Goal: Task Accomplishment & Management: Manage account settings

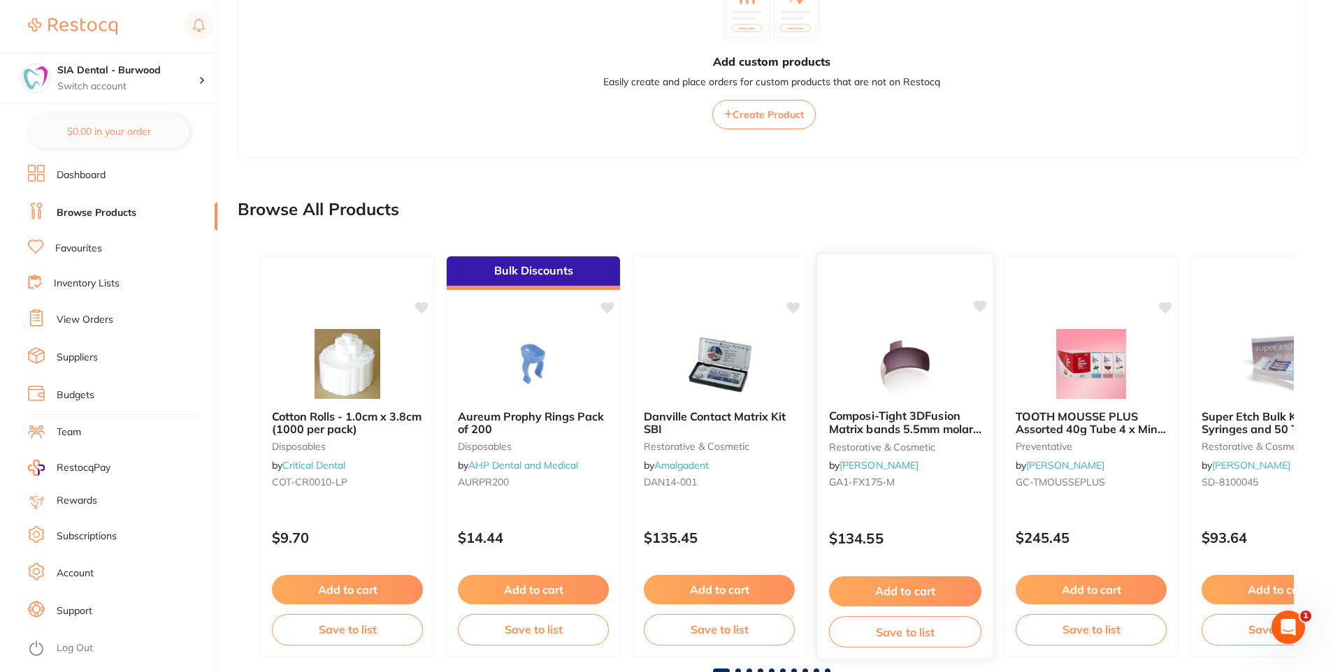
scroll to position [306, 0]
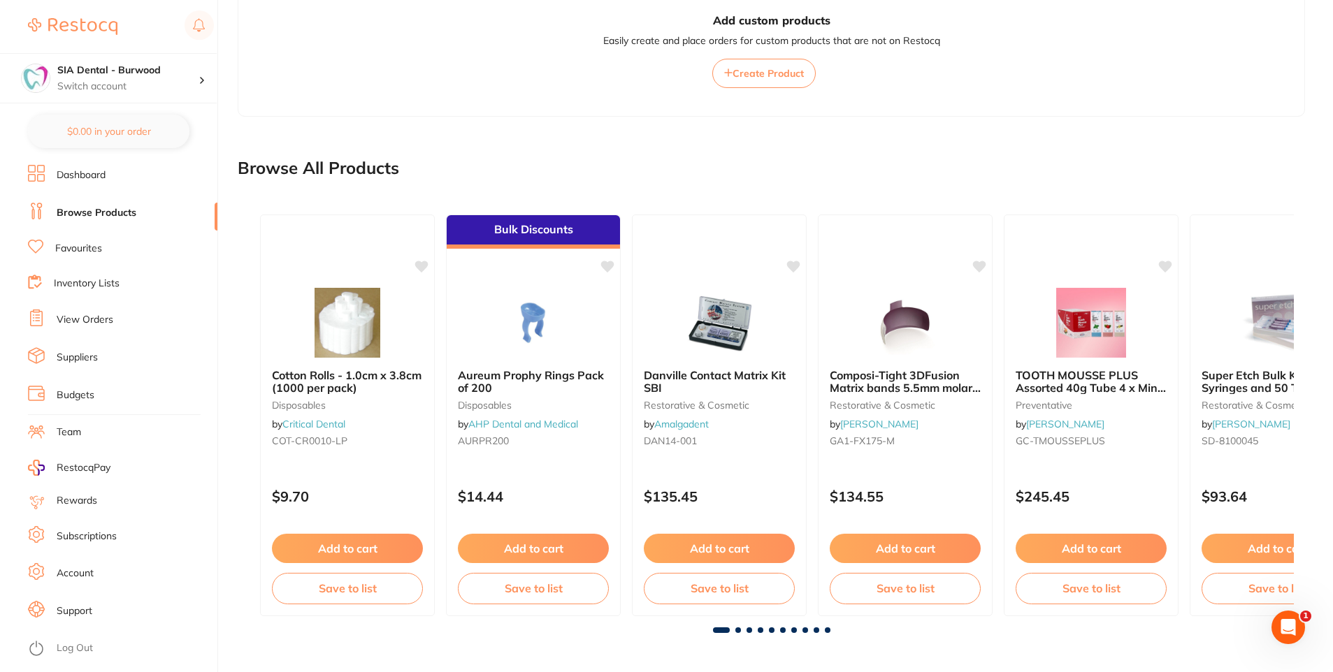
click at [1318, 407] on main "Create Product Category All Categories All Categories 3D Printing anaesthetic a…" at bounding box center [785, 183] width 1095 height 978
click at [739, 635] on div "Cotton Rolls - 1.0cm x 3.8cm (1000 per pack) disposables by Critical Dental COT…" at bounding box center [771, 418] width 1067 height 452
click at [738, 629] on span at bounding box center [738, 631] width 6 height 6
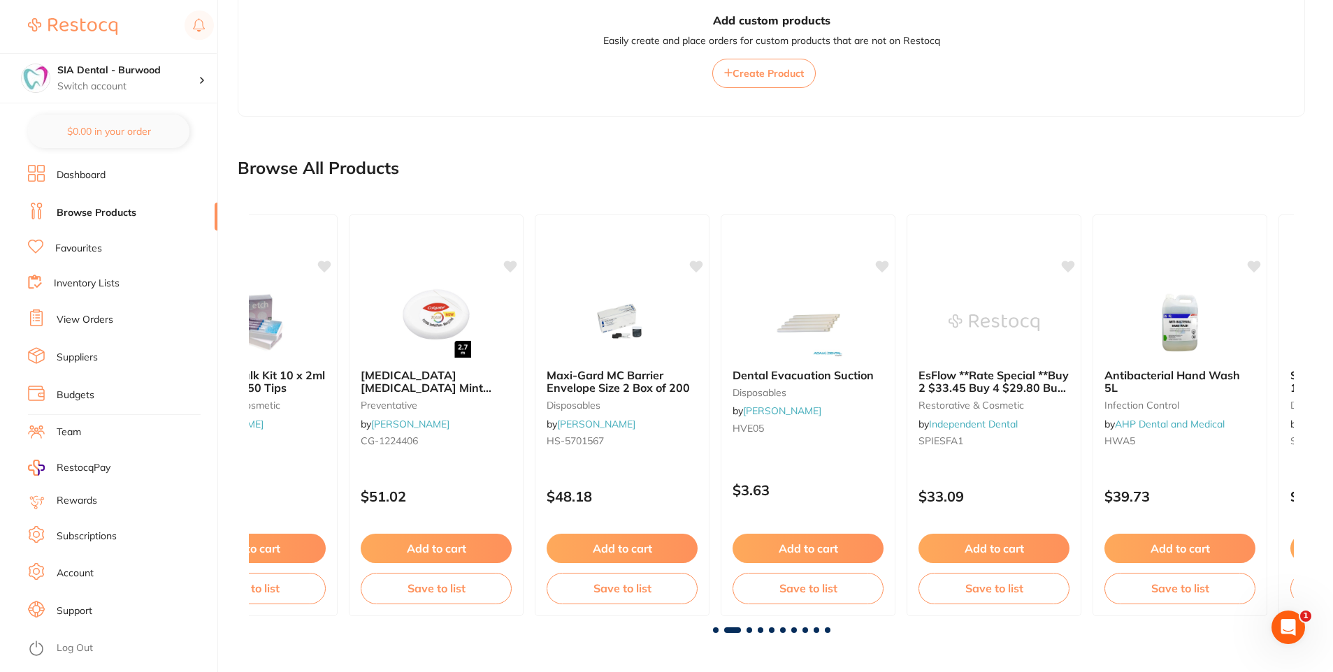
scroll to position [0, 1045]
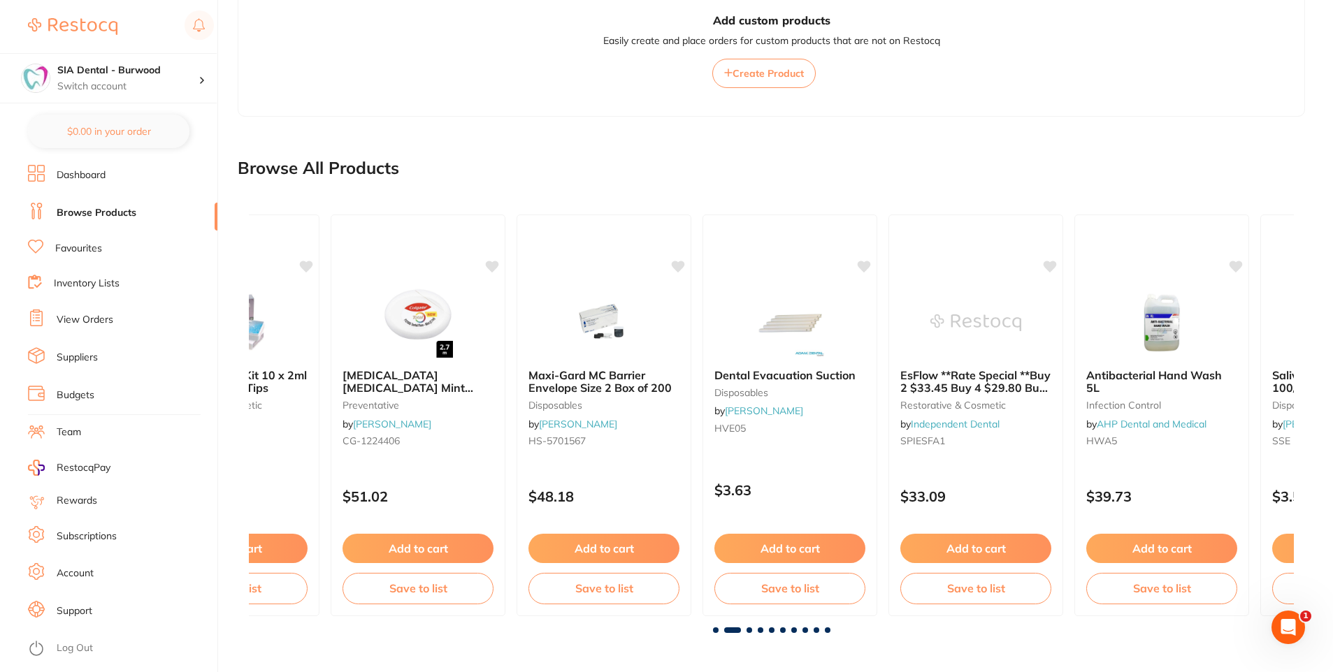
click at [751, 633] on div "Cotton Rolls - 1.0cm x 3.8cm (1000 per pack) disposables by Critical Dental COT…" at bounding box center [771, 418] width 1067 height 452
click at [751, 628] on span at bounding box center [749, 631] width 6 height 6
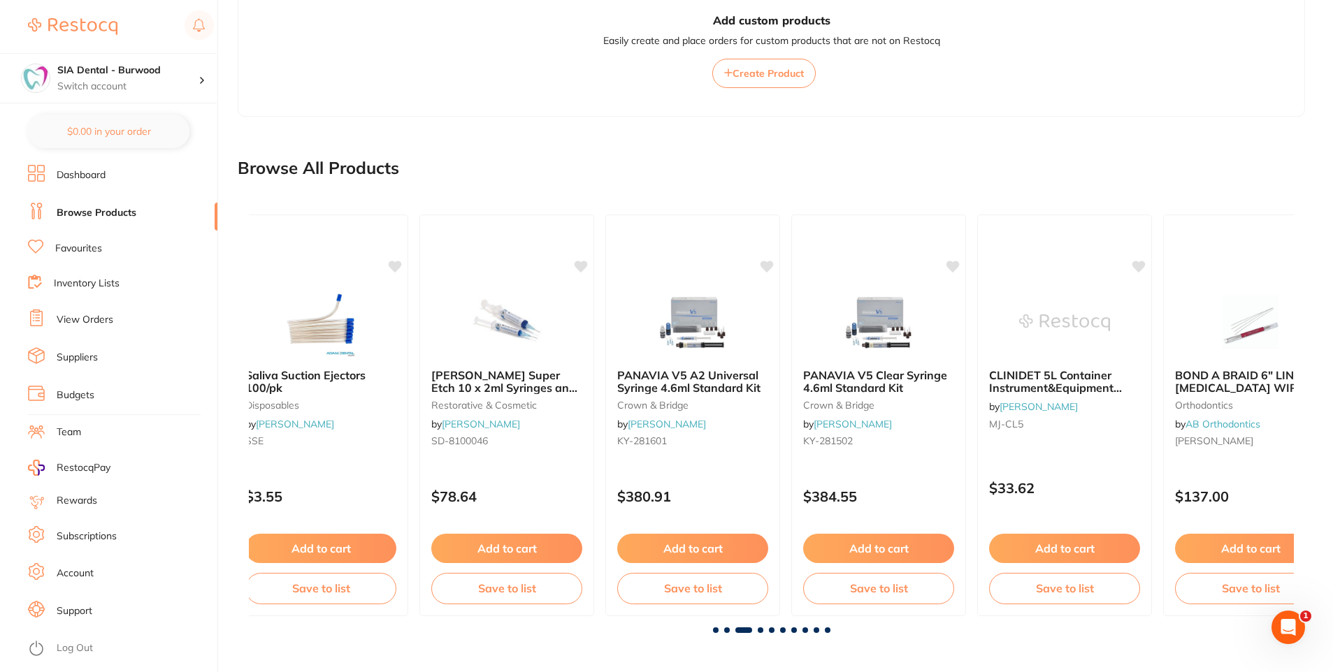
scroll to position [0, 2089]
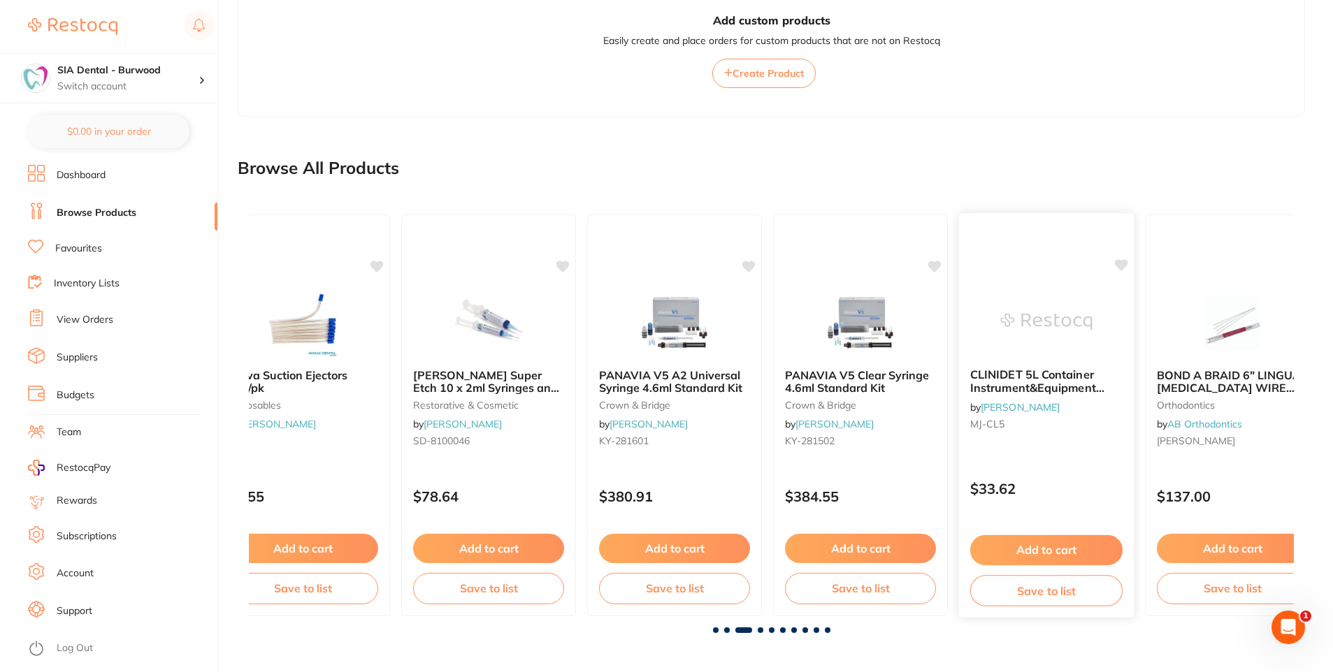
click at [1042, 590] on button "Save to list" at bounding box center [1046, 590] width 152 height 31
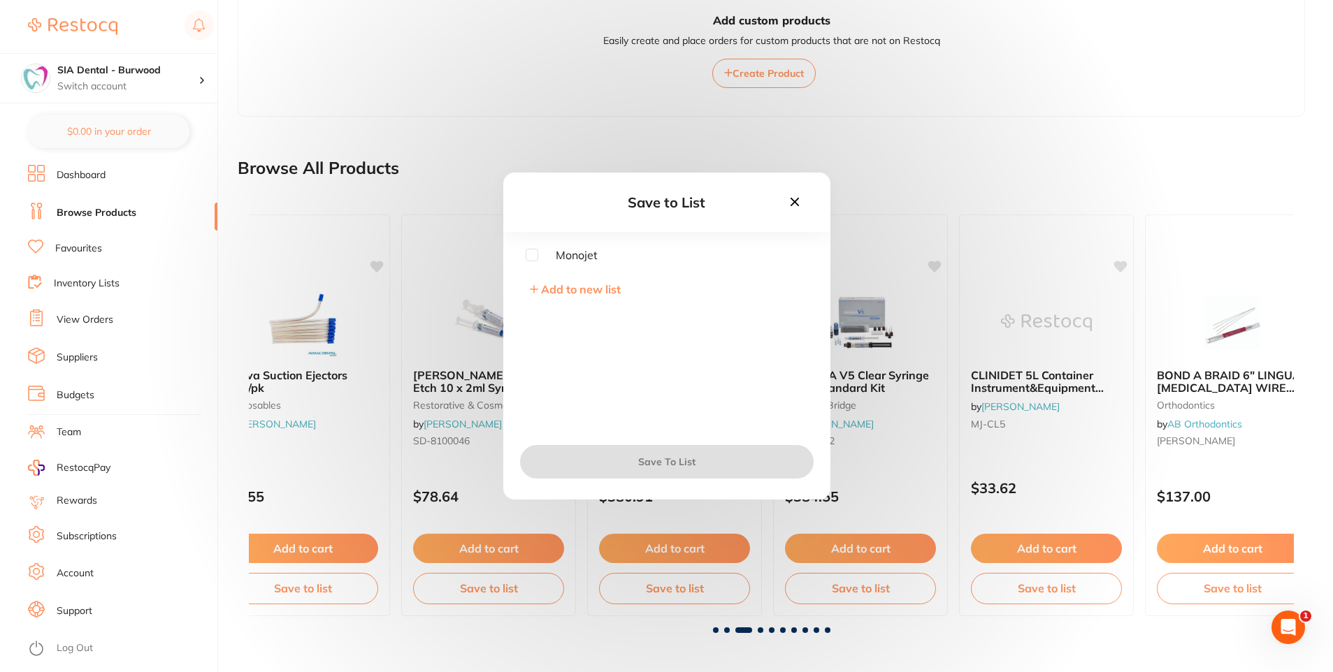
click at [533, 291] on icon at bounding box center [533, 289] width 7 height 7
click at [533, 292] on input "text" at bounding box center [667, 286] width 282 height 36
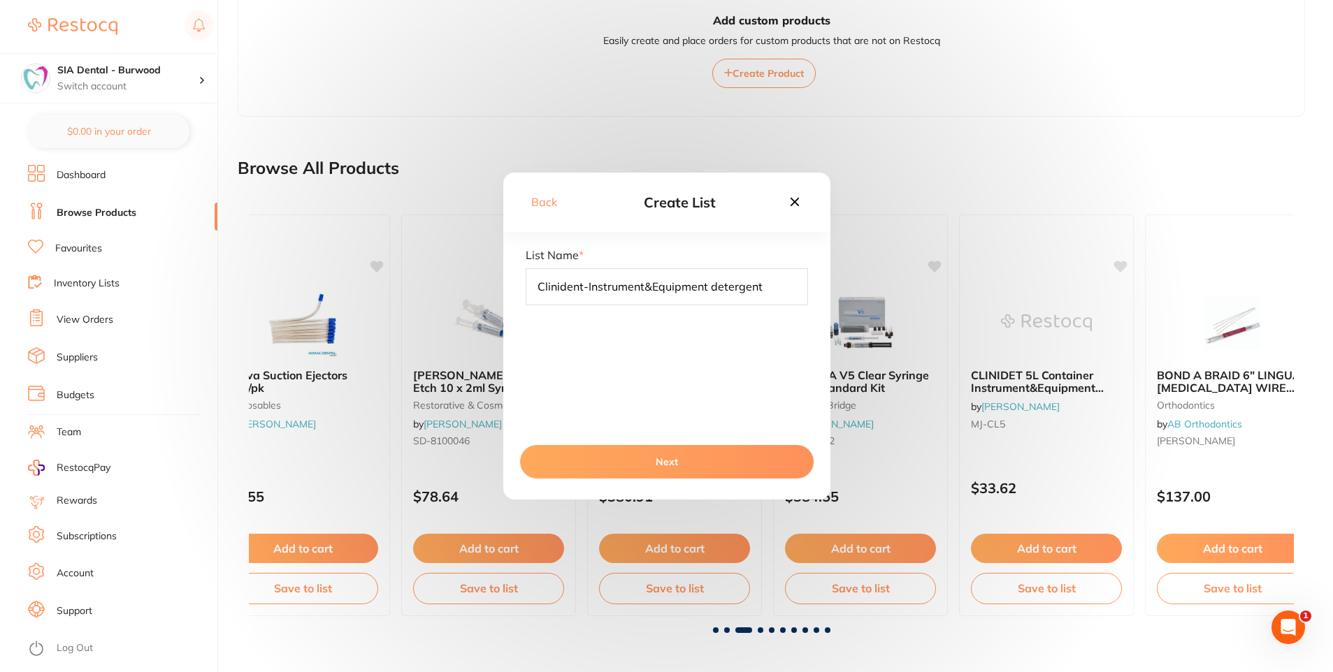
type input "Clinident-Instrument&Equipment detergent"
click at [646, 459] on button "Next" at bounding box center [667, 462] width 294 height 34
click at [526, 291] on input "checkbox" at bounding box center [532, 288] width 13 height 13
checkbox input "true"
click at [686, 454] on button "Save To List" at bounding box center [667, 462] width 294 height 34
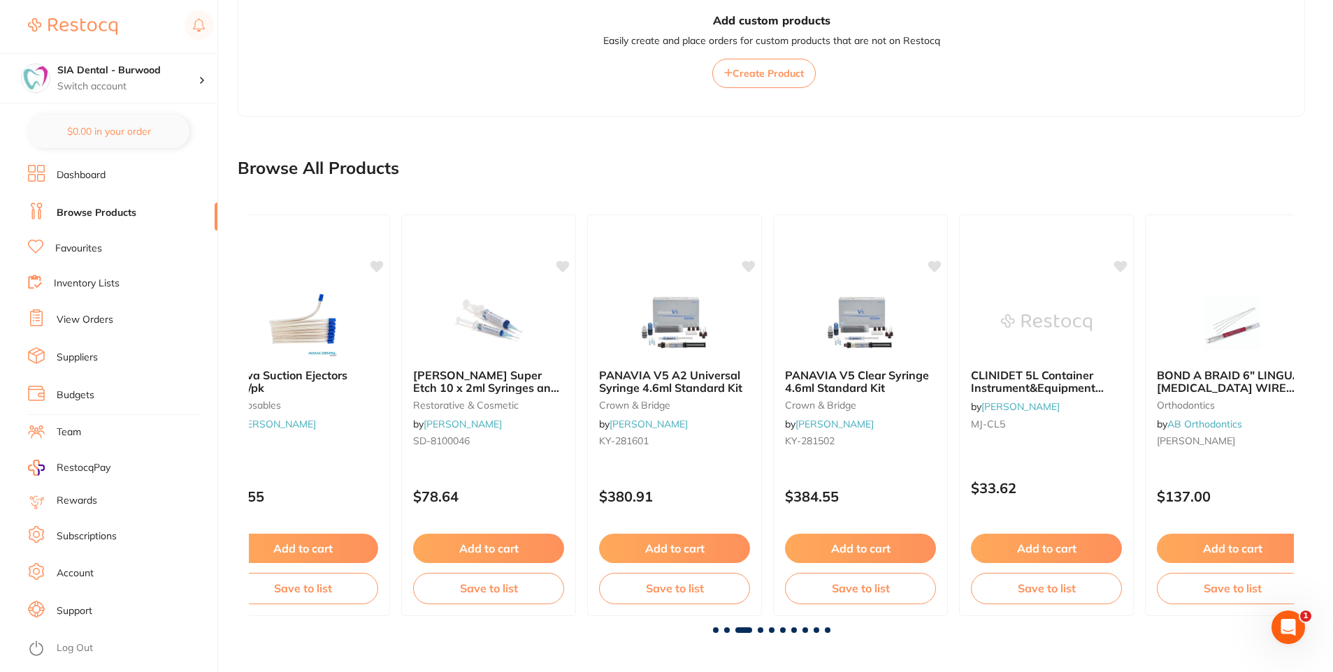
click at [760, 629] on span at bounding box center [761, 631] width 6 height 6
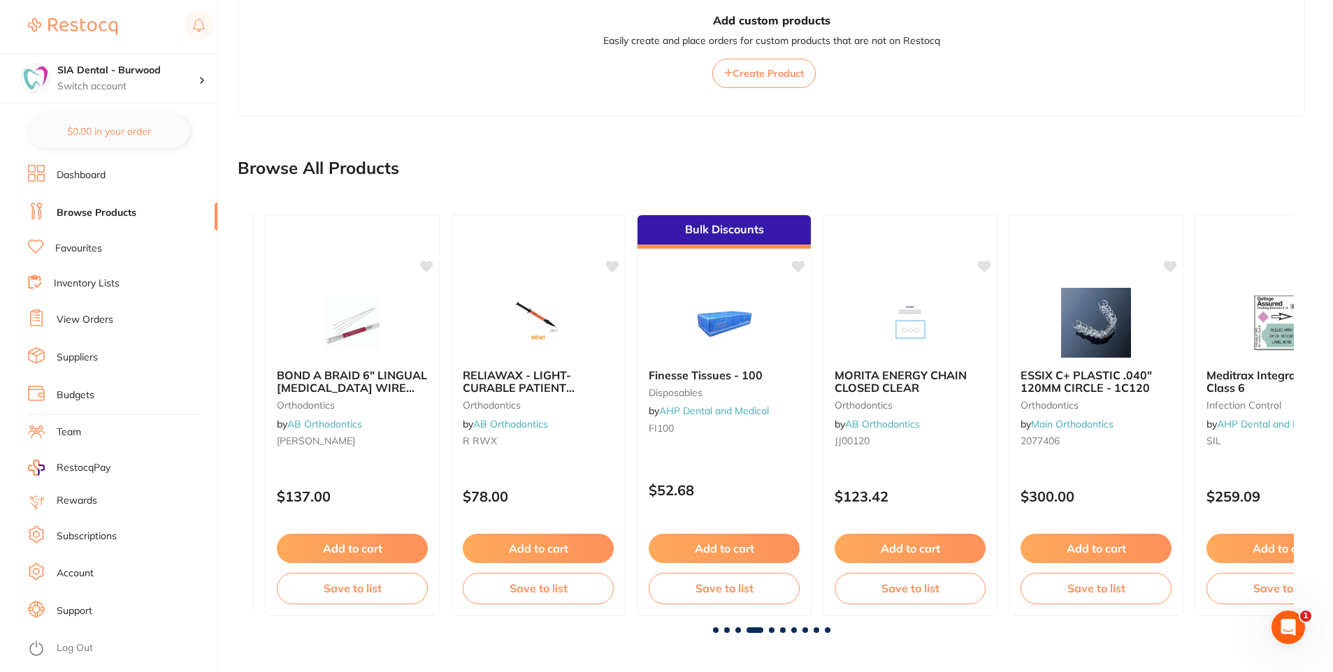
scroll to position [0, 3134]
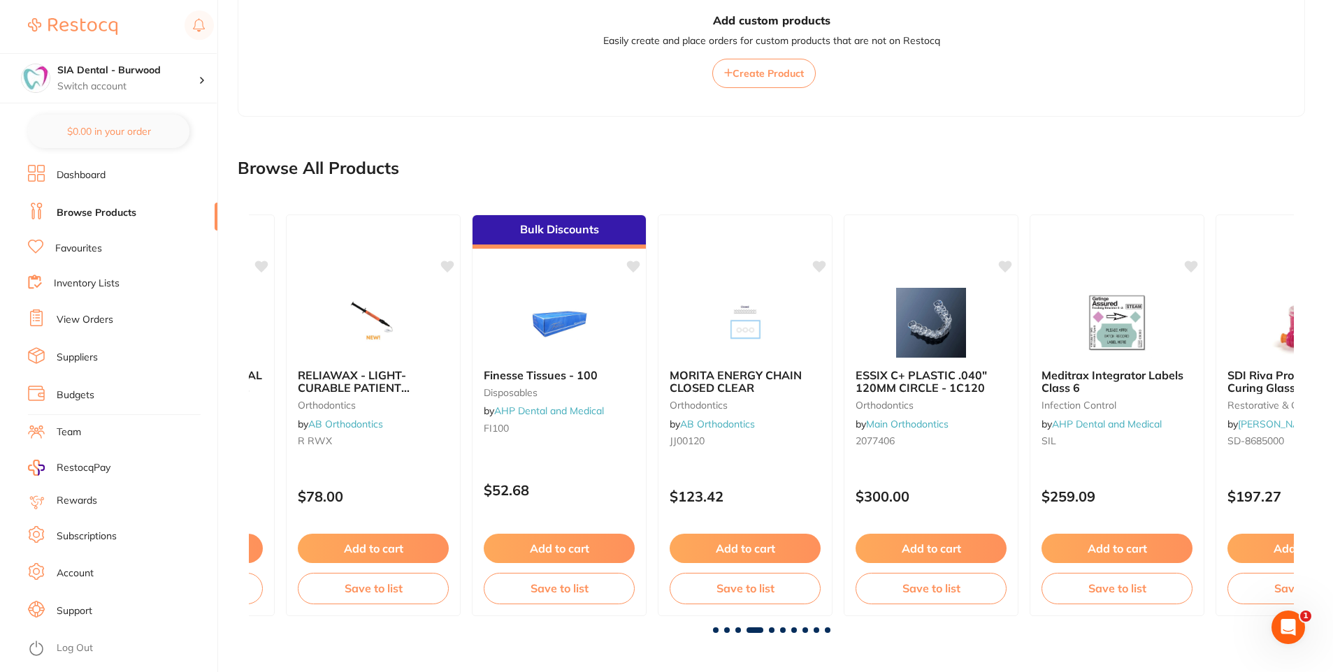
click at [769, 630] on span at bounding box center [772, 631] width 6 height 6
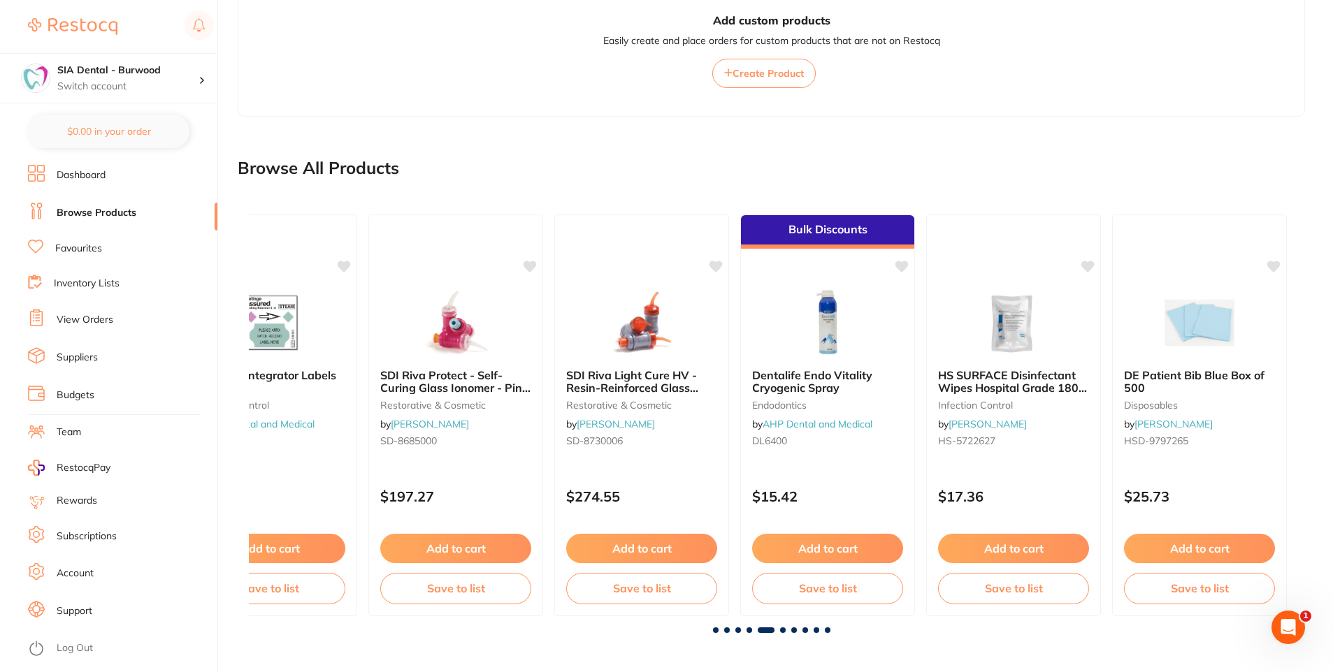
scroll to position [0, 4179]
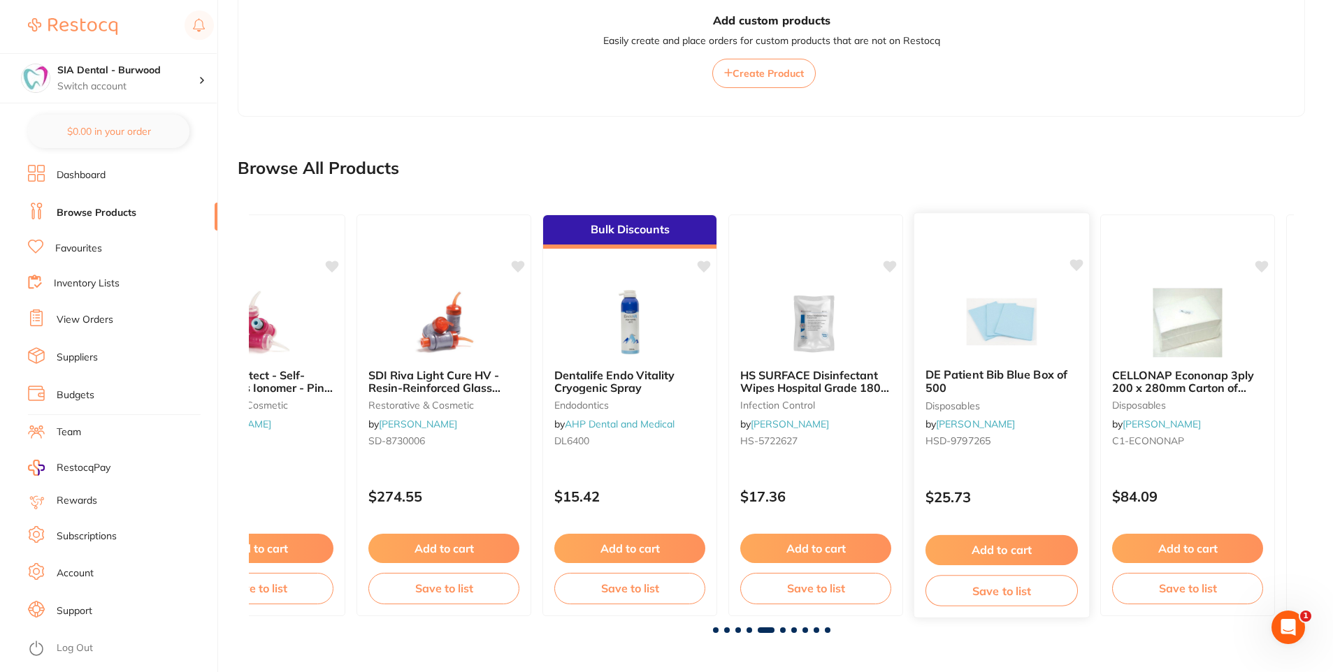
click at [992, 598] on button "Save to list" at bounding box center [1001, 590] width 152 height 31
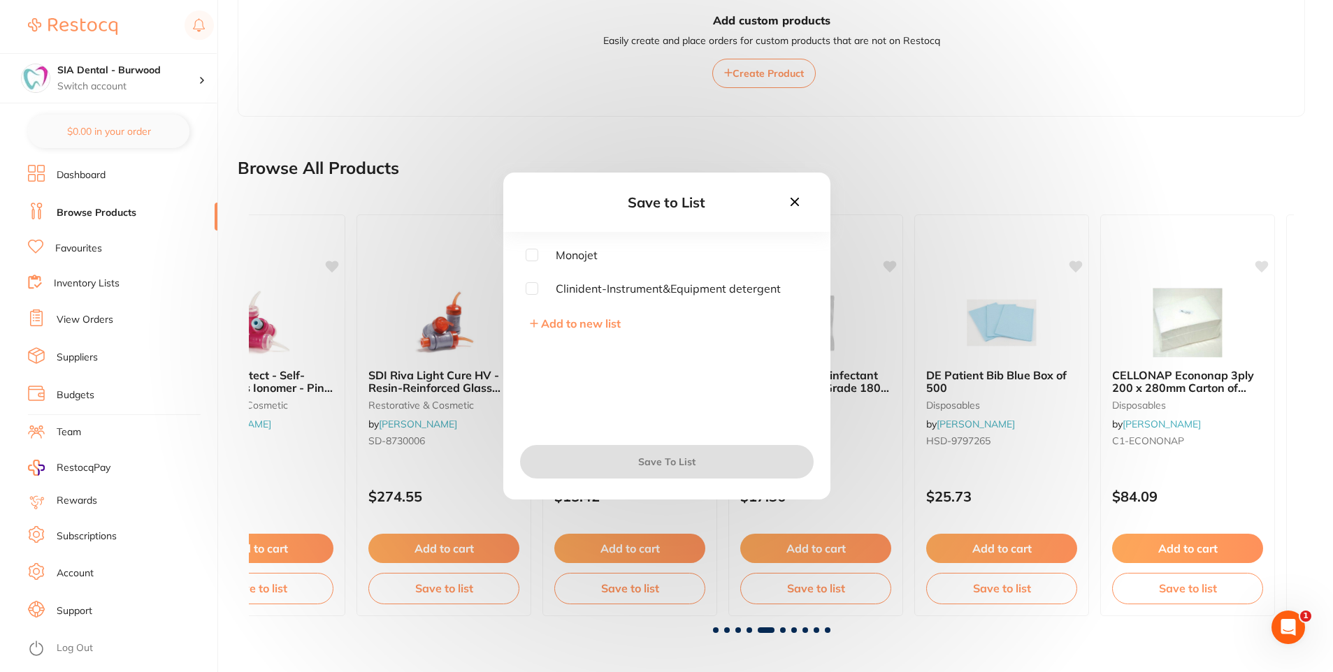
click at [528, 325] on button "Add to new list" at bounding box center [575, 324] width 99 height 14
click at [572, 292] on input "text" at bounding box center [667, 286] width 282 height 36
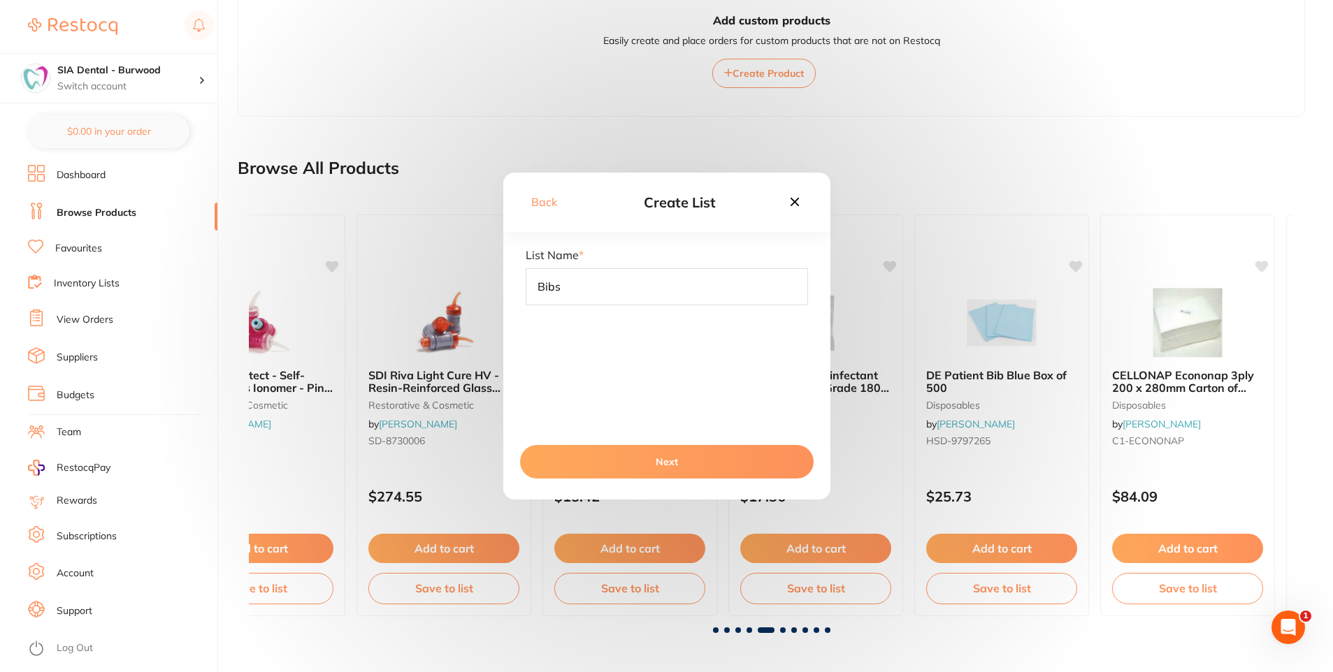
type input "Bibs"
click at [666, 467] on button "Next" at bounding box center [667, 462] width 294 height 34
click at [790, 196] on icon at bounding box center [794, 201] width 15 height 15
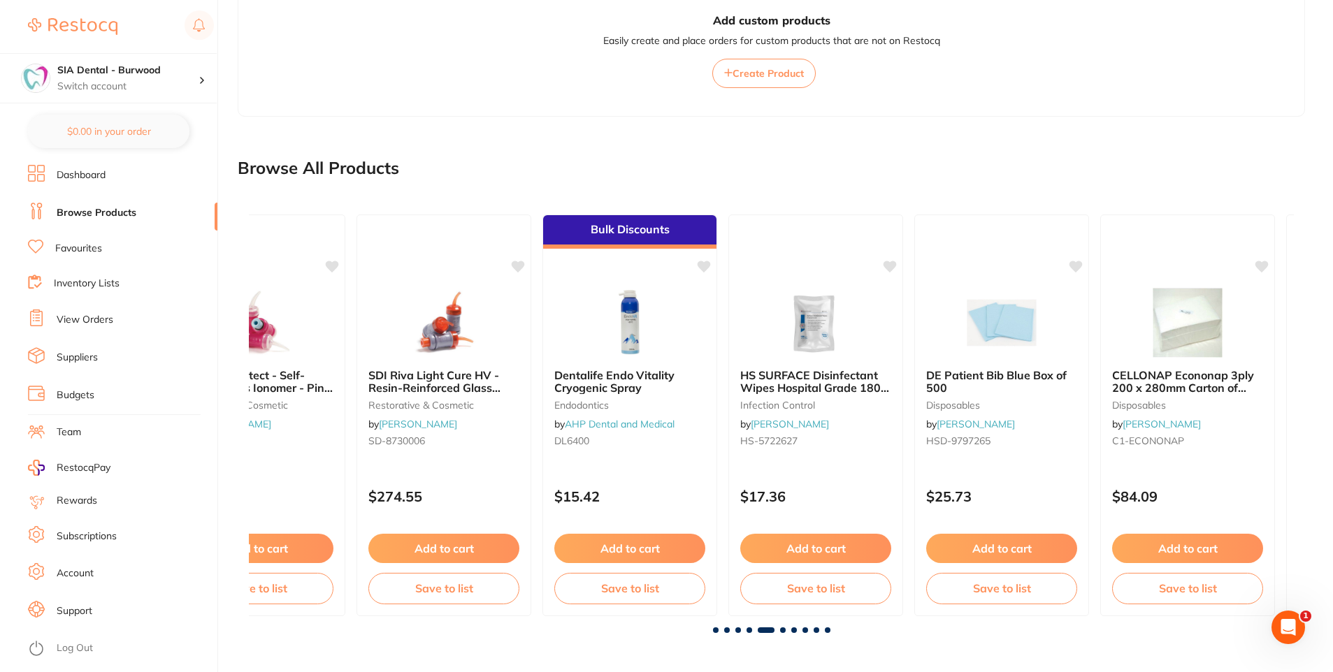
click at [835, 375] on span "HS SURFACE Disinfectant Wipes Hospital Grade 180 Refills" at bounding box center [814, 388] width 149 height 40
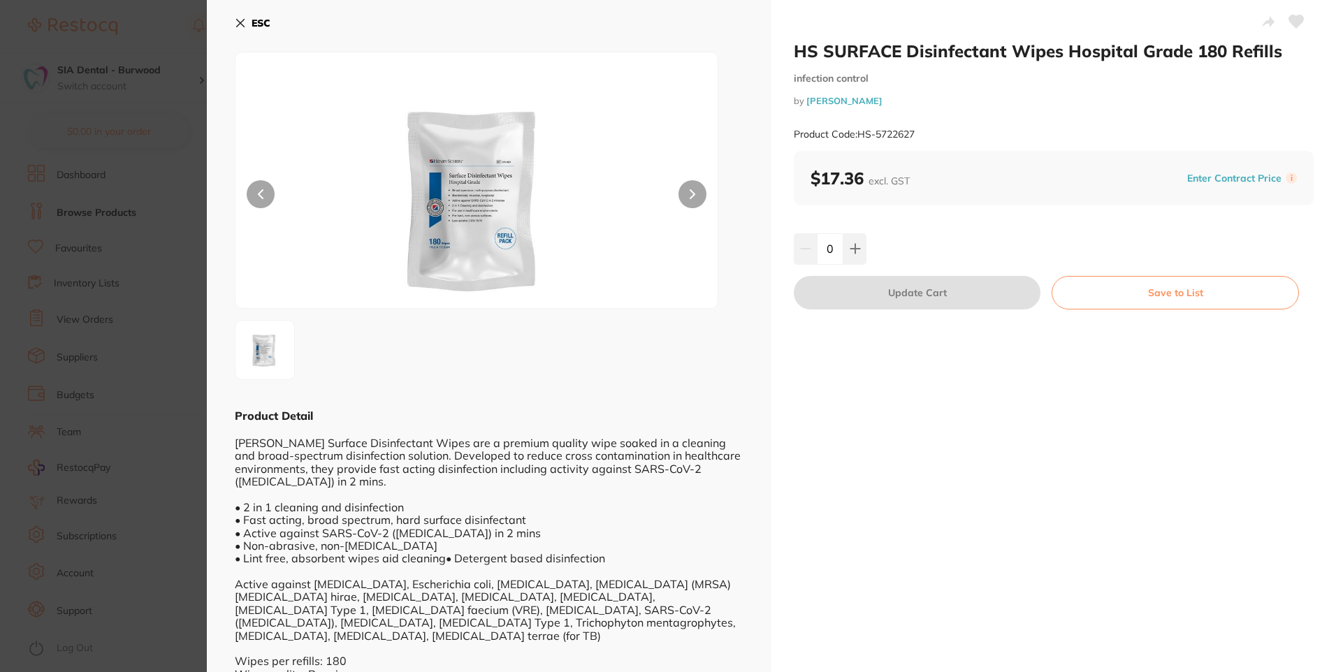
click at [242, 19] on icon at bounding box center [240, 22] width 11 height 11
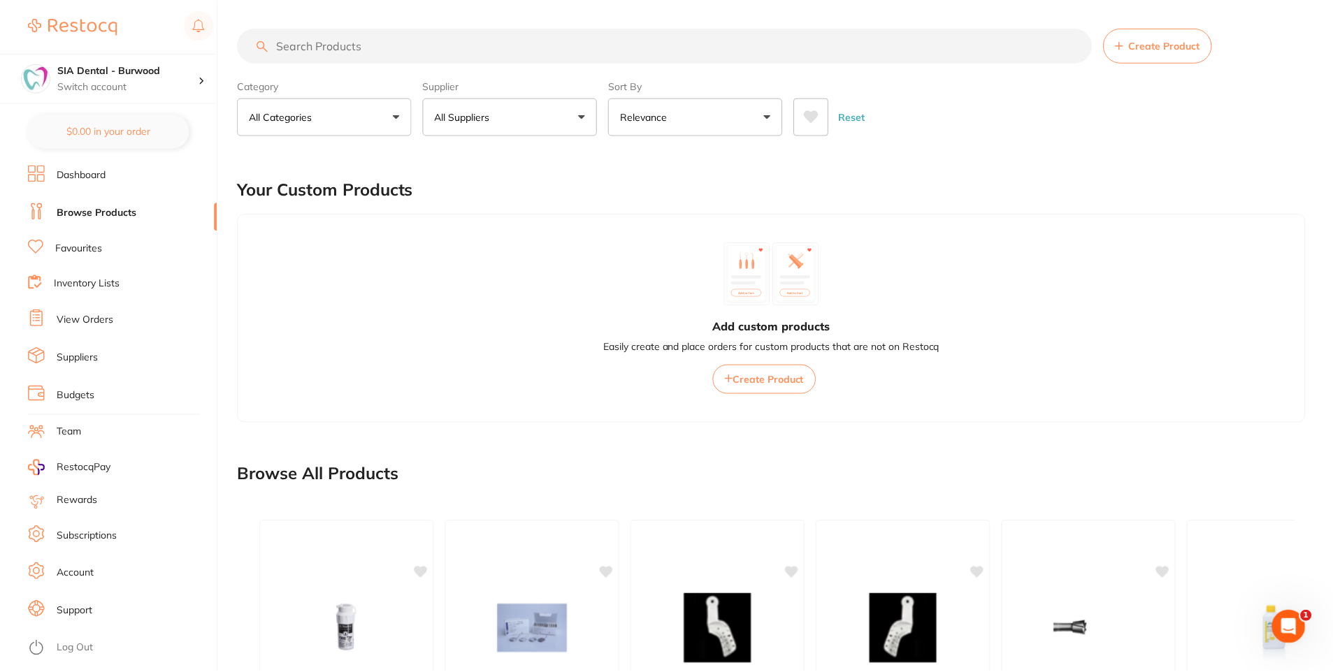
scroll to position [306, 0]
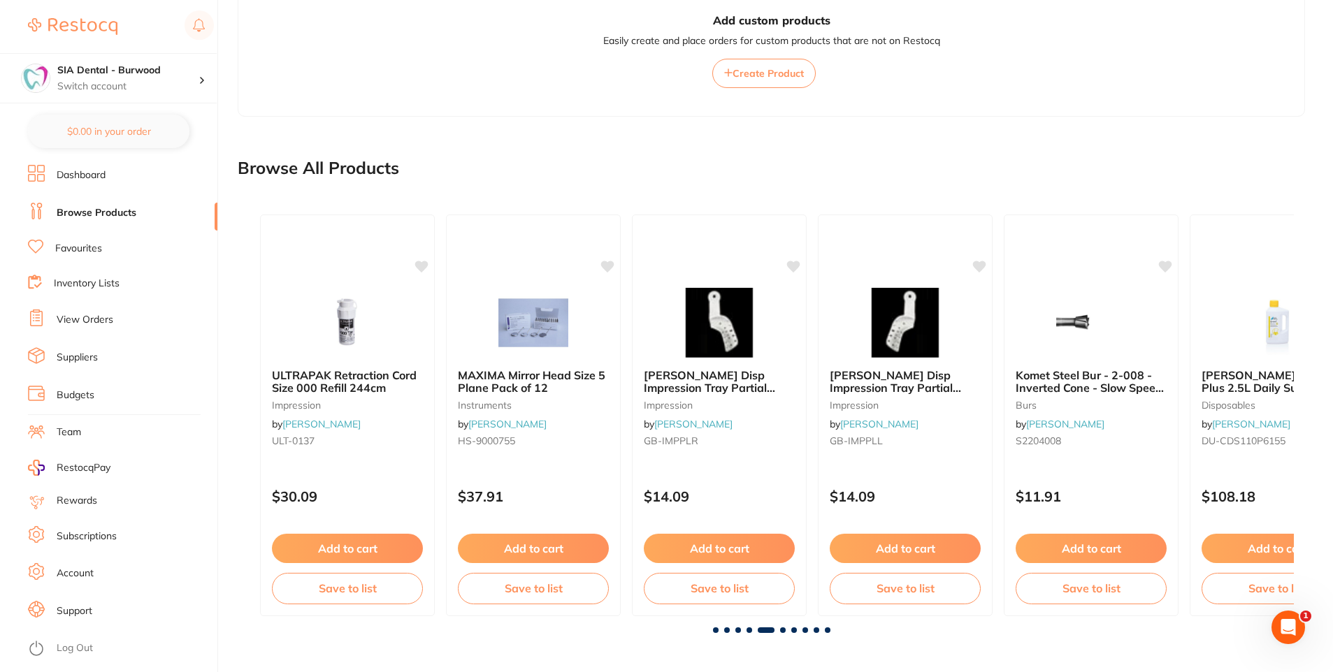
click at [751, 630] on span at bounding box center [749, 631] width 6 height 6
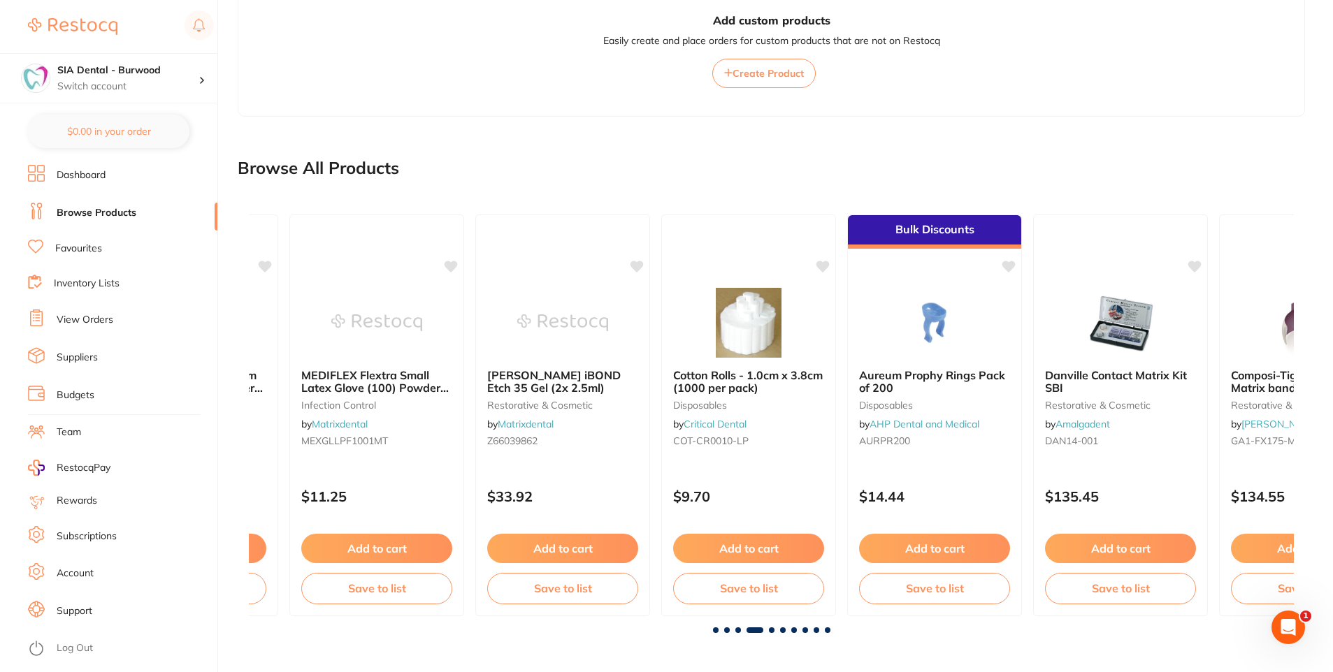
scroll to position [0, 3134]
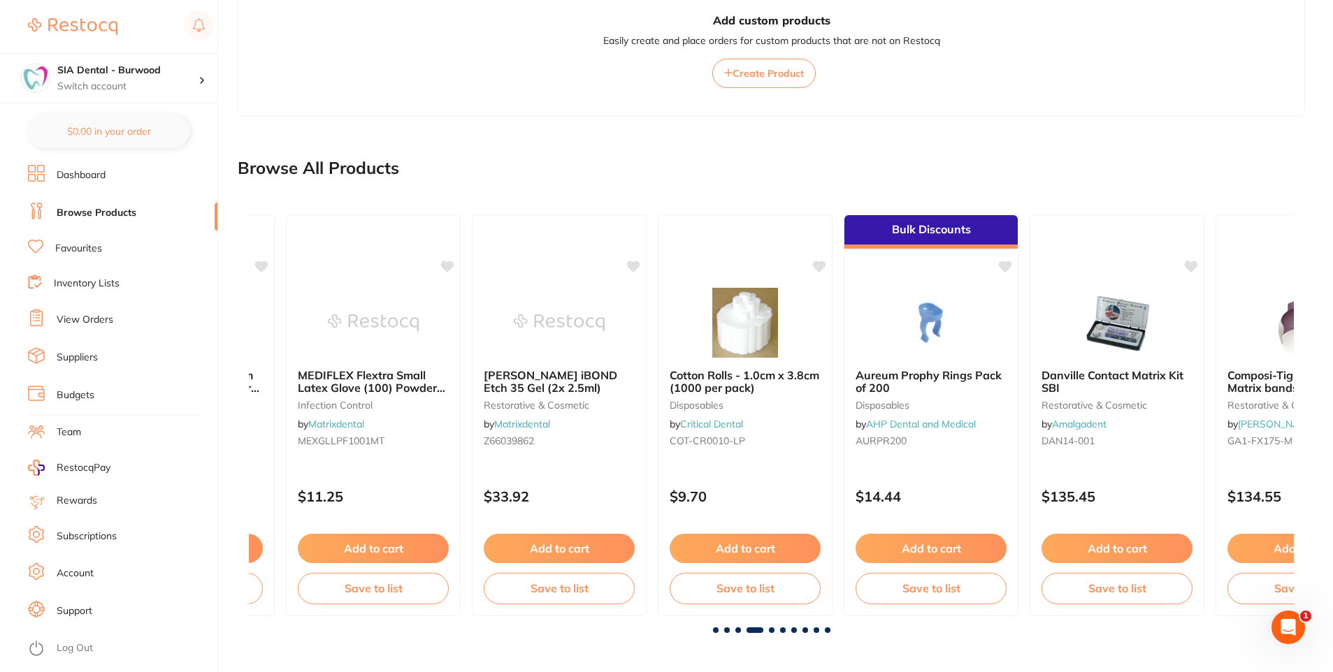
click at [761, 628] on span at bounding box center [754, 631] width 17 height 6
click at [770, 630] on span at bounding box center [772, 631] width 6 height 6
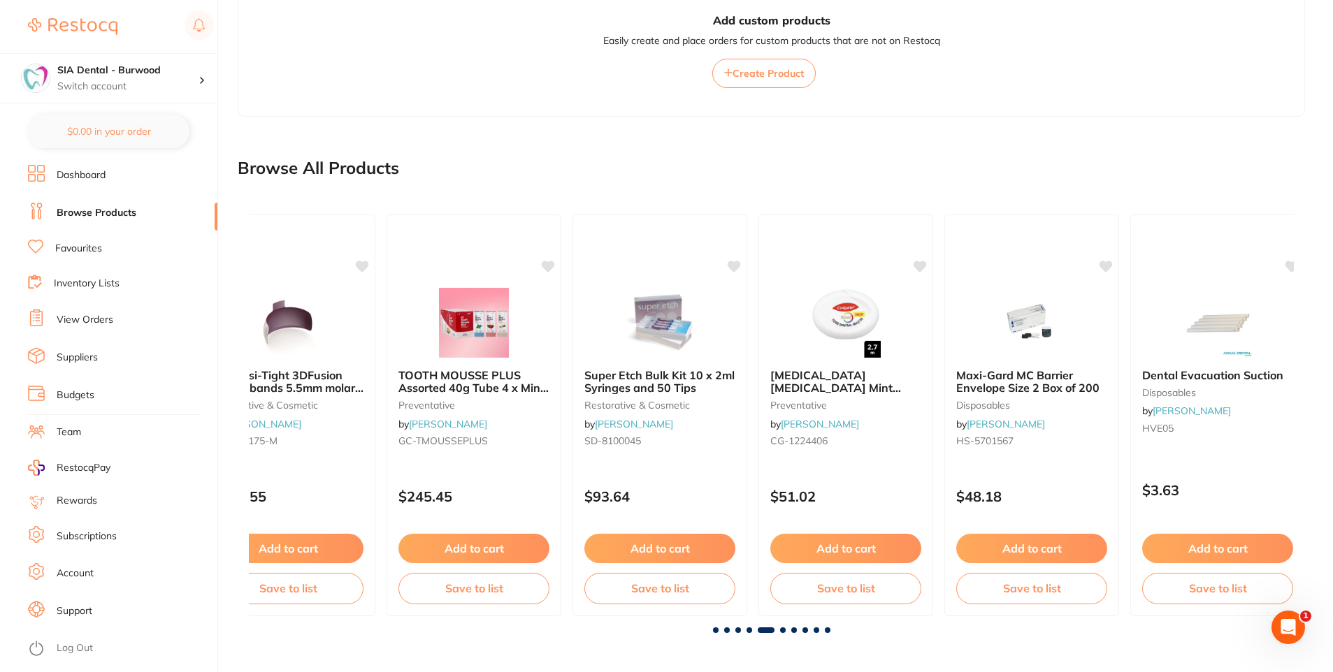
scroll to position [0, 4179]
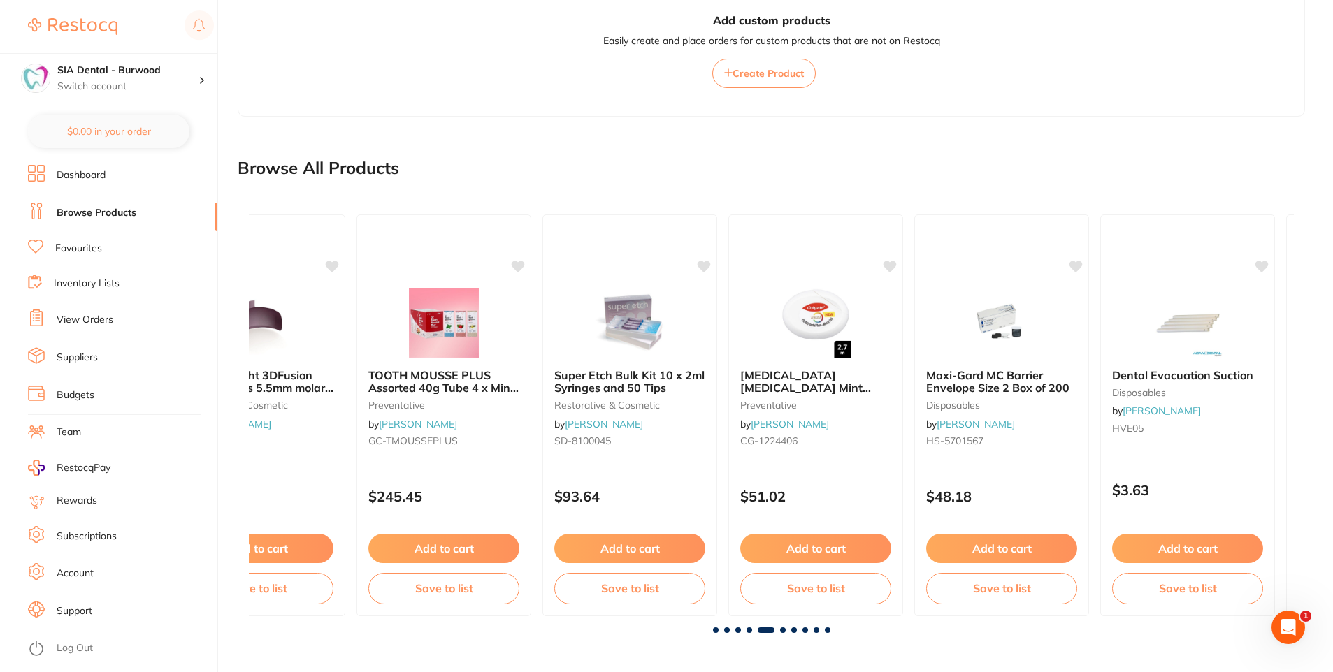
click at [783, 631] on span at bounding box center [783, 631] width 6 height 6
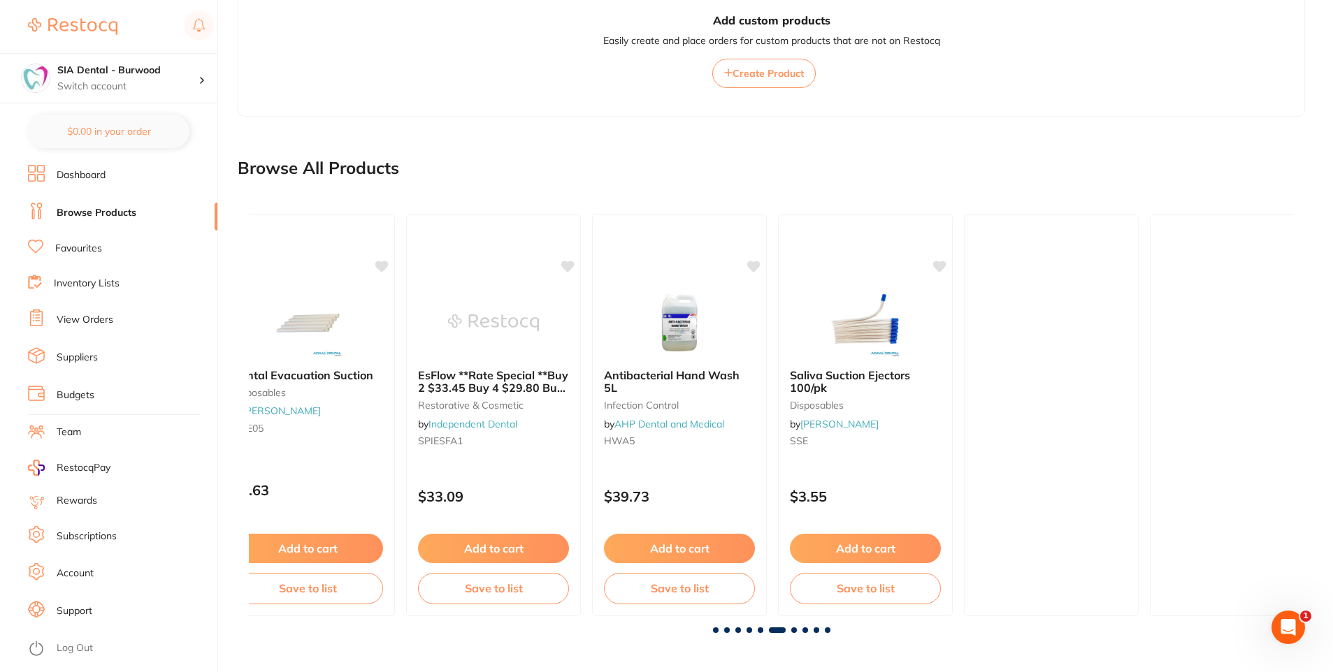
scroll to position [0, 5224]
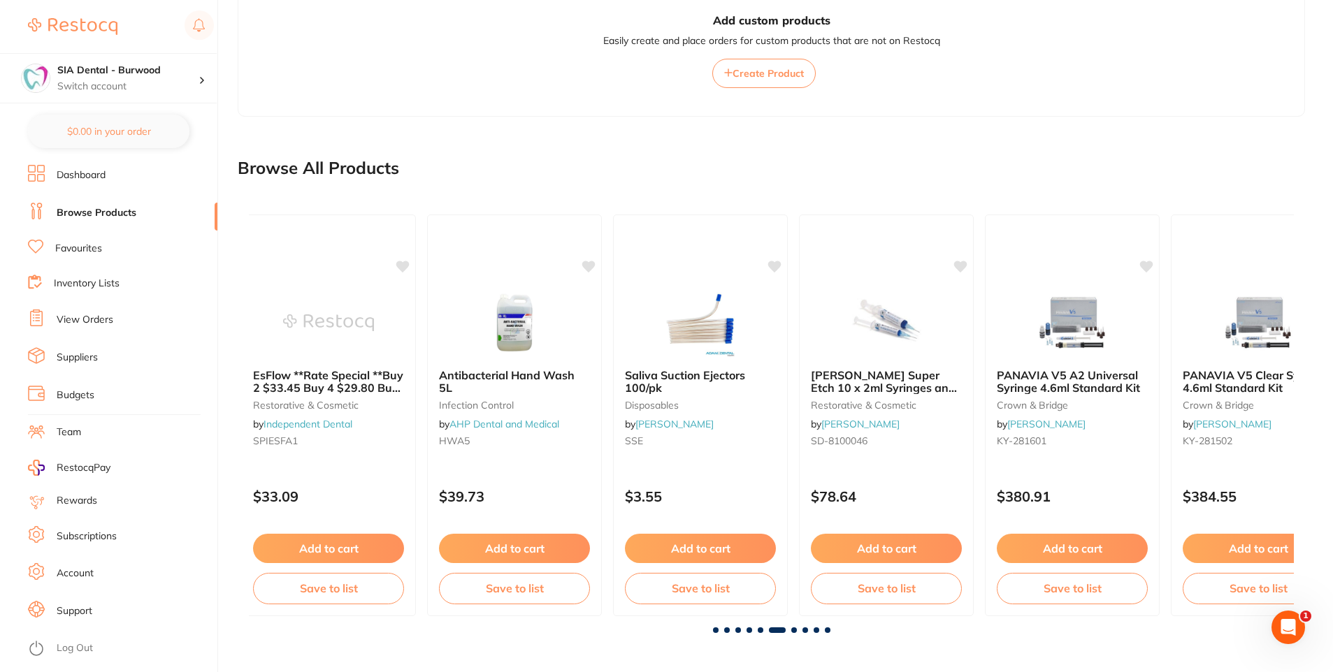
click at [783, 631] on span at bounding box center [777, 631] width 17 height 6
click at [792, 632] on span at bounding box center [794, 631] width 6 height 6
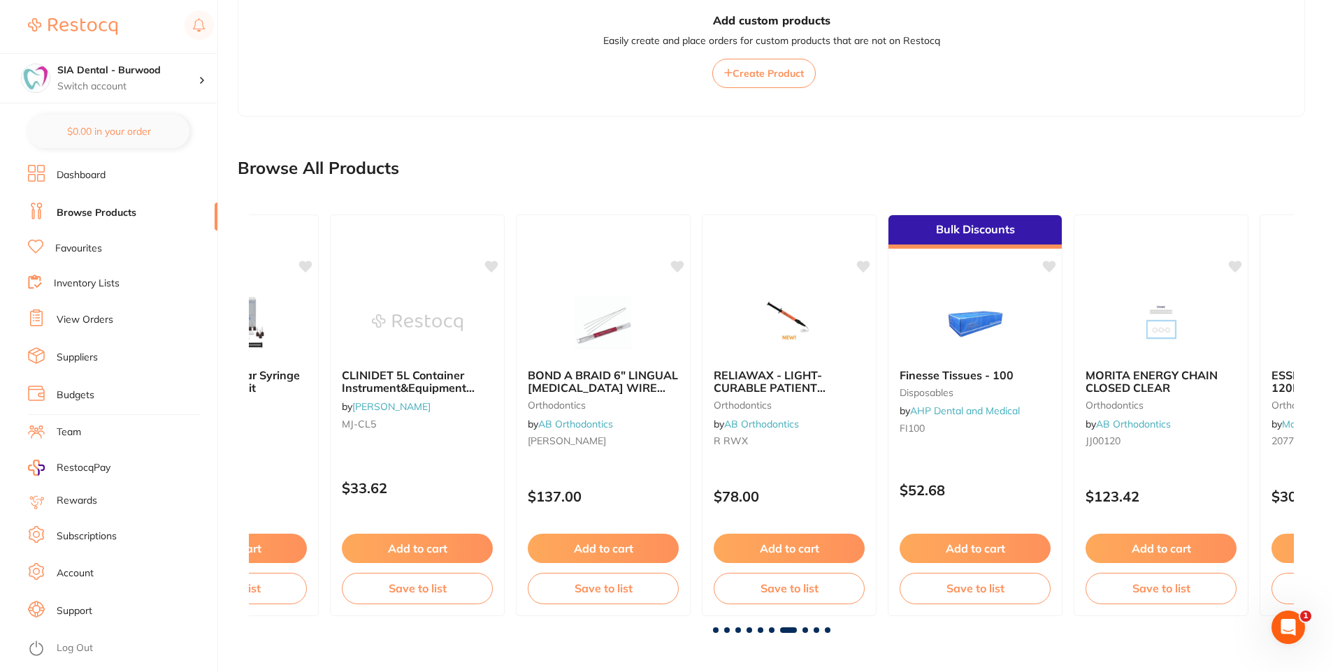
scroll to position [0, 6268]
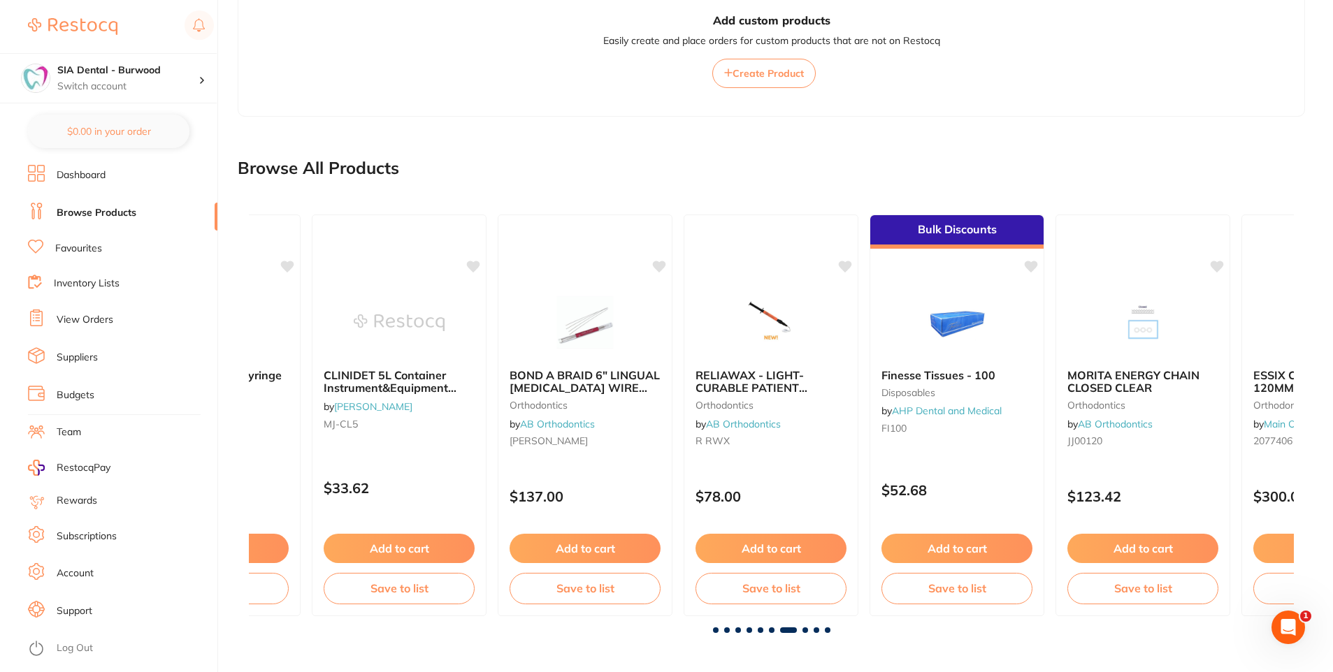
click at [792, 632] on span at bounding box center [788, 631] width 17 height 6
click at [804, 632] on span at bounding box center [805, 631] width 6 height 6
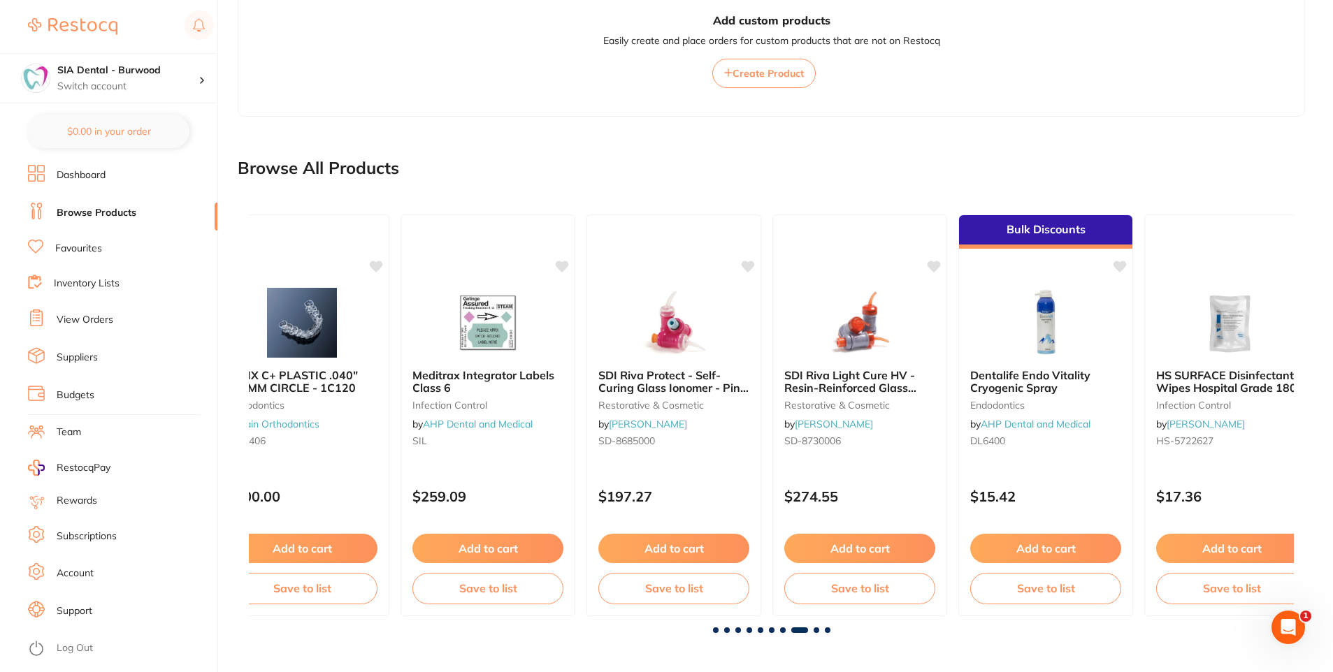
scroll to position [0, 7313]
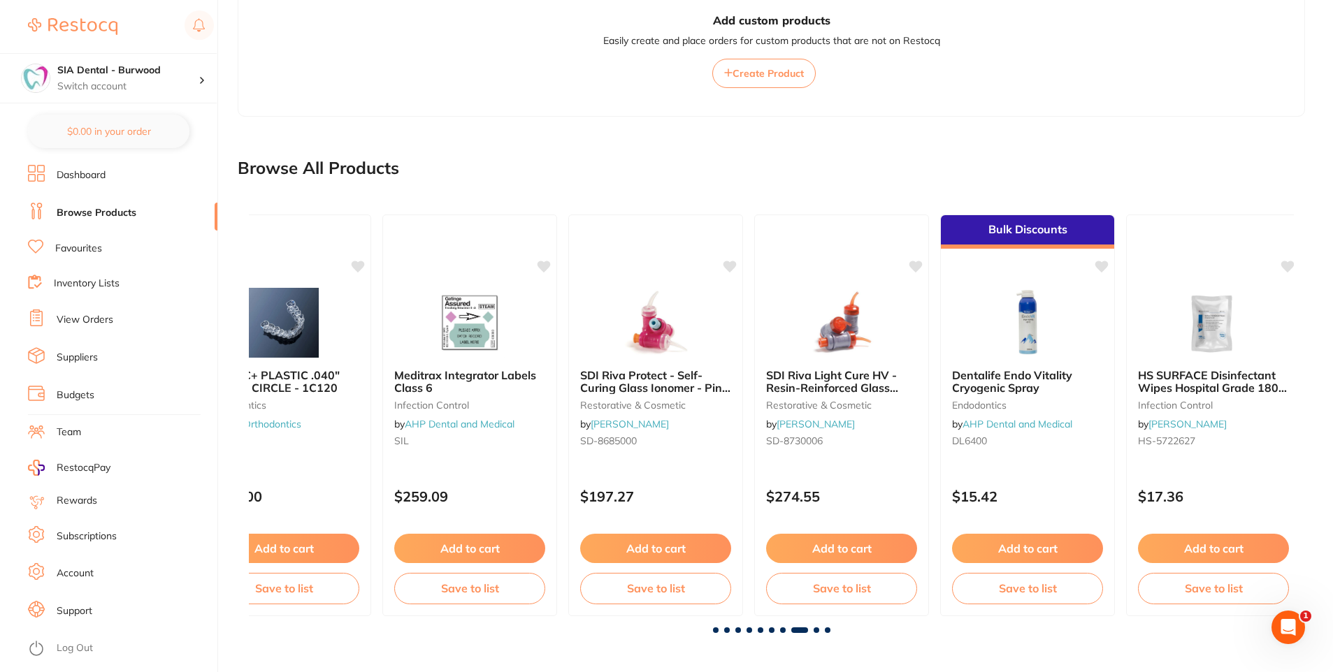
click at [816, 631] on span at bounding box center [816, 631] width 6 height 6
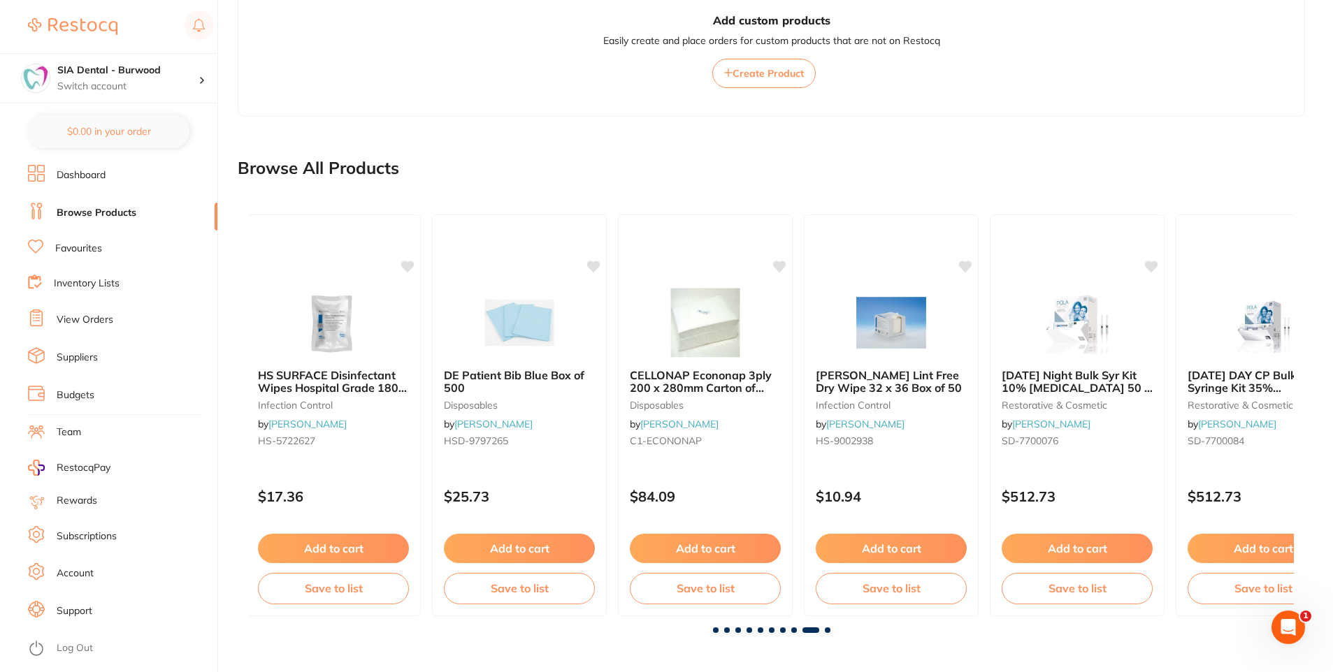
scroll to position [0, 8358]
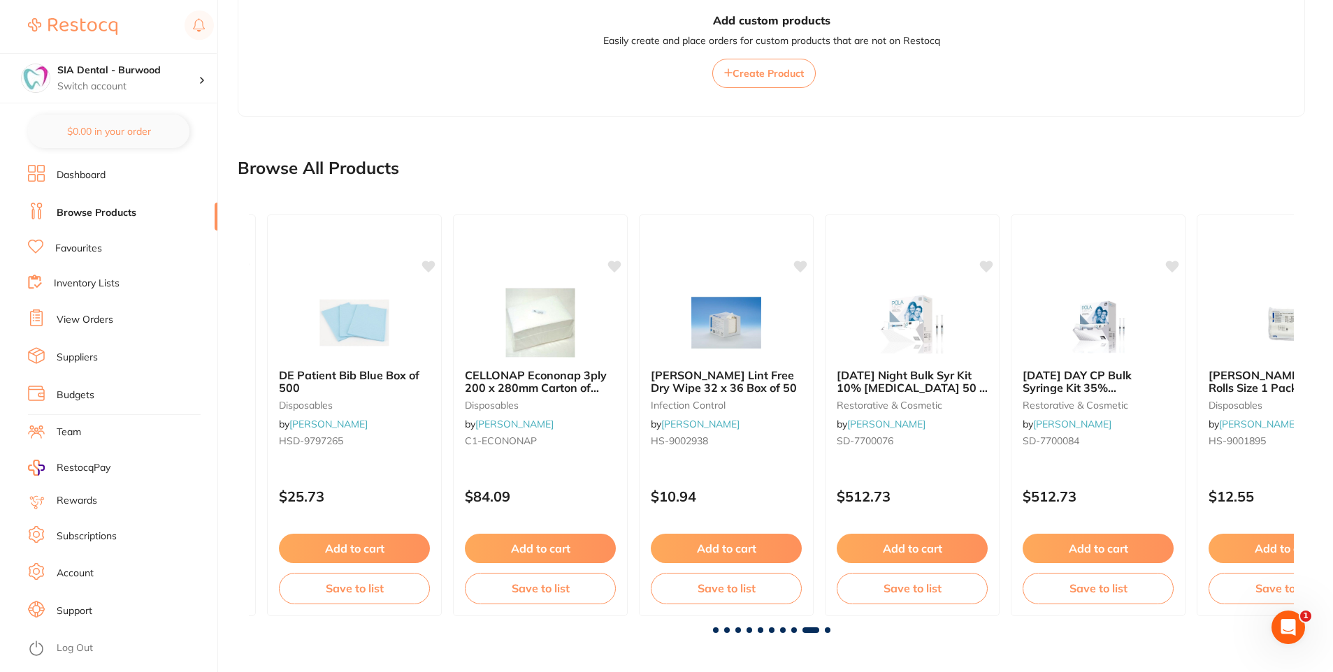
click at [827, 631] on span at bounding box center [828, 631] width 6 height 6
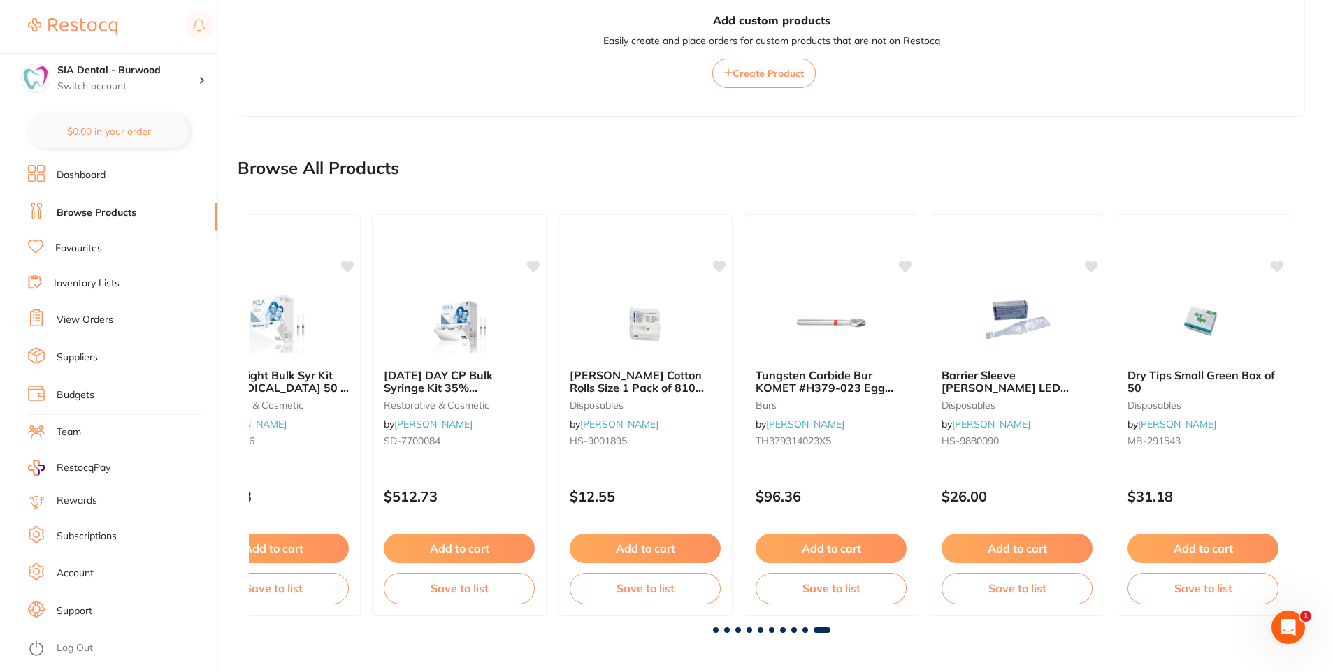
scroll to position [0, 9004]
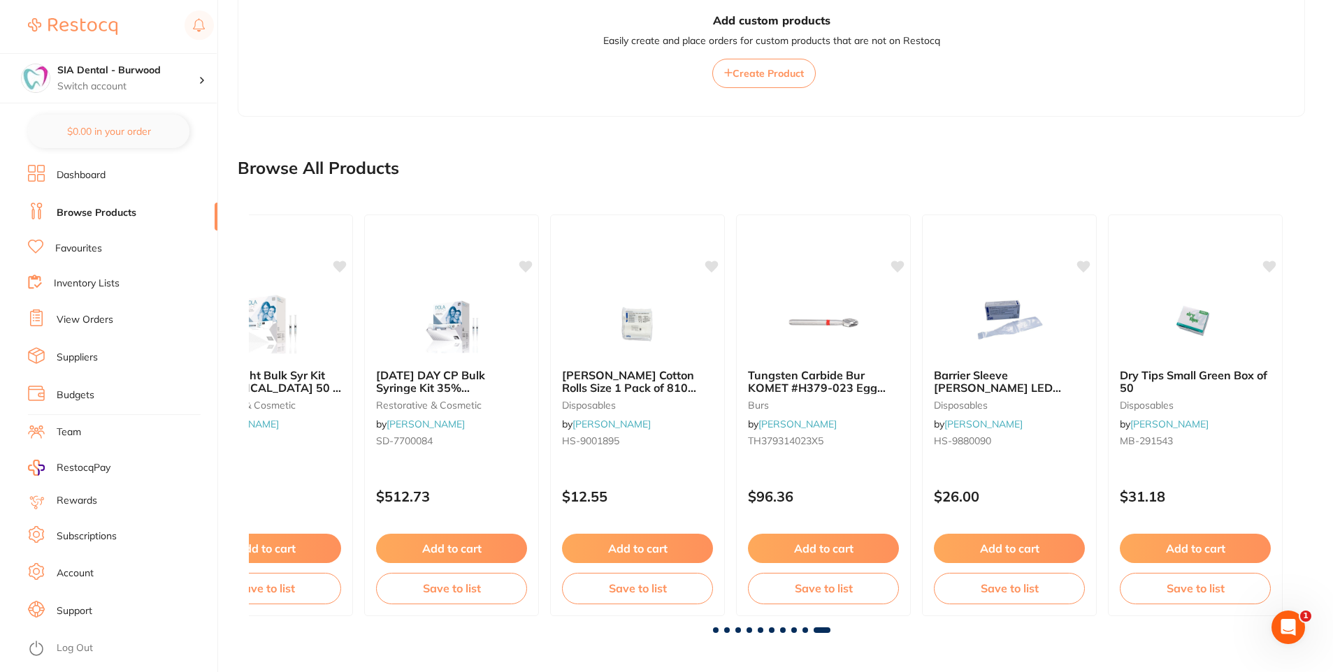
click at [644, 331] on img at bounding box center [637, 323] width 91 height 70
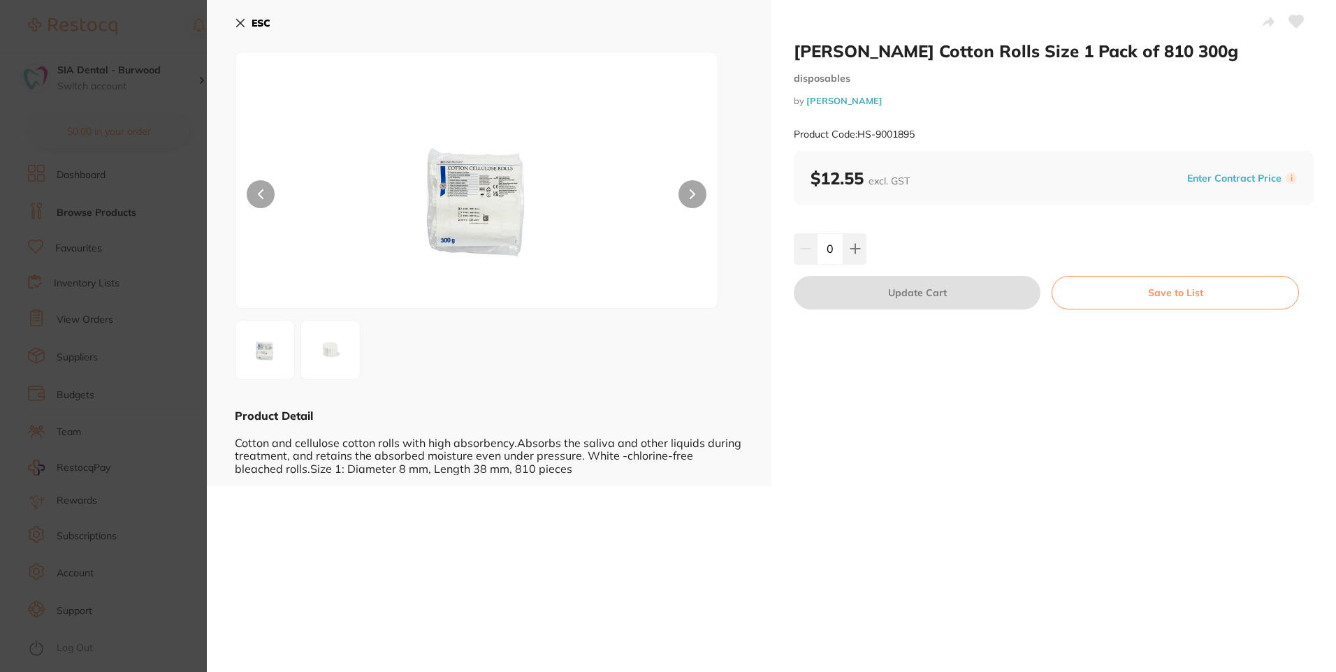
click at [240, 19] on icon at bounding box center [240, 22] width 11 height 11
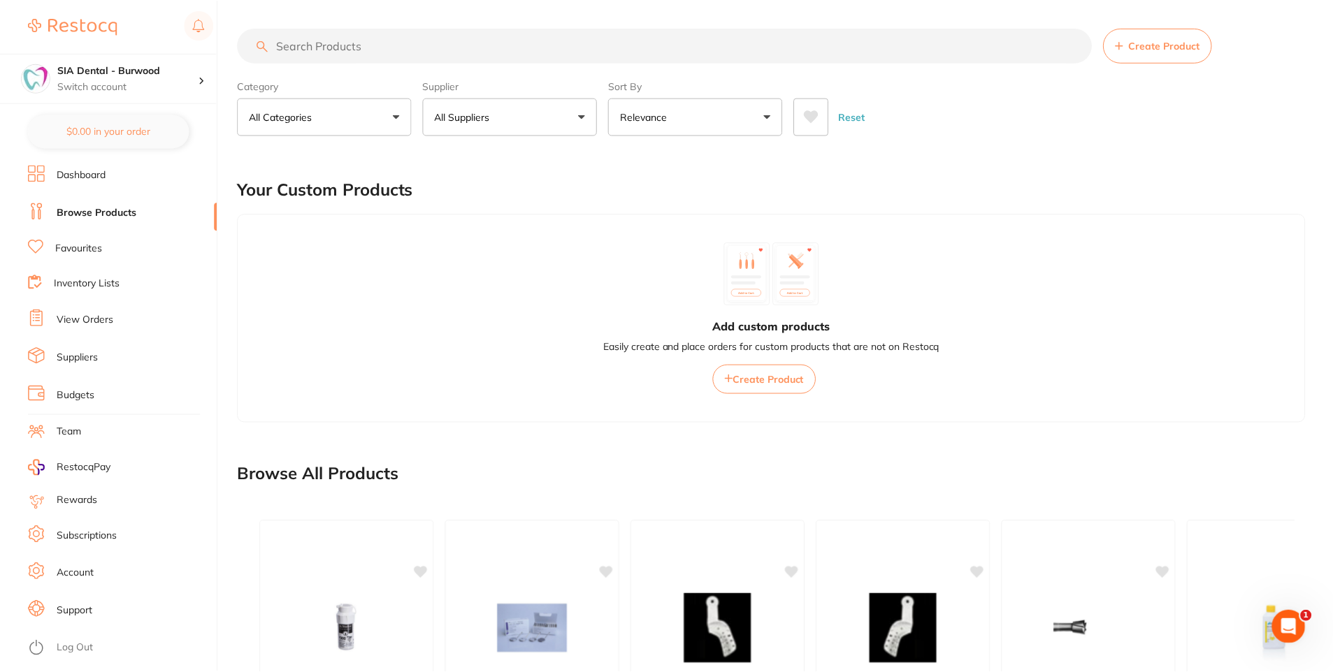
scroll to position [306, 0]
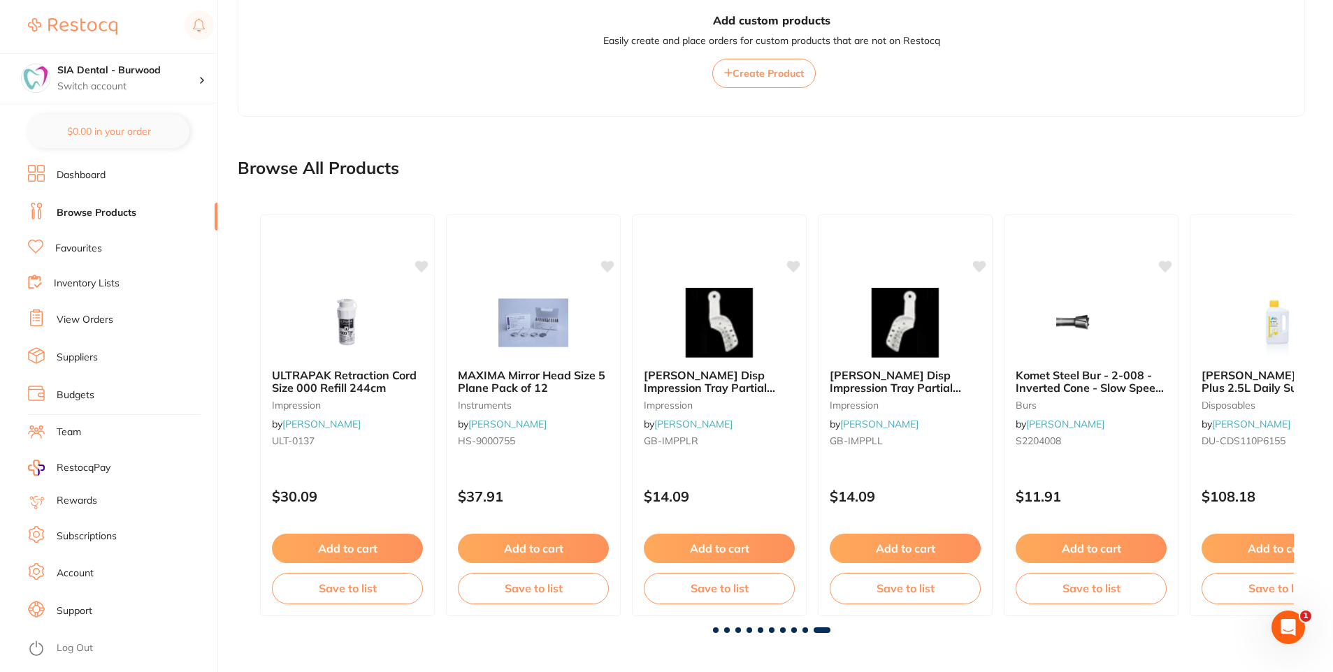
click at [803, 631] on span at bounding box center [805, 631] width 6 height 6
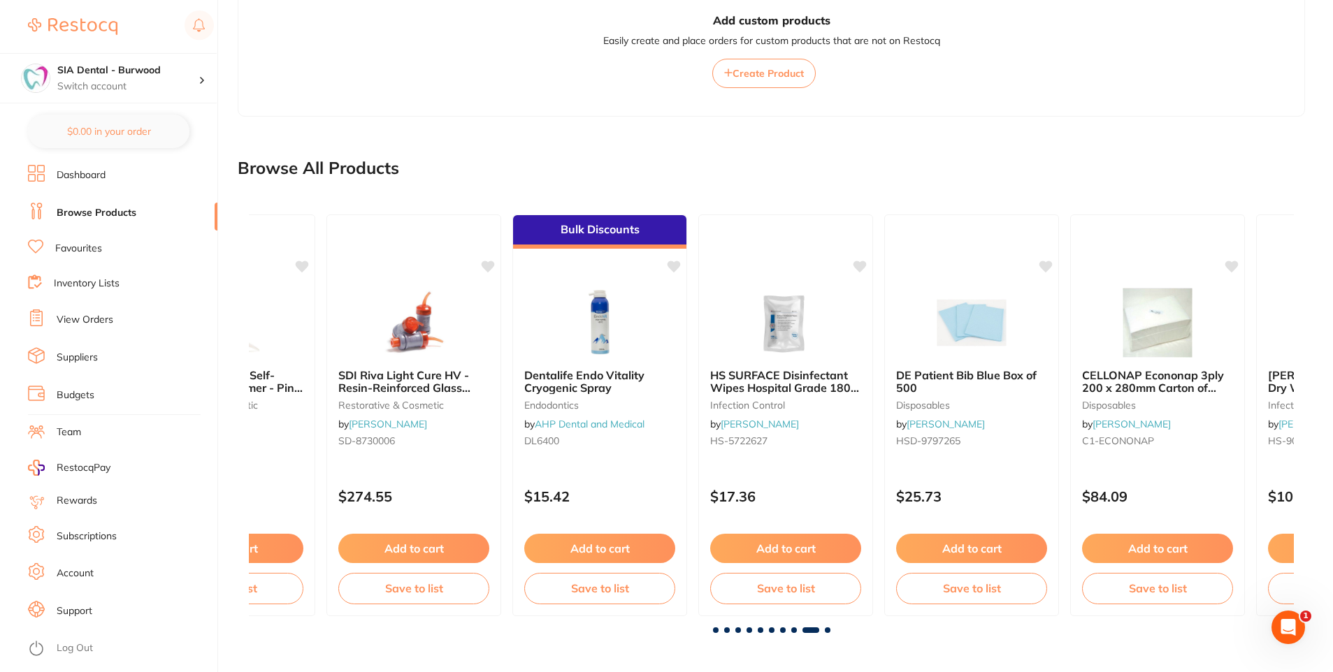
scroll to position [0, 8358]
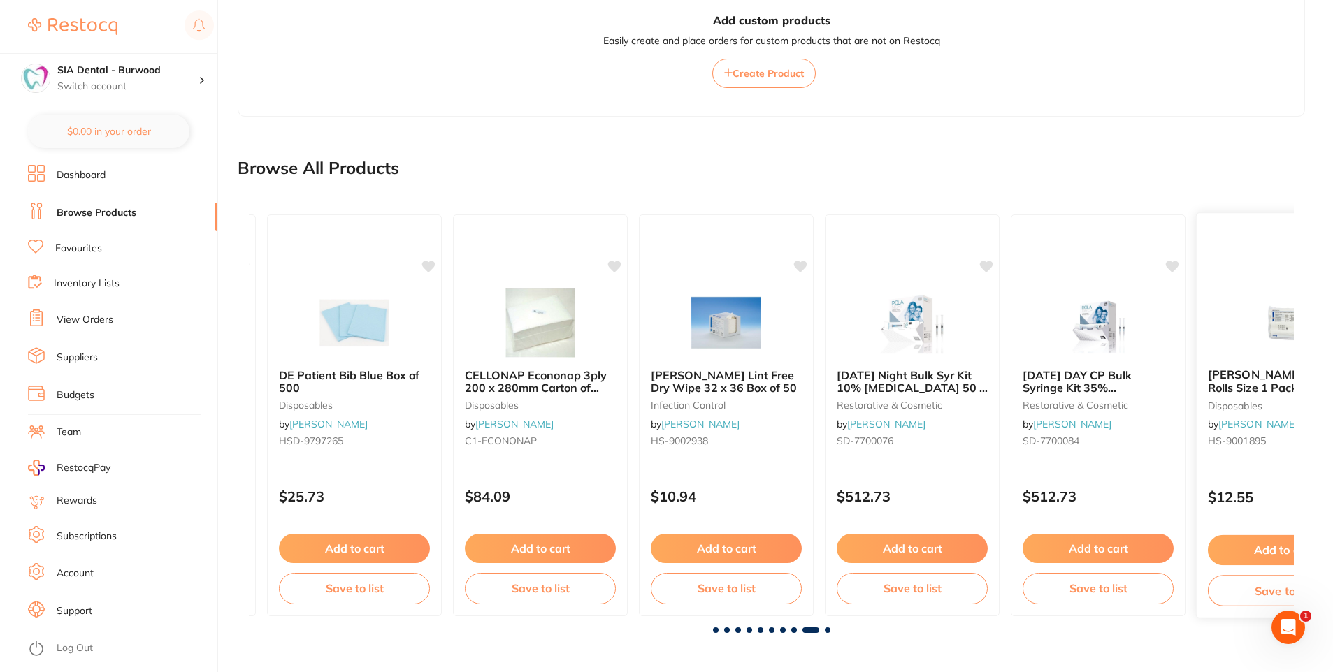
click at [1240, 592] on button "Save to list" at bounding box center [1284, 590] width 152 height 31
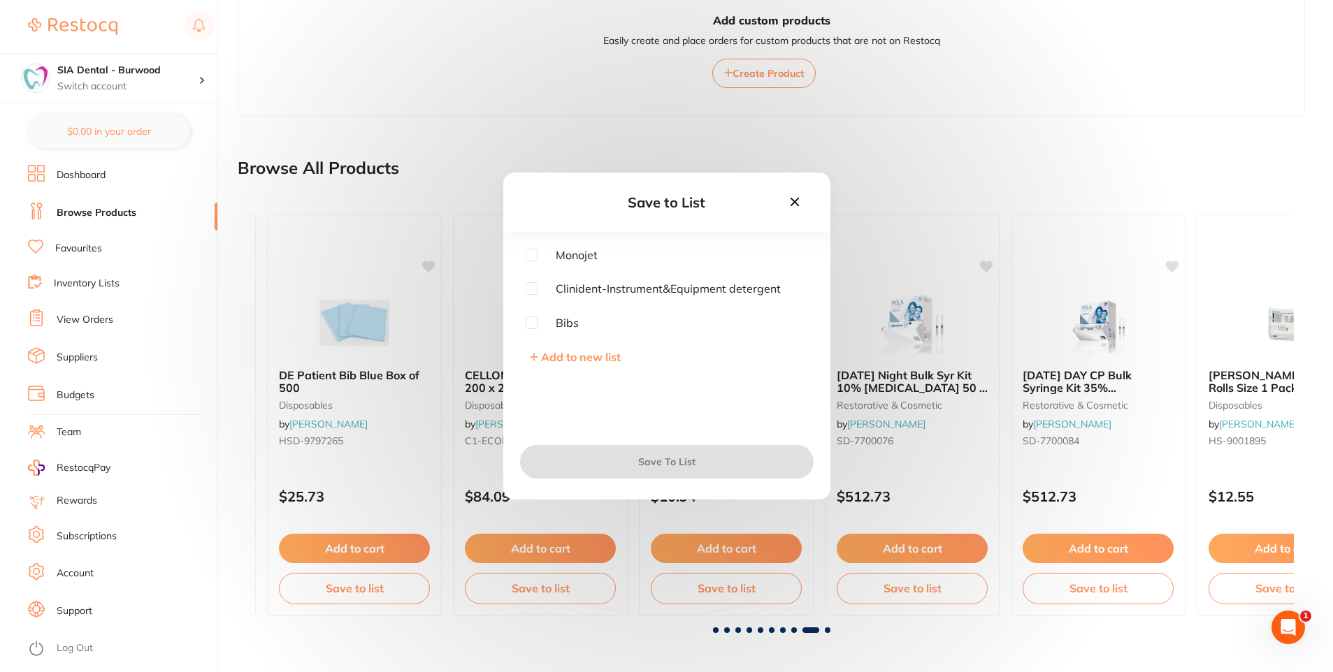
click at [539, 358] on button "Add to new list" at bounding box center [575, 357] width 99 height 14
click at [609, 278] on input "text" at bounding box center [667, 286] width 282 height 36
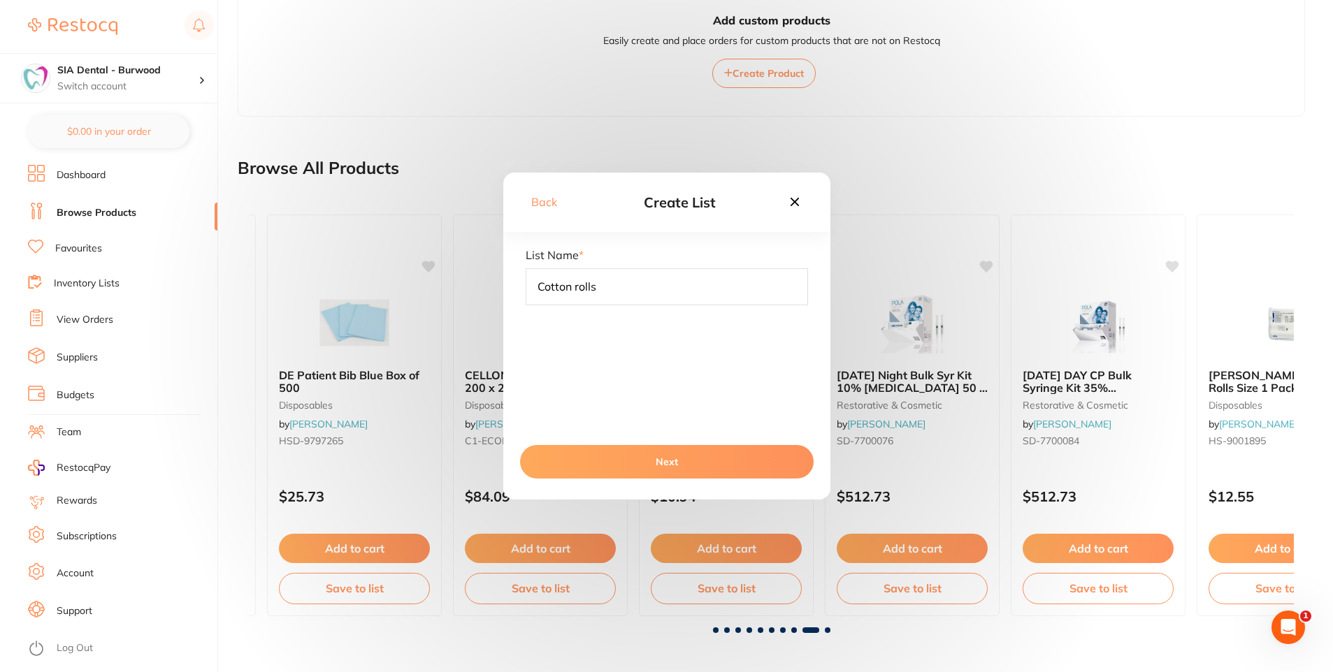
type input "Cotton rolls"
click at [722, 469] on button "Next" at bounding box center [667, 462] width 294 height 34
click at [799, 198] on icon at bounding box center [794, 201] width 15 height 15
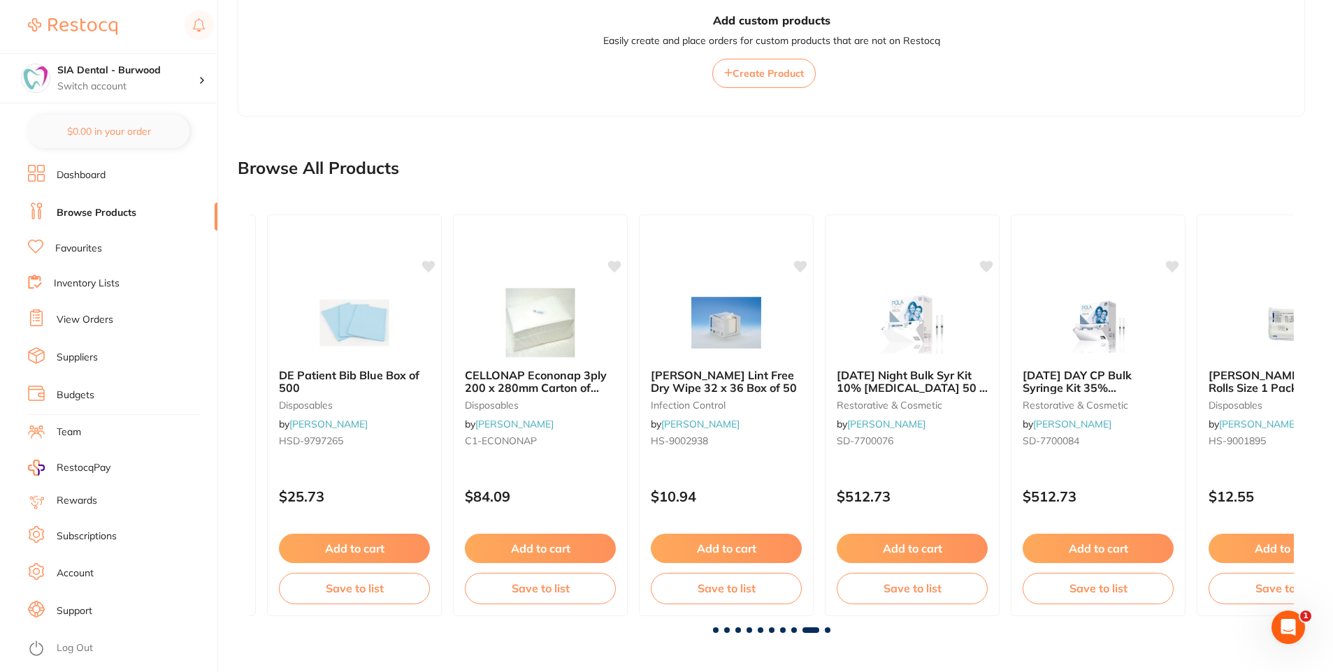
click at [829, 632] on div at bounding box center [771, 631] width 1045 height 6
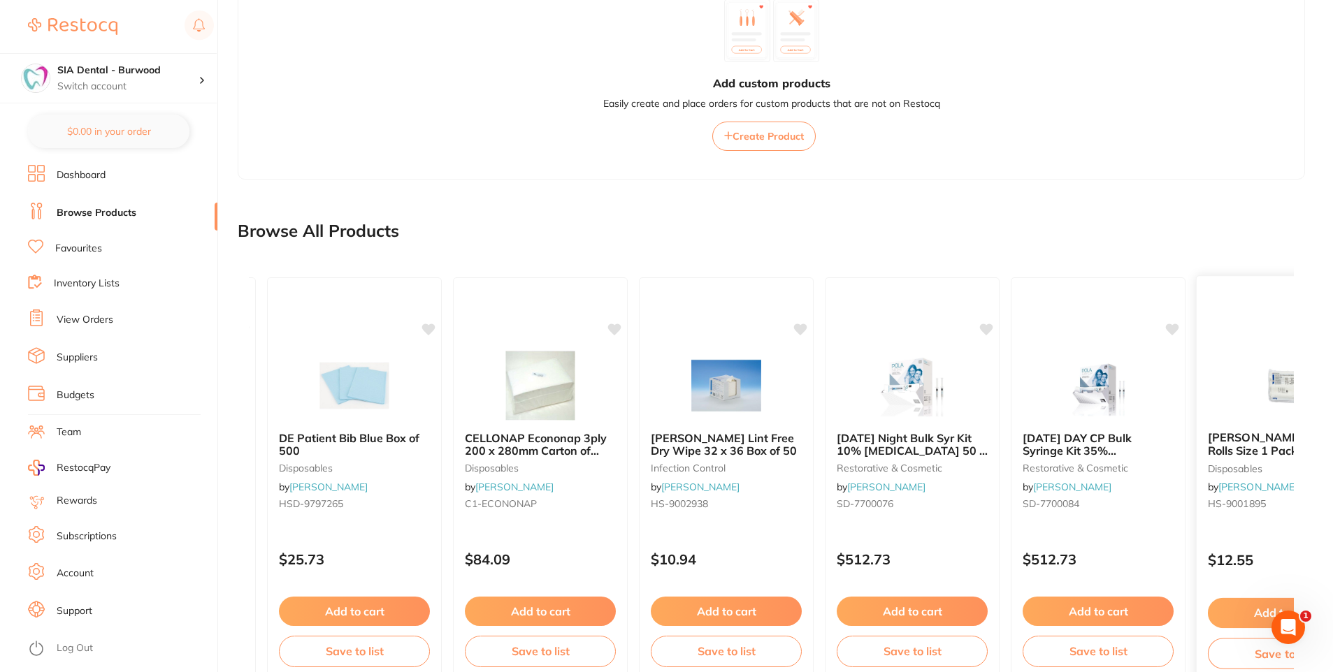
scroll to position [306, 0]
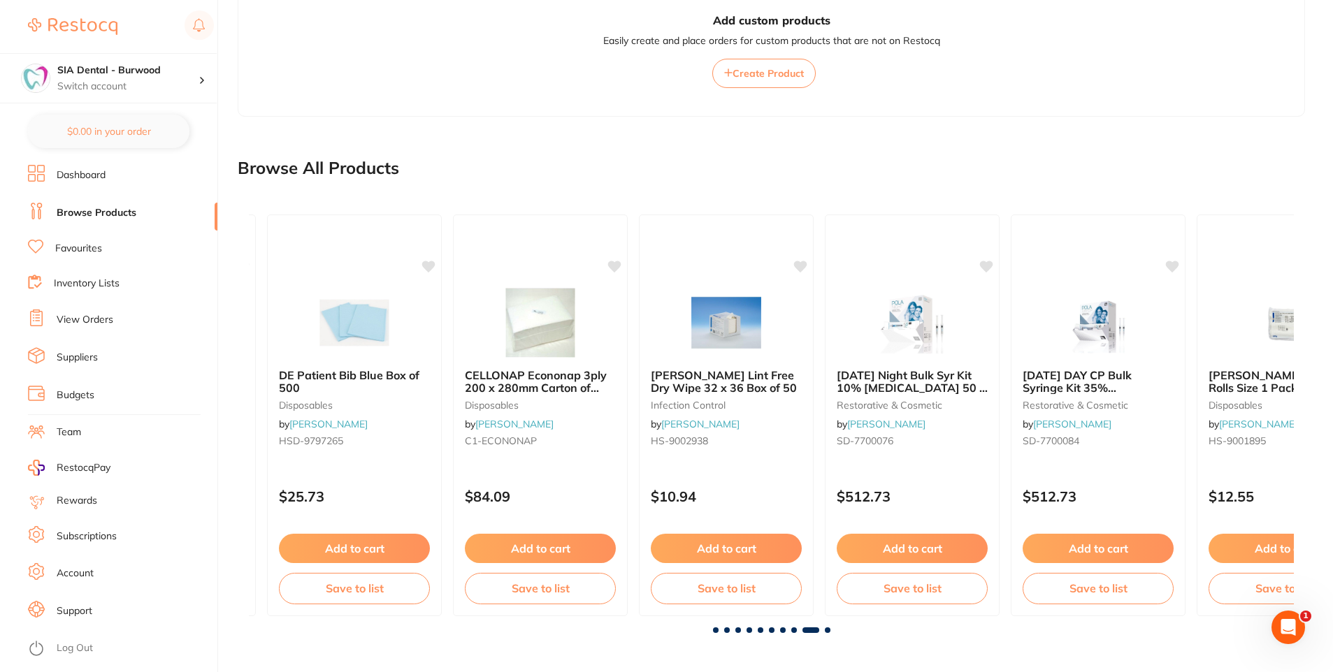
click at [829, 630] on span at bounding box center [828, 631] width 6 height 6
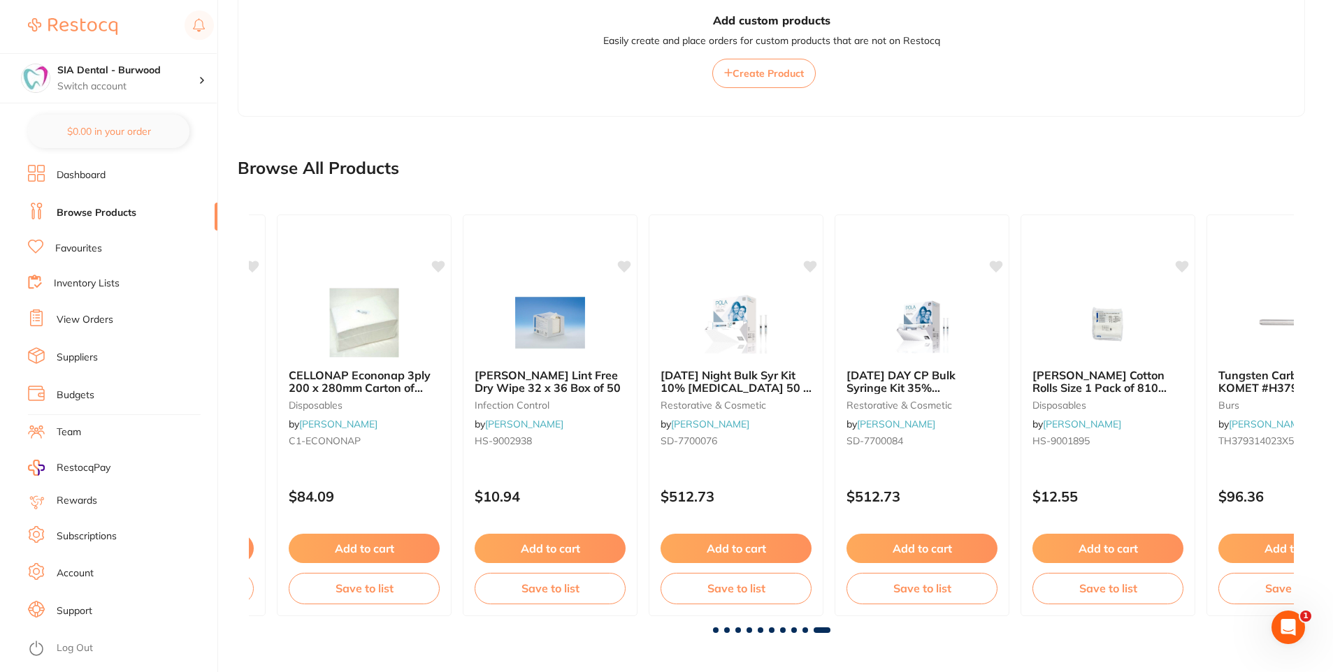
click at [829, 630] on span at bounding box center [821, 631] width 17 height 6
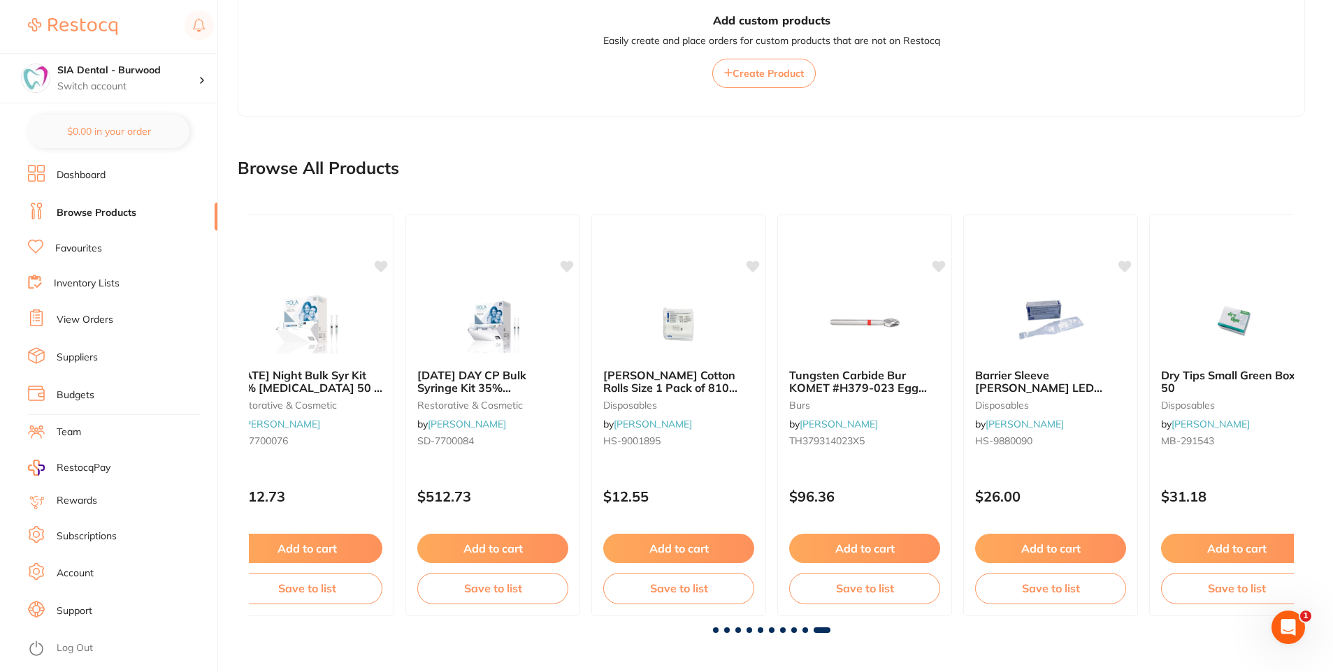
scroll to position [0, 9004]
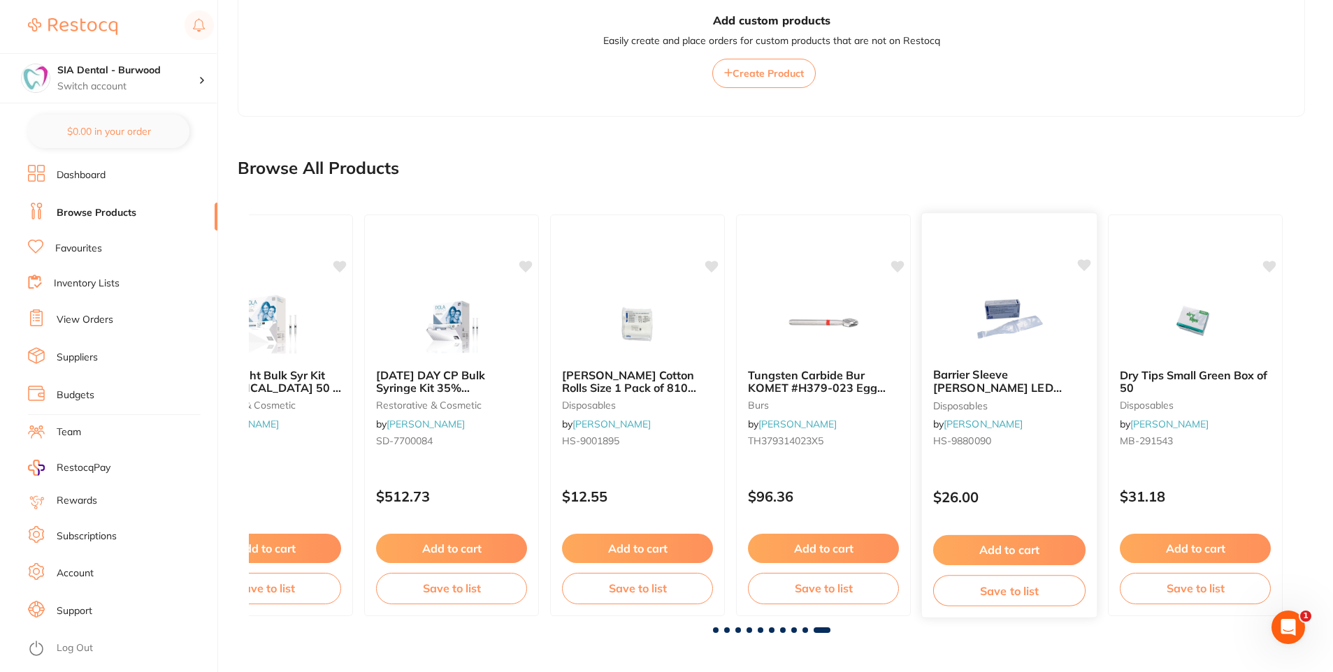
click at [1025, 373] on span "Barrier Sleeve [PERSON_NAME] LED Curing light 250 box" at bounding box center [997, 388] width 129 height 40
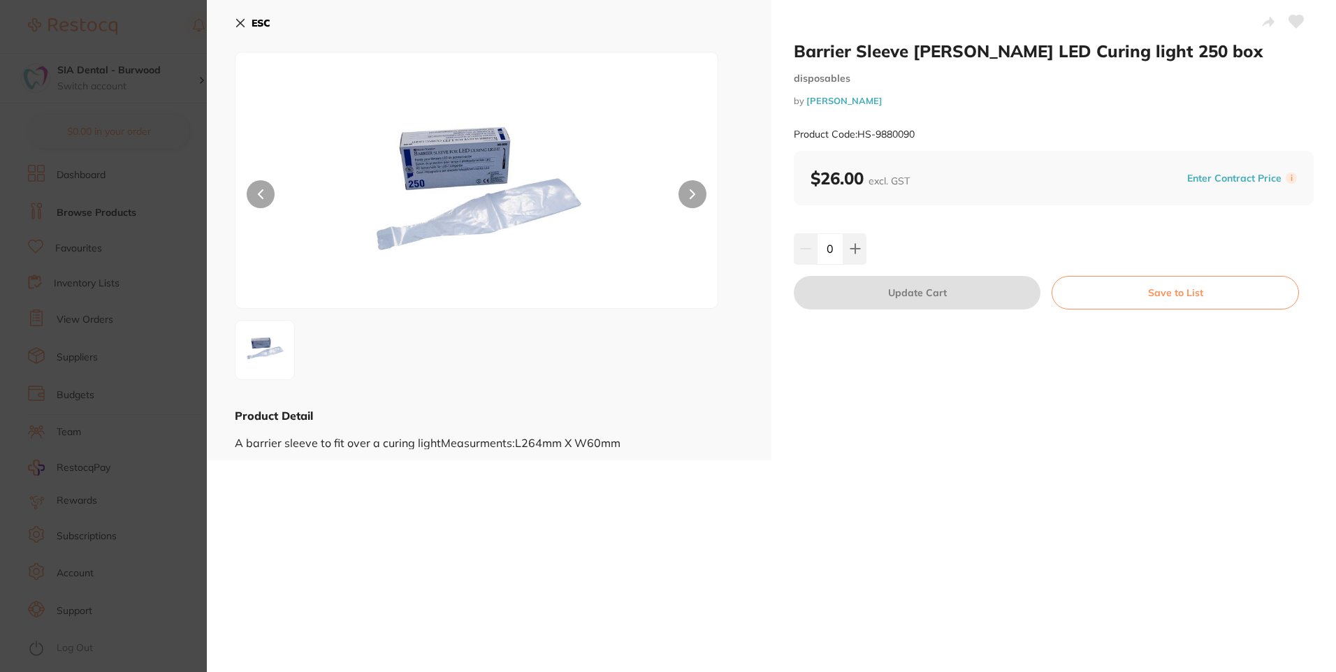
click at [242, 19] on icon at bounding box center [240, 22] width 11 height 11
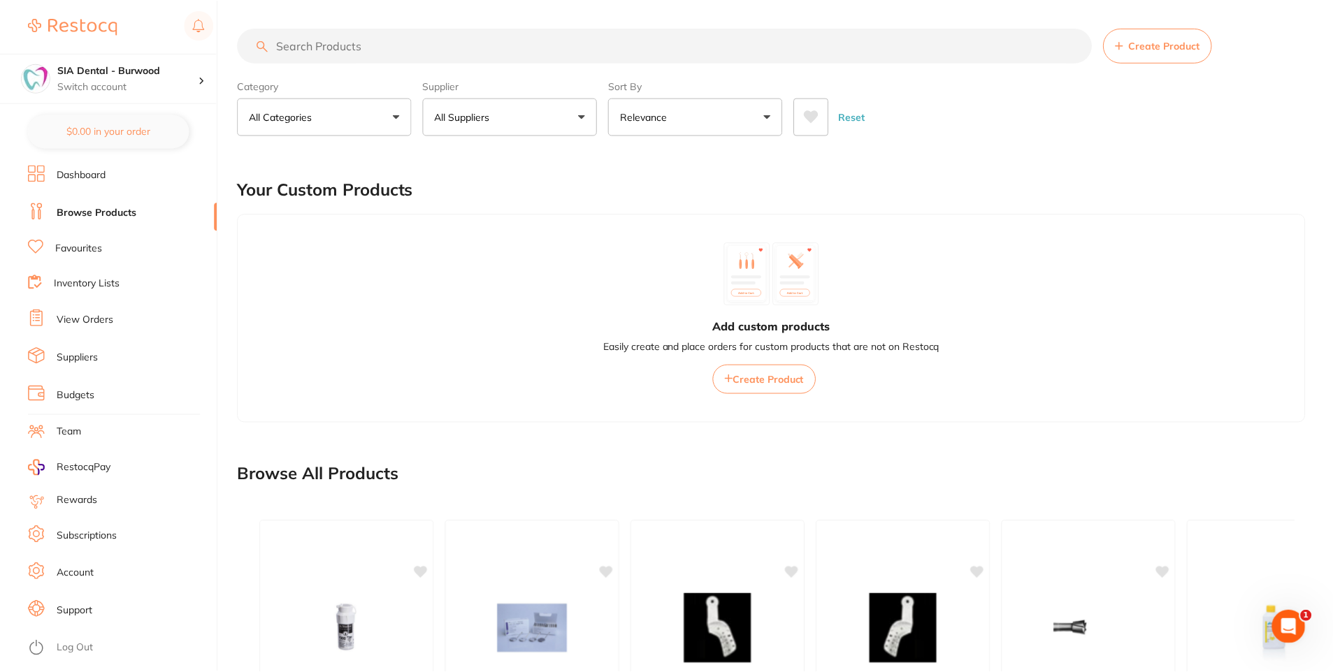
scroll to position [306, 0]
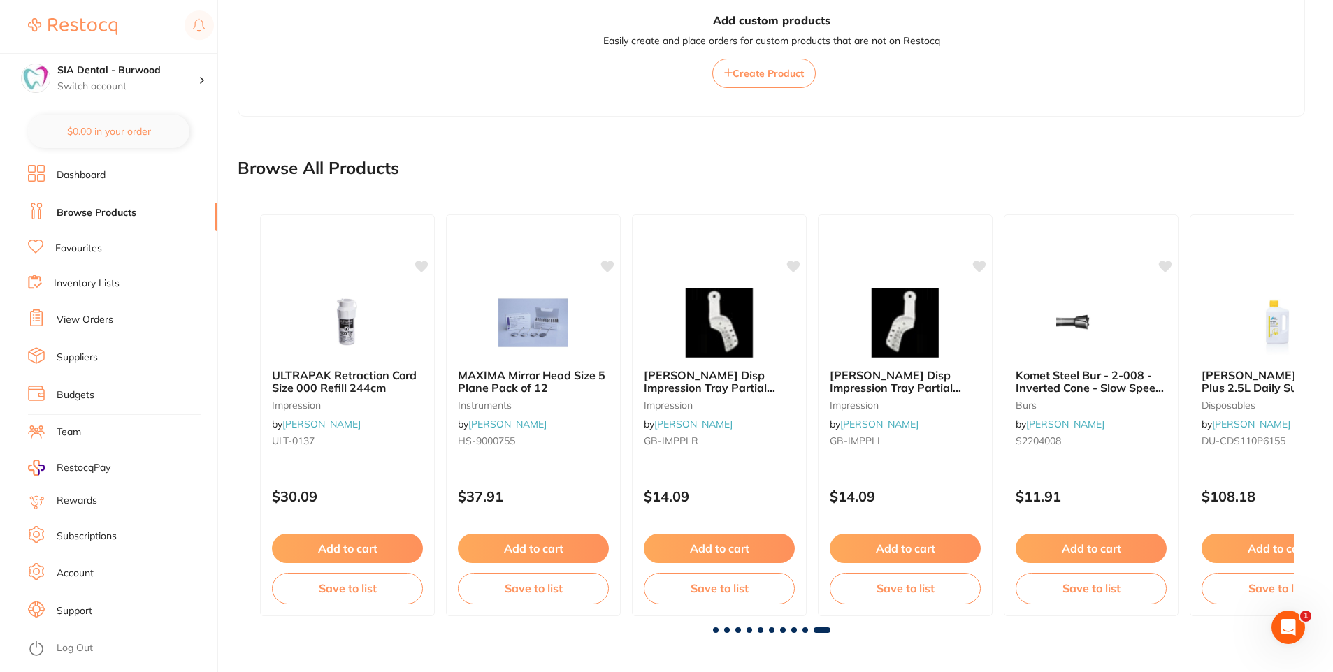
click at [71, 248] on link "Favourites" at bounding box center [78, 249] width 47 height 14
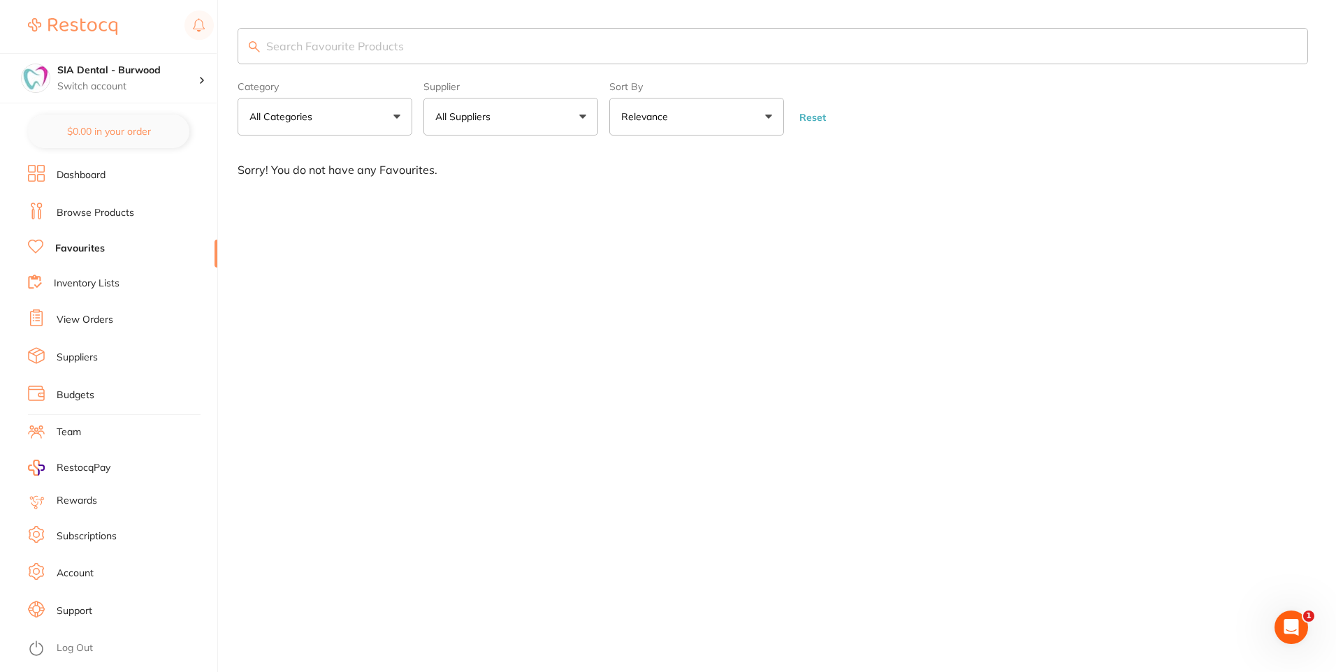
click at [68, 351] on li "Suppliers" at bounding box center [122, 357] width 189 height 21
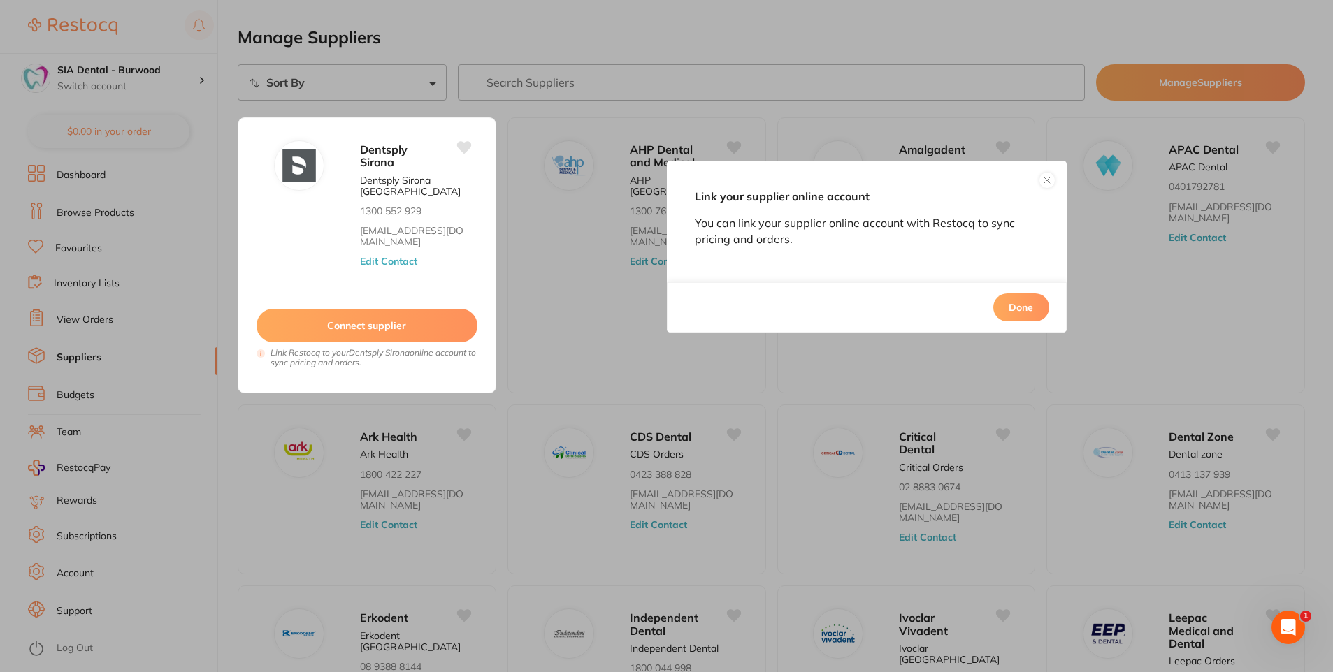
click at [1048, 180] on button at bounding box center [1046, 180] width 17 height 17
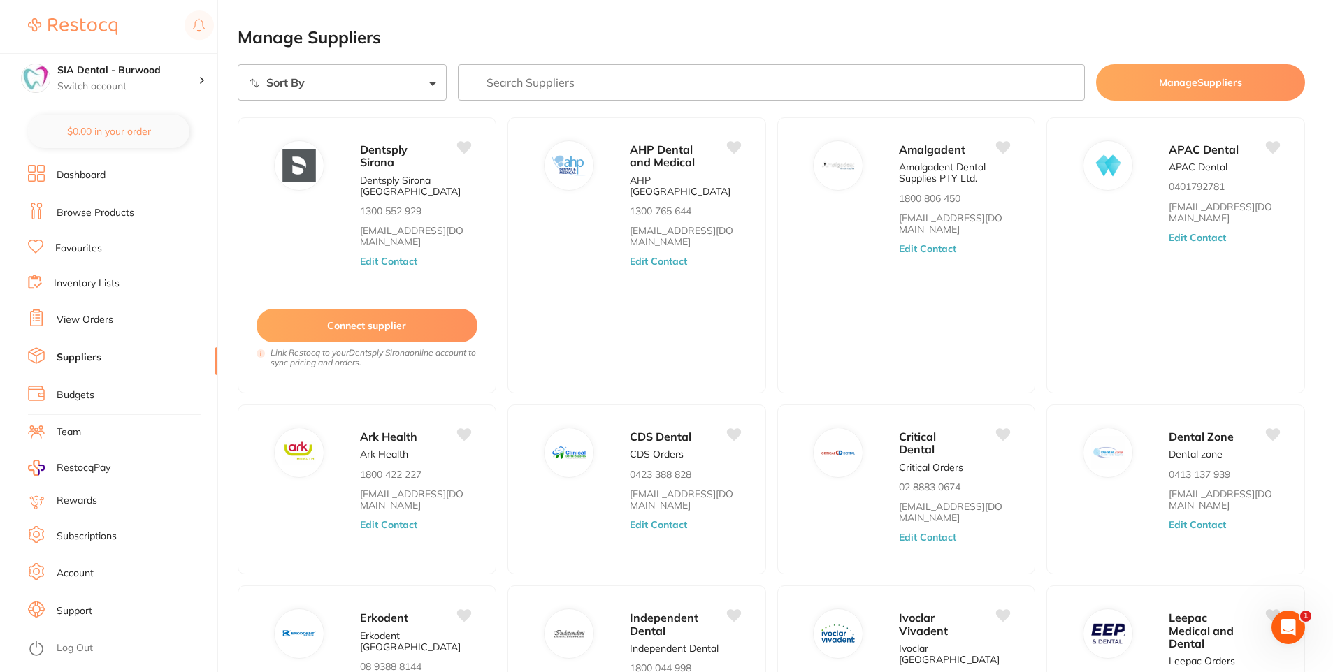
click at [106, 210] on link "Browse Products" at bounding box center [96, 213] width 78 height 14
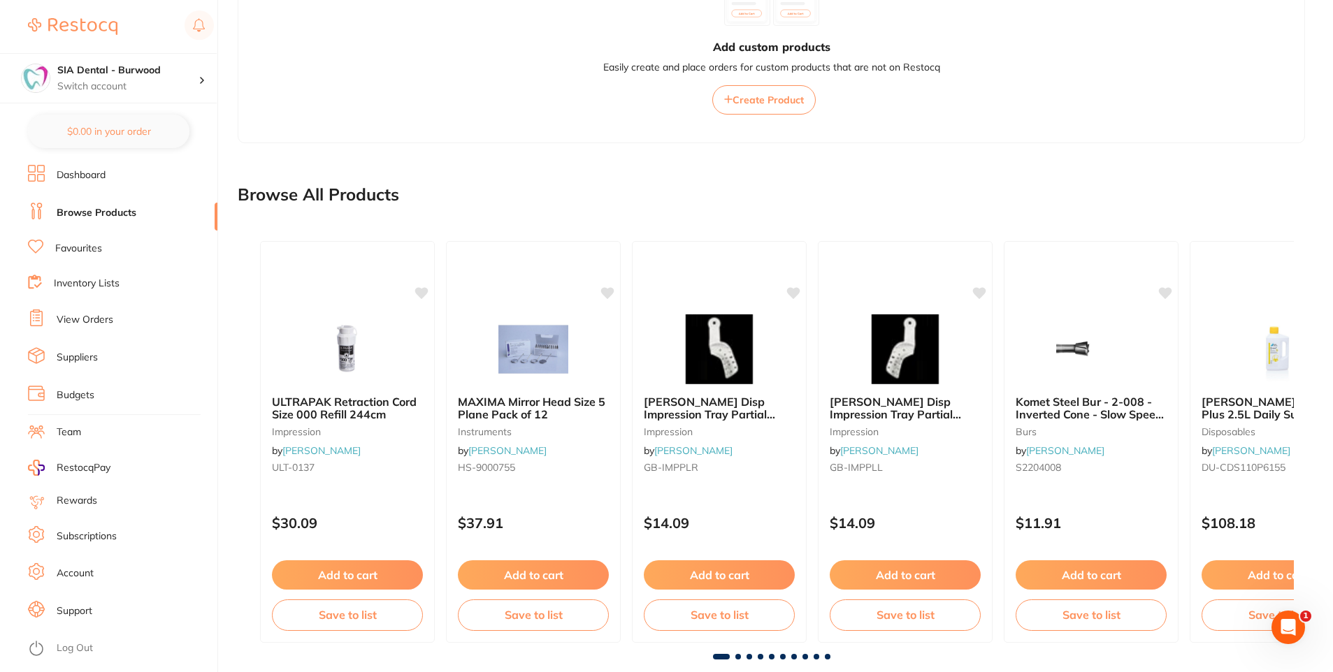
click at [65, 276] on li "Inventory Lists" at bounding box center [122, 284] width 189 height 19
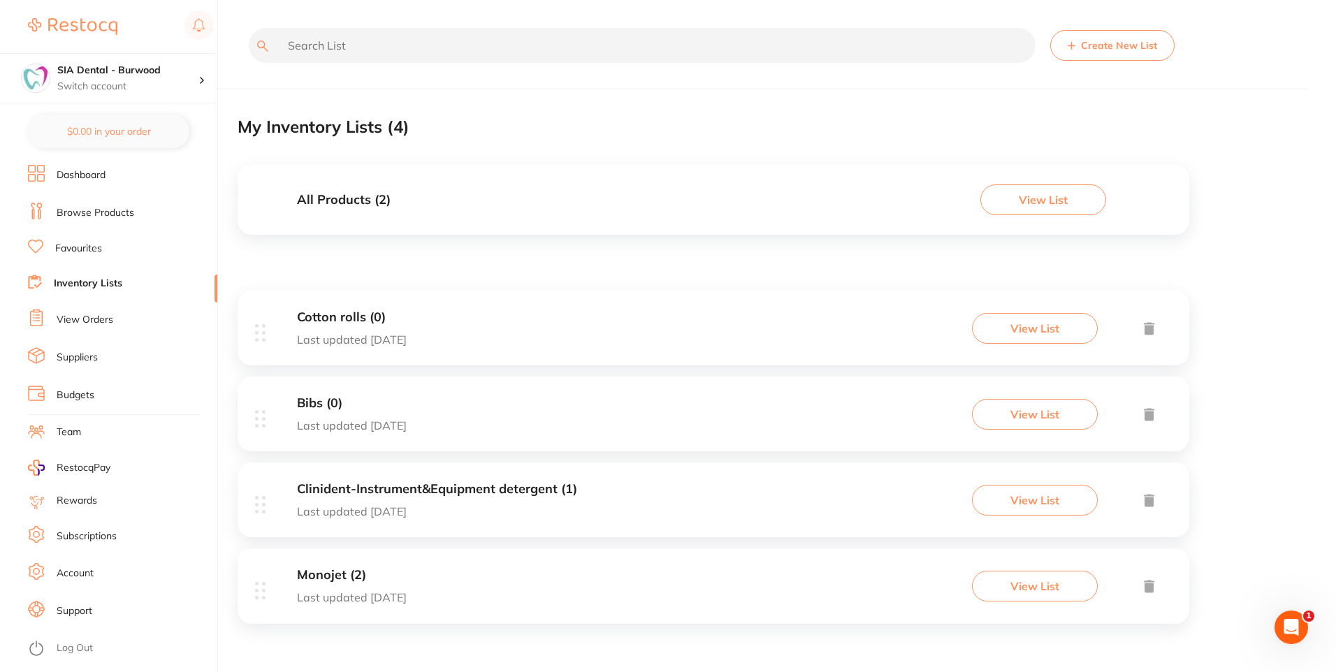
click at [82, 319] on link "View Orders" at bounding box center [85, 320] width 57 height 14
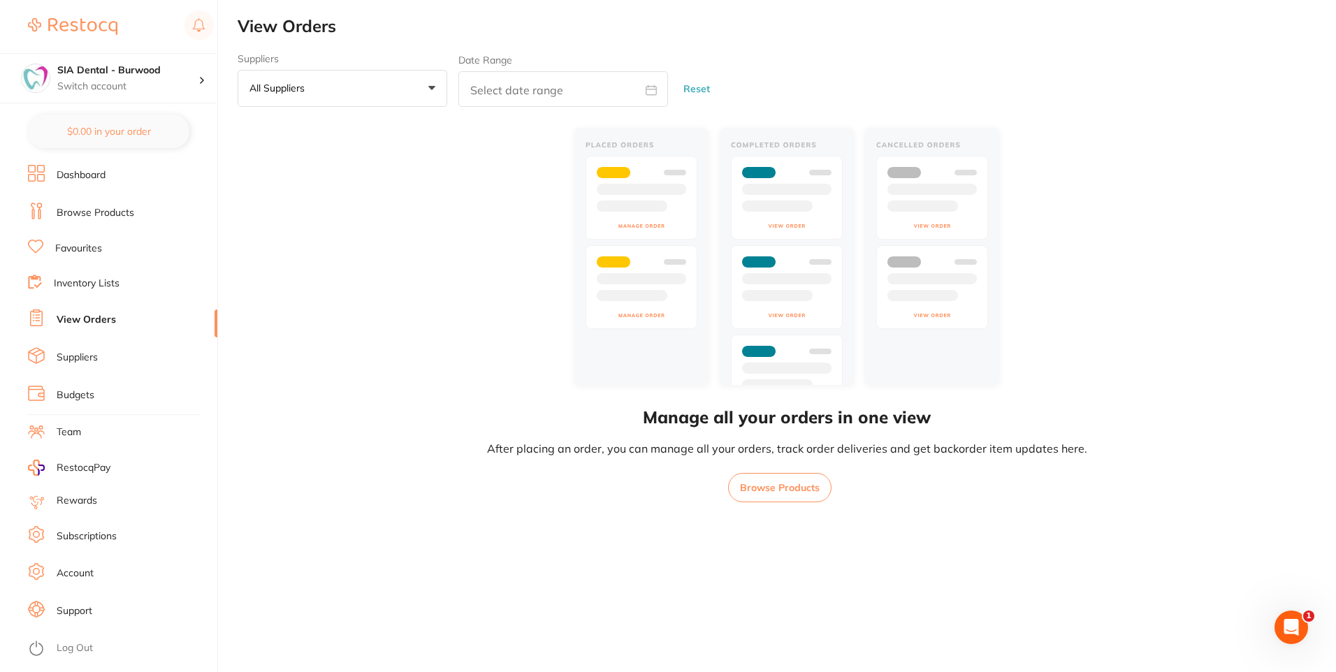
click at [130, 208] on link "Browse Products" at bounding box center [96, 213] width 78 height 14
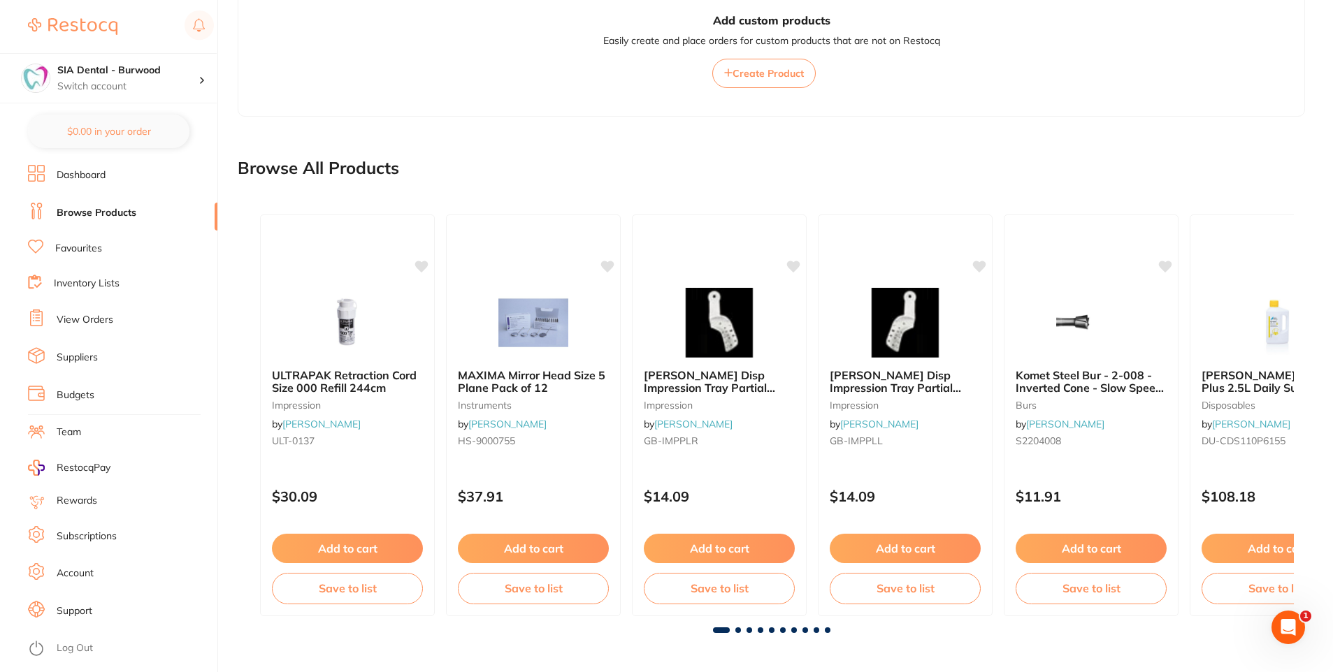
click at [723, 630] on span at bounding box center [721, 631] width 17 height 6
click at [739, 632] on div "ULTRAPAK Retraction Cord Size 000 Refill 244cm impression by [PERSON_NAME] ULT-…" at bounding box center [771, 418] width 1067 height 452
click at [739, 630] on span at bounding box center [738, 631] width 6 height 6
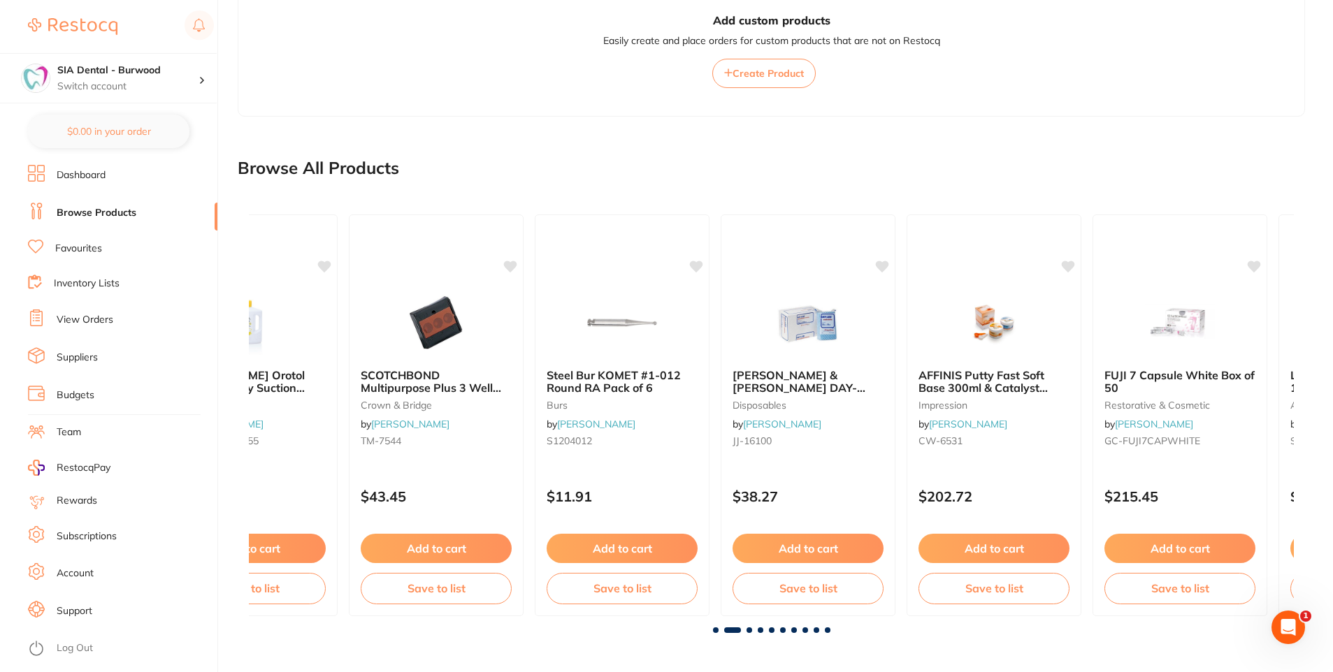
scroll to position [0, 1045]
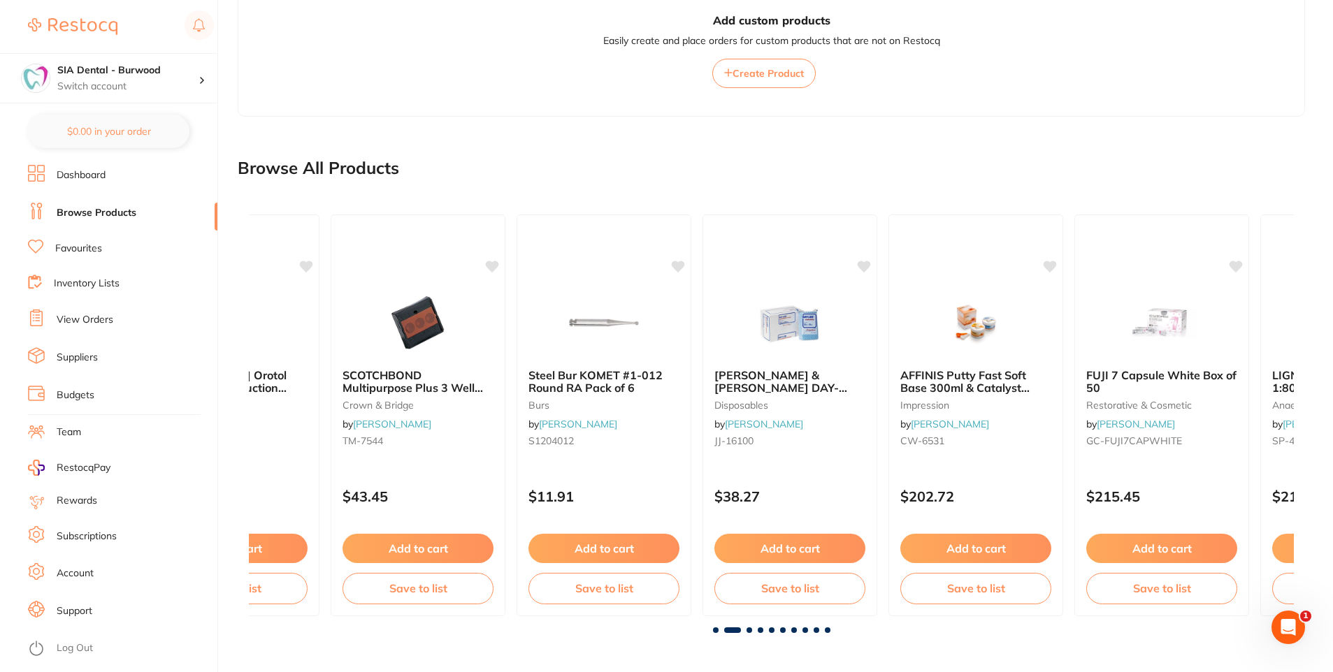
click at [747, 630] on span at bounding box center [749, 631] width 6 height 6
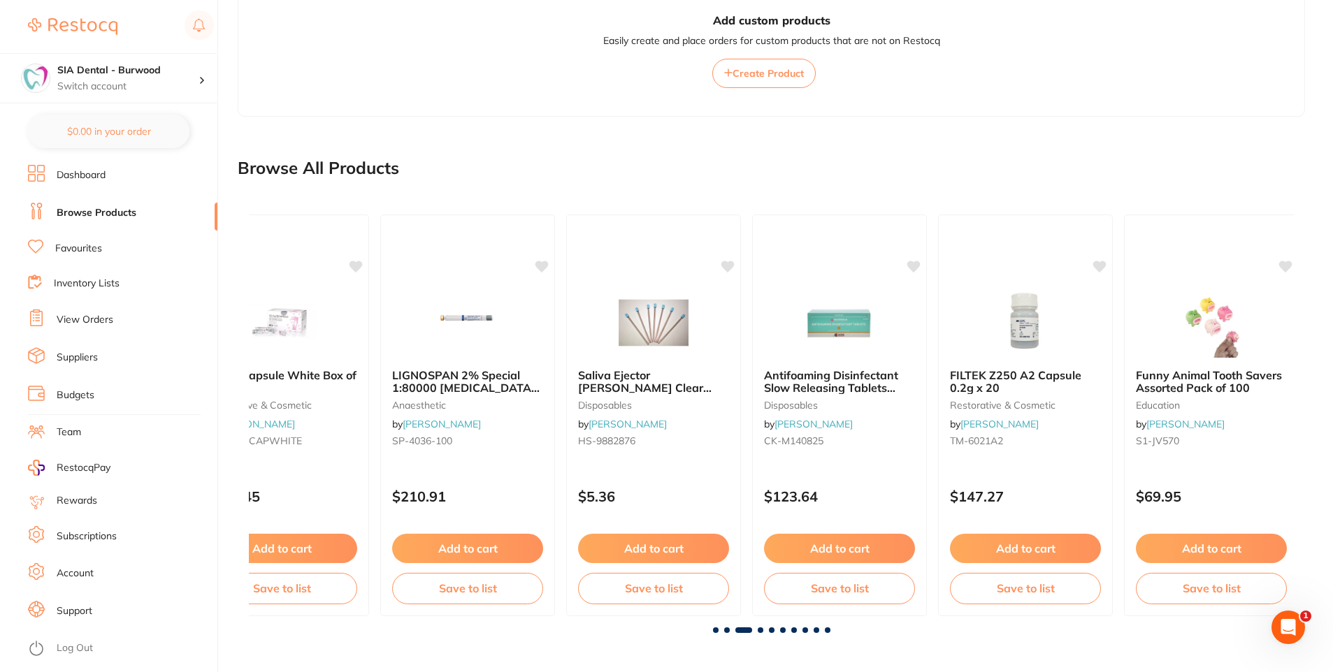
scroll to position [0, 2089]
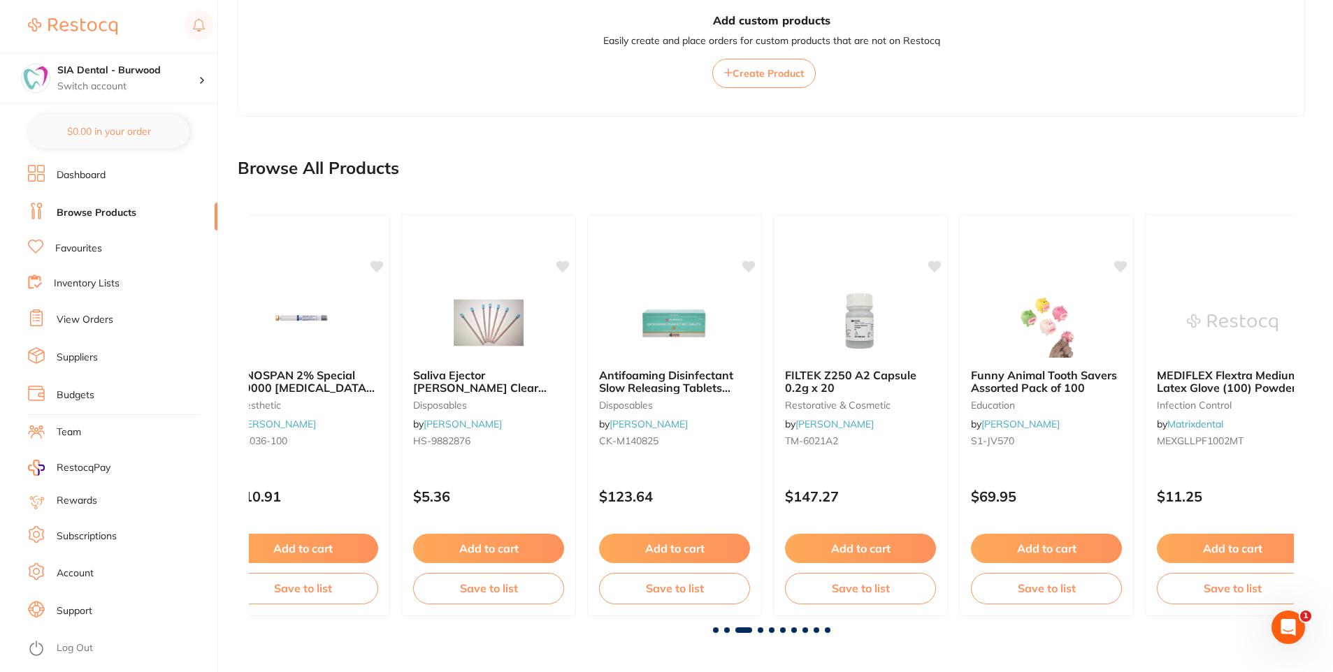
click at [763, 631] on div at bounding box center [771, 631] width 1045 height 6
click at [759, 633] on div "ULTRAPAK Retraction Cord Size 000 Refill 244cm impression by [PERSON_NAME] ULT-…" at bounding box center [771, 418] width 1067 height 452
click at [769, 632] on span at bounding box center [772, 631] width 6 height 6
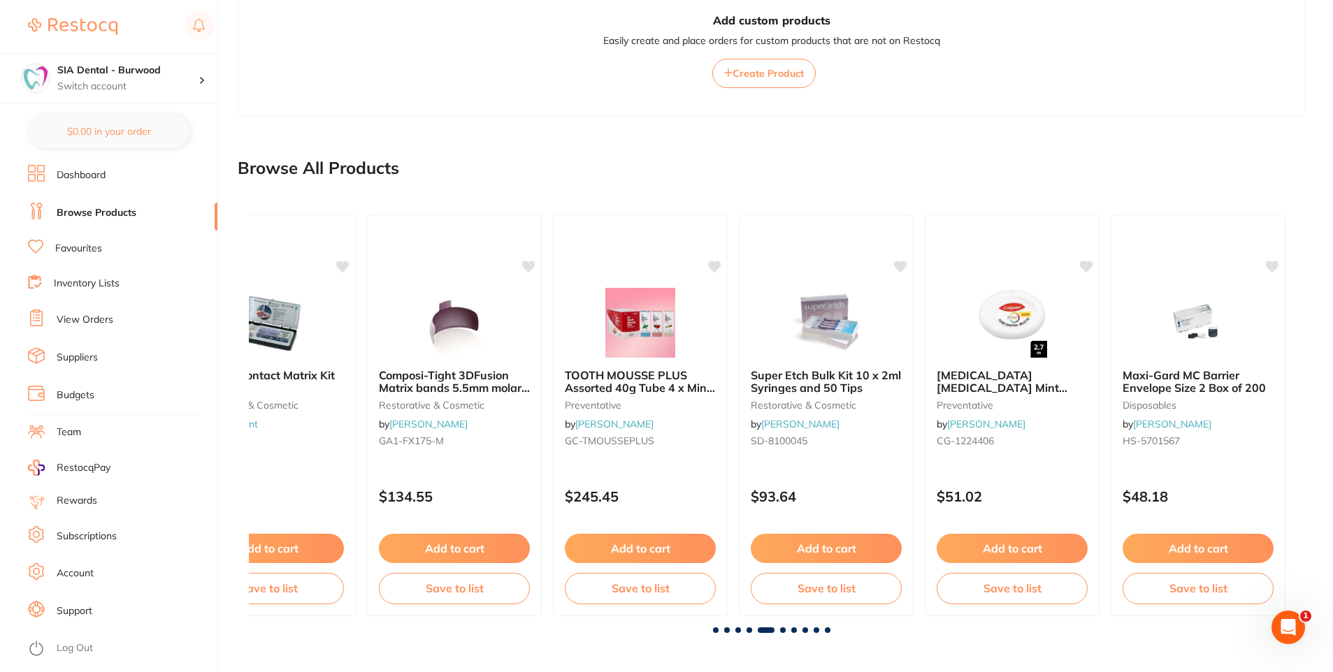
scroll to position [0, 4179]
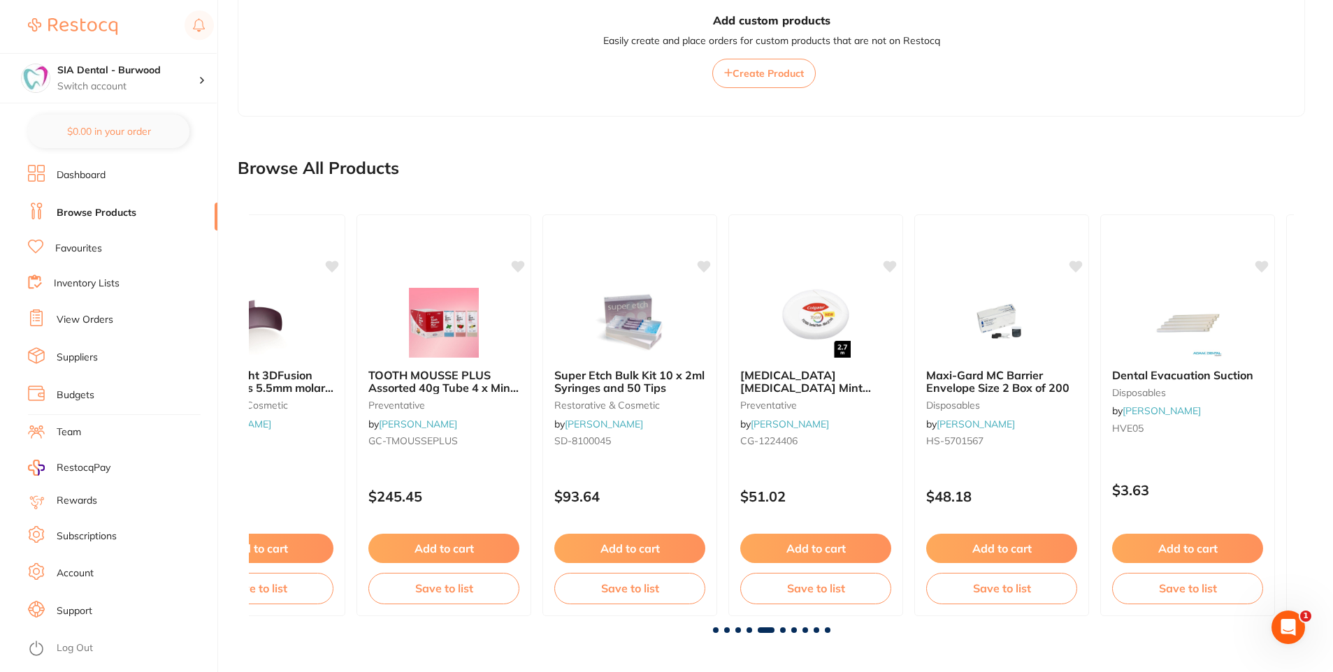
click at [781, 630] on span at bounding box center [783, 631] width 6 height 6
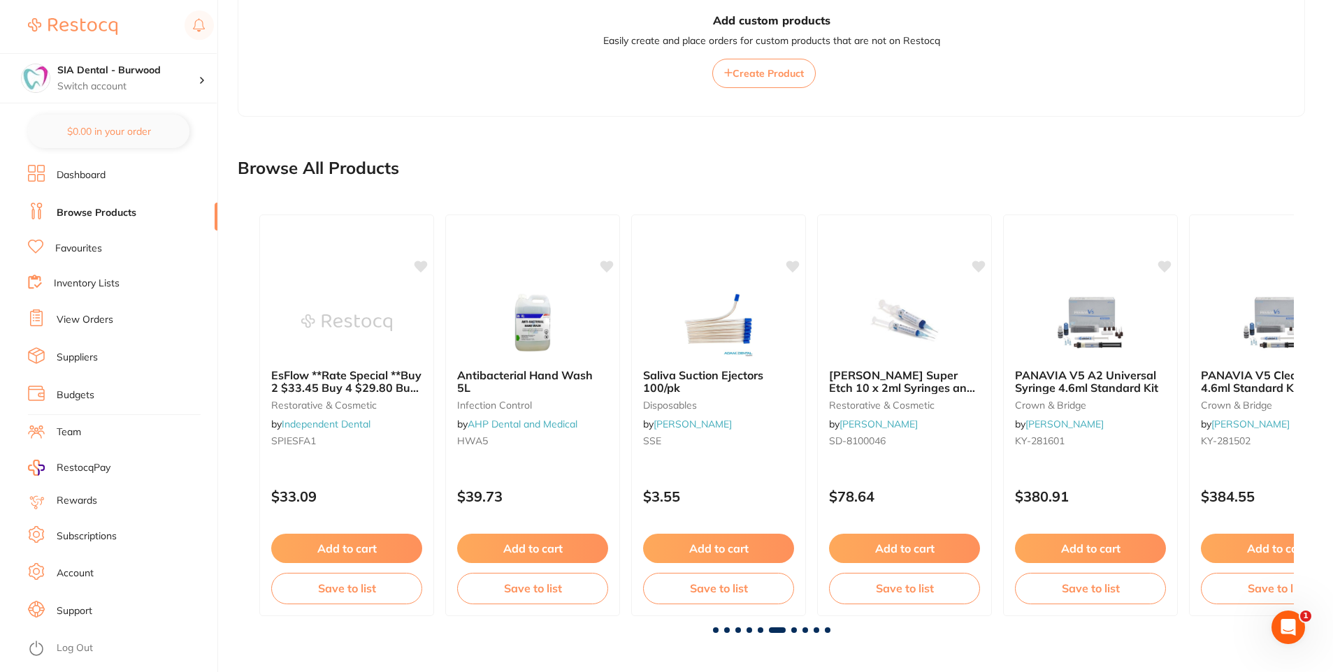
scroll to position [0, 5224]
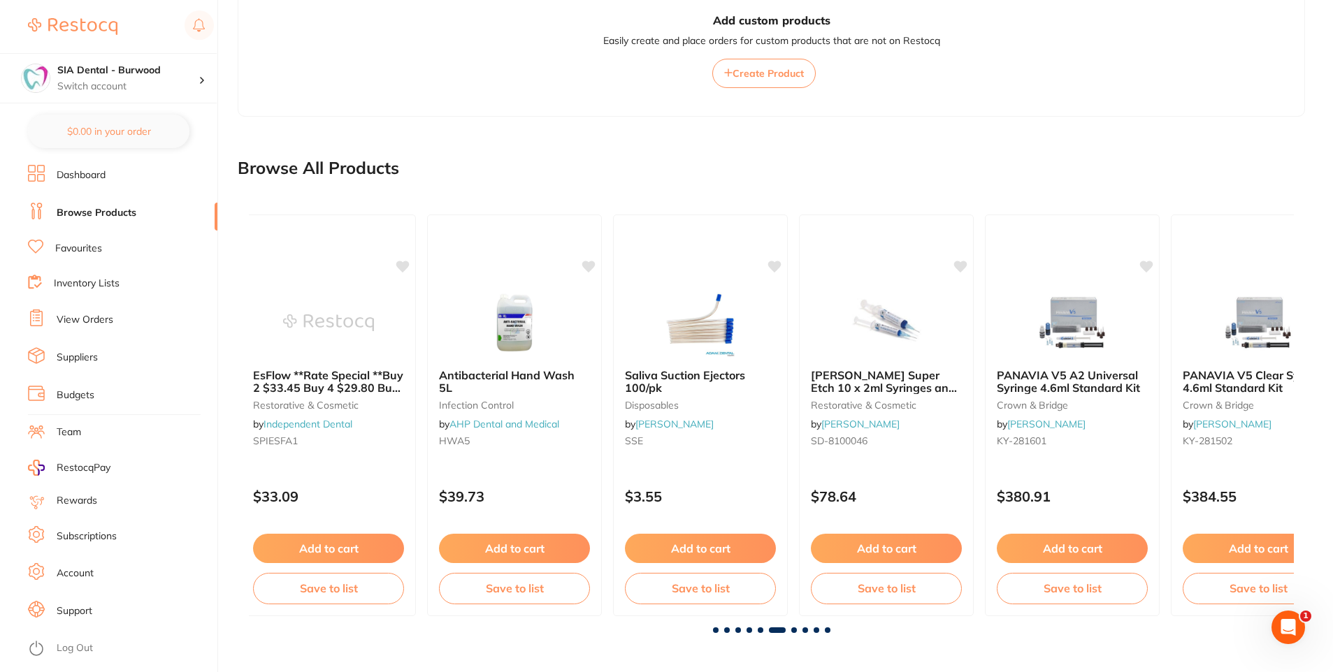
click at [792, 630] on span at bounding box center [794, 631] width 6 height 6
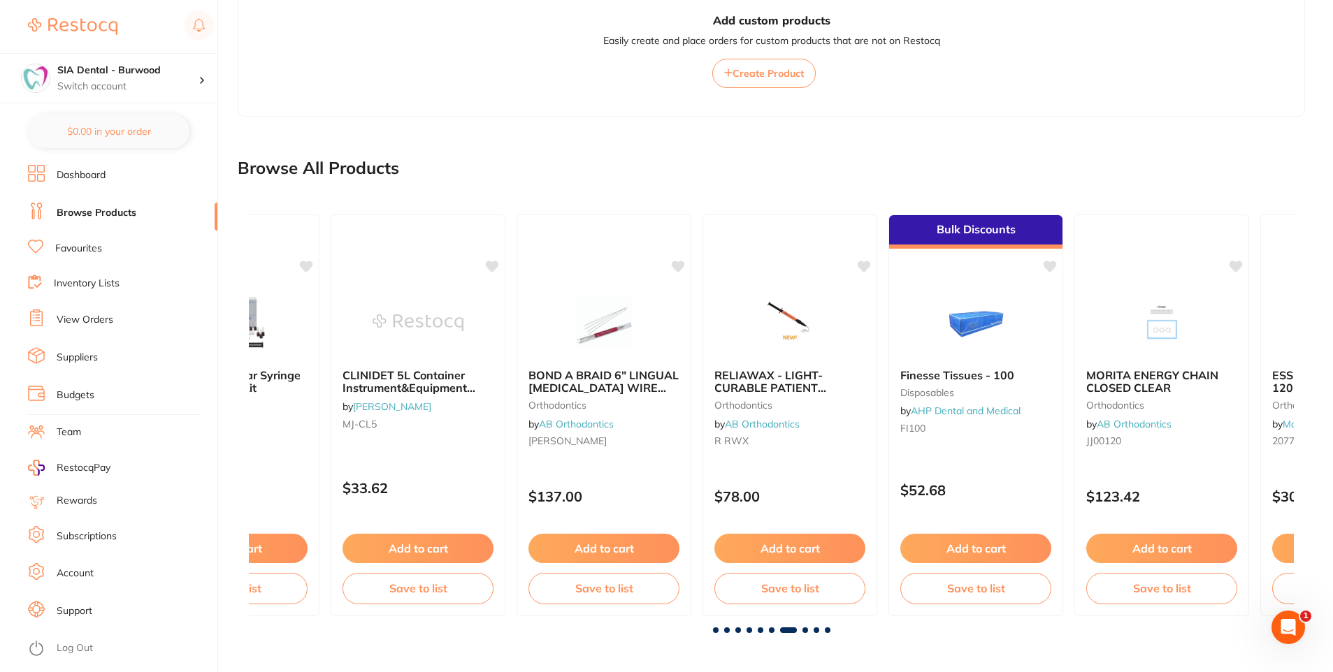
scroll to position [0, 6268]
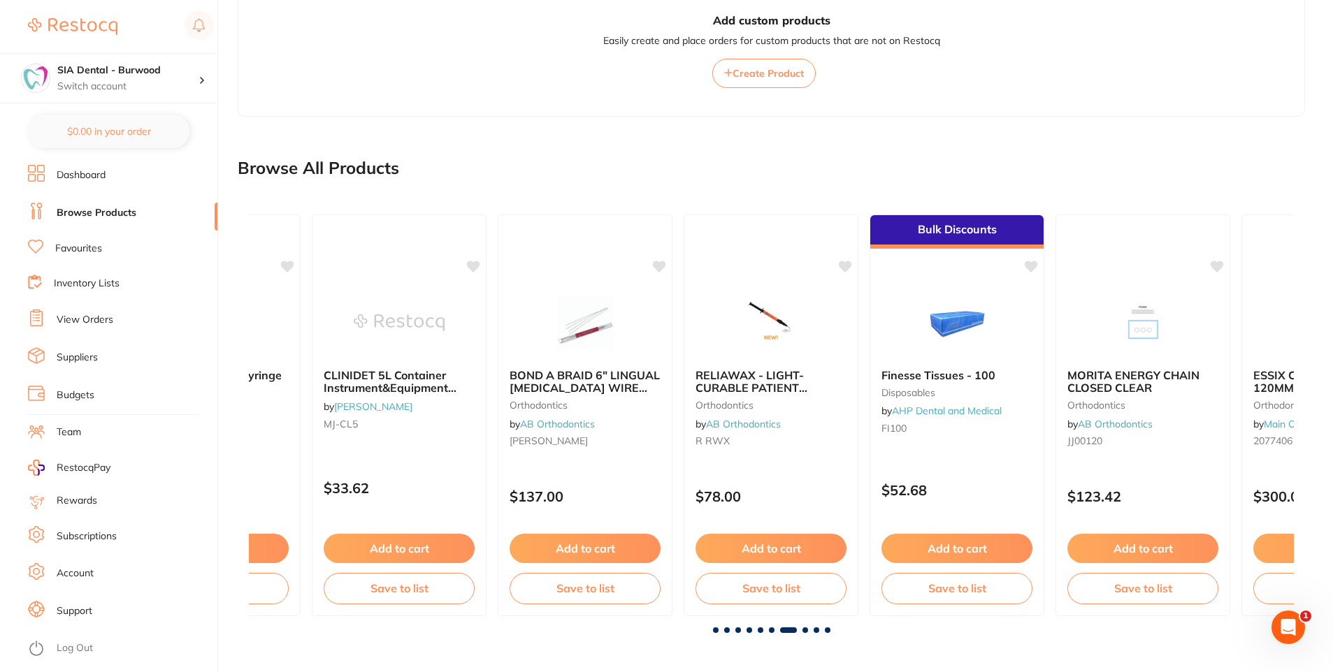
click at [804, 631] on span at bounding box center [805, 631] width 6 height 6
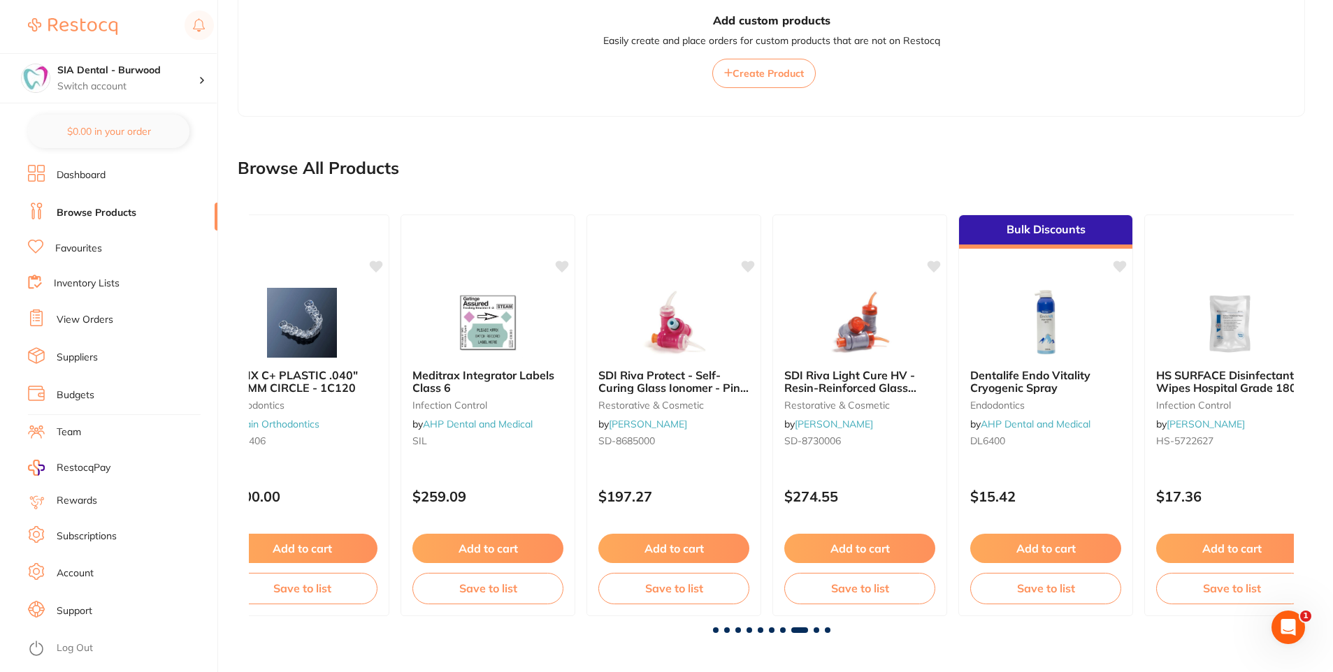
scroll to position [0, 7313]
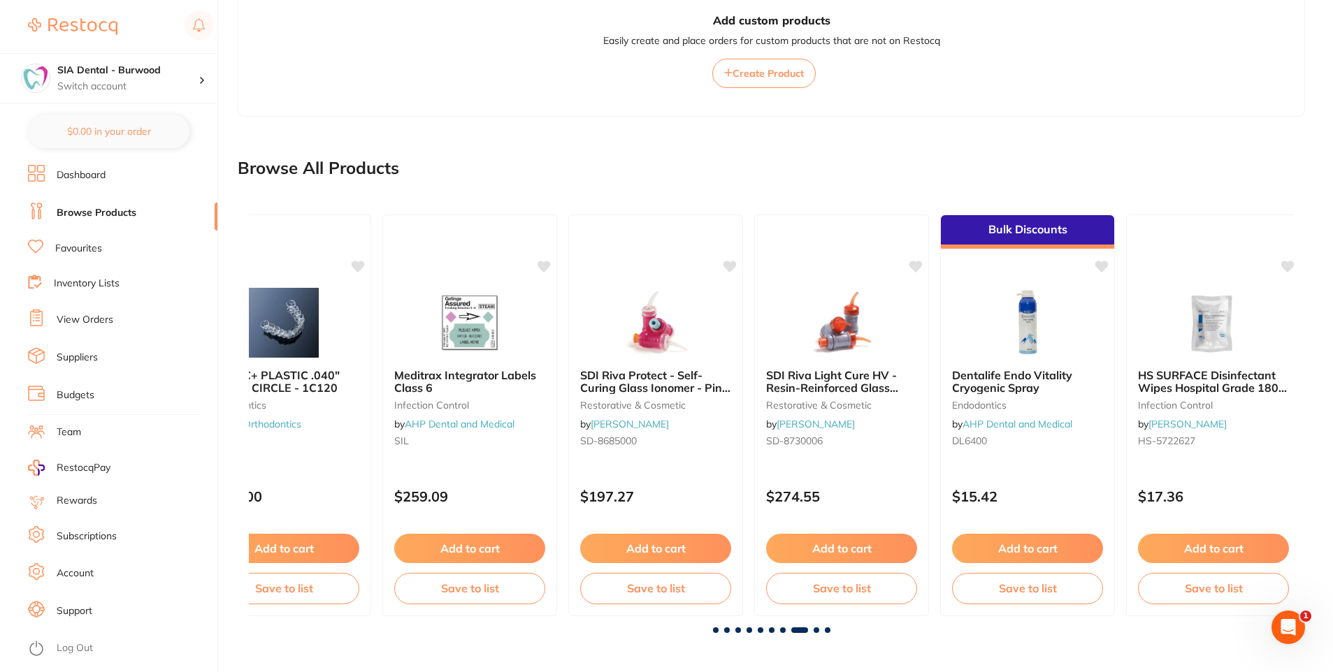
click at [815, 631] on span at bounding box center [816, 631] width 6 height 6
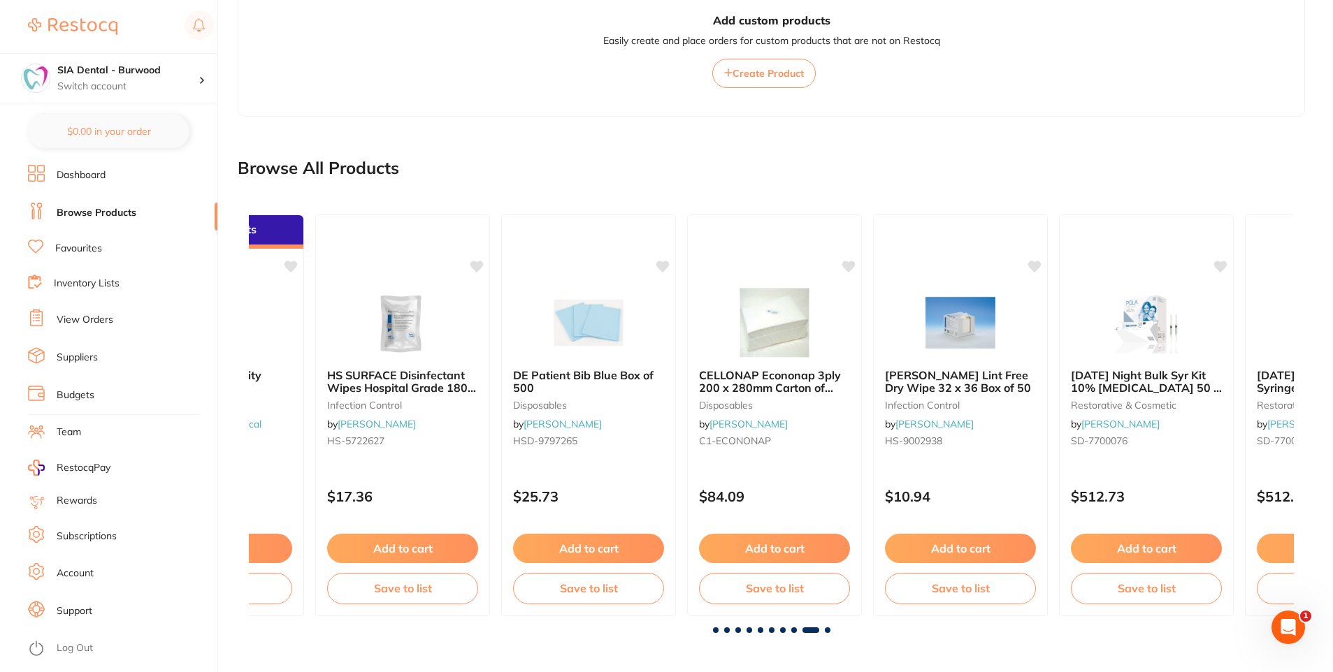
scroll to position [0, 8358]
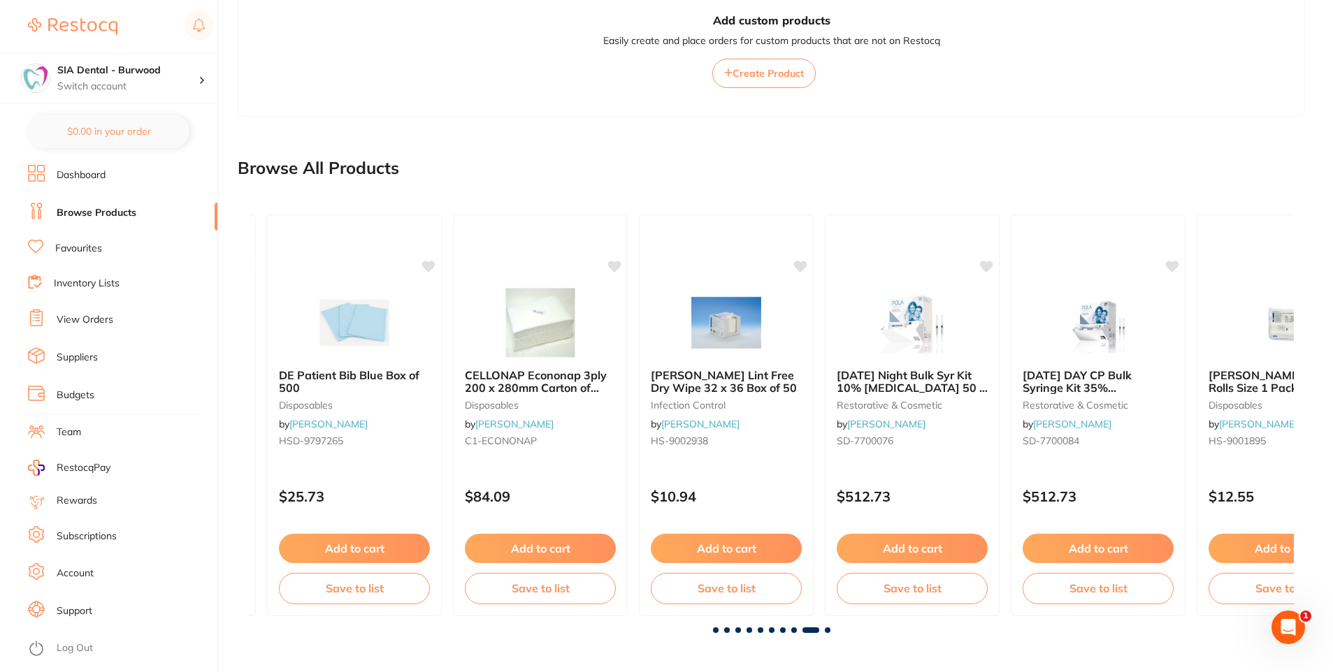
click at [815, 631] on span at bounding box center [810, 631] width 17 height 6
click at [827, 631] on span at bounding box center [828, 631] width 6 height 6
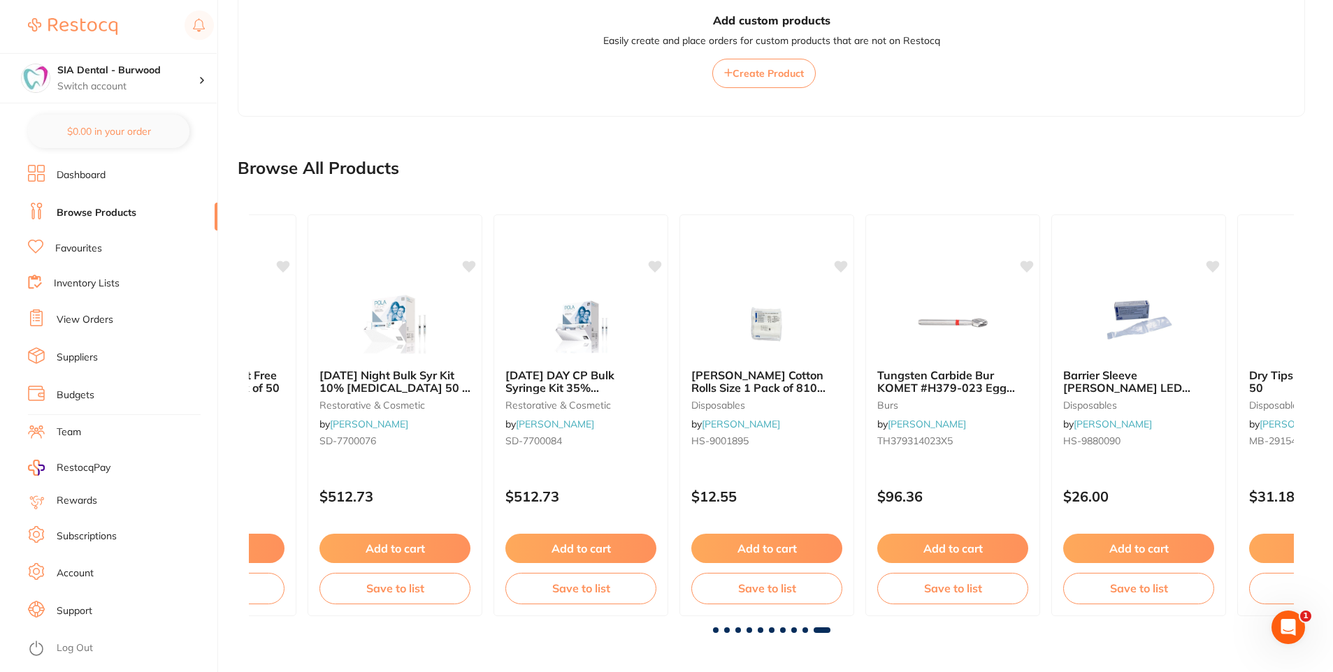
scroll to position [0, 9004]
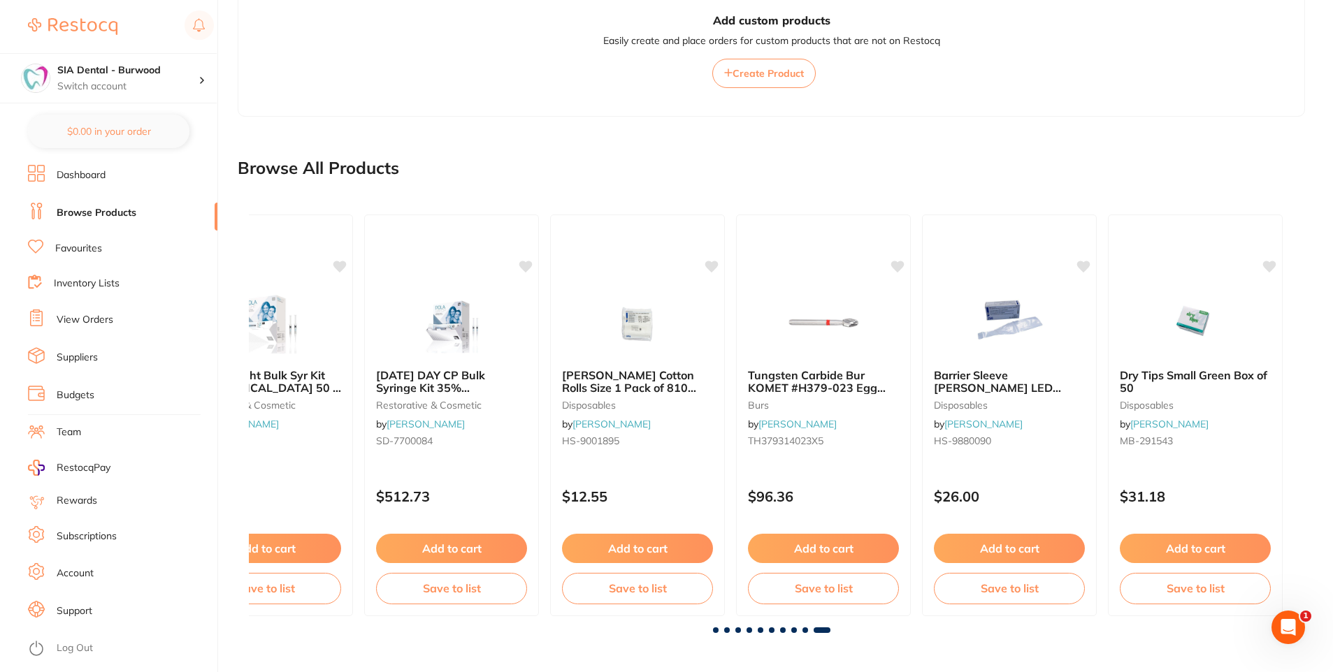
click at [830, 631] on div at bounding box center [771, 631] width 1045 height 6
click at [714, 630] on span at bounding box center [716, 631] width 6 height 6
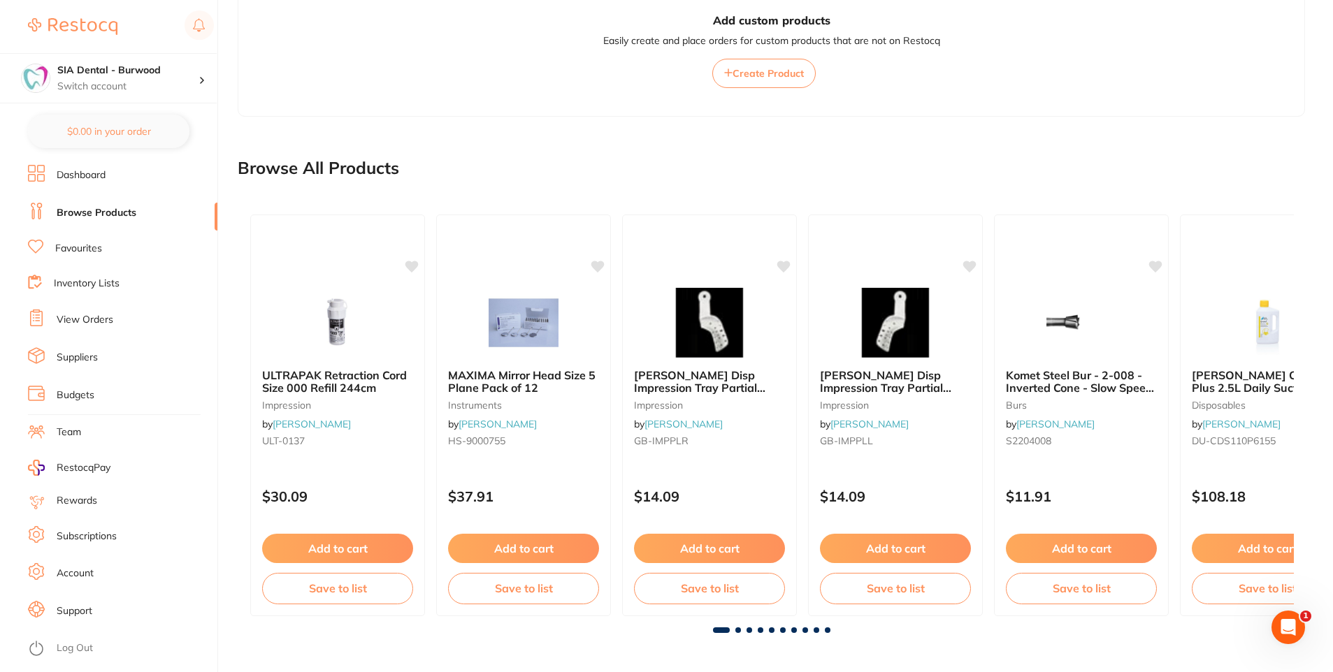
scroll to position [0, 0]
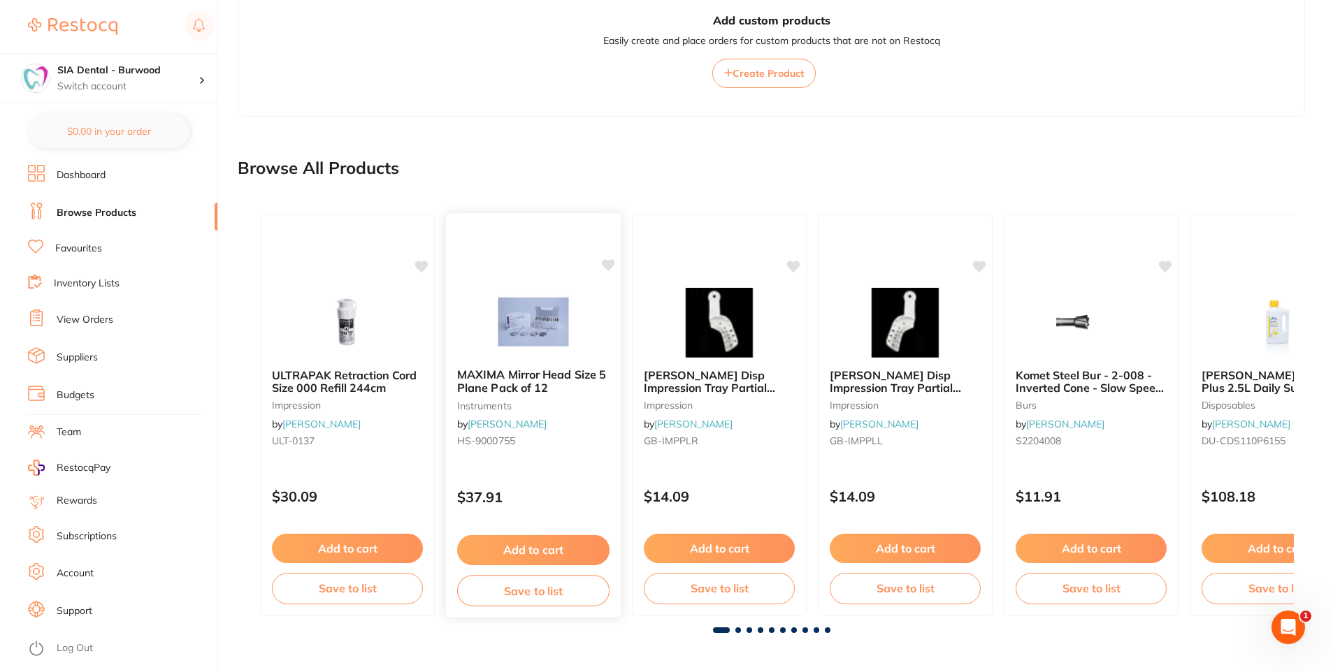
click at [511, 332] on img at bounding box center [533, 322] width 92 height 71
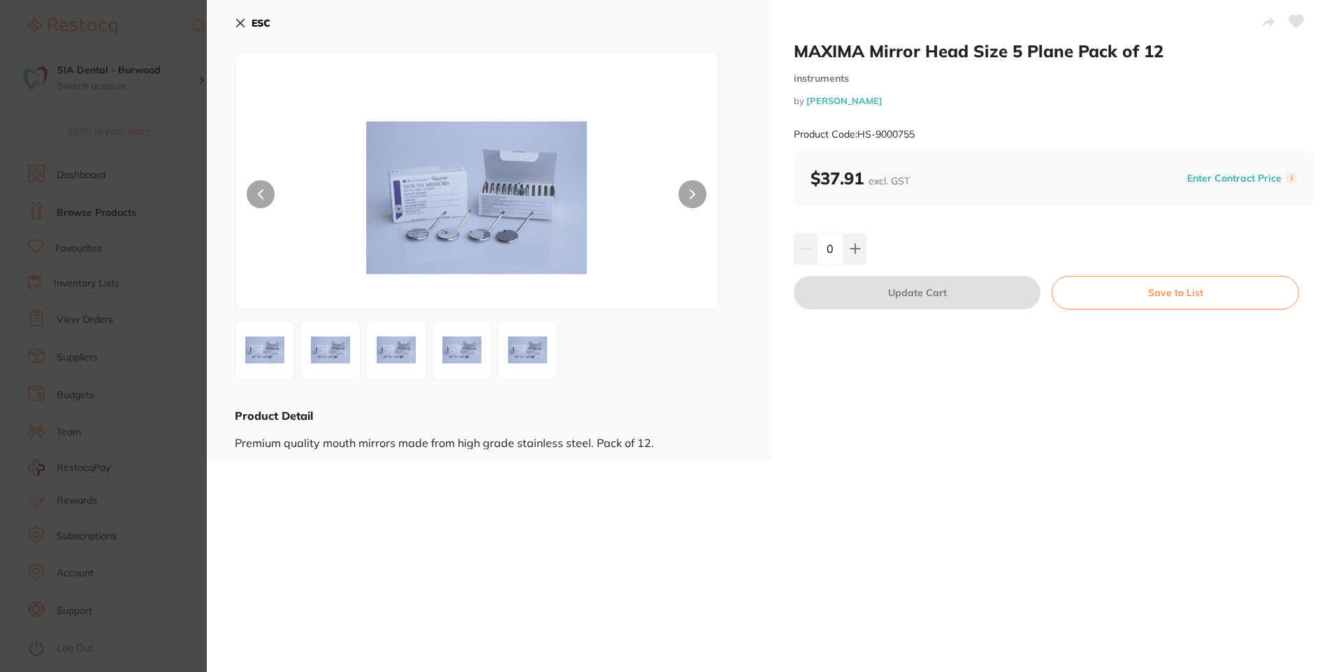
click at [275, 345] on img at bounding box center [265, 350] width 50 height 50
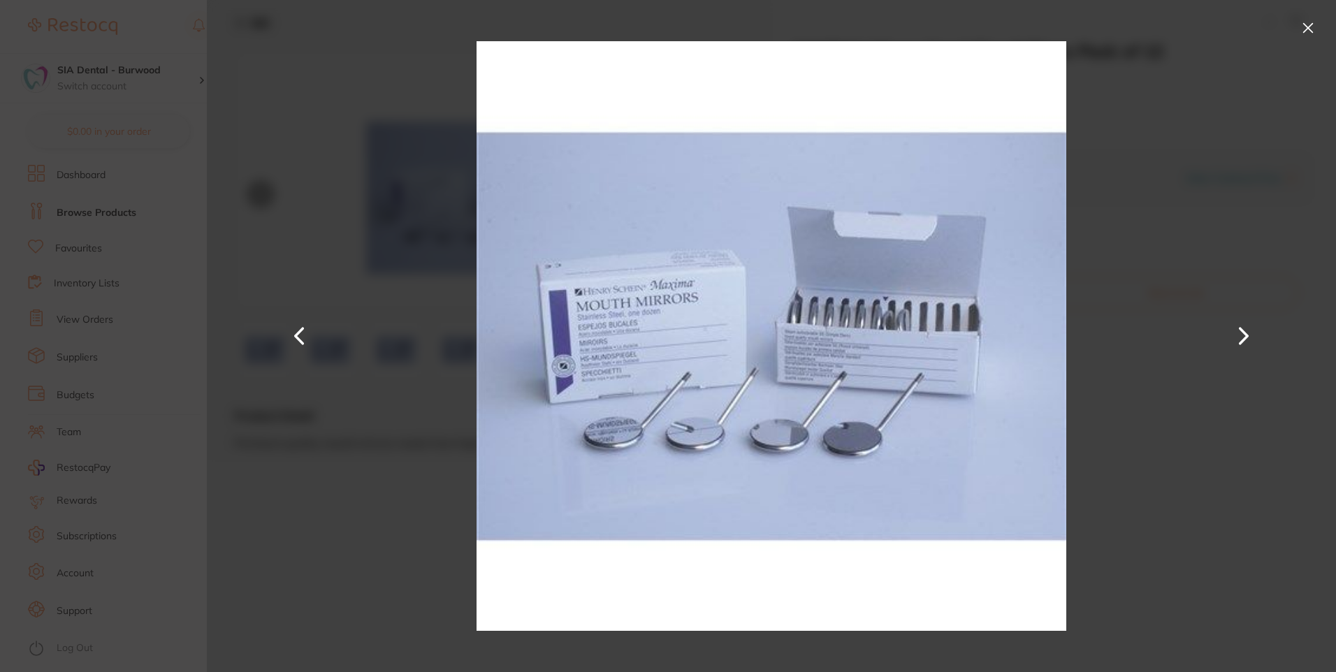
click at [1242, 333] on button at bounding box center [1244, 336] width 34 height 336
click at [1308, 25] on button at bounding box center [1308, 28] width 22 height 22
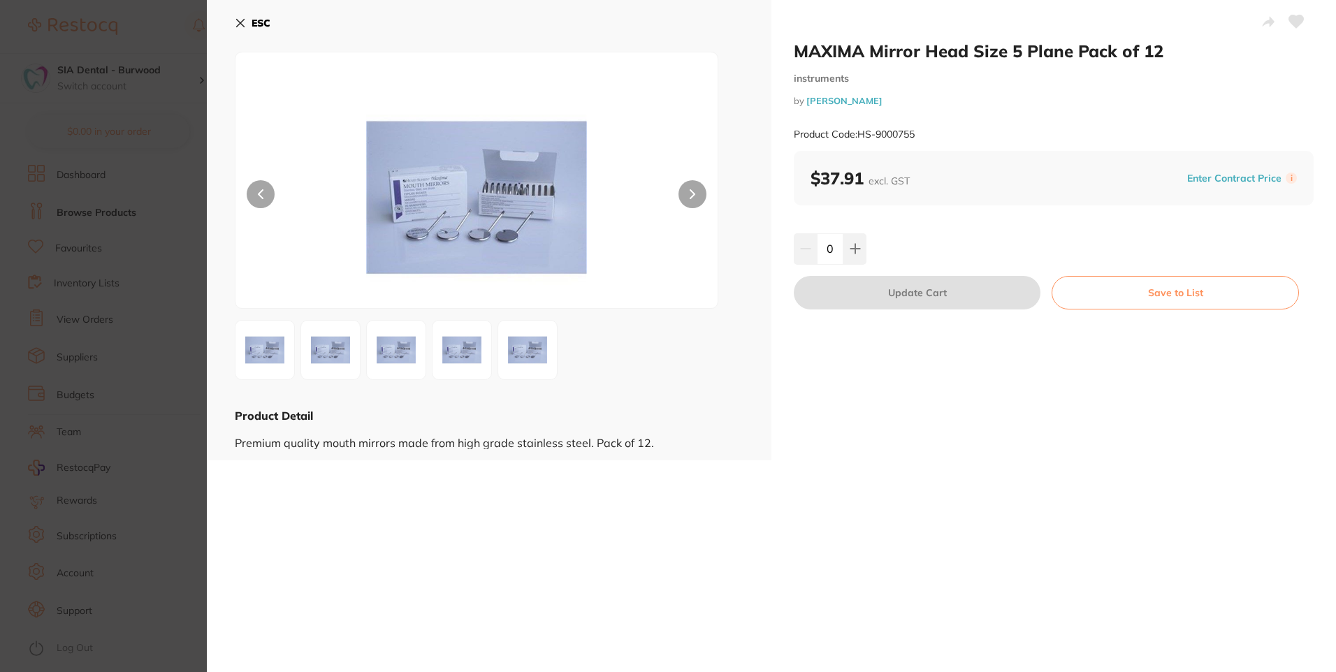
click at [247, 19] on button "ESC" at bounding box center [253, 23] width 36 height 24
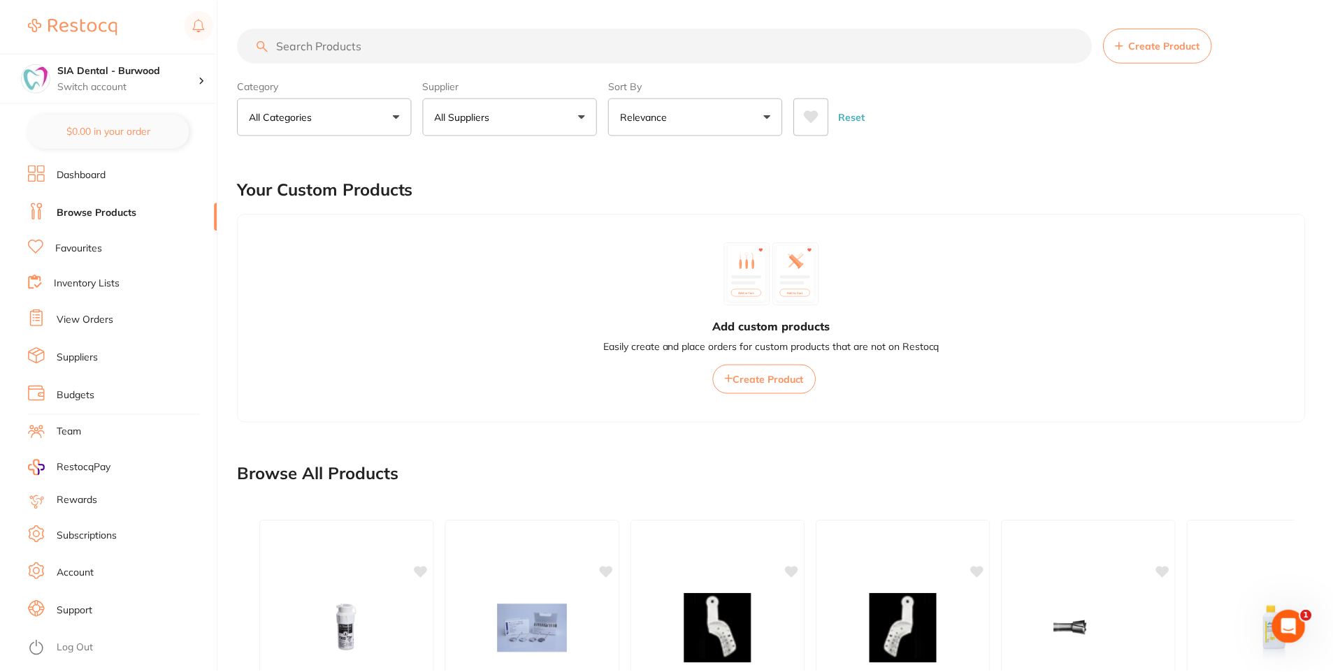
scroll to position [306, 0]
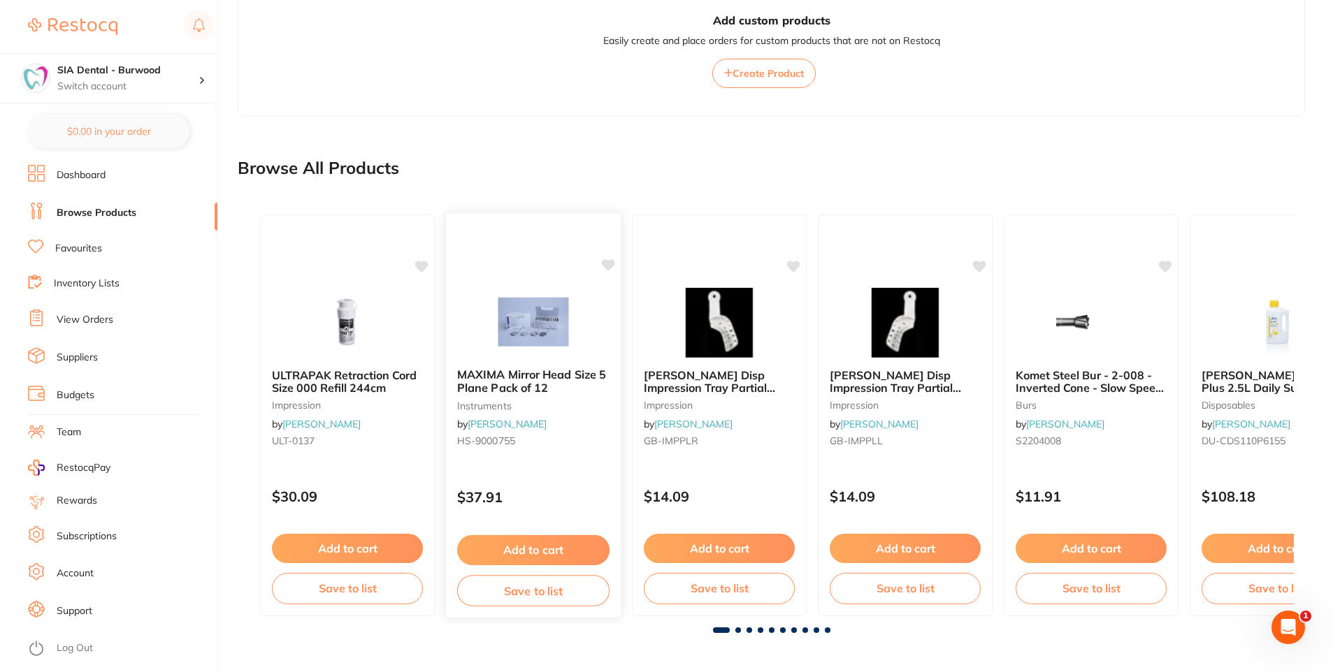
click at [531, 595] on button "Save to list" at bounding box center [533, 590] width 152 height 31
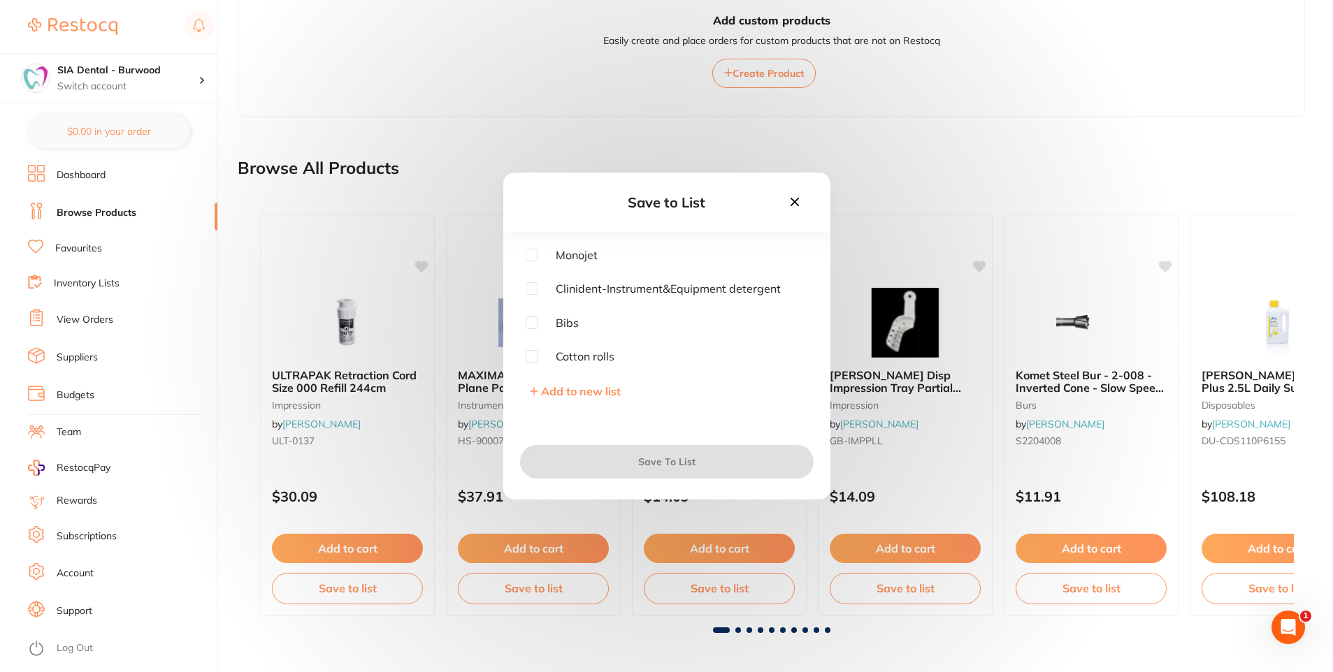
click at [541, 393] on span "Add to new list" at bounding box center [581, 391] width 80 height 14
click at [590, 282] on input "text" at bounding box center [667, 286] width 282 height 36
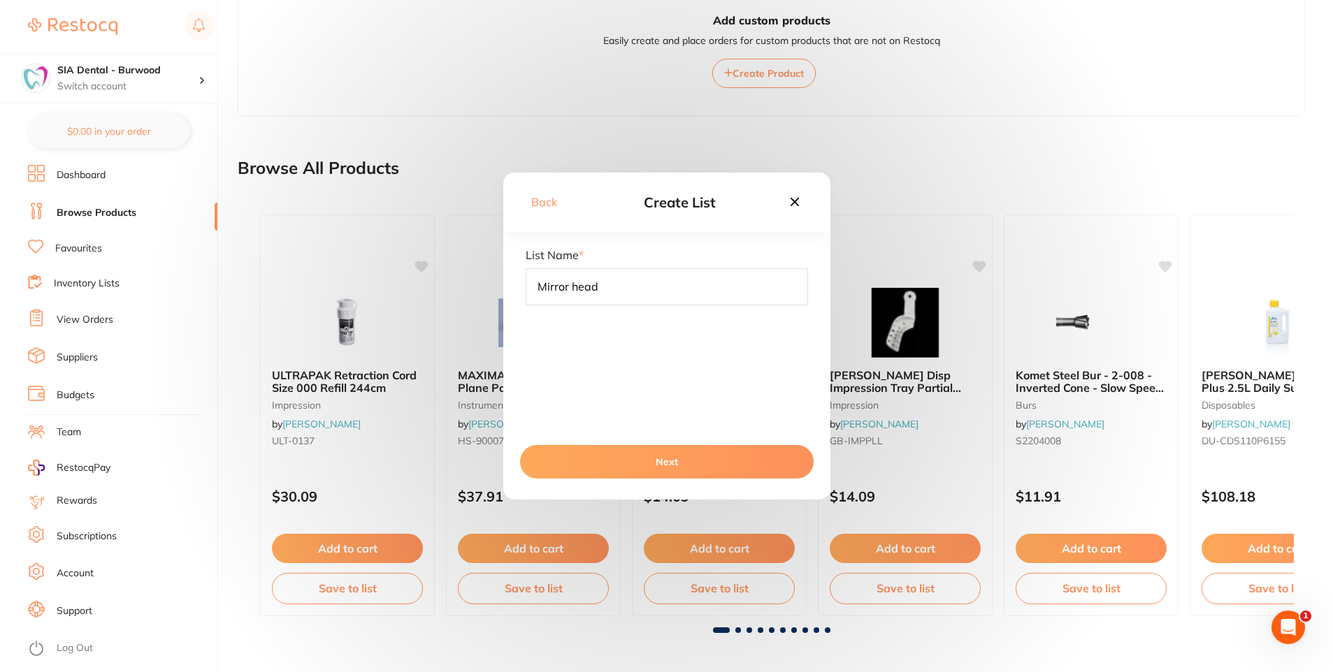
type input "Mirror head"
click at [653, 461] on button "Next" at bounding box center [667, 462] width 294 height 34
click at [800, 197] on icon at bounding box center [794, 201] width 15 height 15
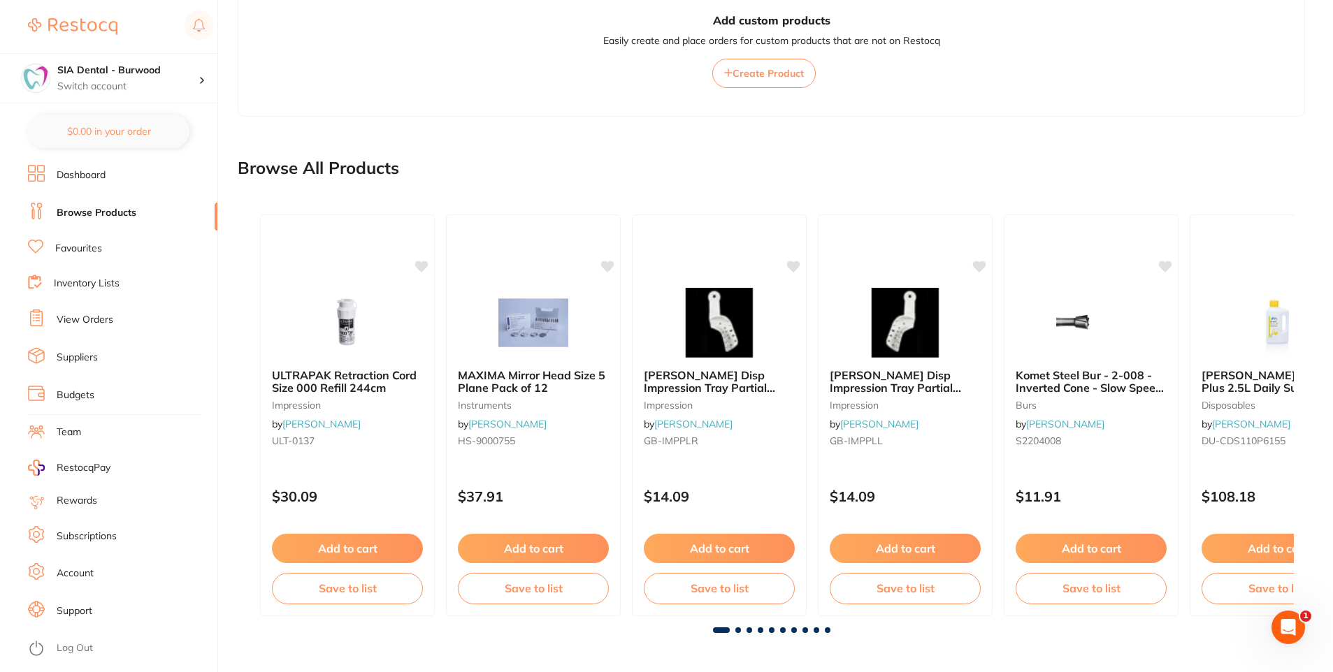
click at [738, 631] on span at bounding box center [738, 631] width 6 height 6
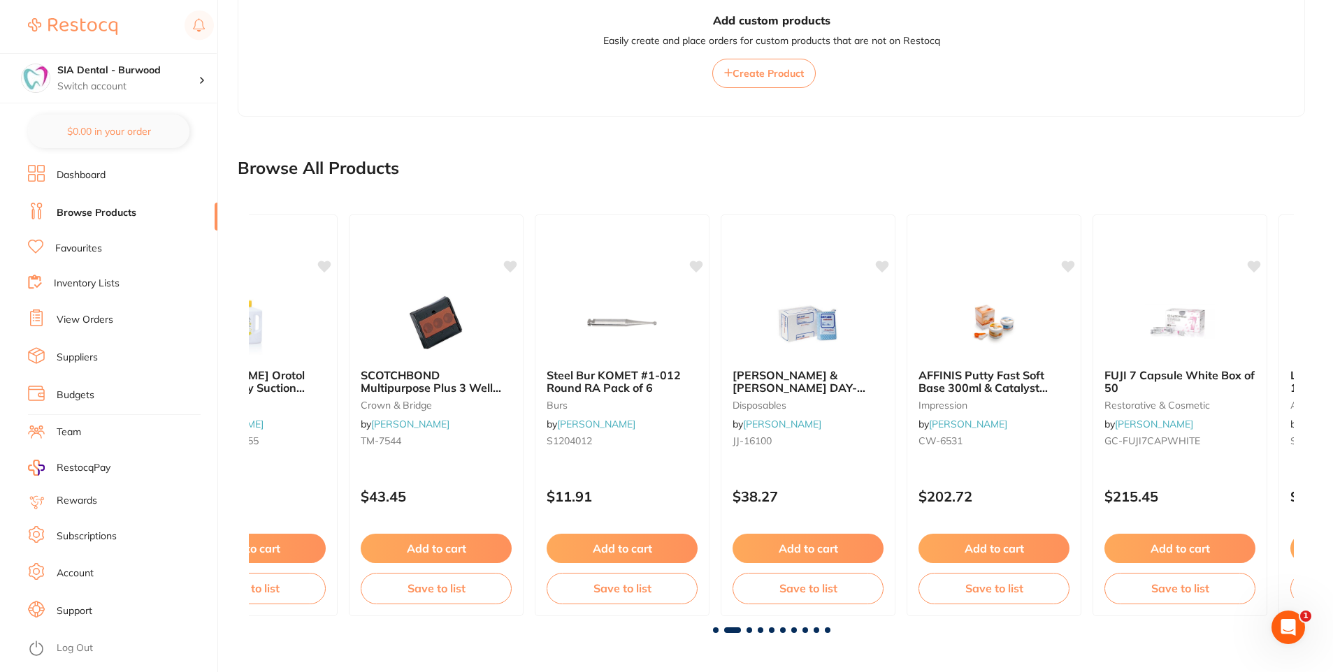
scroll to position [0, 1045]
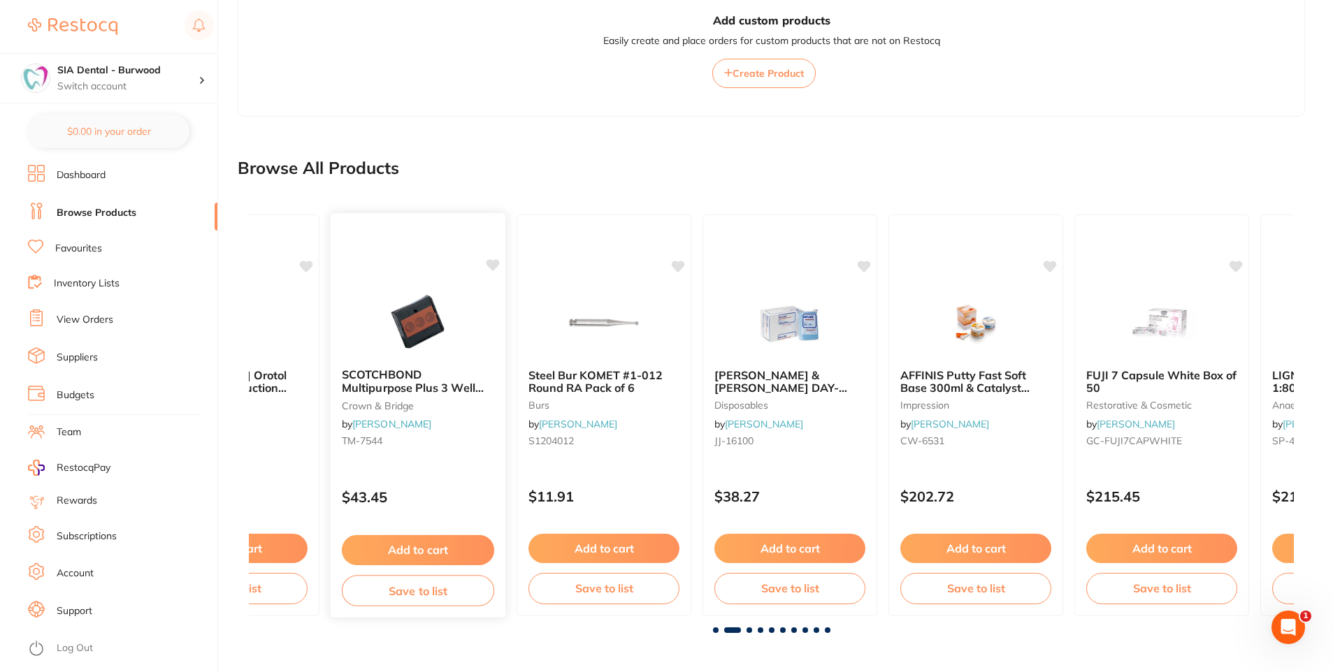
click at [440, 340] on img at bounding box center [418, 322] width 92 height 71
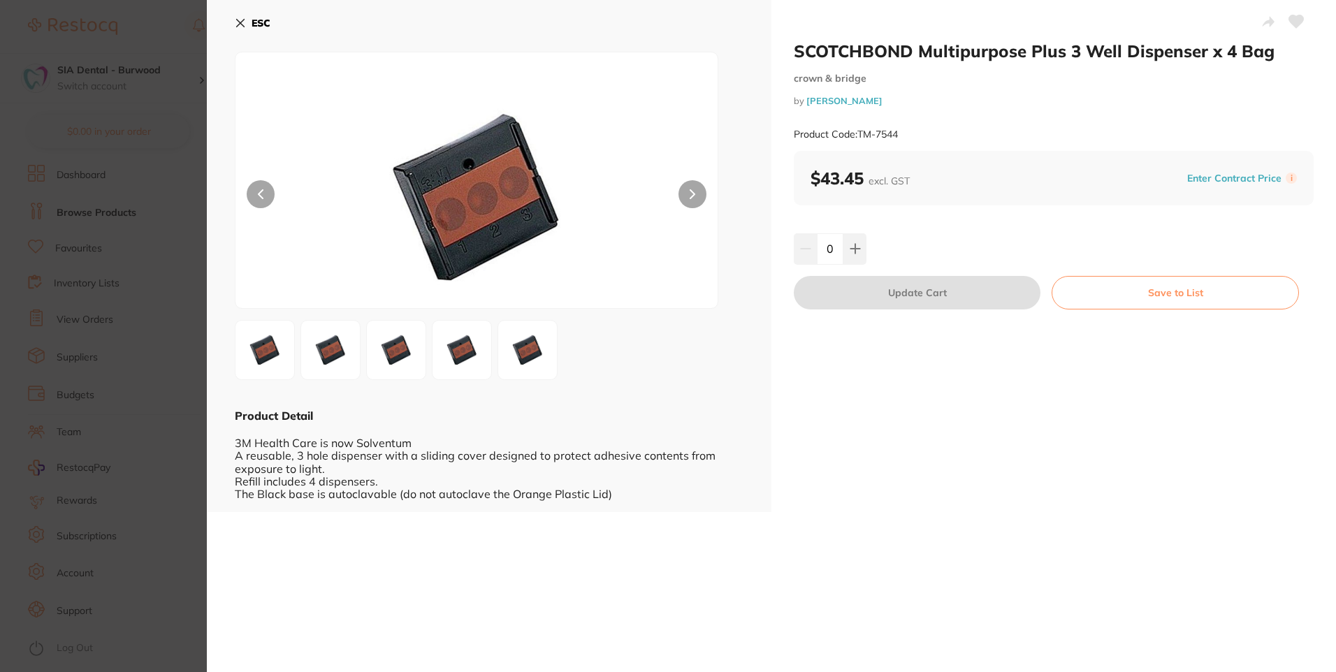
click at [334, 362] on img at bounding box center [330, 350] width 50 height 50
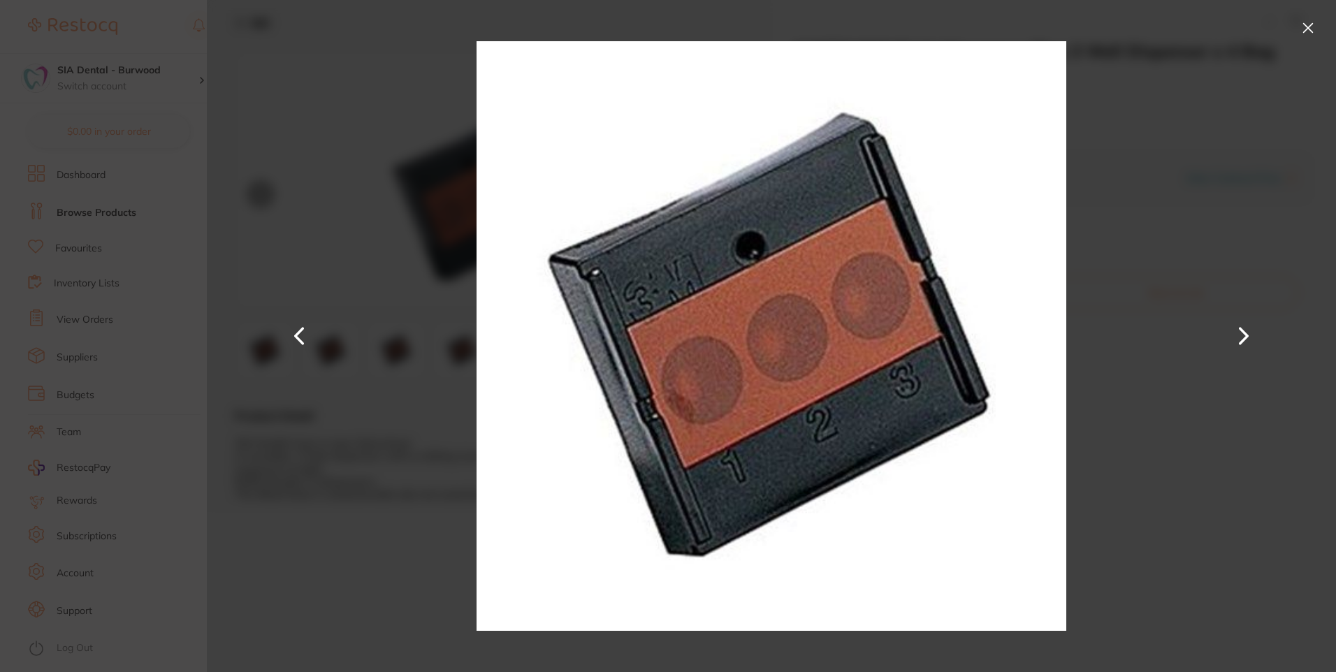
click at [1244, 335] on button at bounding box center [1244, 336] width 34 height 336
click at [1303, 15] on div at bounding box center [771, 336] width 1129 height 672
click at [1309, 31] on button at bounding box center [1308, 28] width 22 height 22
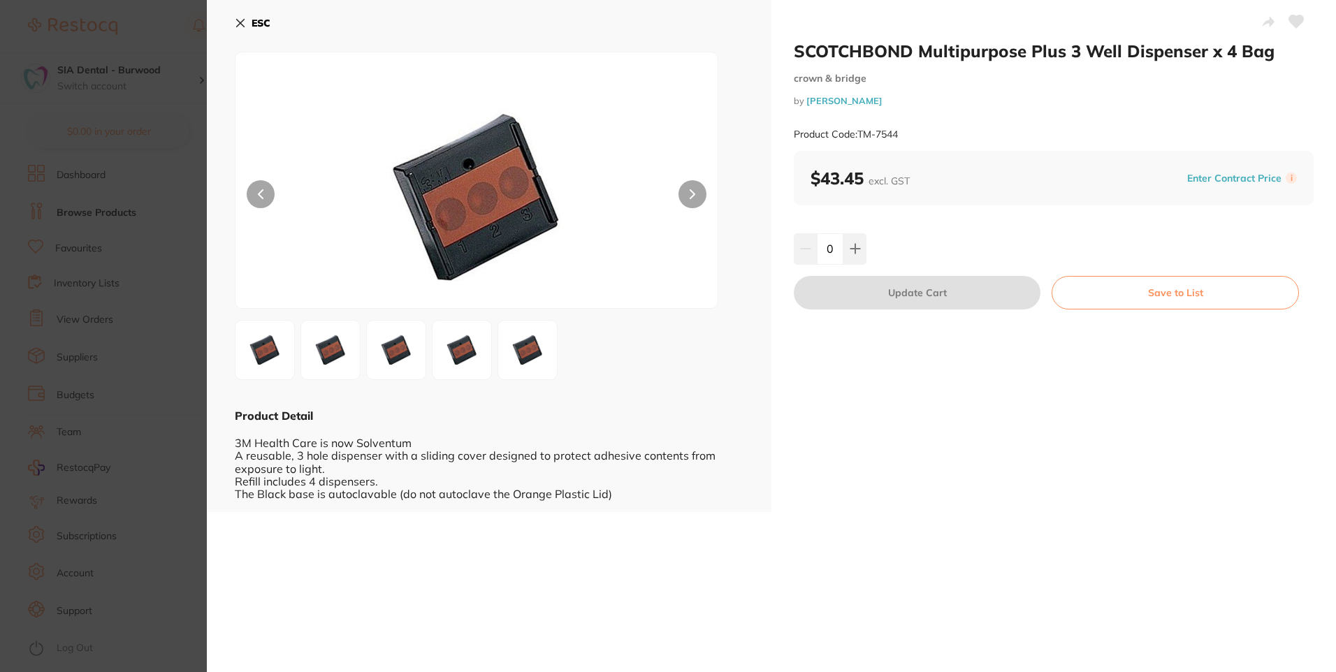
click at [240, 24] on icon at bounding box center [241, 24] width 8 height 8
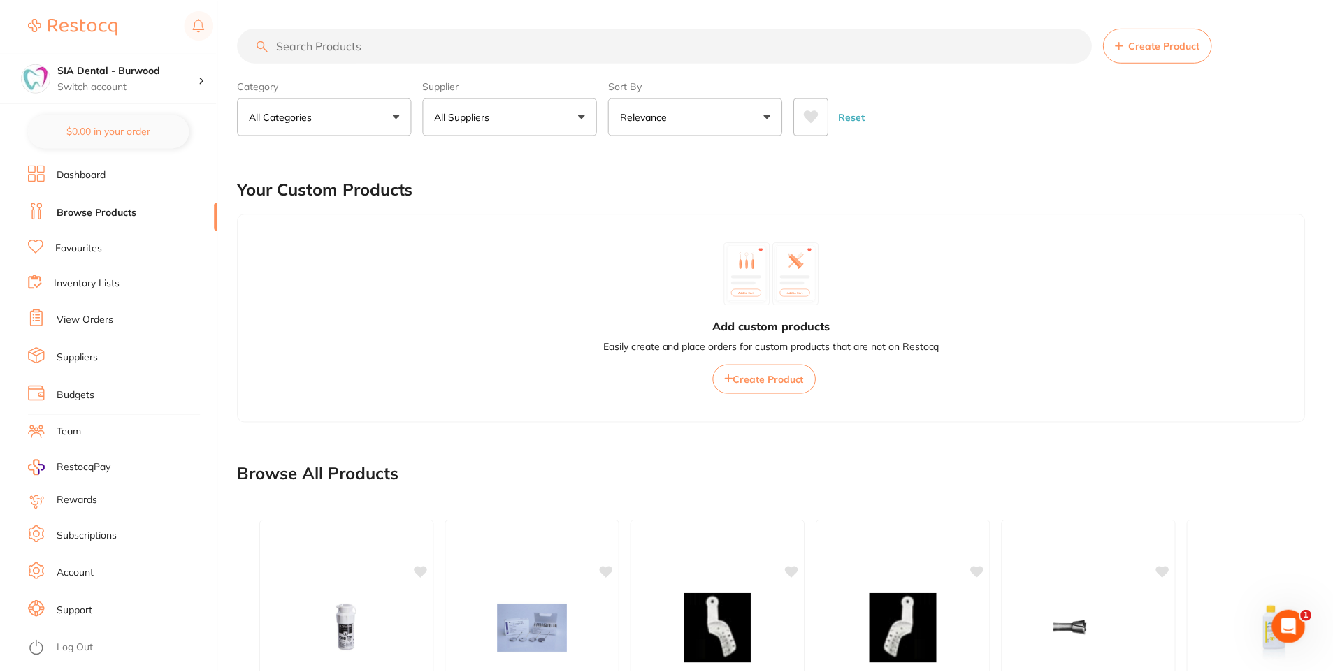
scroll to position [306, 0]
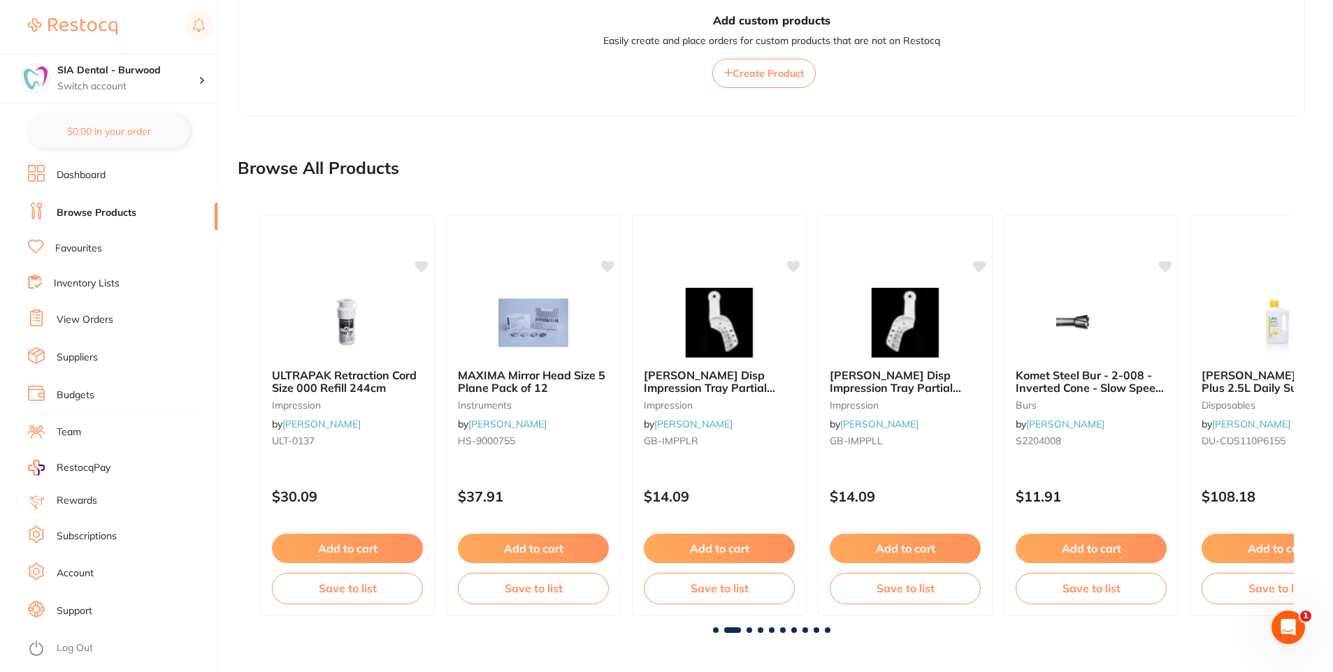
click at [748, 630] on span at bounding box center [749, 631] width 6 height 6
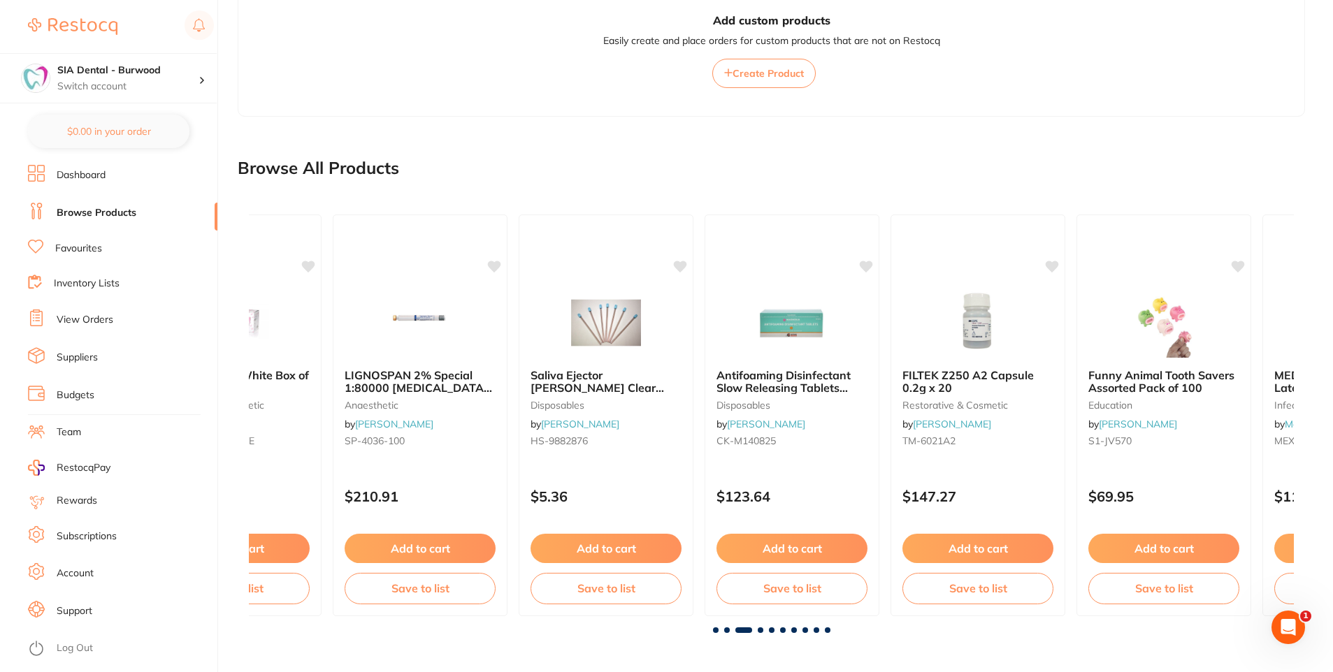
scroll to position [0, 2089]
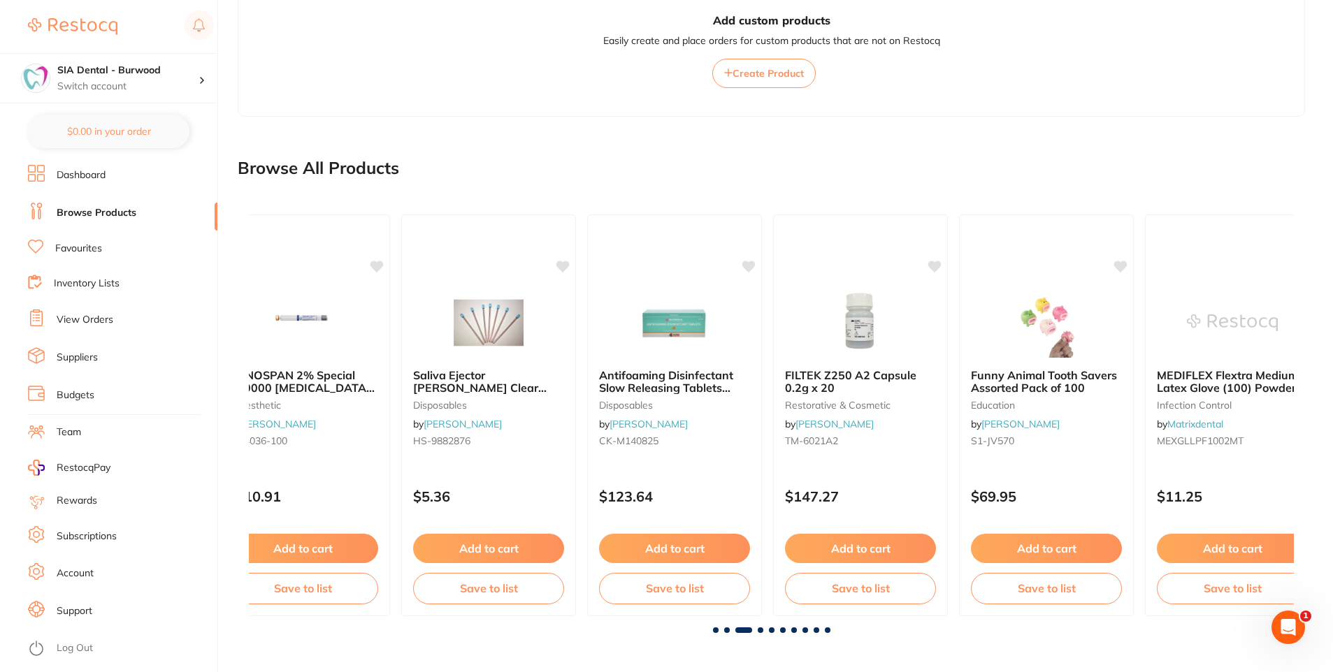
click at [730, 629] on div at bounding box center [771, 631] width 1045 height 6
click at [725, 630] on span at bounding box center [727, 631] width 6 height 6
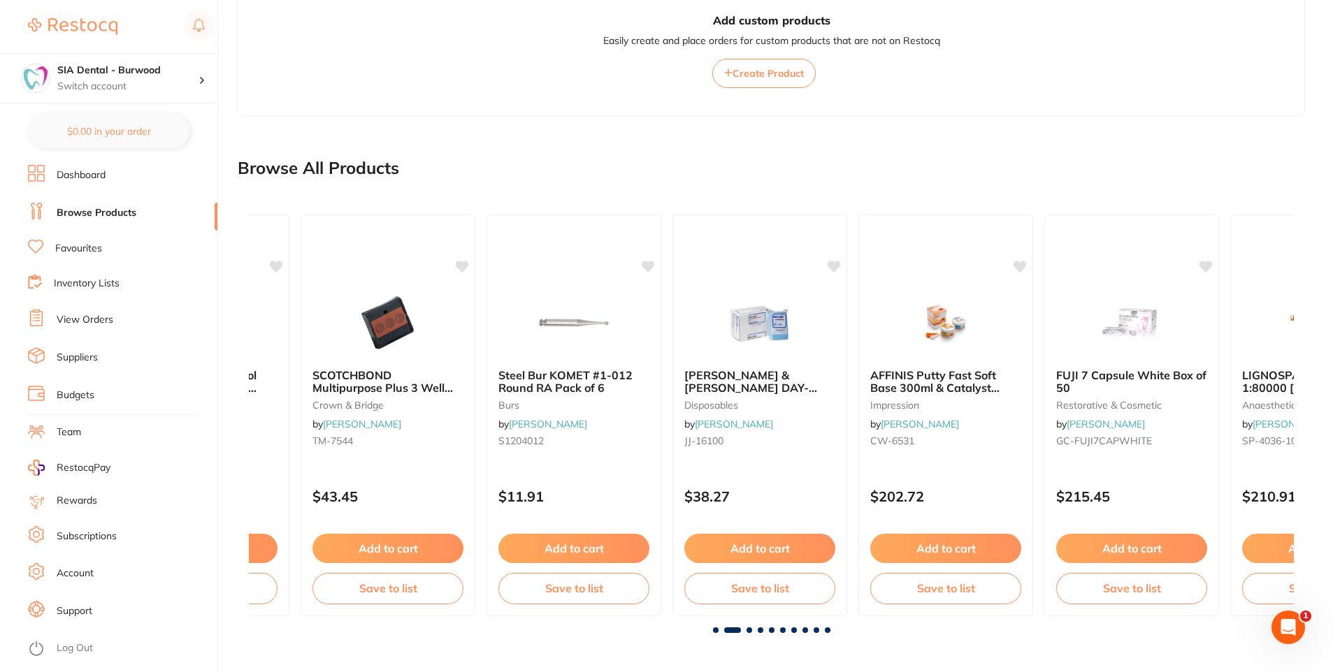
scroll to position [0, 1045]
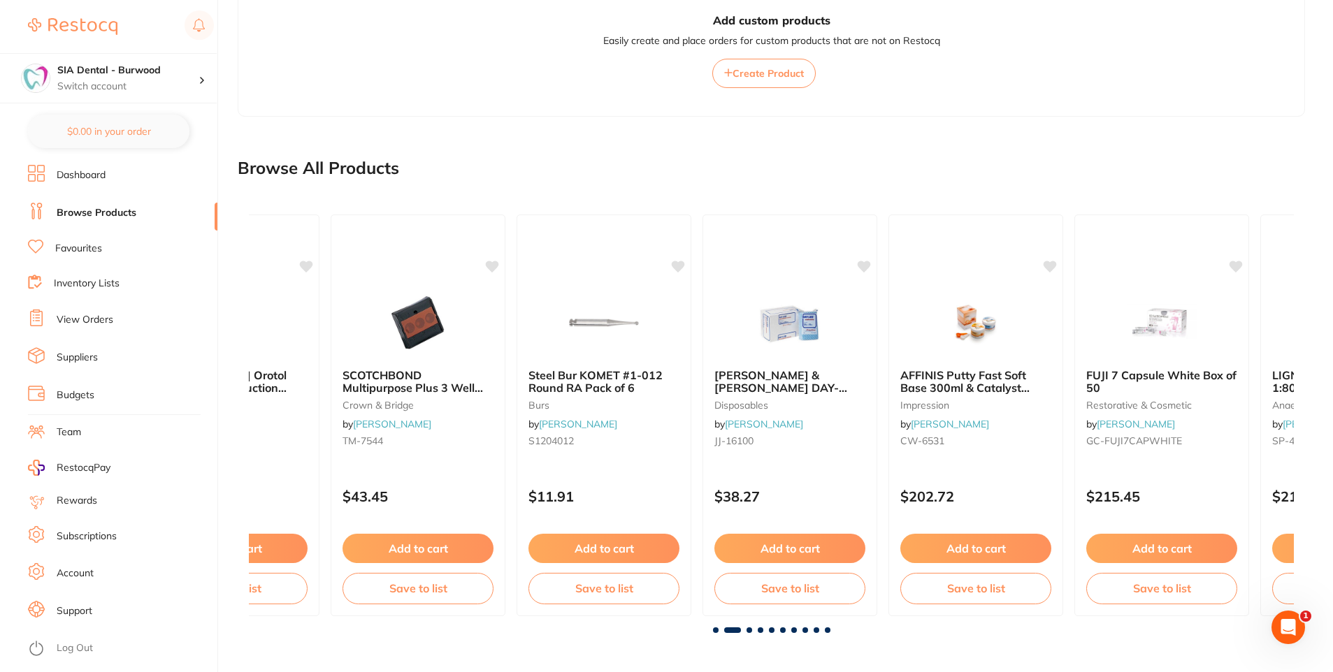
click at [747, 628] on span at bounding box center [749, 631] width 6 height 6
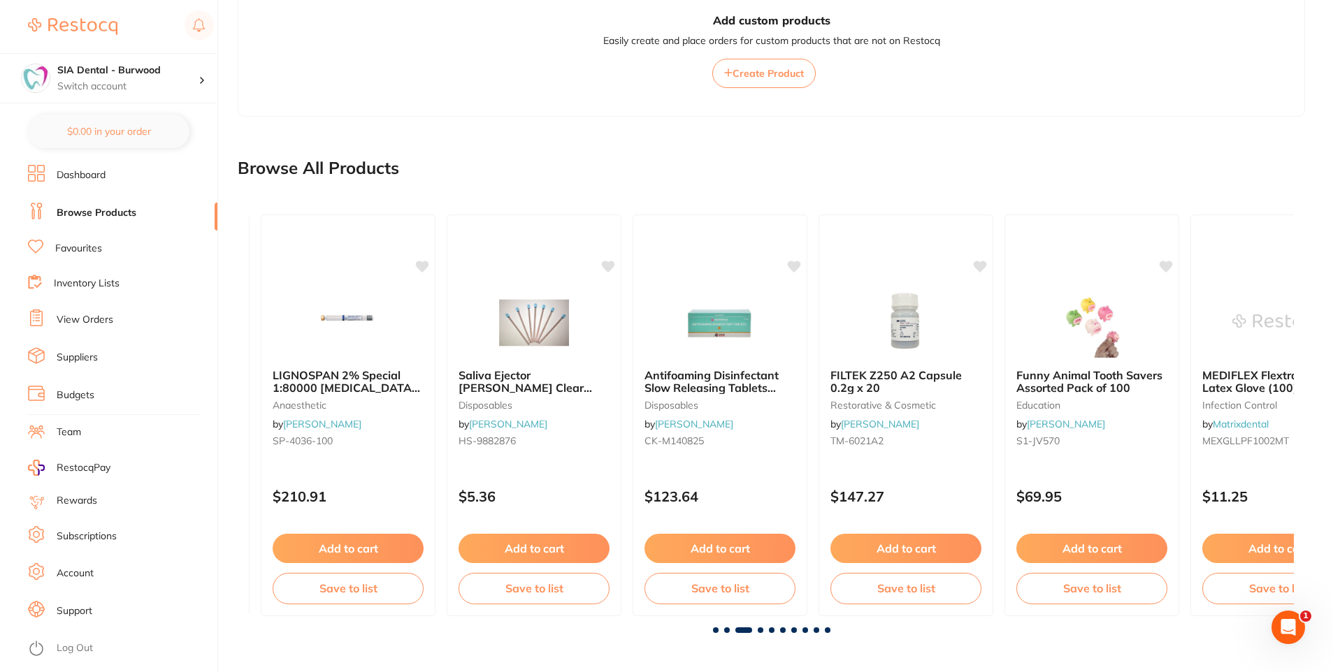
scroll to position [0, 2089]
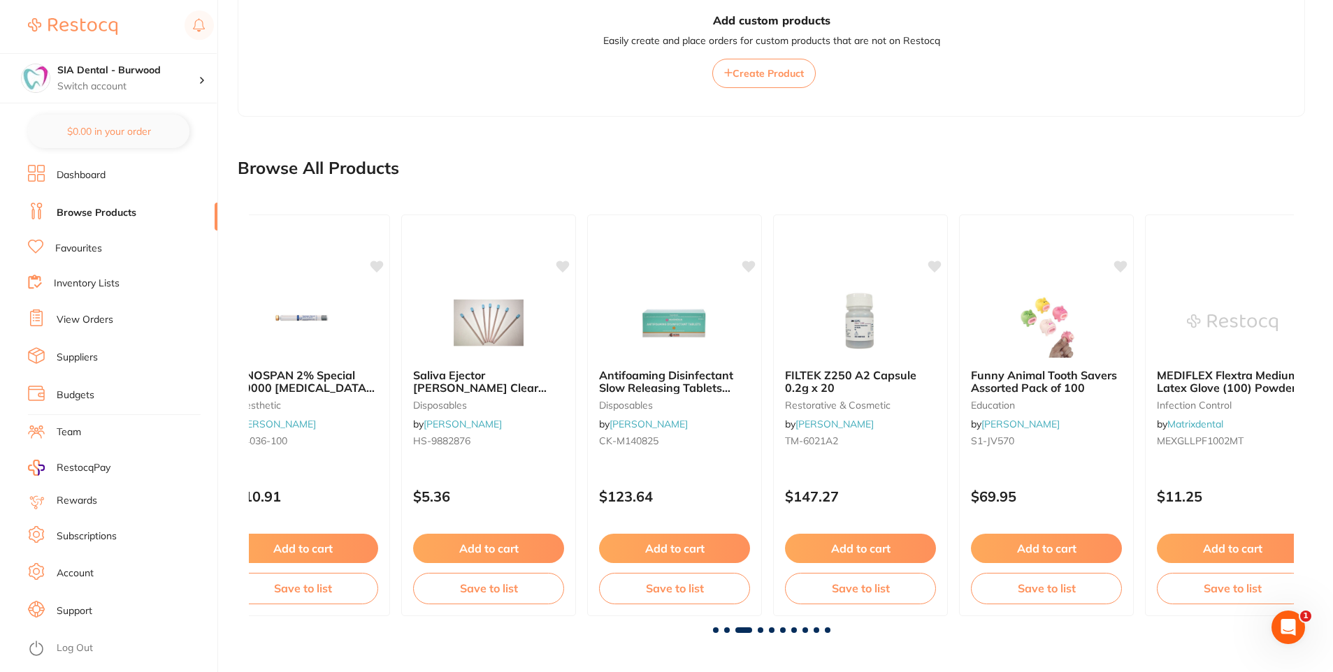
click at [760, 631] on span at bounding box center [761, 631] width 6 height 6
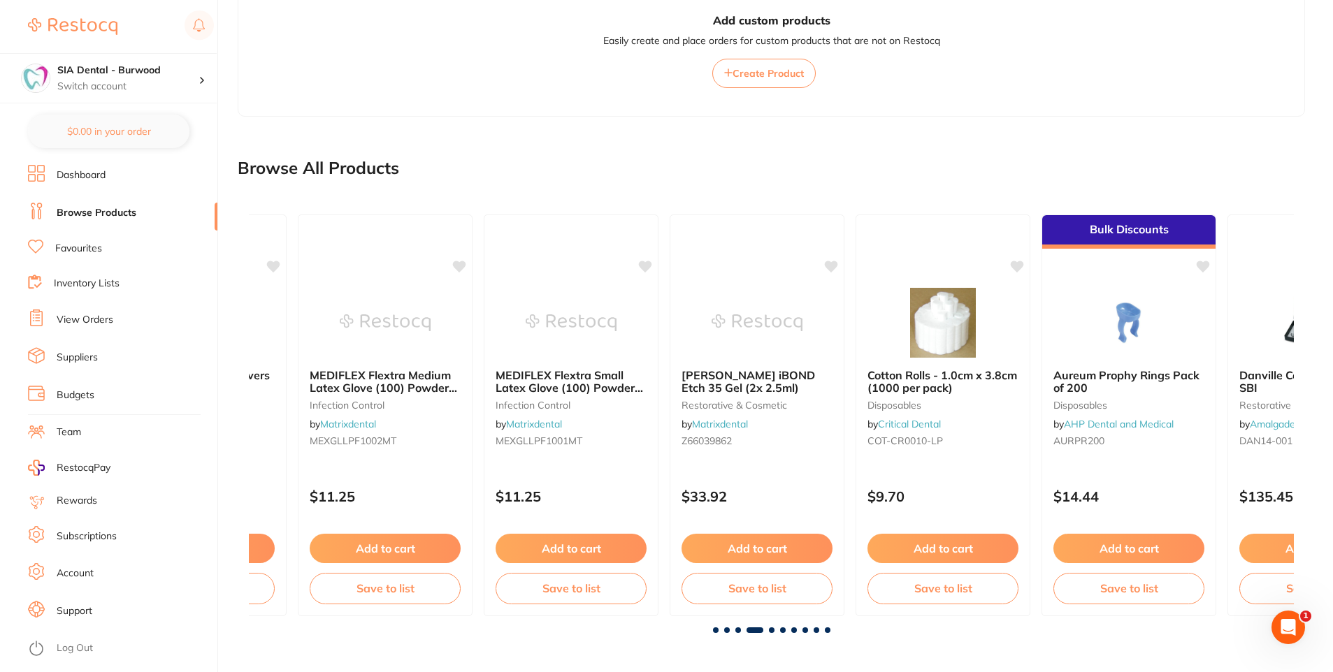
scroll to position [0, 3134]
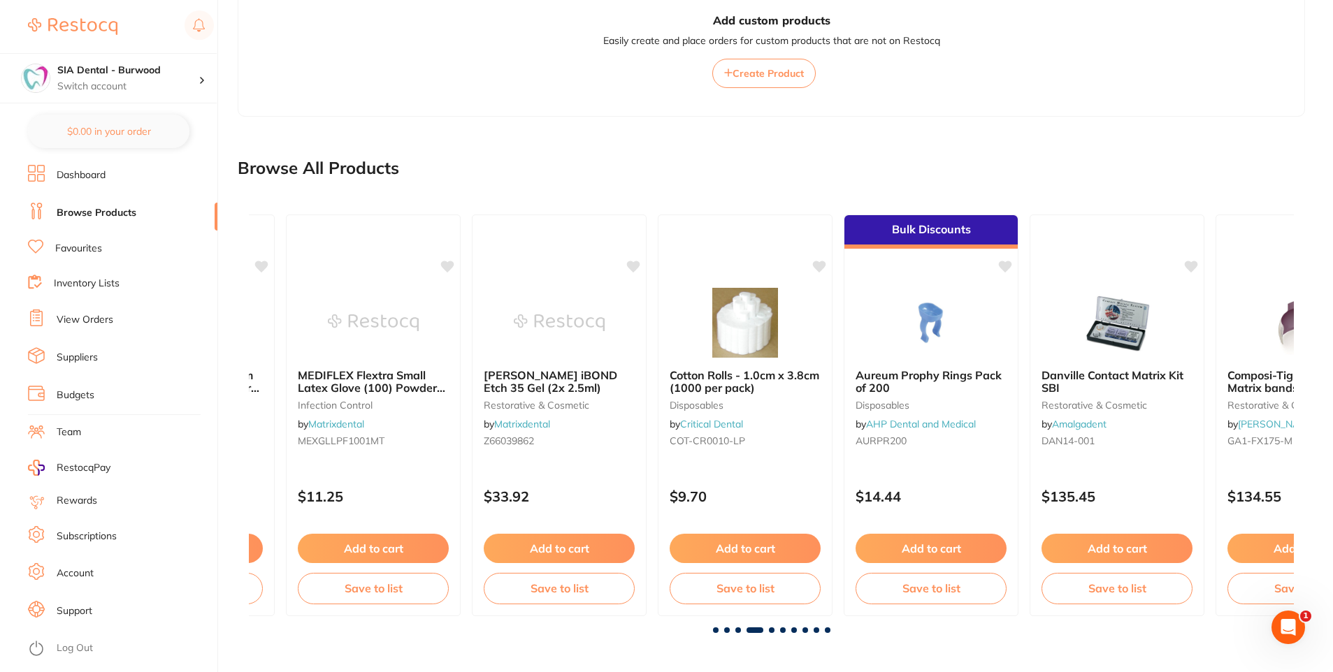
click at [774, 631] on span at bounding box center [772, 631] width 6 height 6
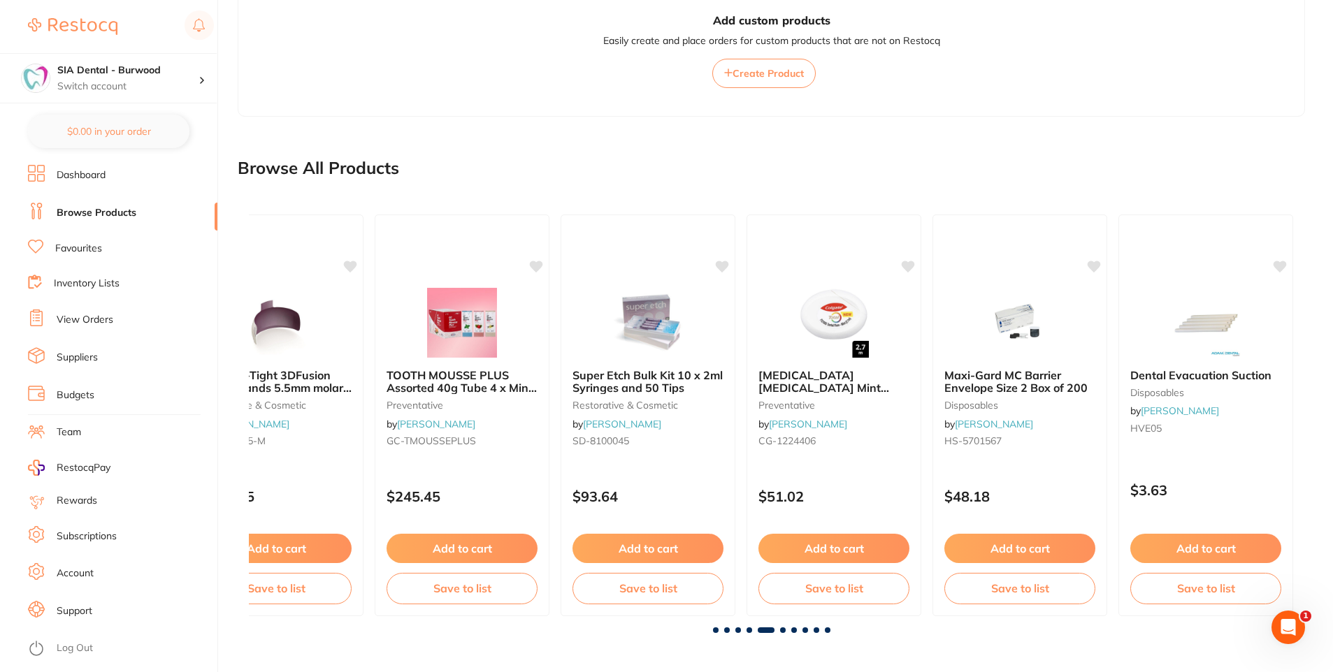
scroll to position [0, 4179]
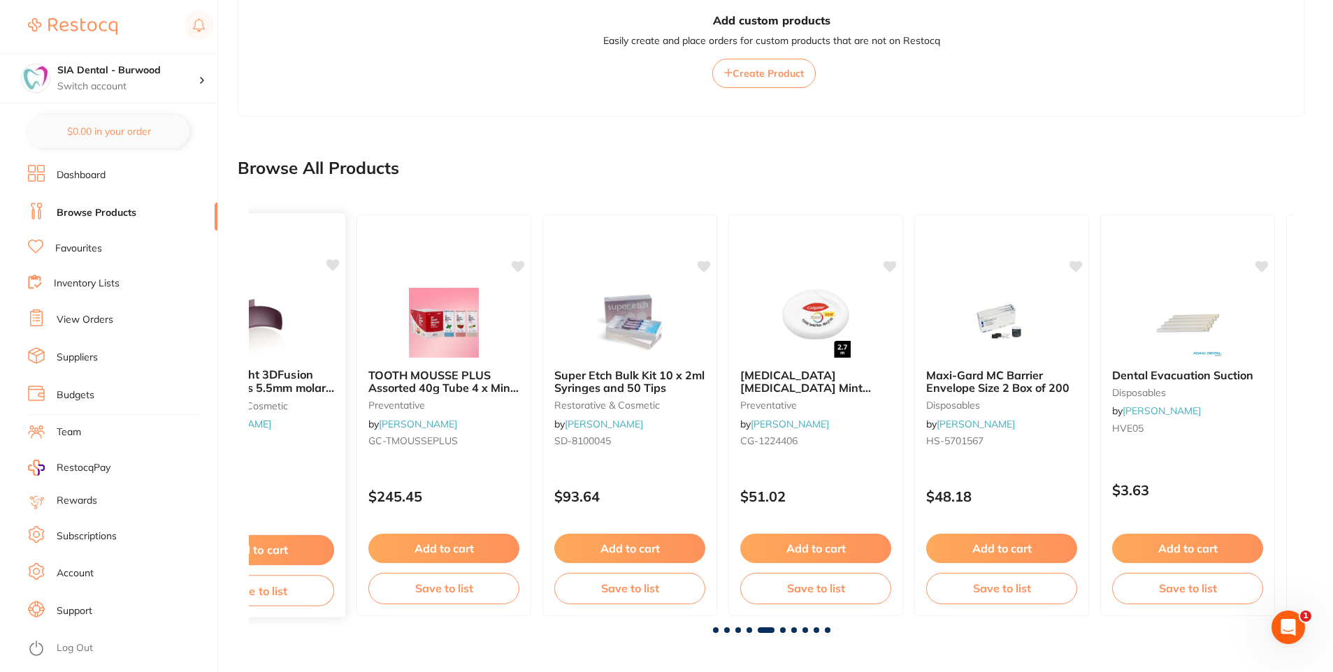
click at [270, 374] on span "Composi-Tight 3DFusion Matrix bands 5.5mm molar PURPLE Pkt50" at bounding box center [258, 388] width 152 height 40
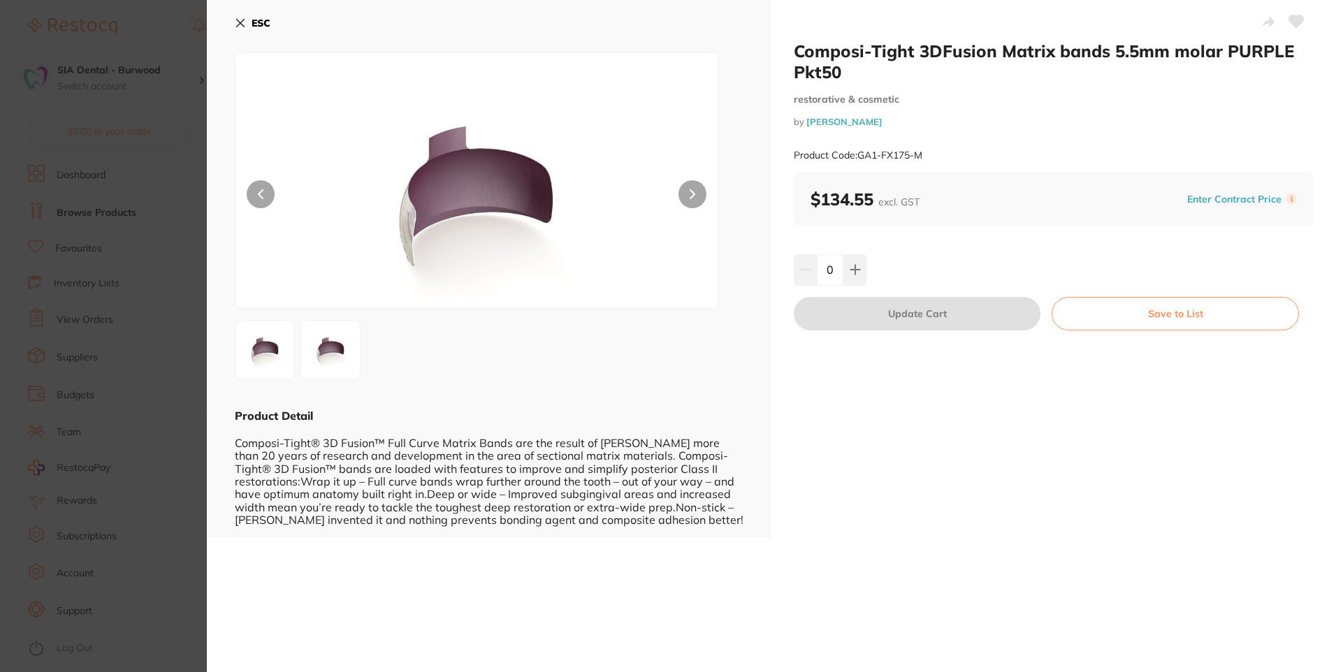
click at [239, 20] on icon at bounding box center [240, 22] width 11 height 11
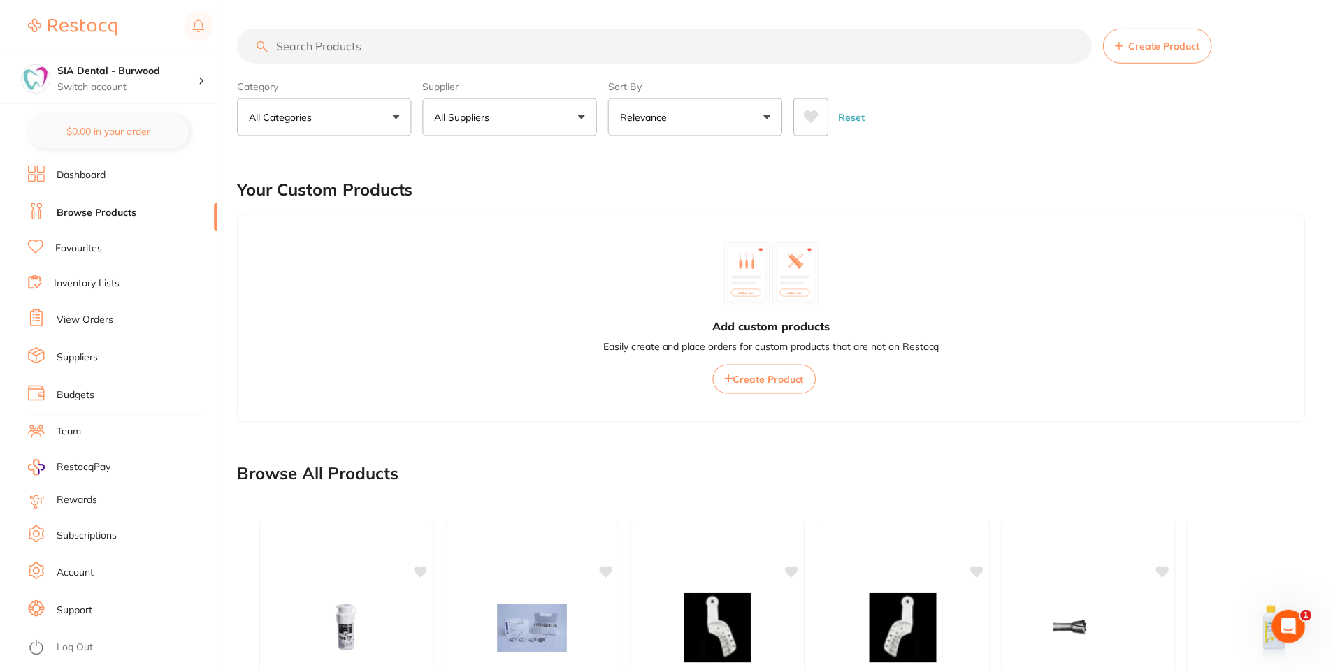
scroll to position [306, 0]
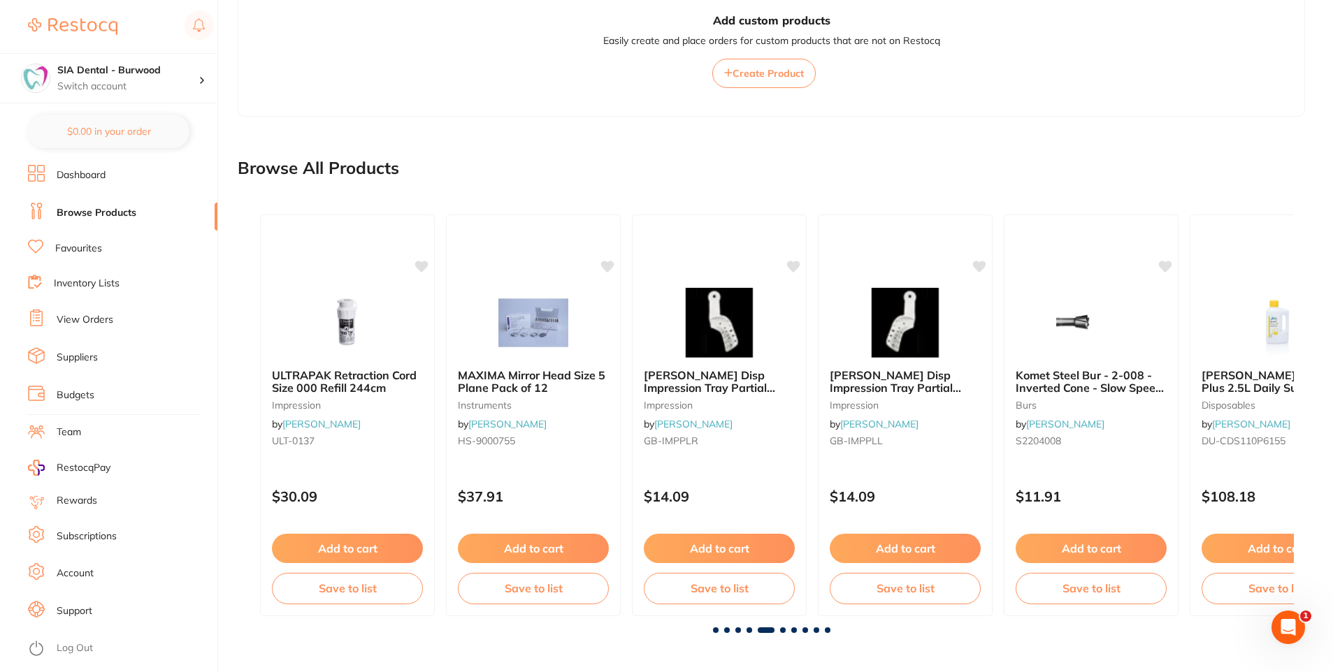
click at [780, 630] on span at bounding box center [783, 631] width 6 height 6
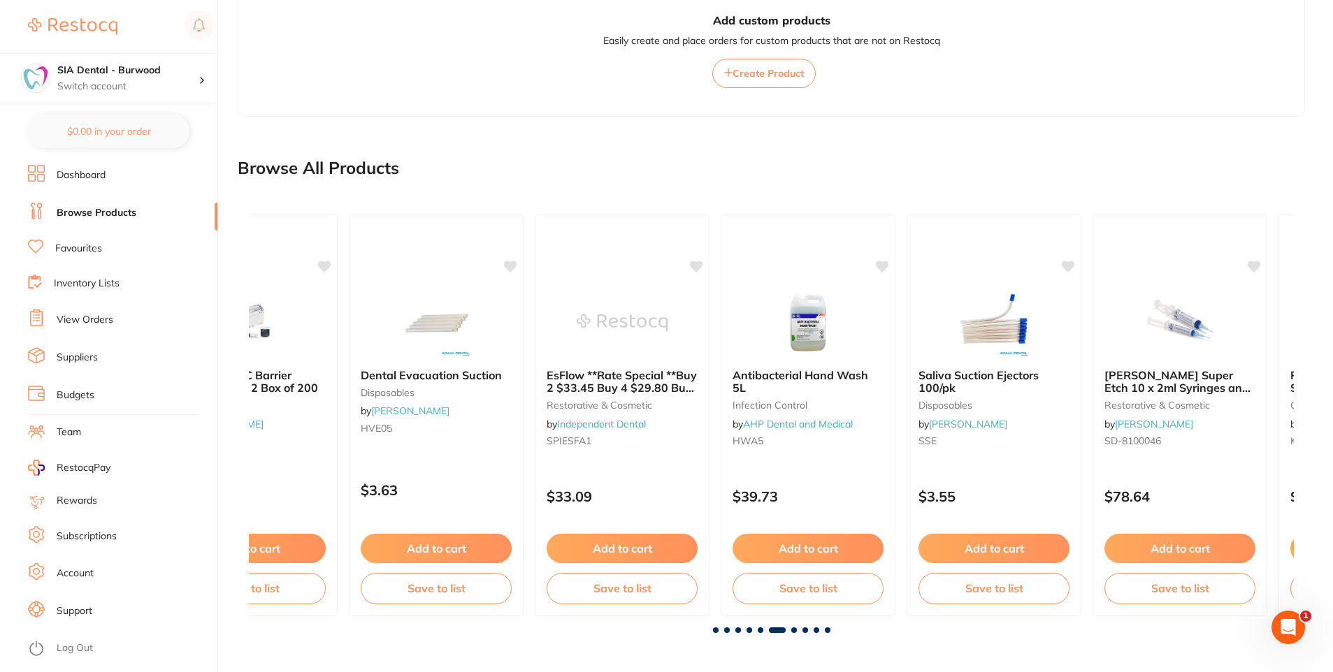
scroll to position [0, 5224]
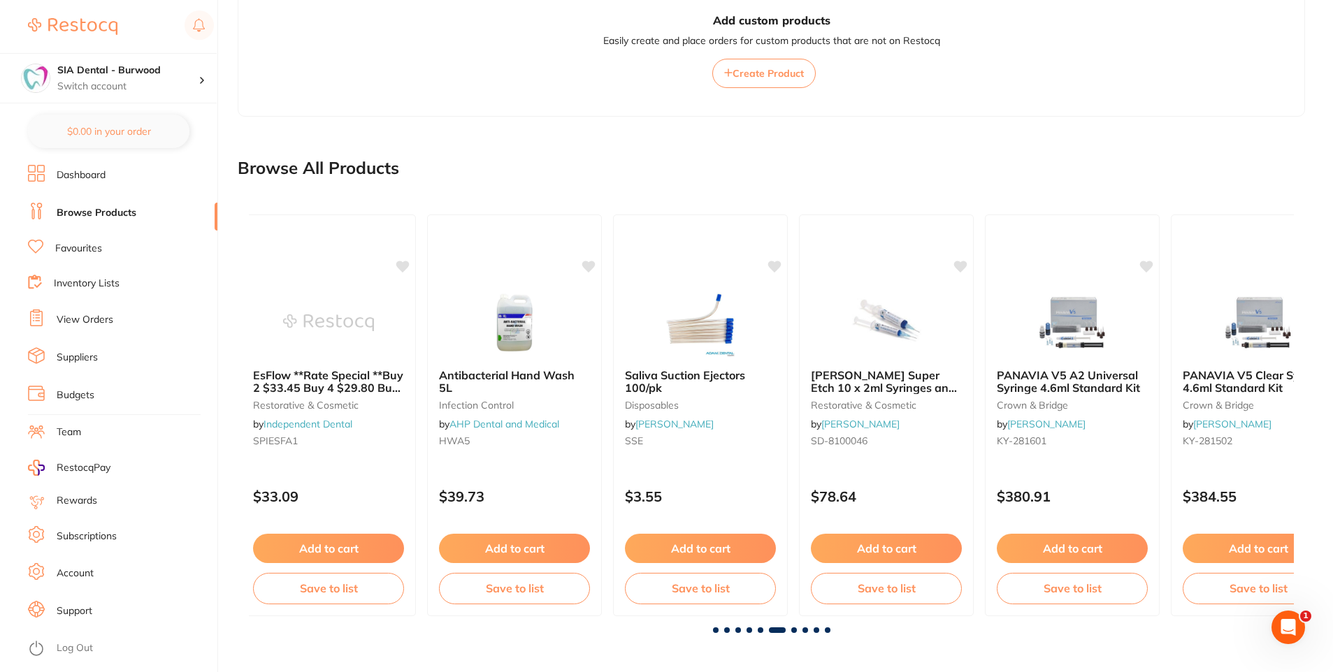
click at [791, 628] on span at bounding box center [794, 631] width 6 height 6
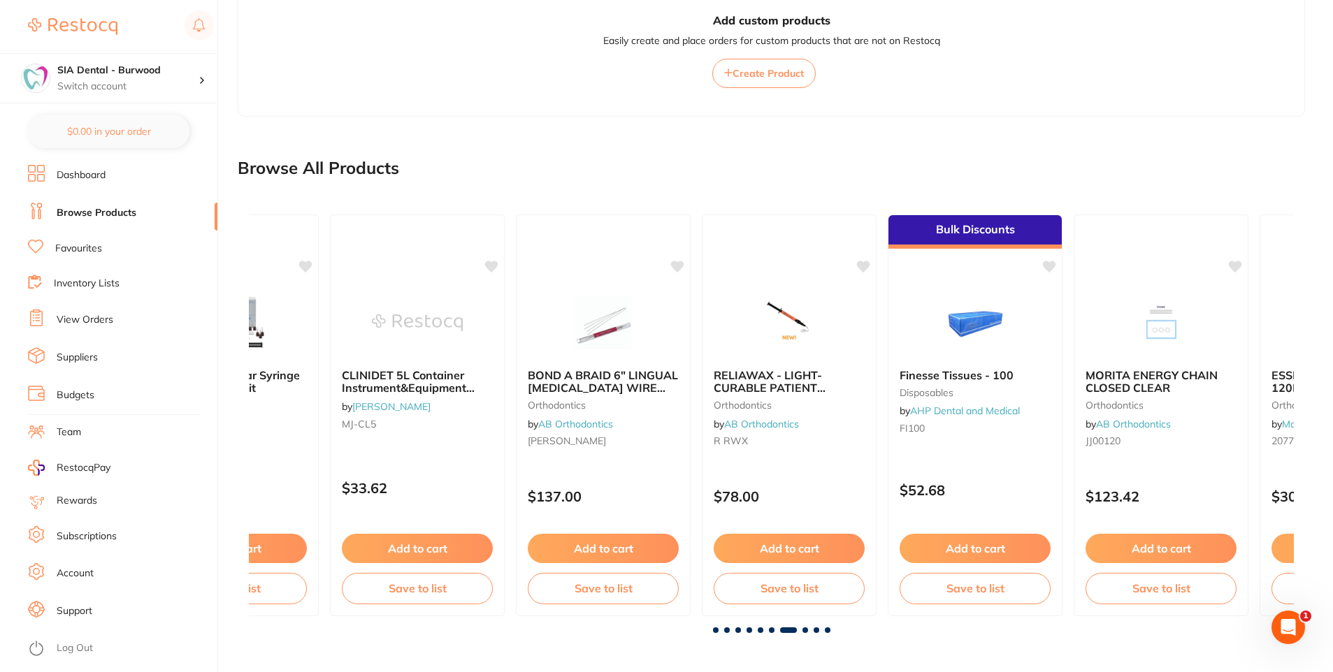
scroll to position [0, 6268]
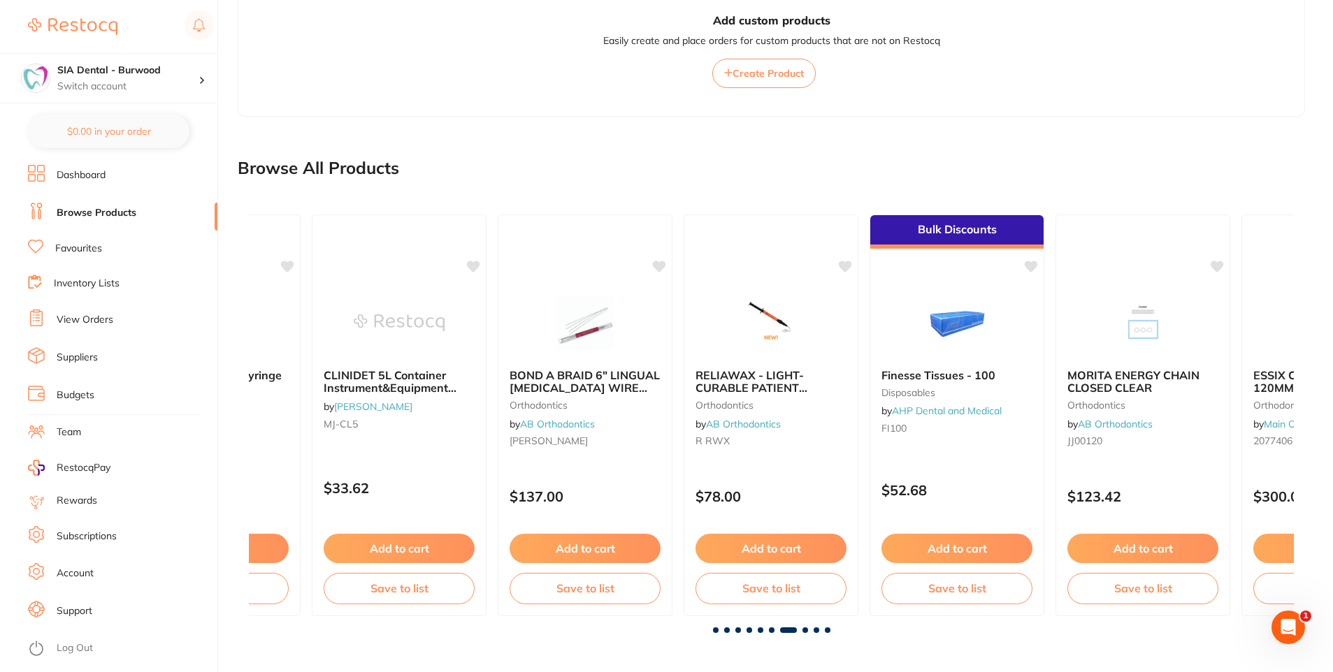
click at [804, 630] on span at bounding box center [805, 631] width 6 height 6
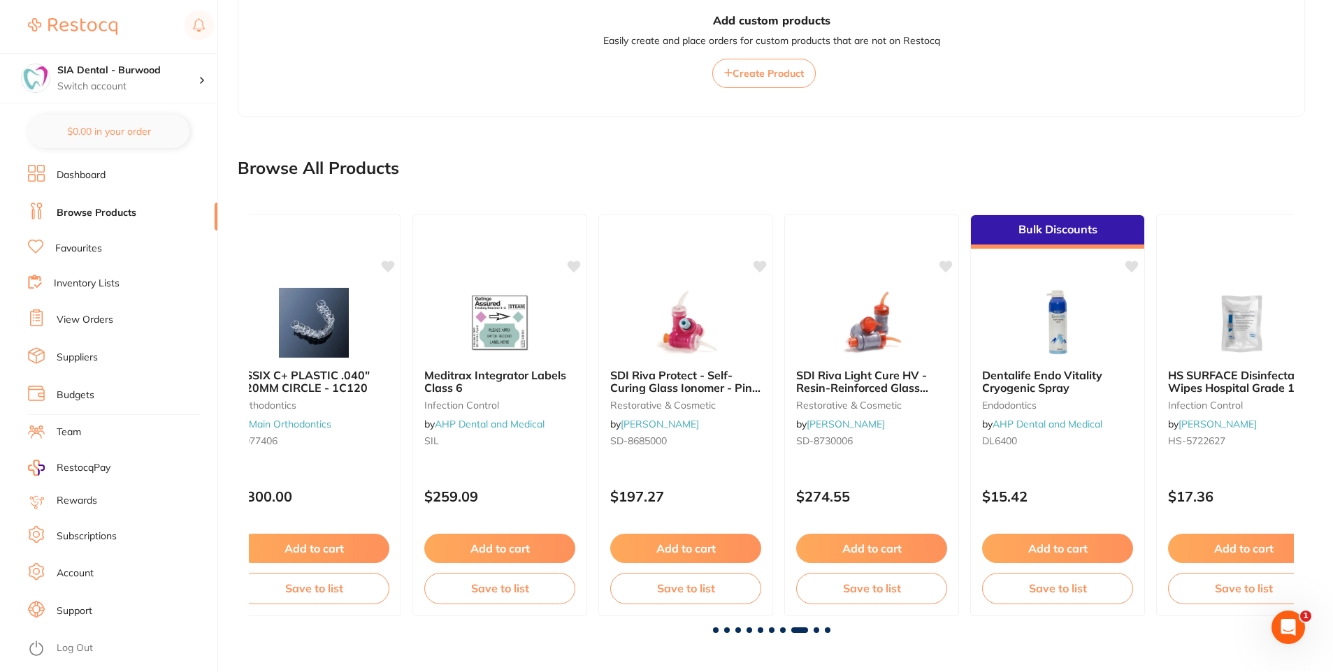
scroll to position [0, 7313]
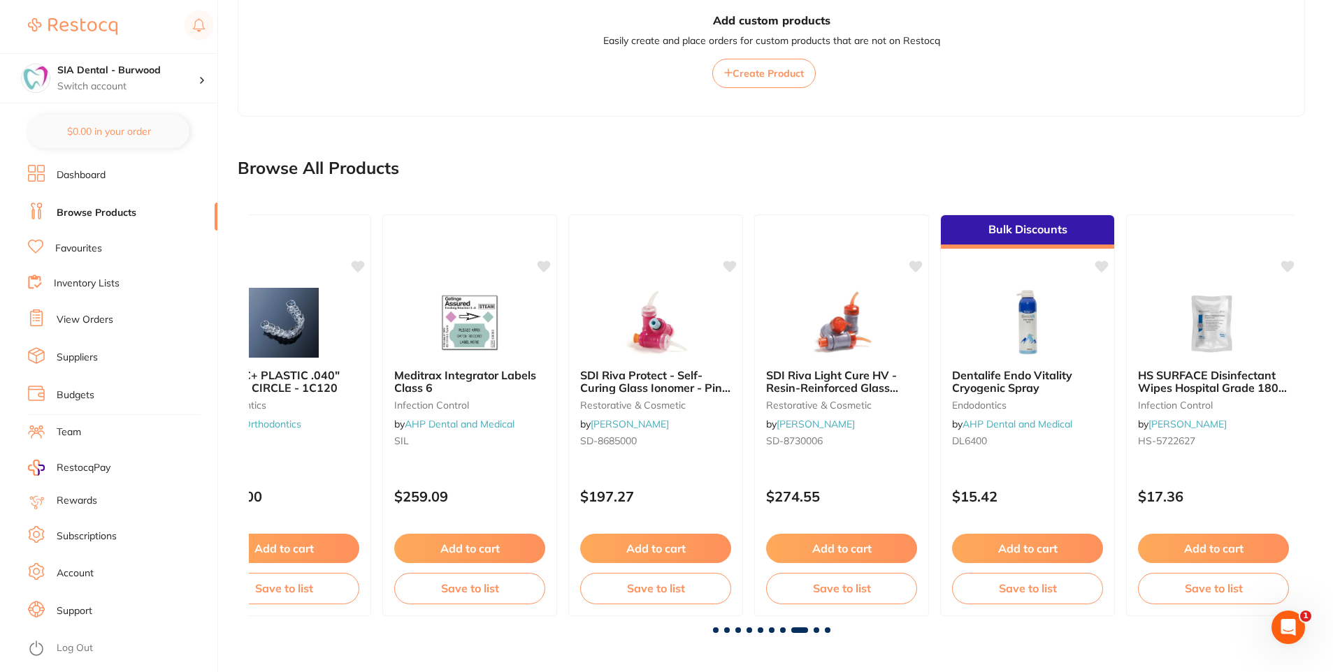
click at [819, 632] on div at bounding box center [771, 631] width 1045 height 6
click at [825, 630] on span at bounding box center [828, 631] width 6 height 6
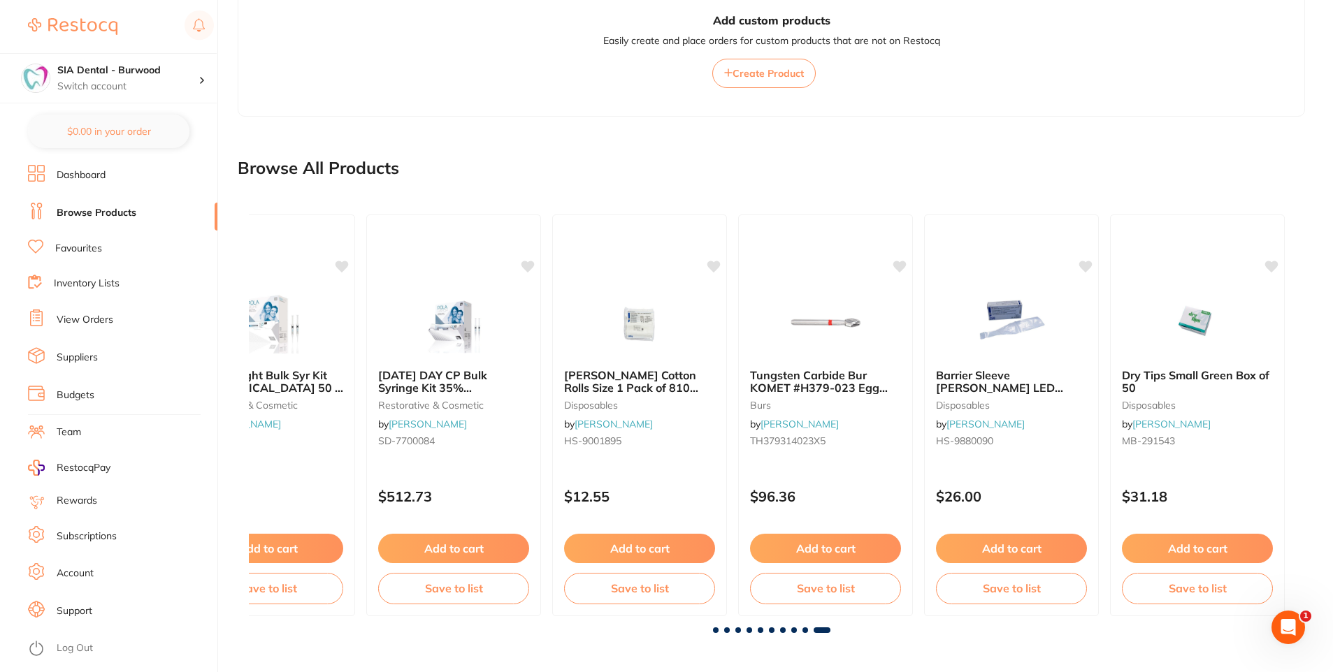
scroll to position [0, 9004]
click at [802, 628] on span at bounding box center [805, 631] width 6 height 6
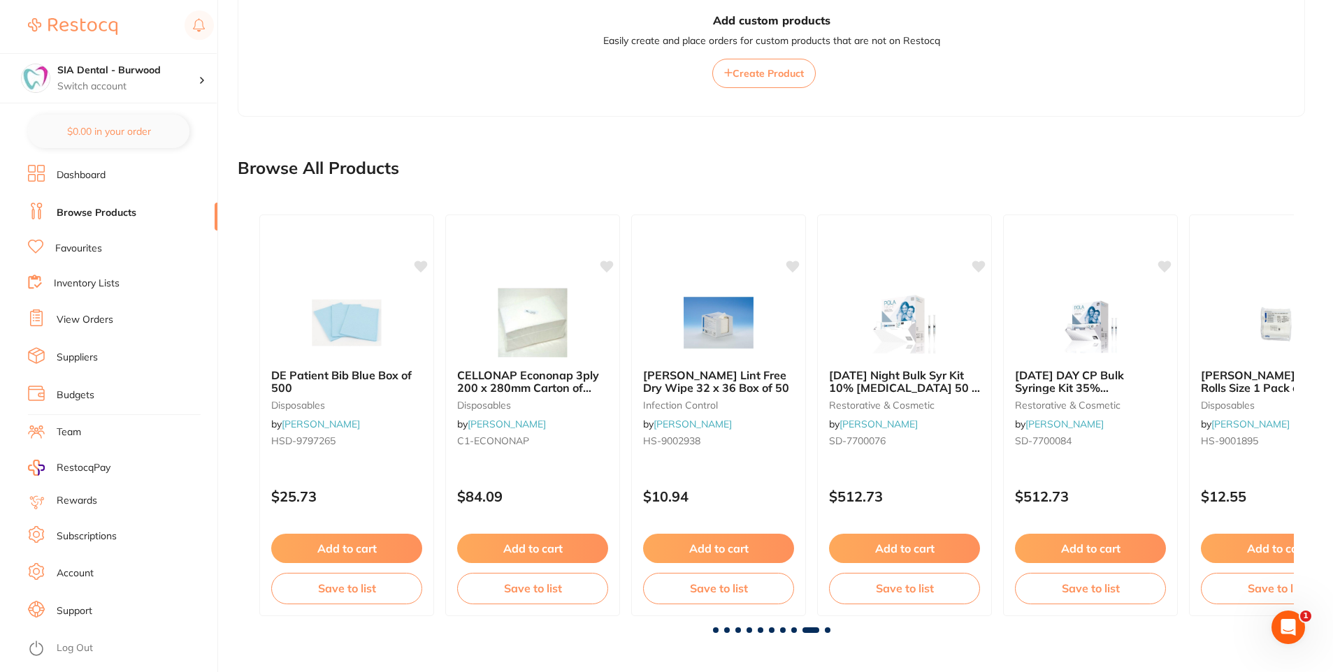
scroll to position [0, 8358]
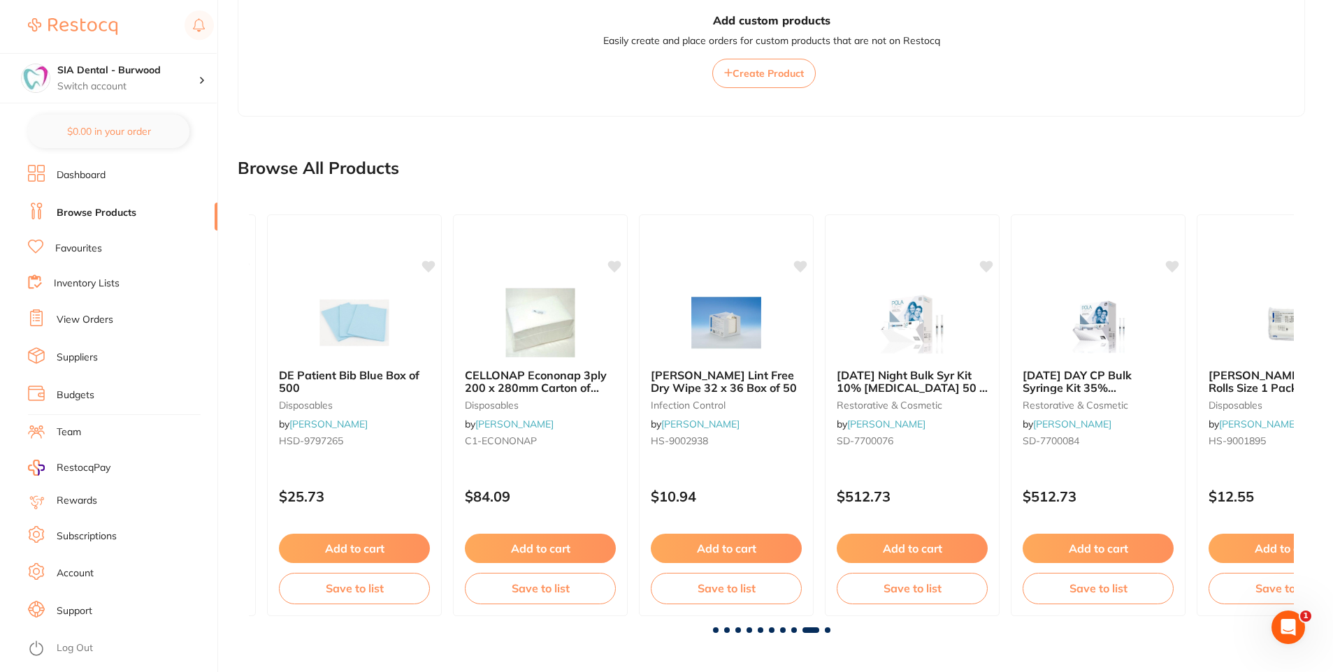
click at [831, 629] on div at bounding box center [771, 631] width 1045 height 6
click at [713, 628] on span at bounding box center [716, 631] width 6 height 6
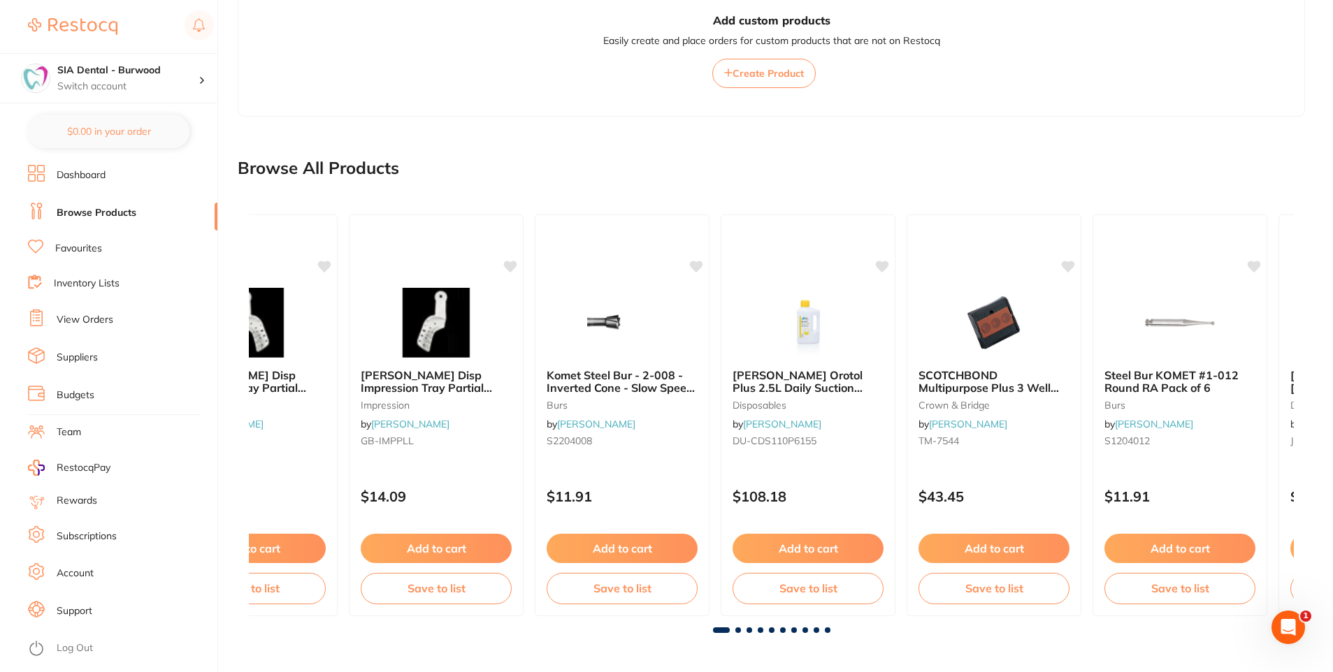
scroll to position [0, 0]
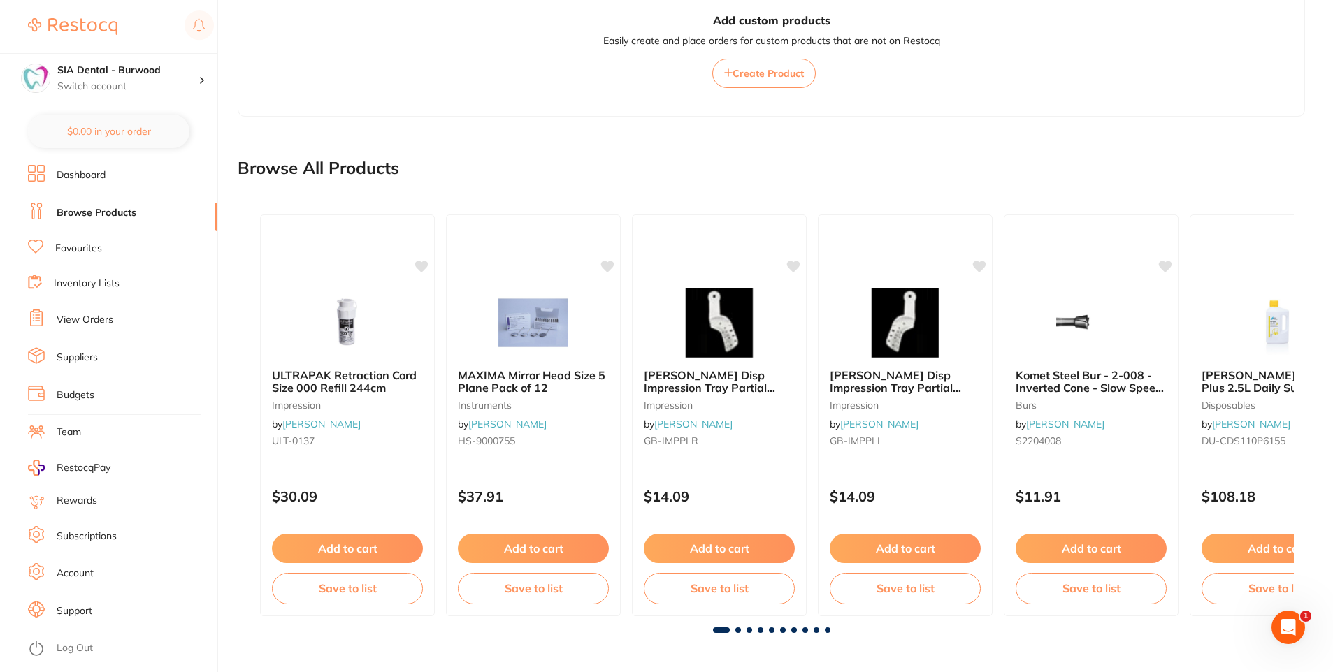
click at [741, 625] on div "ULTRAPAK Retraction Cord Size 000 Refill 244cm impression by [PERSON_NAME] ULT-…" at bounding box center [771, 415] width 1045 height 424
click at [739, 631] on span at bounding box center [738, 631] width 6 height 6
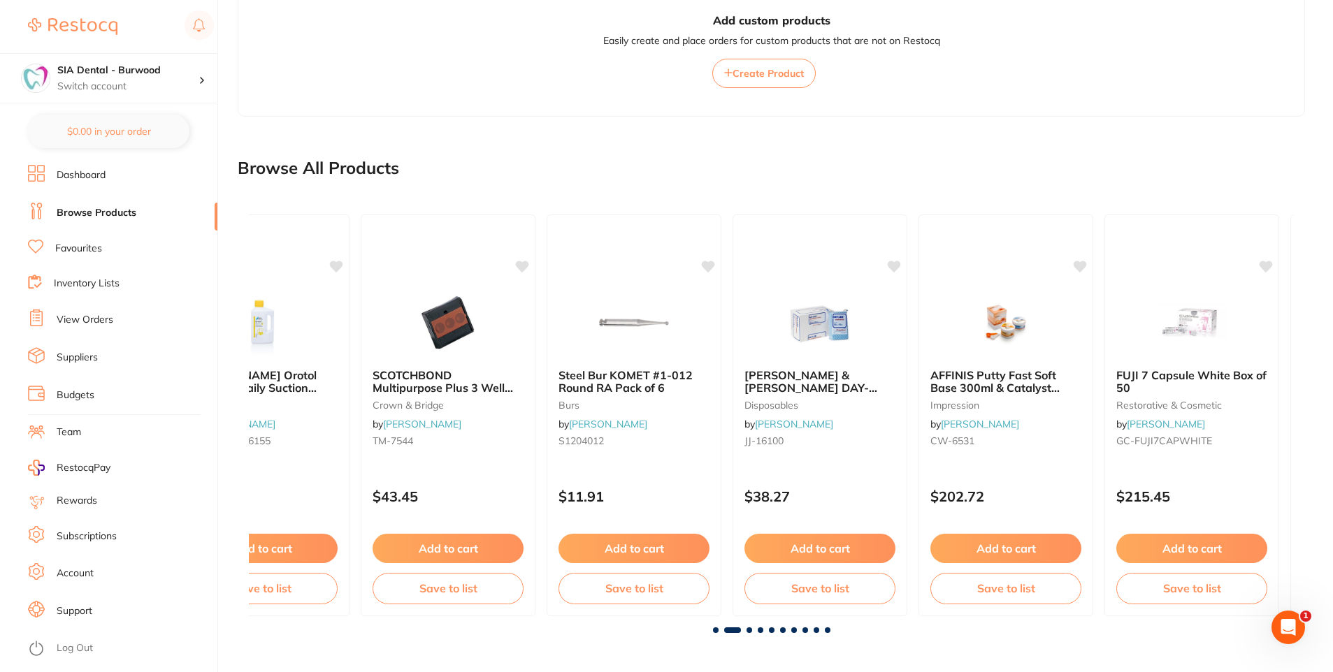
scroll to position [0, 1045]
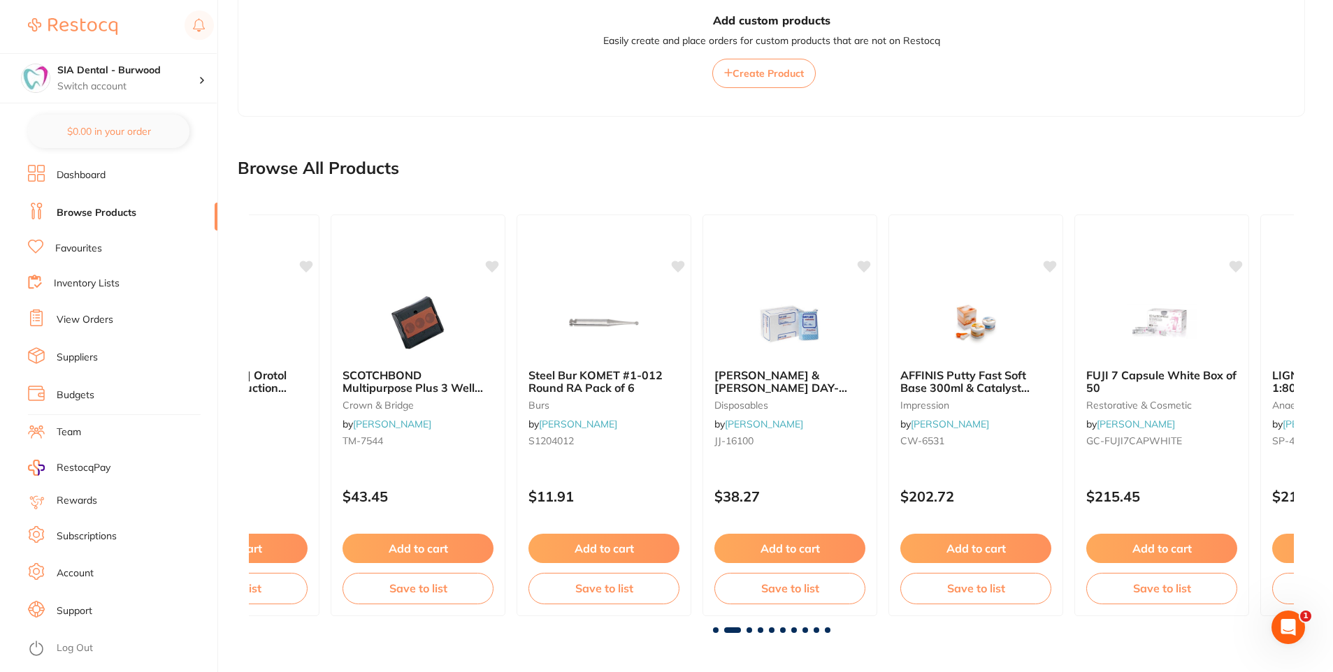
click at [750, 630] on span at bounding box center [749, 631] width 6 height 6
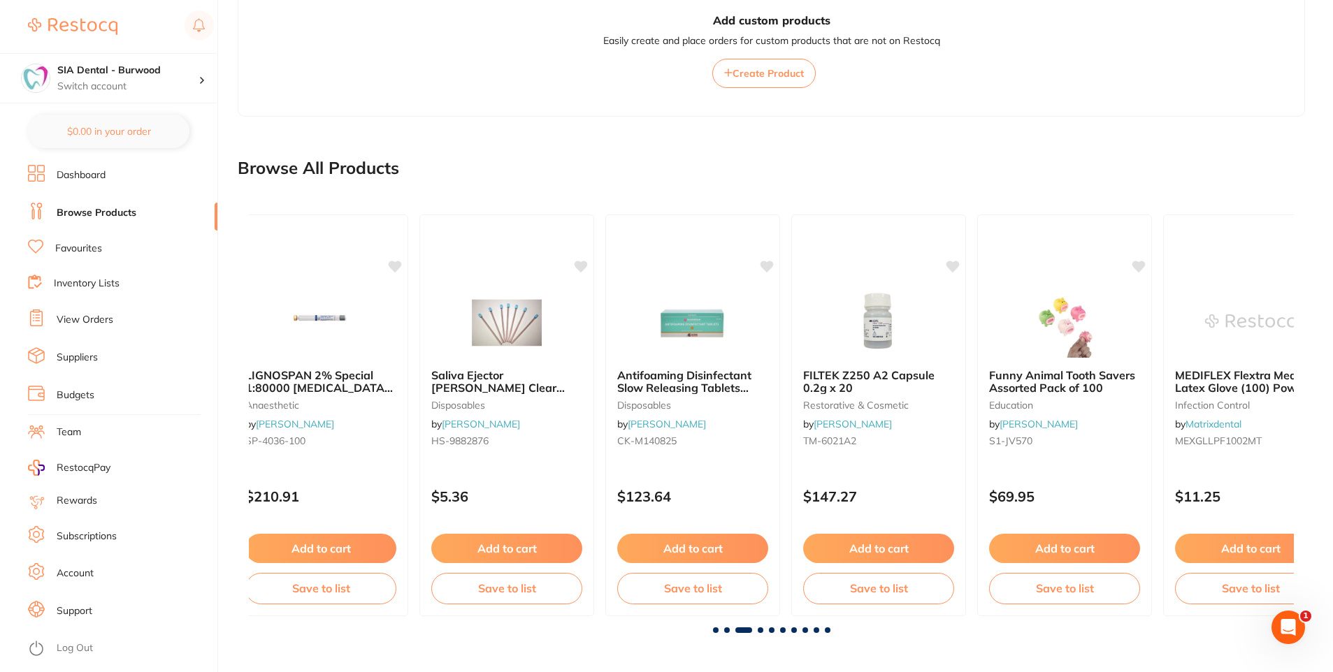
scroll to position [0, 2089]
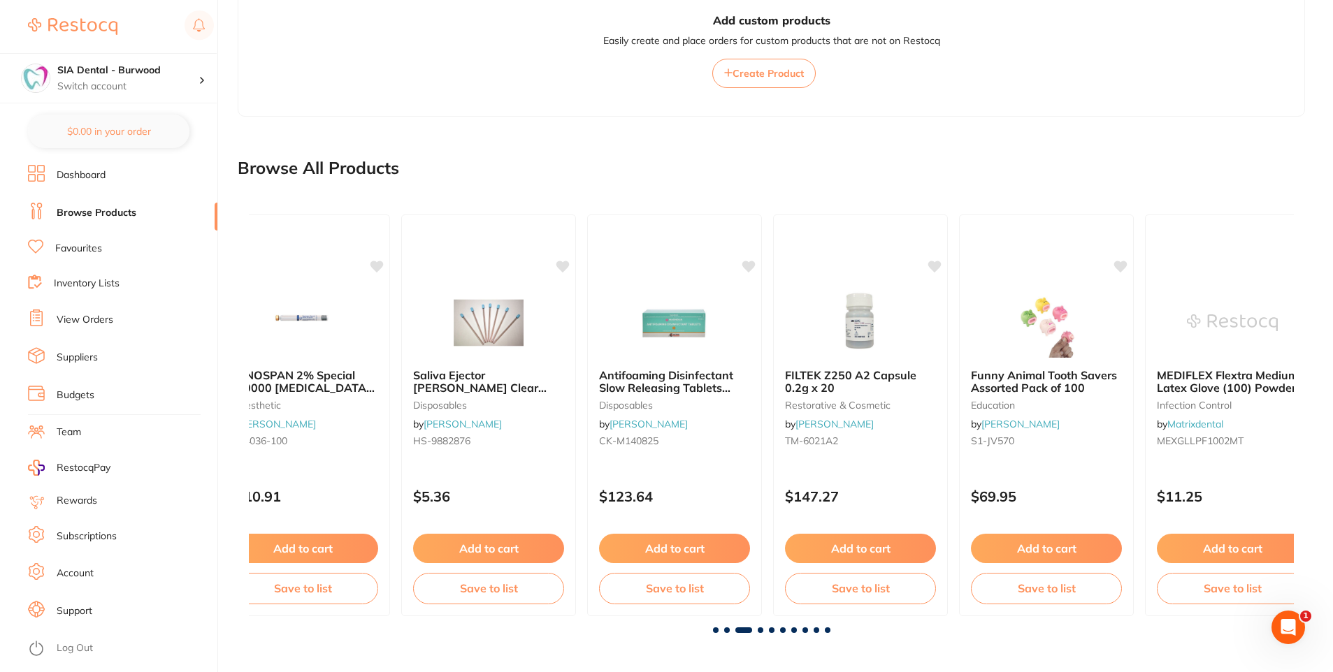
click at [759, 630] on span at bounding box center [761, 631] width 6 height 6
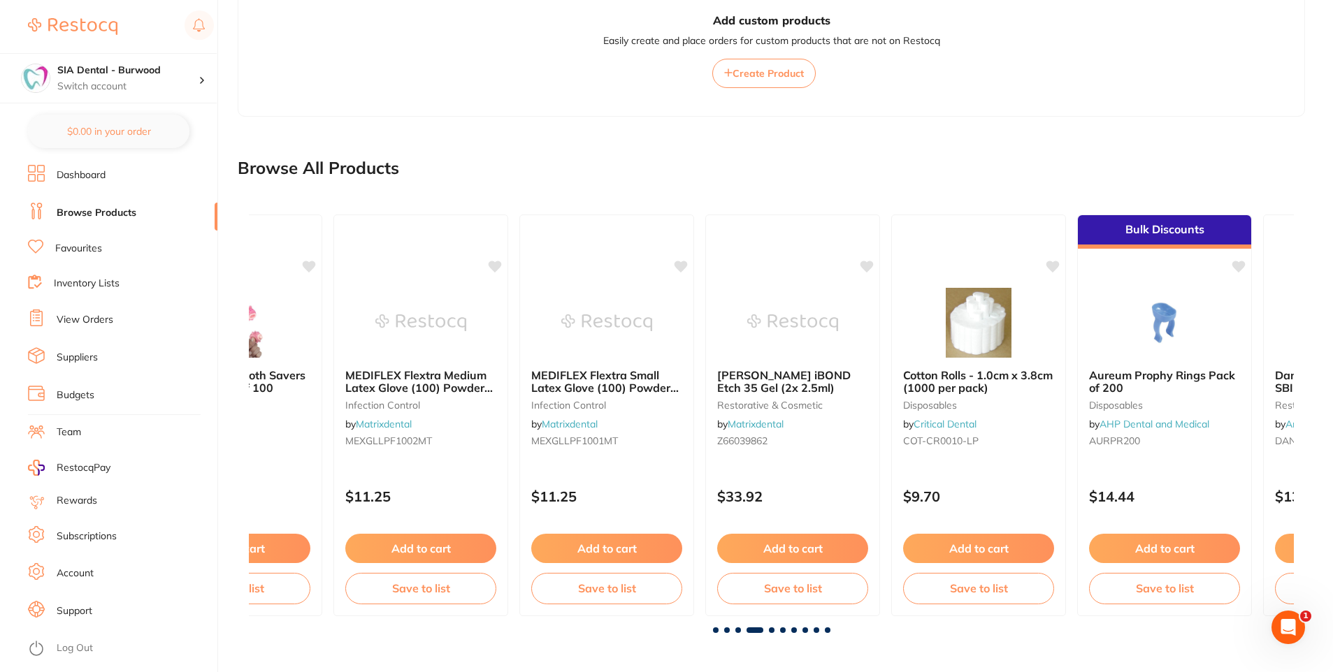
scroll to position [0, 3134]
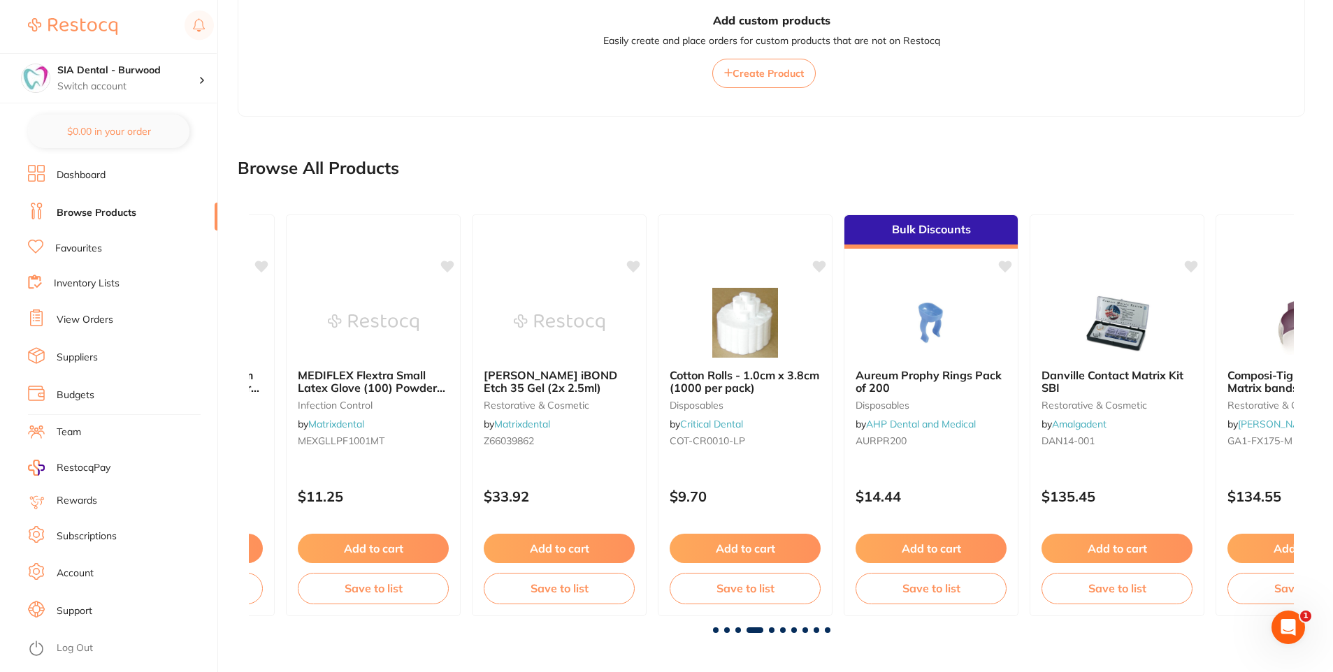
click at [773, 628] on span at bounding box center [772, 631] width 6 height 6
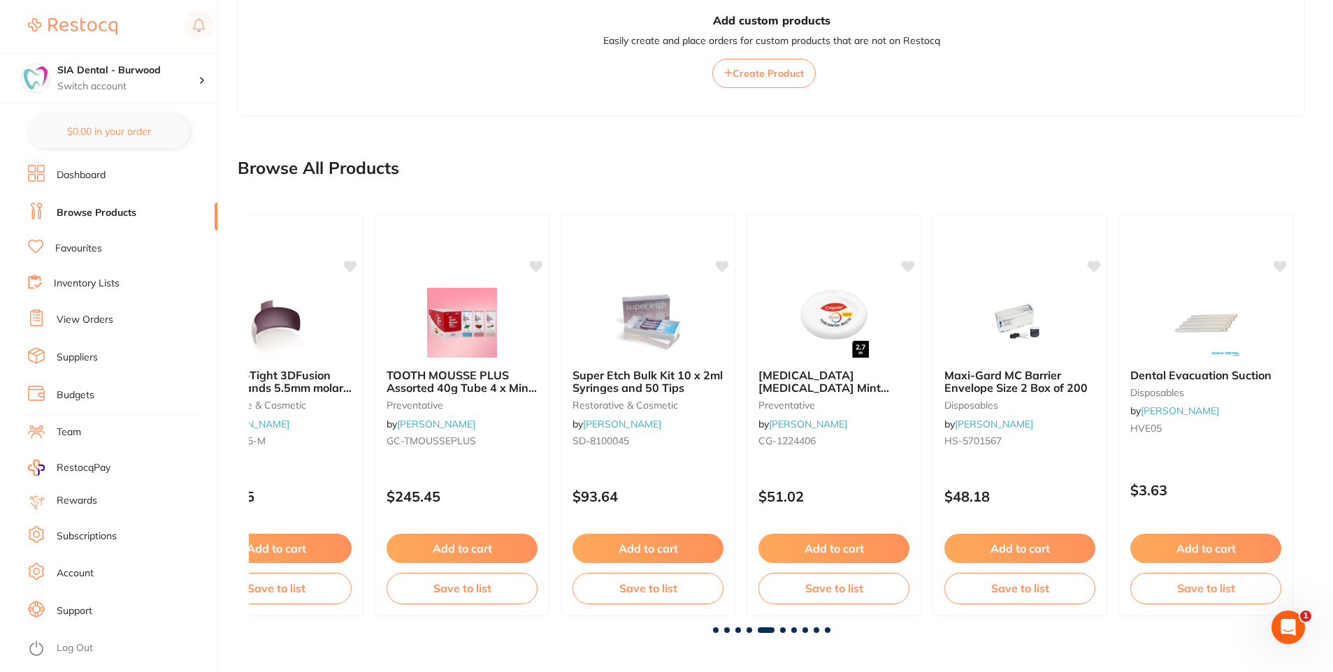
scroll to position [0, 4179]
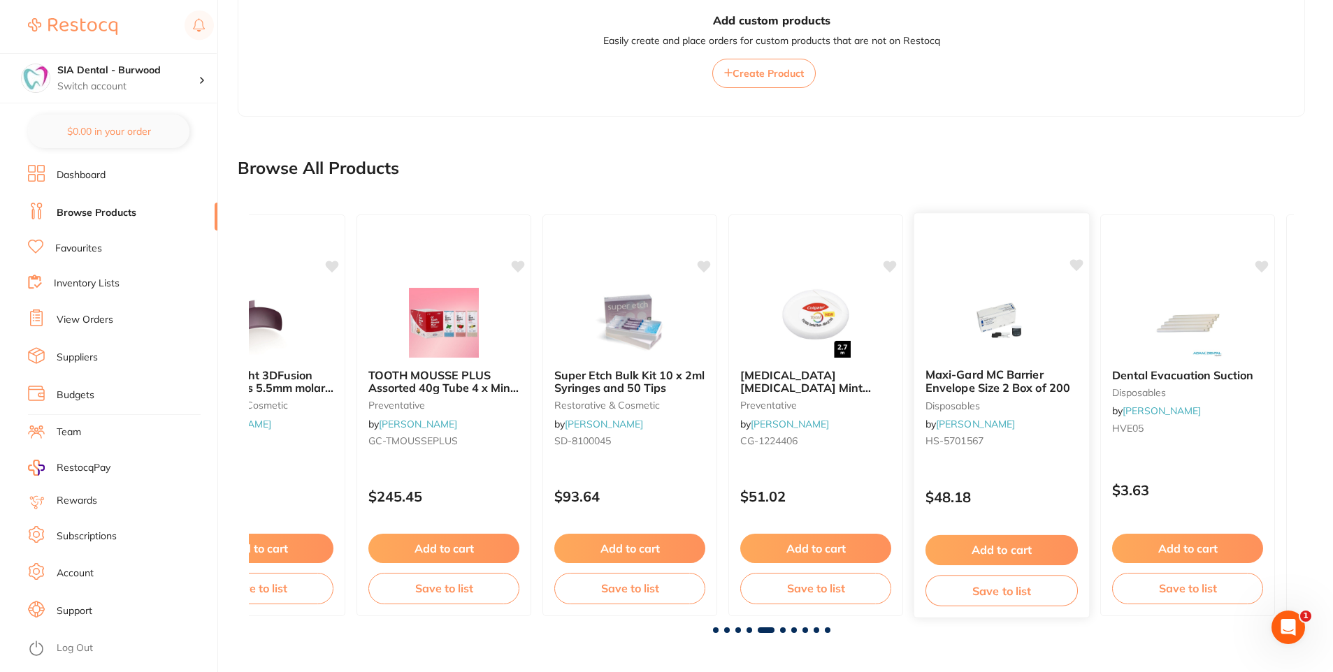
click at [976, 382] on span "Maxi-Gard MC Barrier Envelope Size 2 Box of 200" at bounding box center [997, 381] width 145 height 27
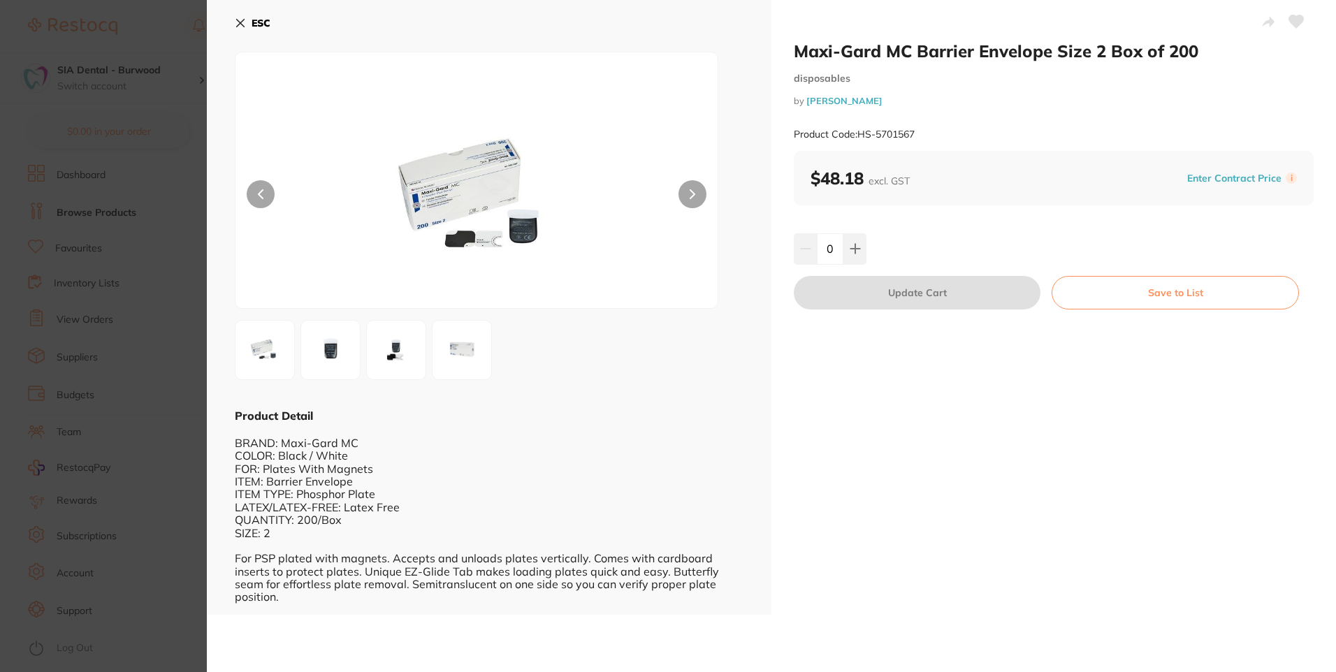
click at [697, 195] on button at bounding box center [693, 194] width 28 height 28
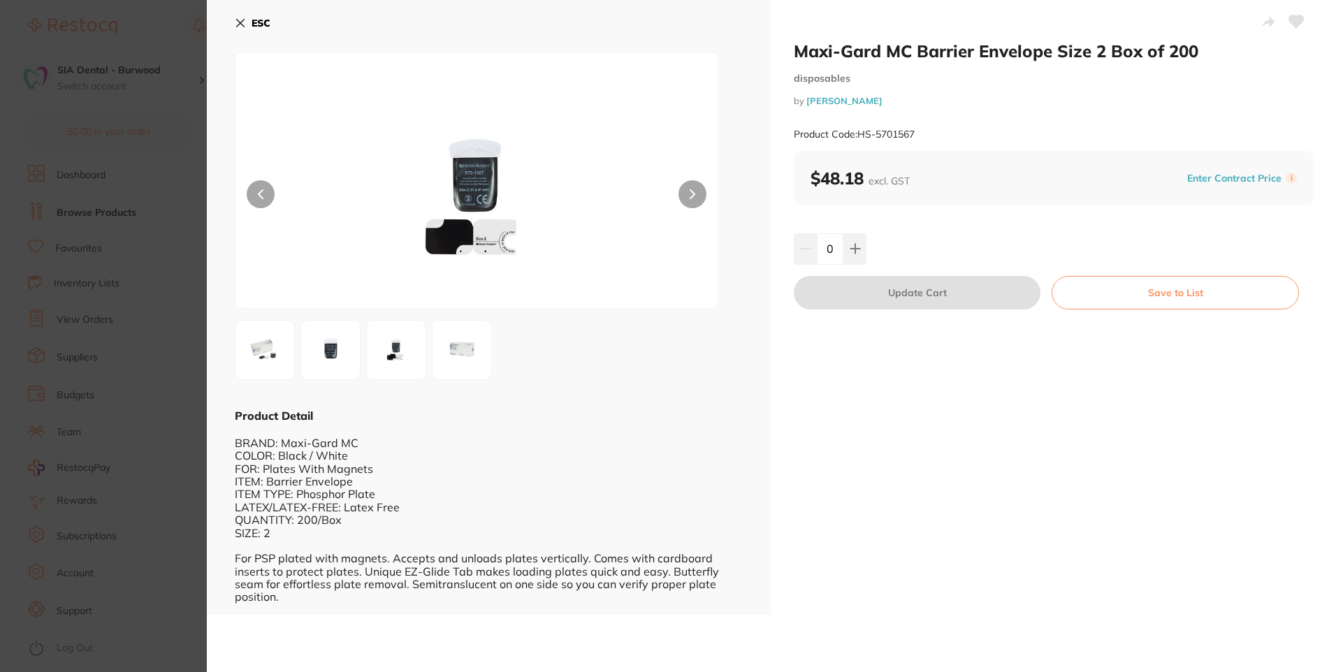
click at [697, 195] on button at bounding box center [693, 194] width 28 height 28
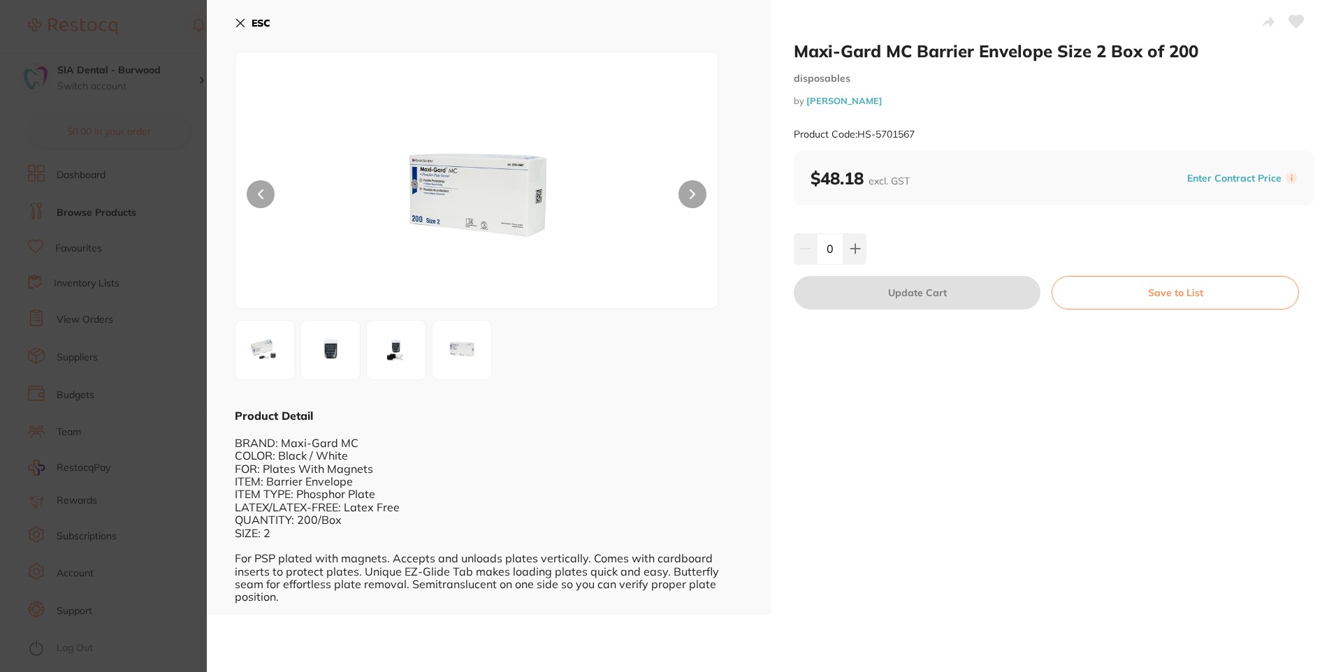
click at [697, 195] on button at bounding box center [693, 194] width 28 height 28
click at [233, 16] on div "ESC Product Detail BRAND: Maxi-Gard MC COLOR: Black / White FOR: Plates With Ma…" at bounding box center [489, 307] width 565 height 615
click at [244, 25] on icon at bounding box center [240, 22] width 11 height 11
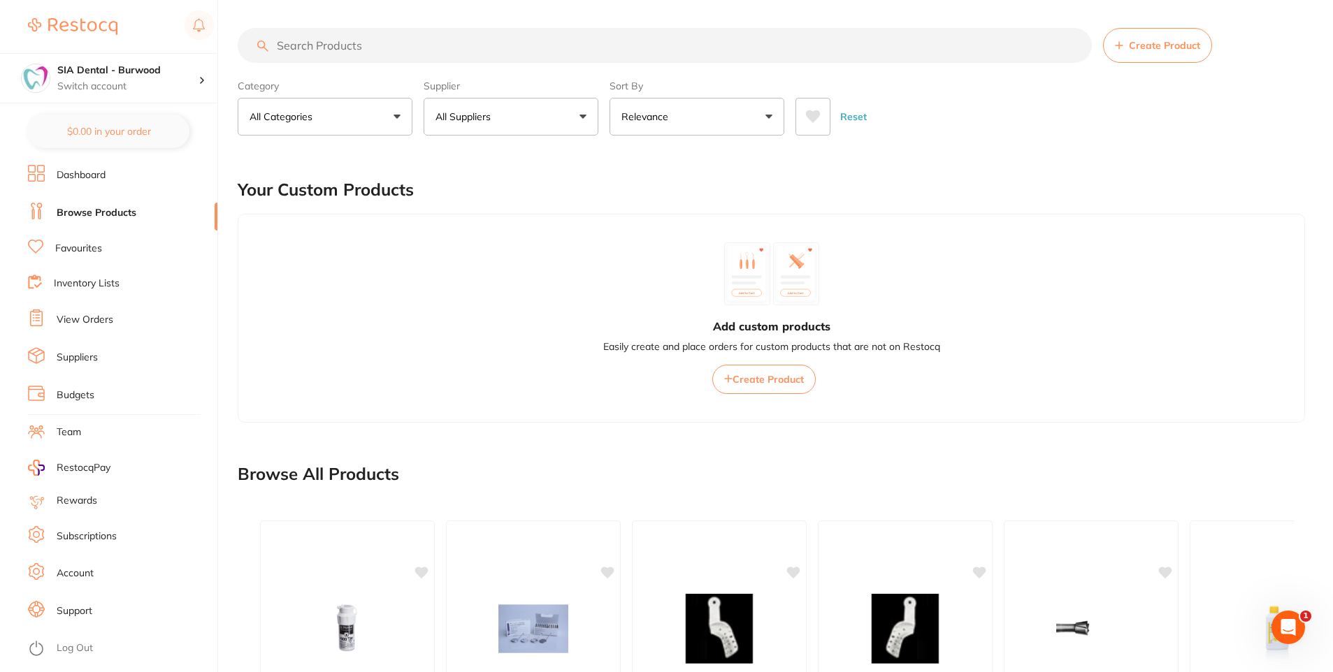
click at [393, 117] on button "All Categories" at bounding box center [325, 117] width 175 height 38
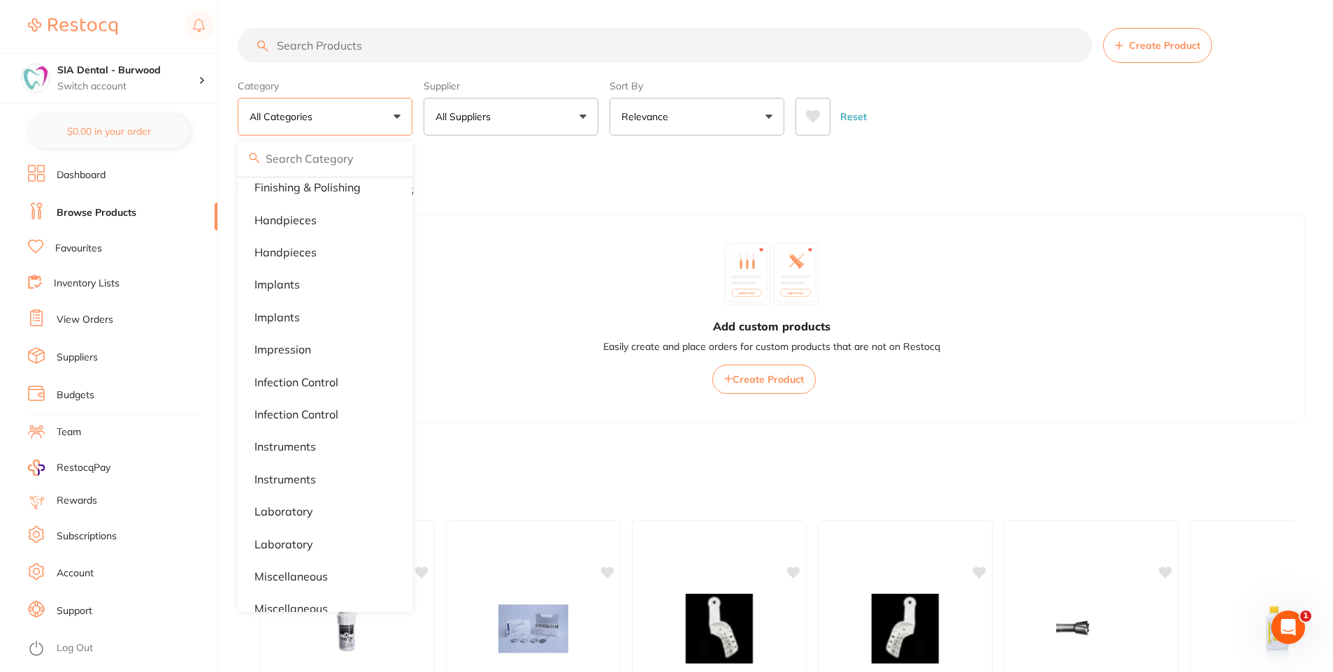
scroll to position [699, 0]
click at [568, 117] on button "All Suppliers" at bounding box center [510, 117] width 175 height 38
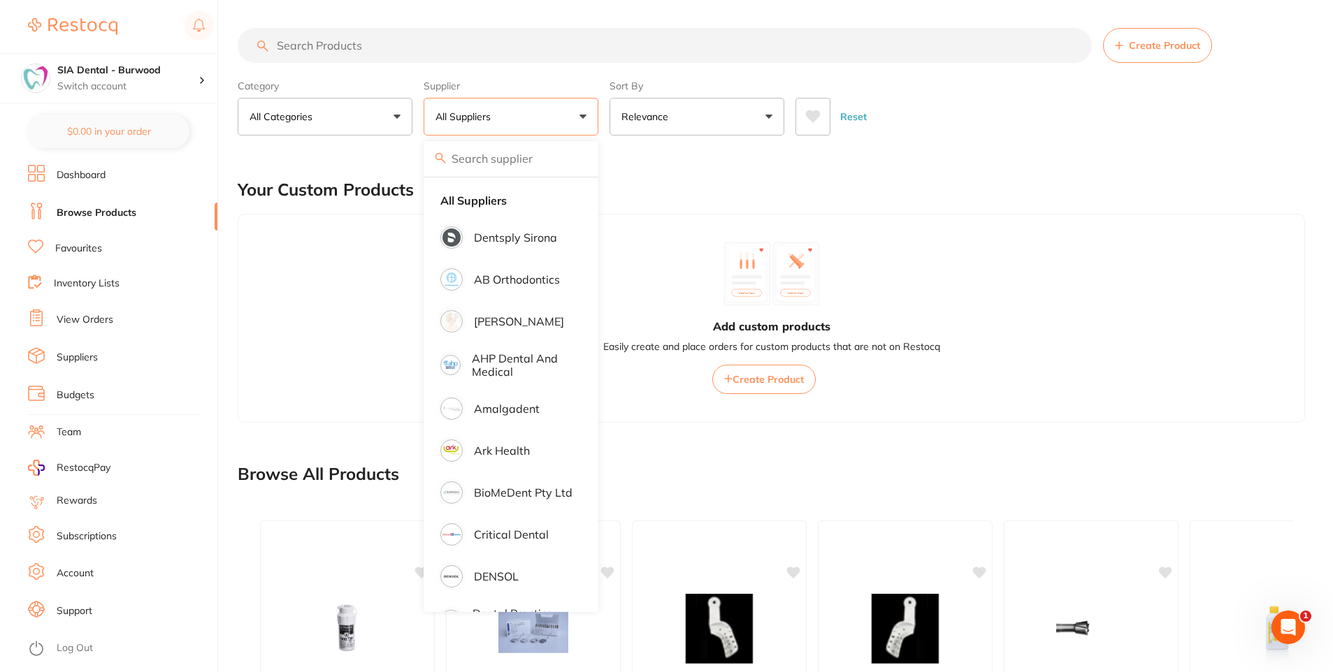
click at [568, 117] on button "All Suppliers" at bounding box center [510, 117] width 175 height 38
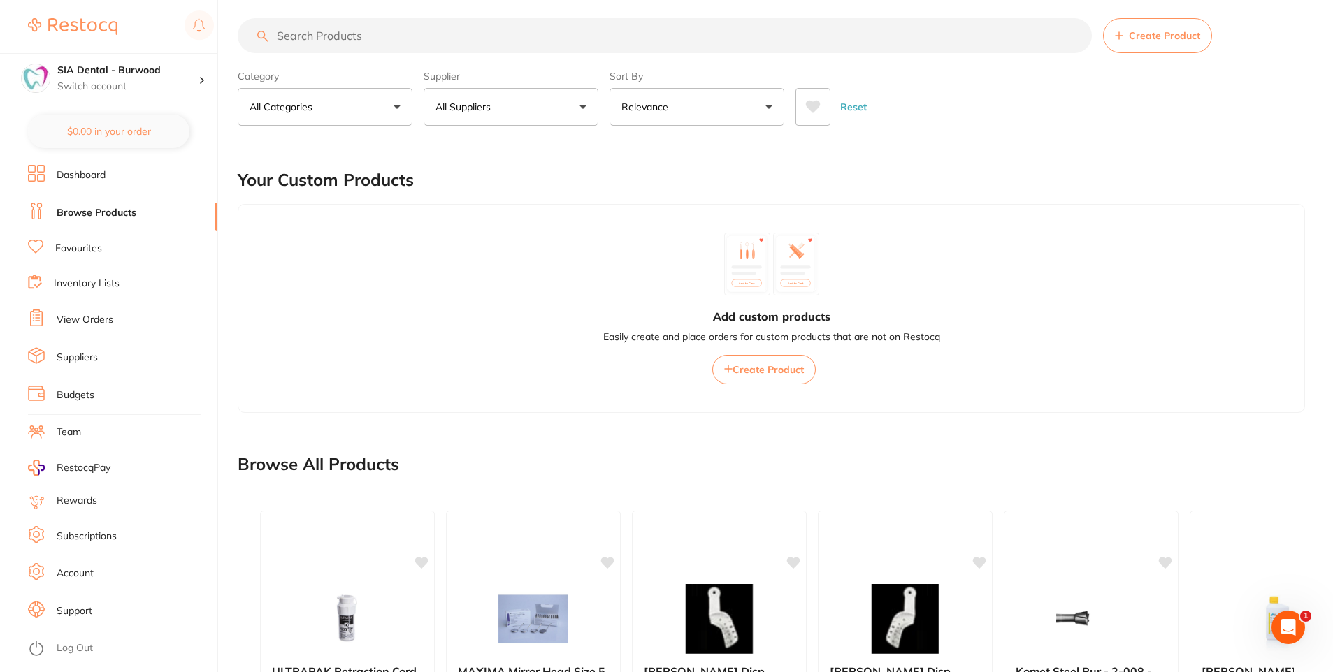
scroll to position [0, 0]
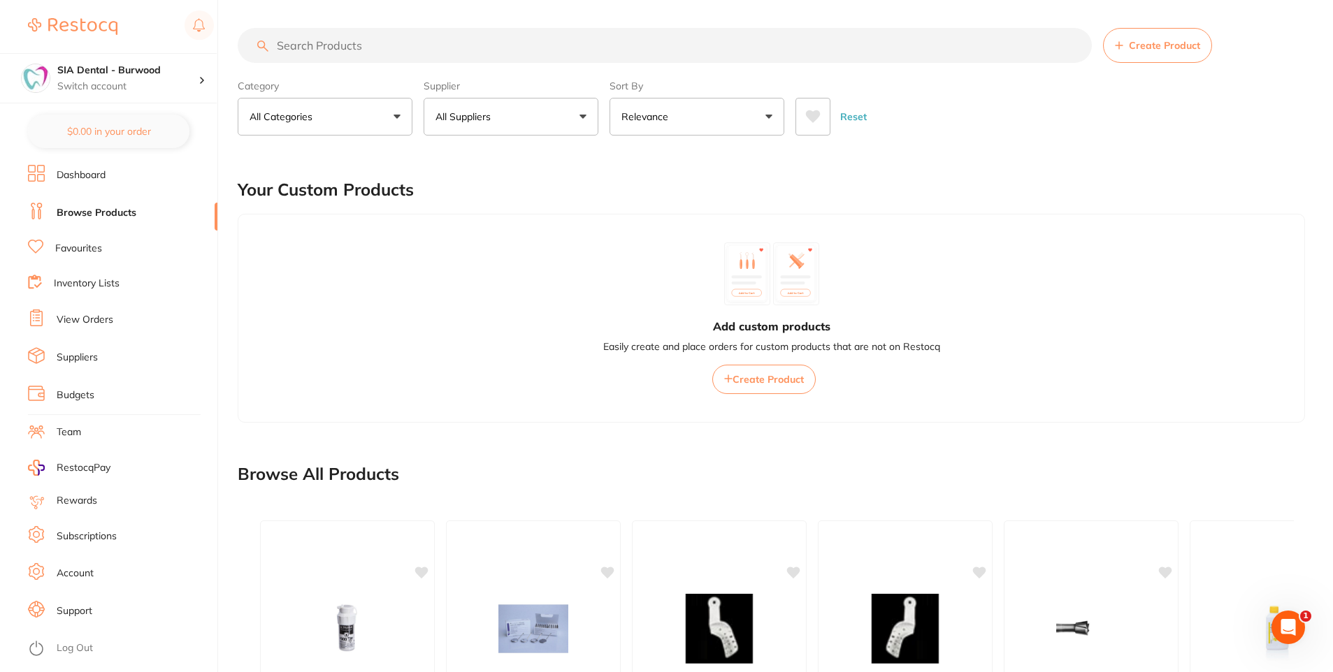
click at [336, 43] on input "search" at bounding box center [665, 45] width 854 height 35
type input "x-ray barrier envelope"
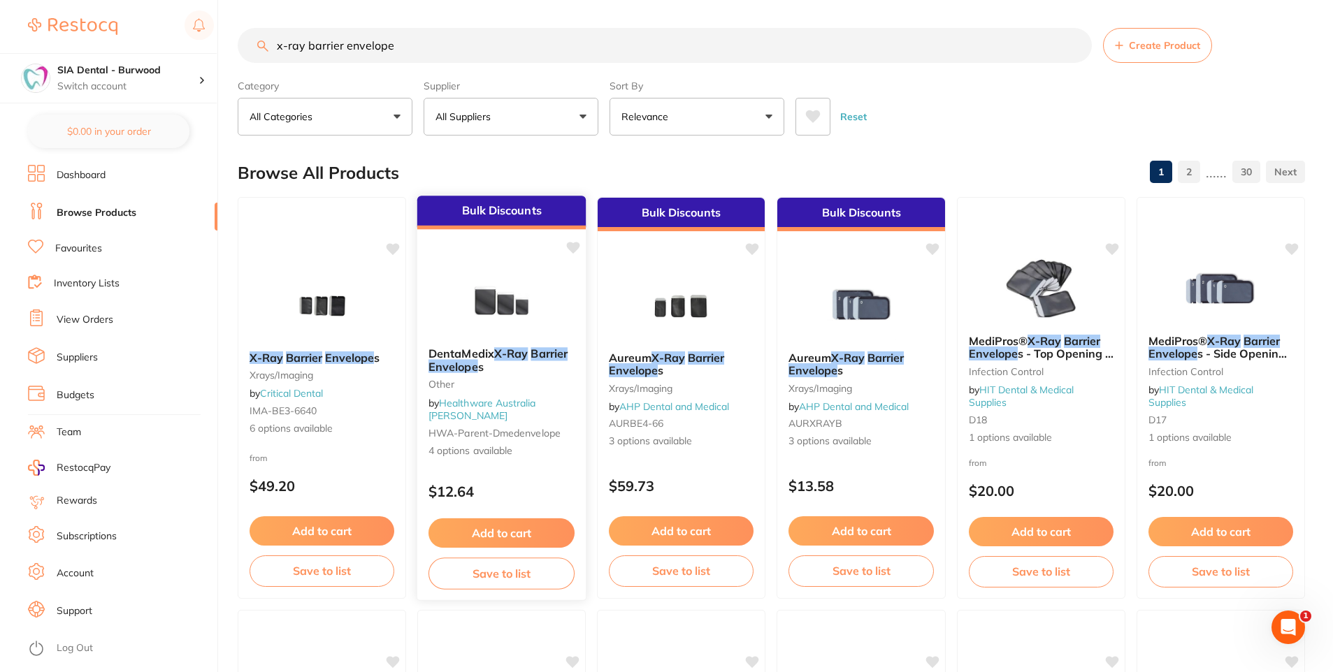
click at [498, 306] on img at bounding box center [502, 301] width 92 height 71
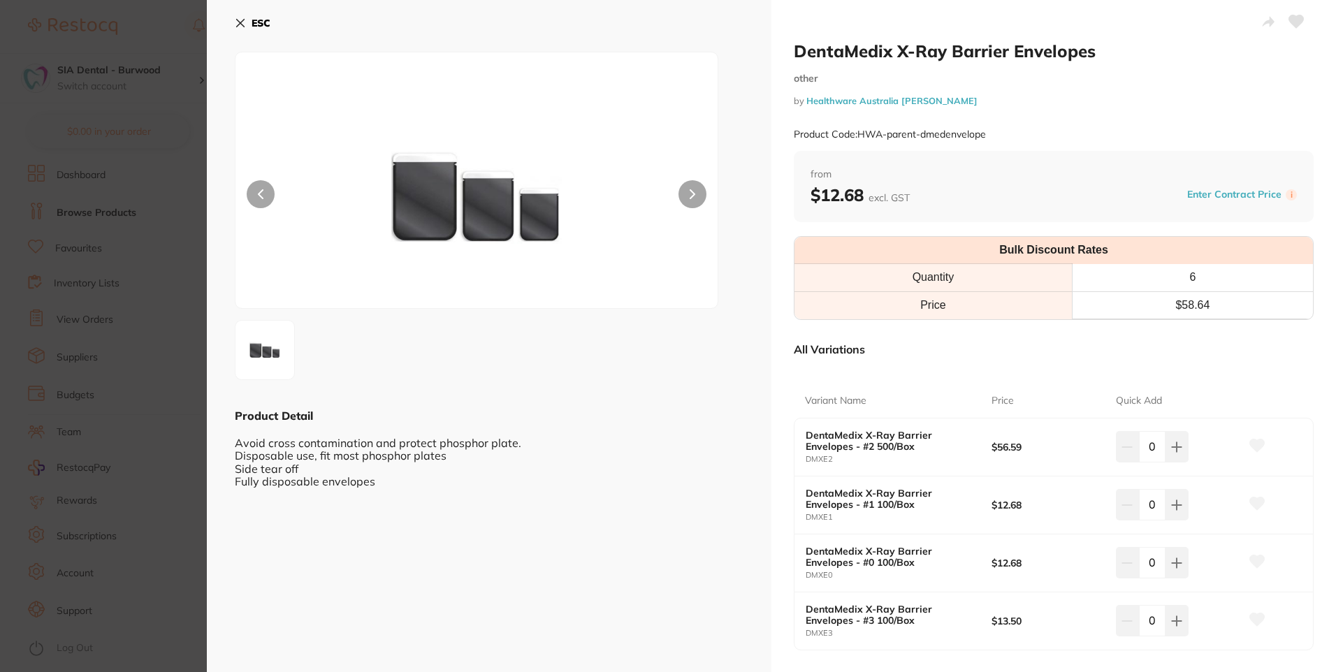
click at [235, 28] on icon at bounding box center [240, 22] width 11 height 11
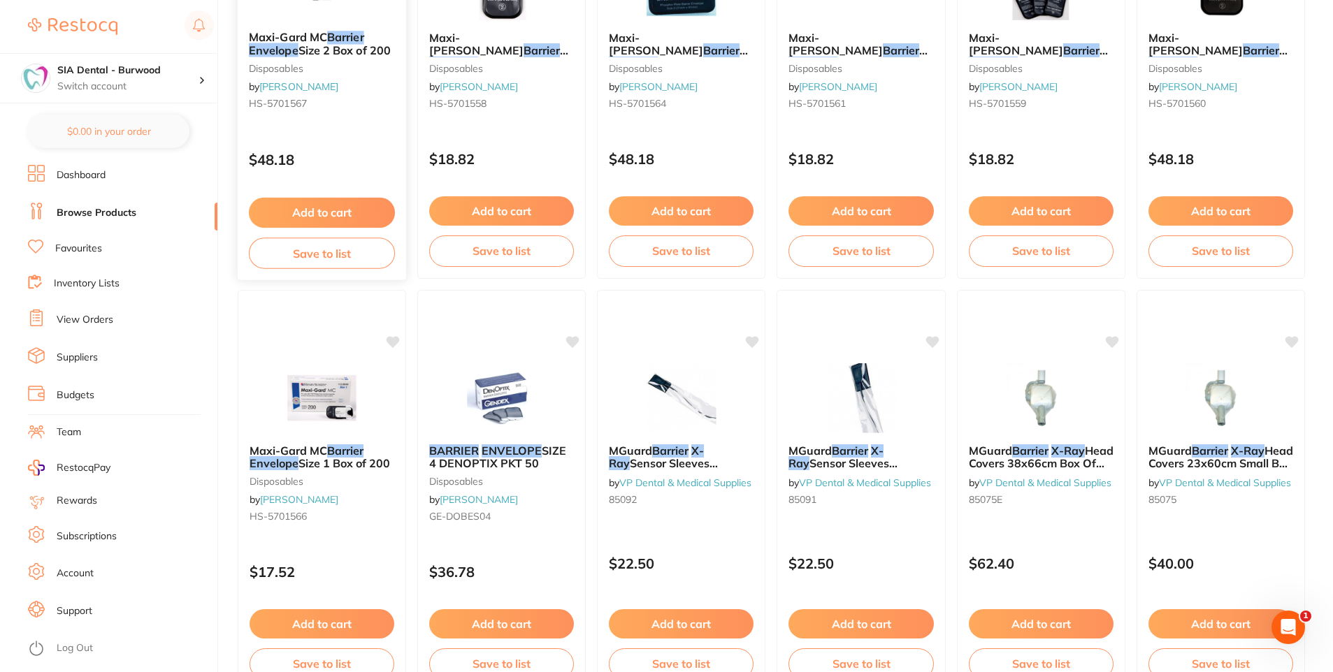
scroll to position [1678, 0]
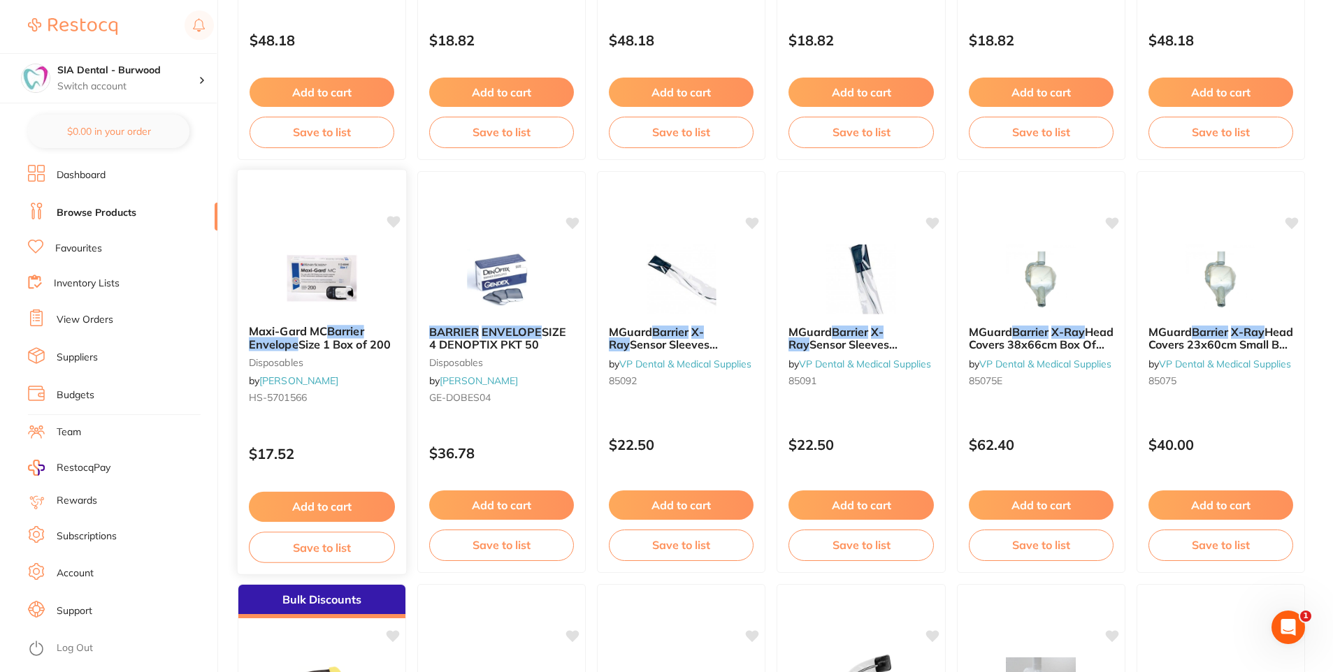
click at [310, 272] on img at bounding box center [322, 278] width 92 height 71
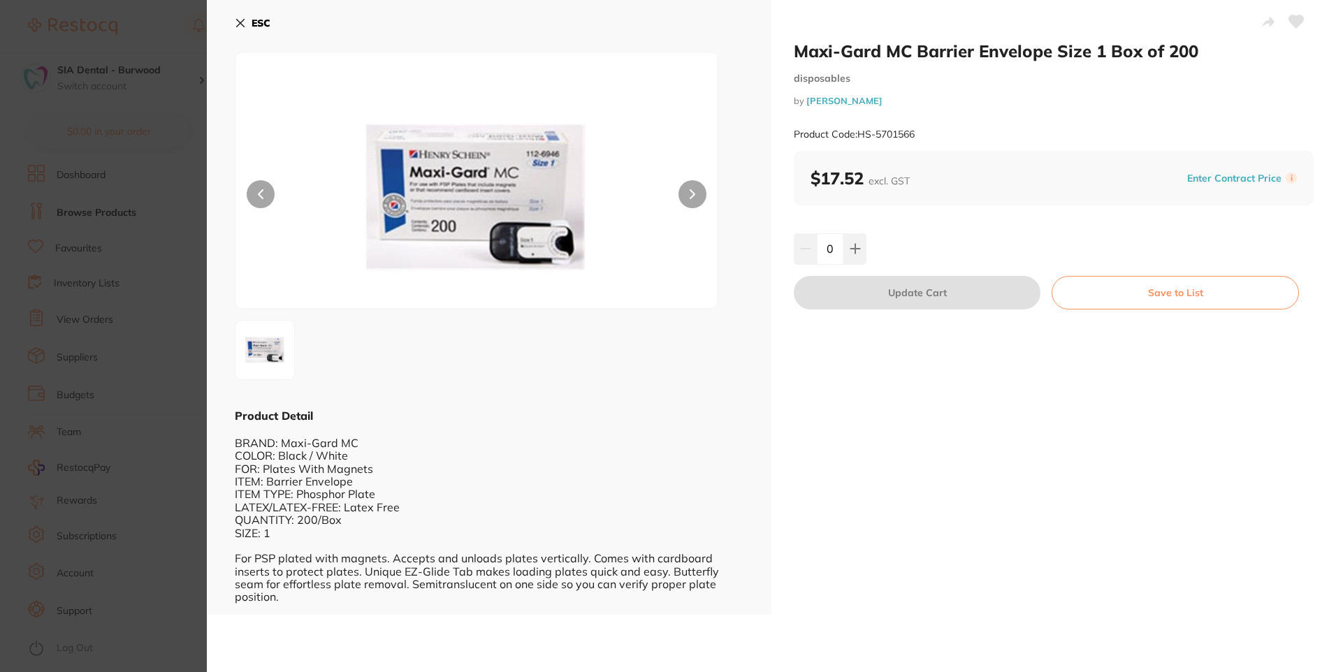
click at [239, 23] on icon at bounding box center [240, 22] width 11 height 11
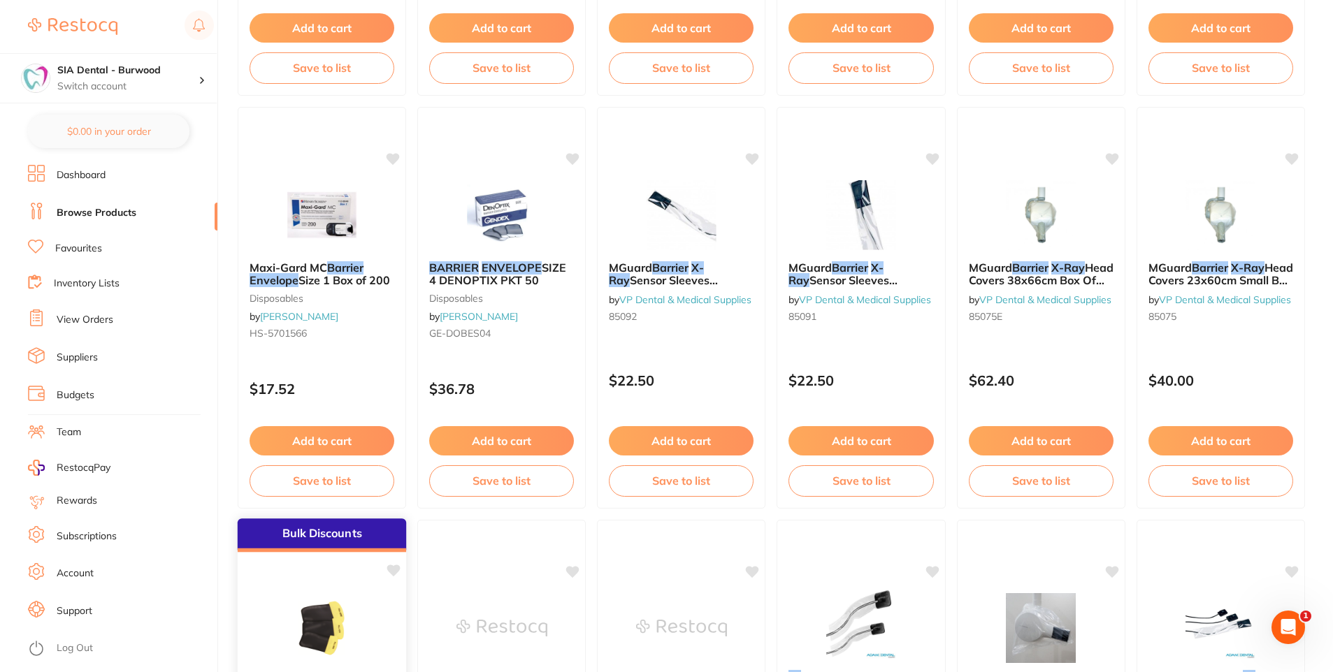
scroll to position [1748, 0]
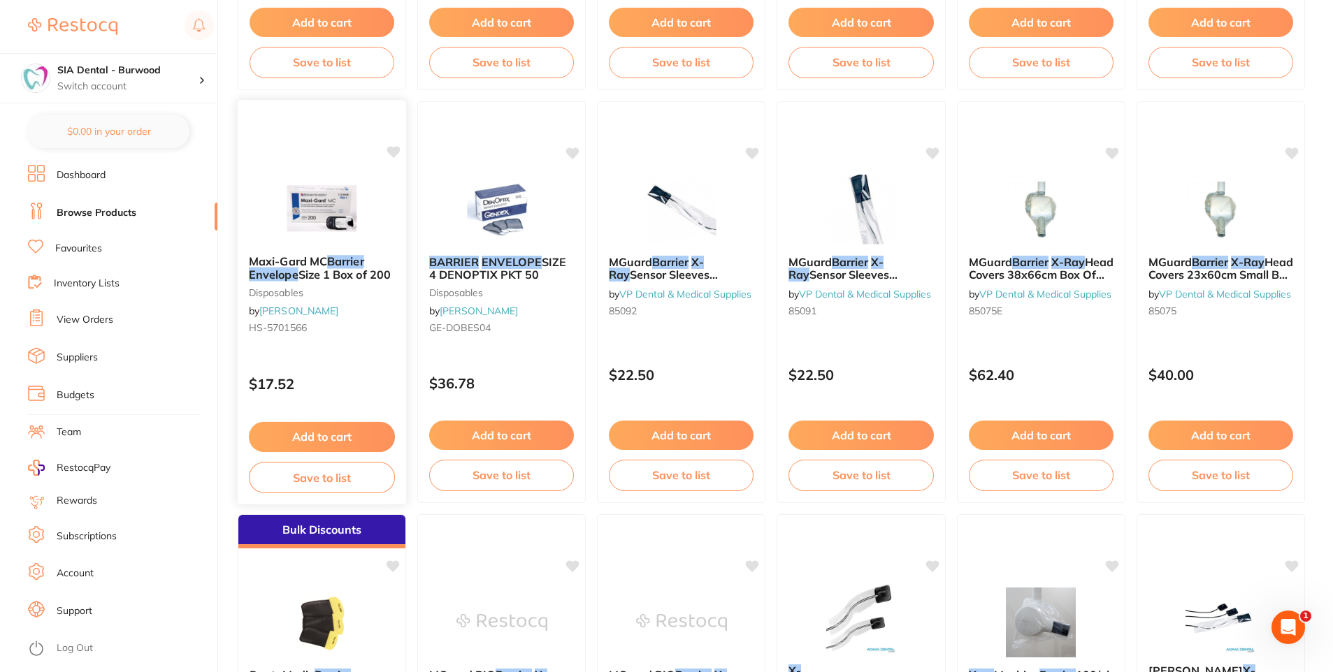
click at [303, 478] on button "Save to list" at bounding box center [322, 477] width 146 height 31
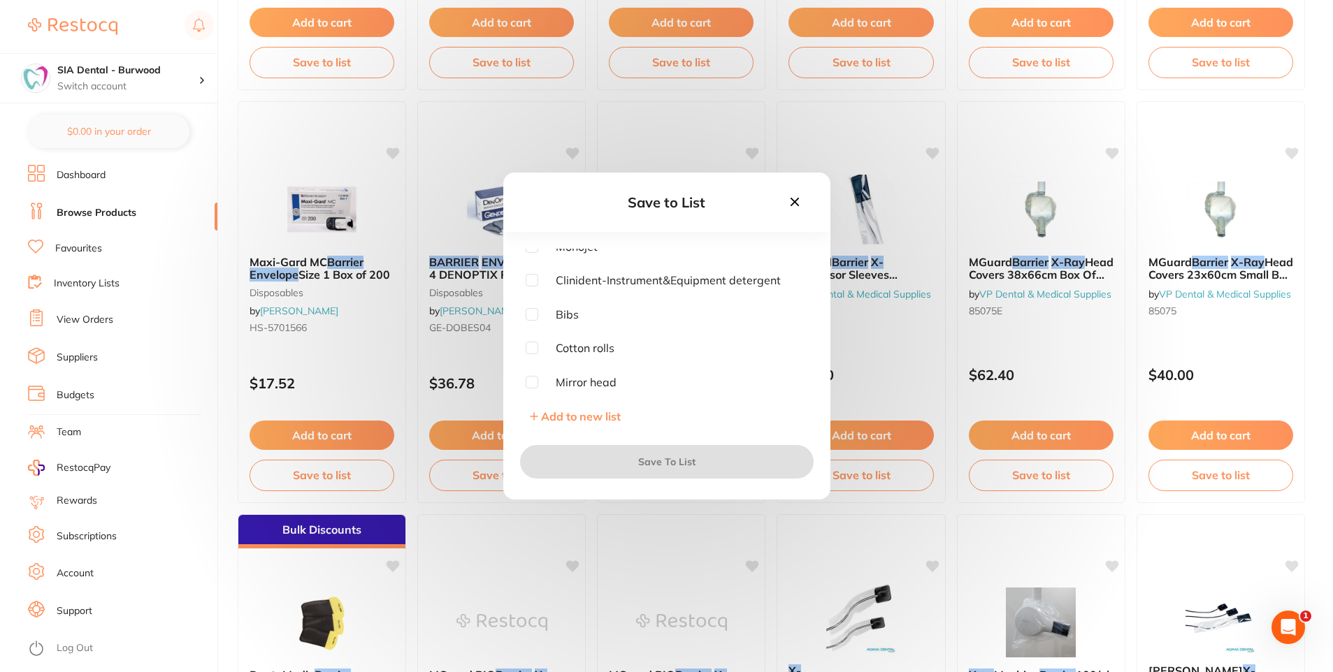
scroll to position [10, 0]
click at [534, 412] on icon at bounding box center [534, 416] width 8 height 8
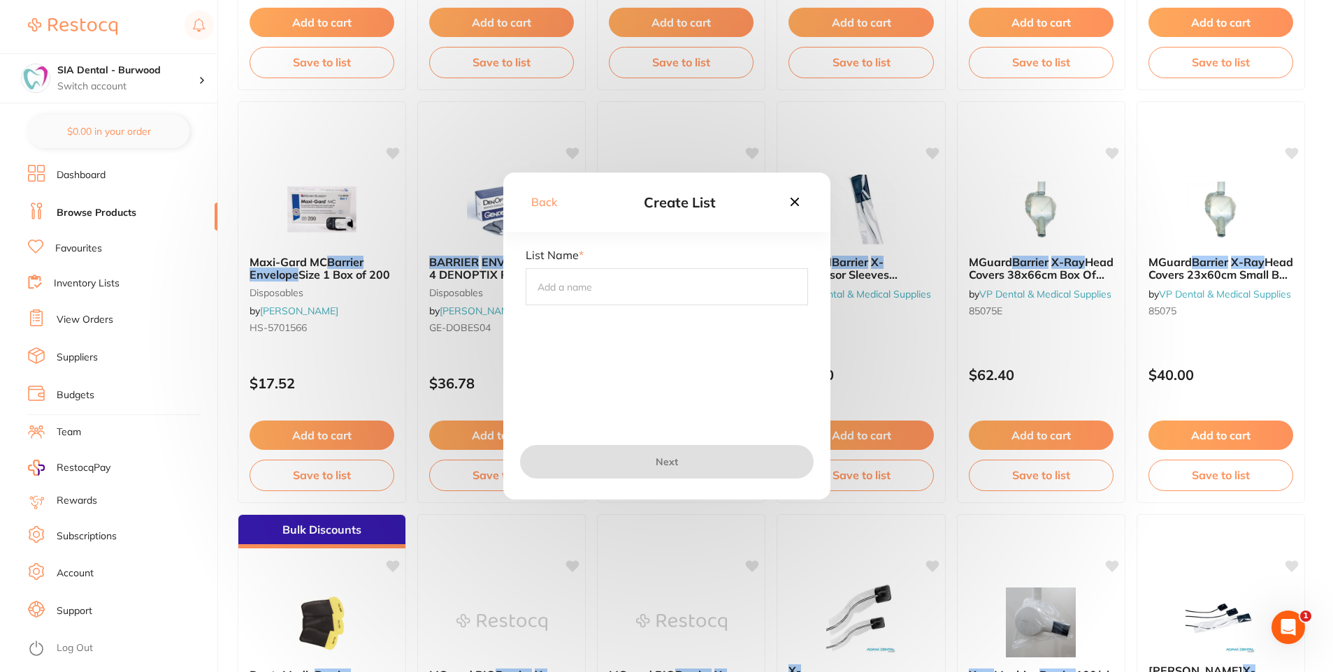
click at [601, 290] on input "text" at bounding box center [667, 286] width 282 height 36
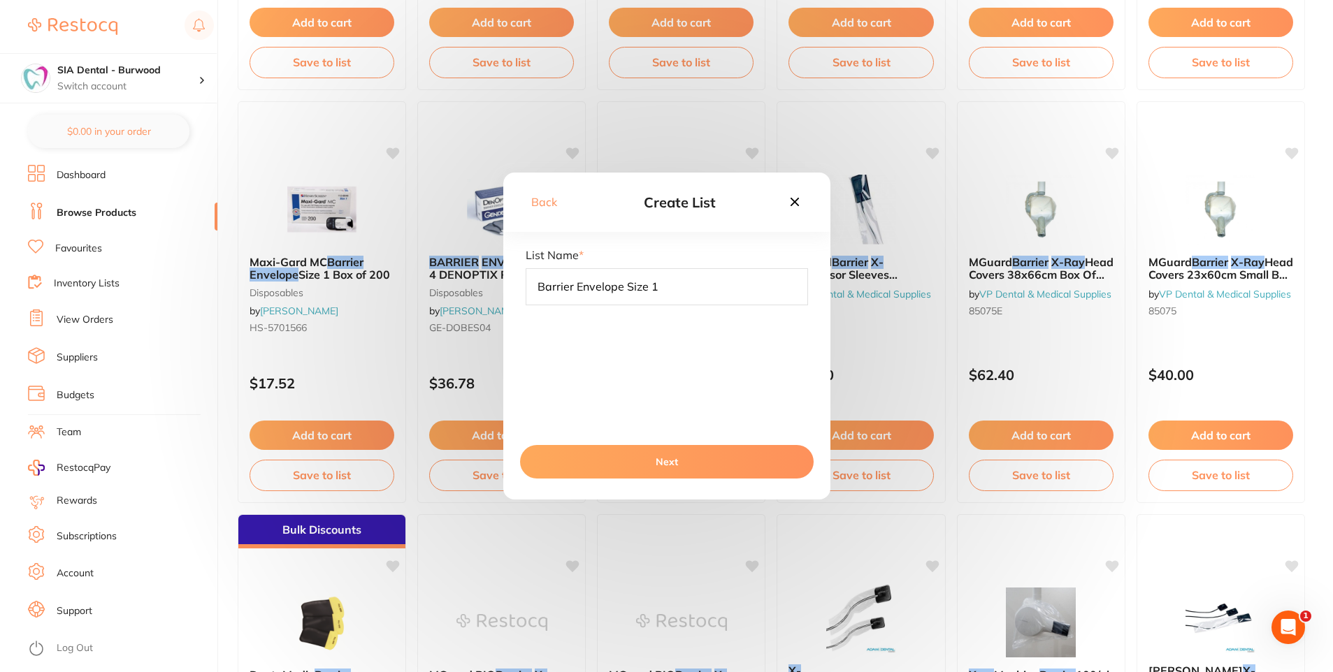
type input "Barrier Envelope Size 1"
click at [647, 459] on button "Next" at bounding box center [667, 462] width 294 height 34
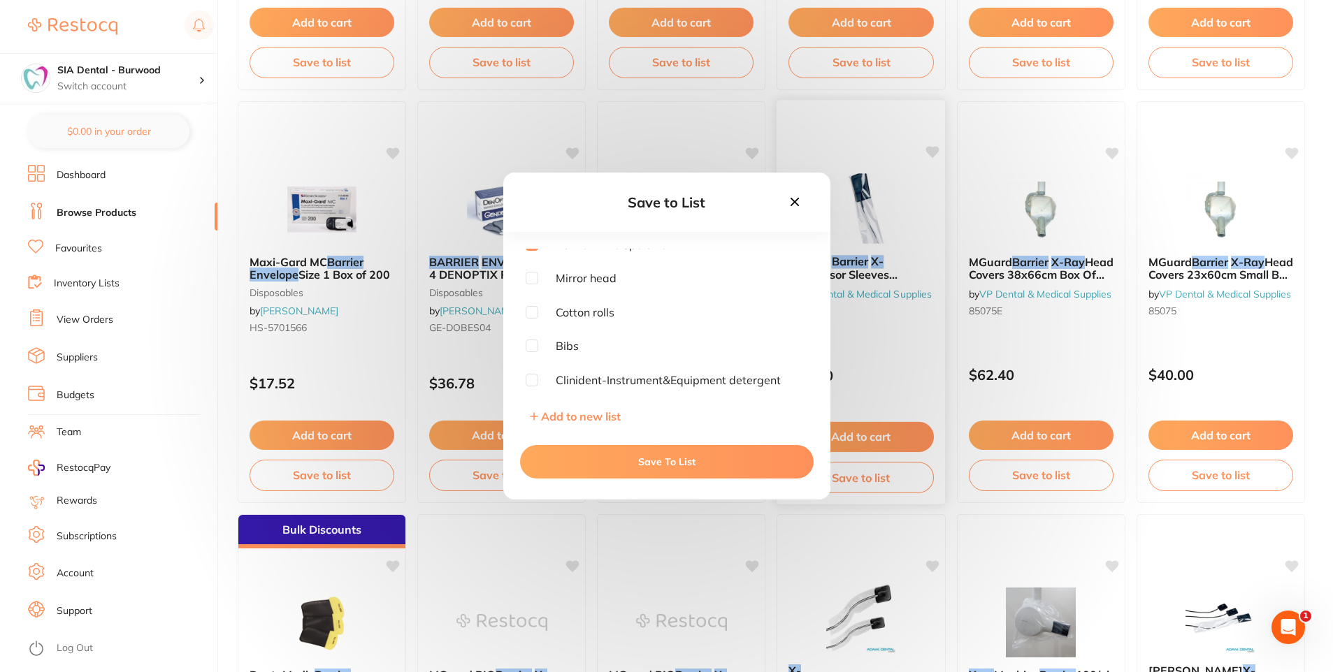
click at [797, 203] on icon at bounding box center [794, 201] width 15 height 15
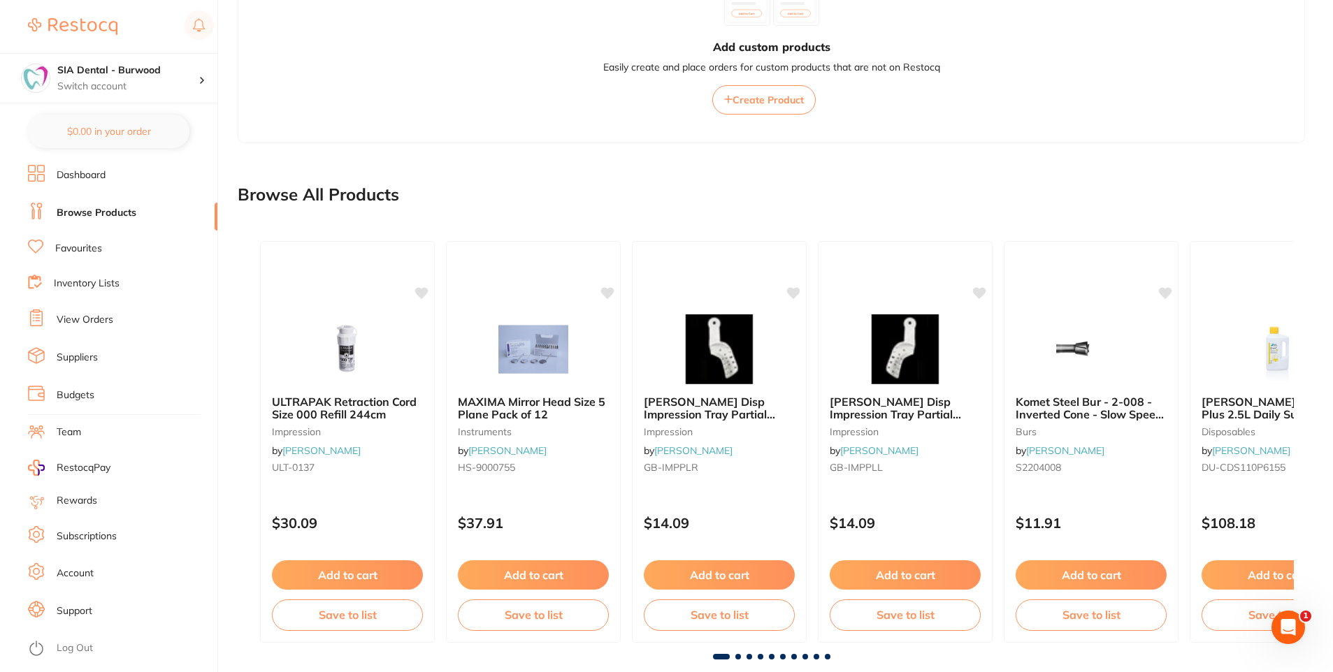
click at [739, 658] on span at bounding box center [738, 657] width 6 height 6
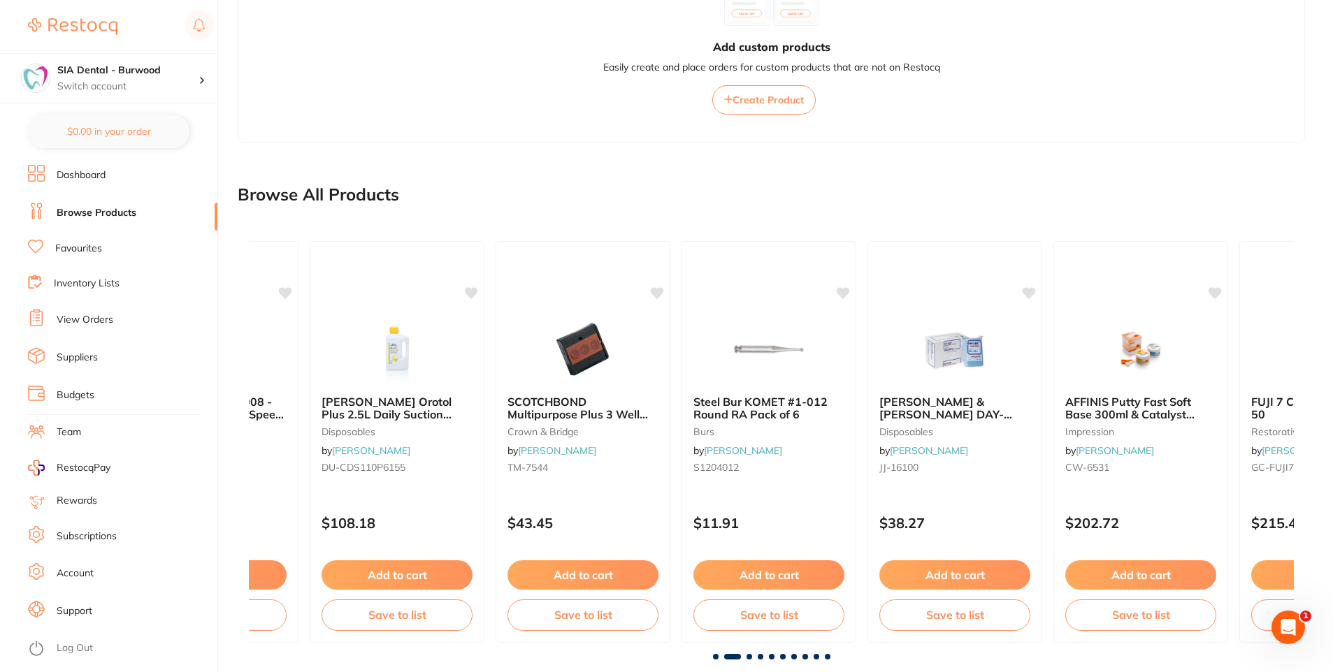
scroll to position [0, 1045]
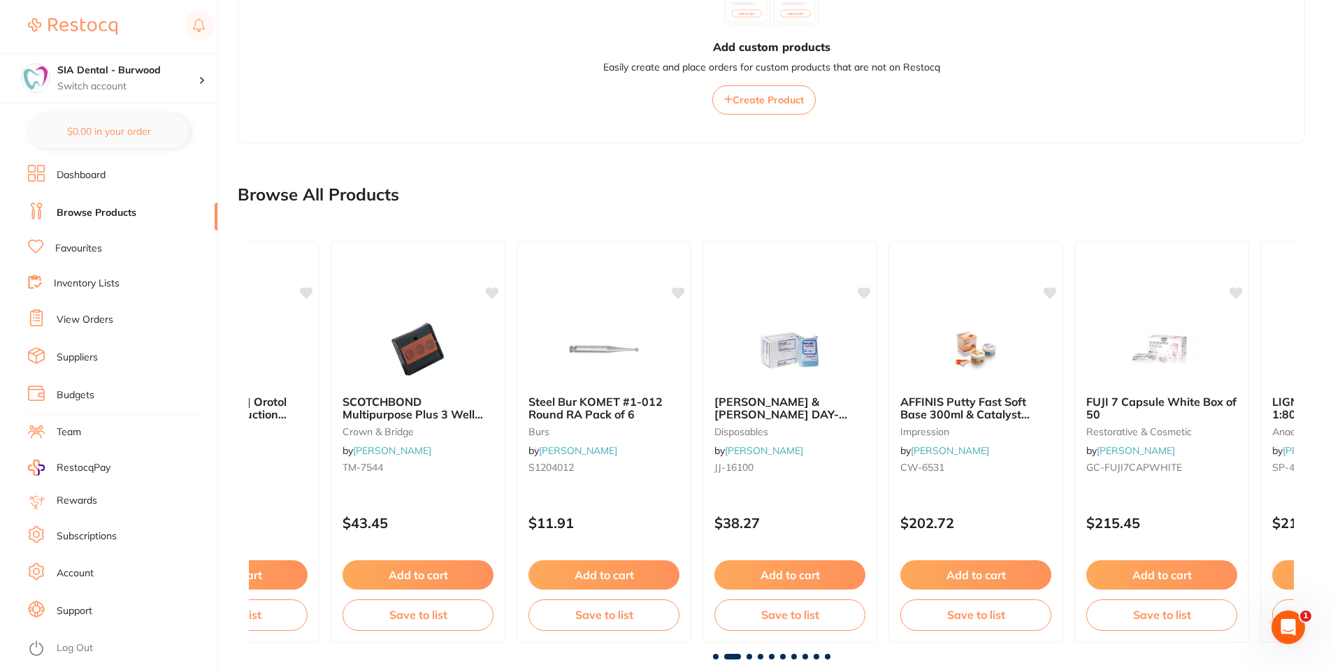
click at [739, 658] on span at bounding box center [732, 657] width 17 height 6
click at [748, 659] on span at bounding box center [749, 657] width 6 height 6
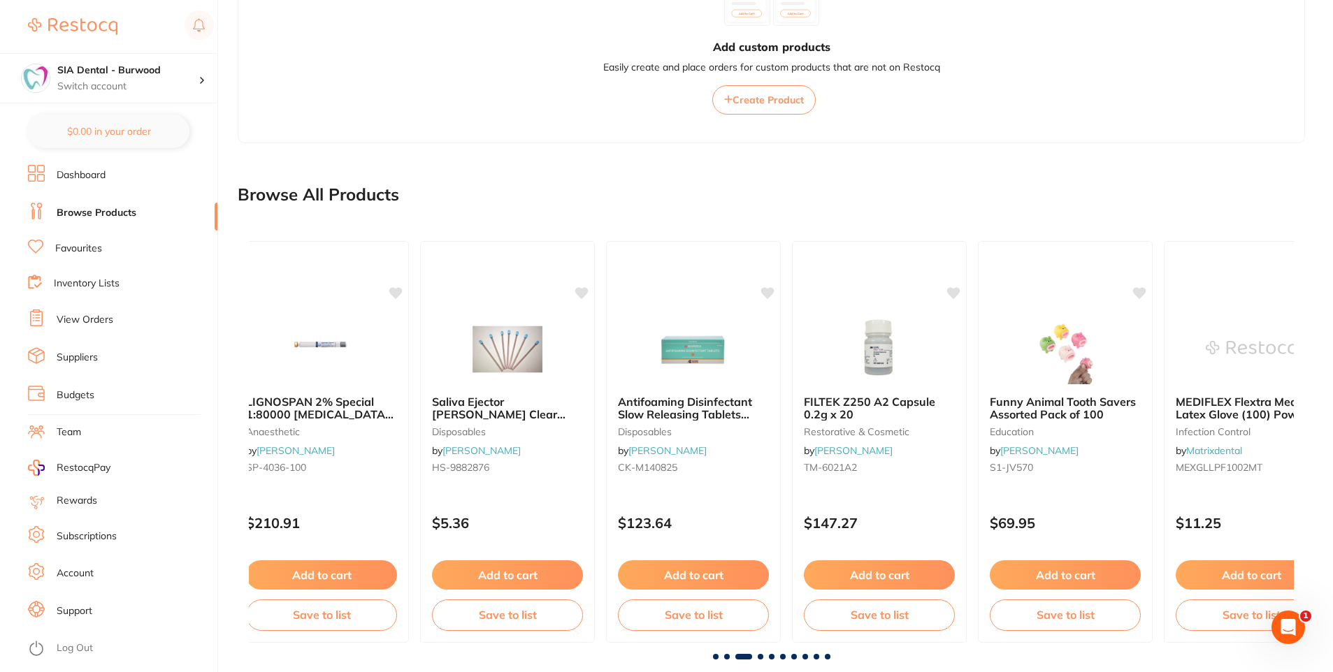
scroll to position [0, 2089]
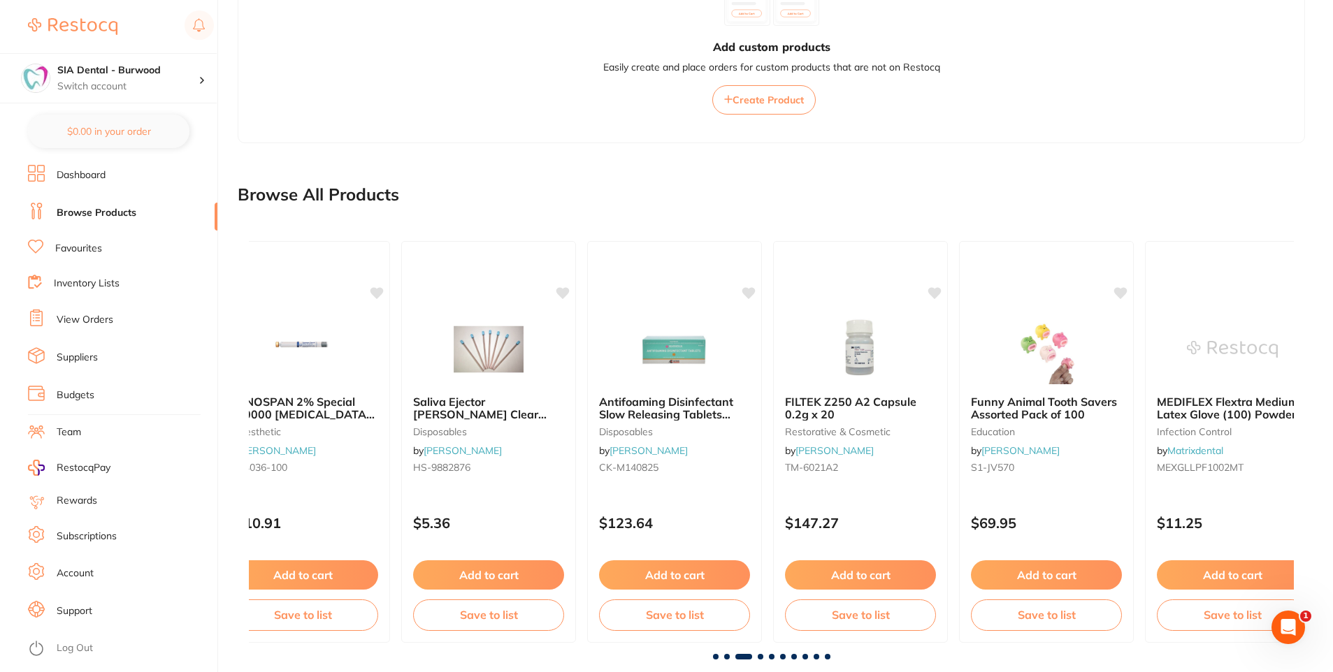
click at [758, 656] on span at bounding box center [761, 657] width 6 height 6
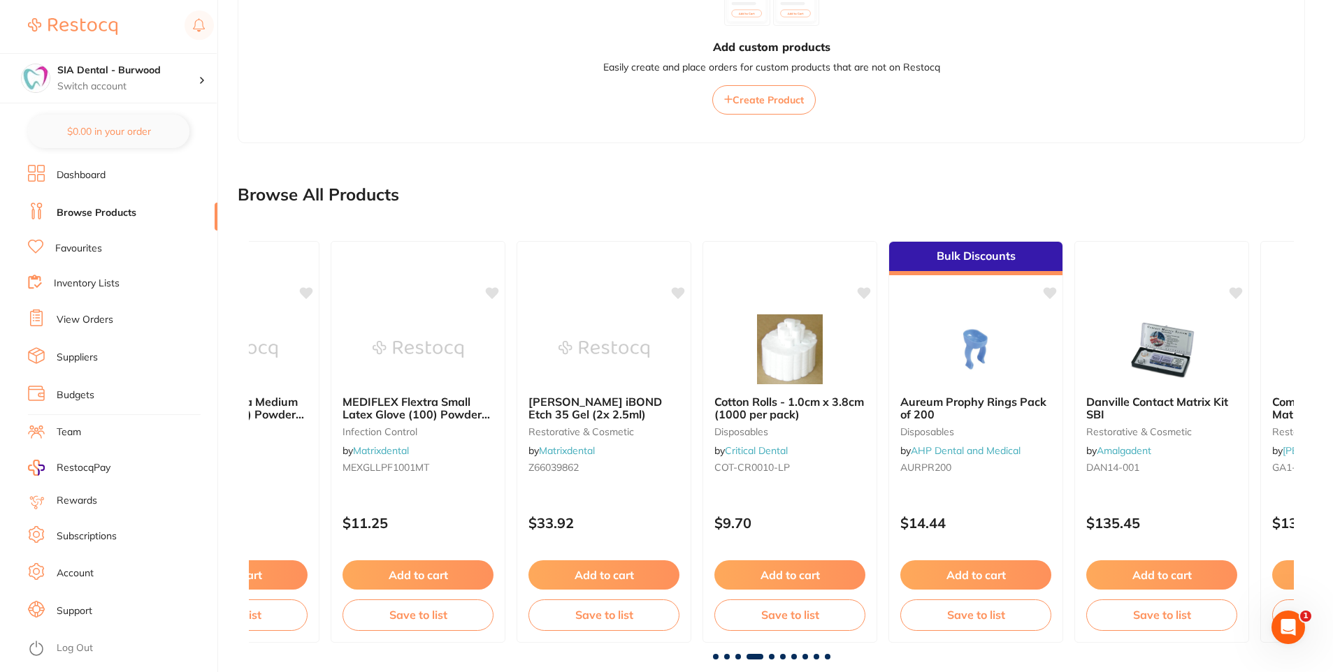
scroll to position [0, 3134]
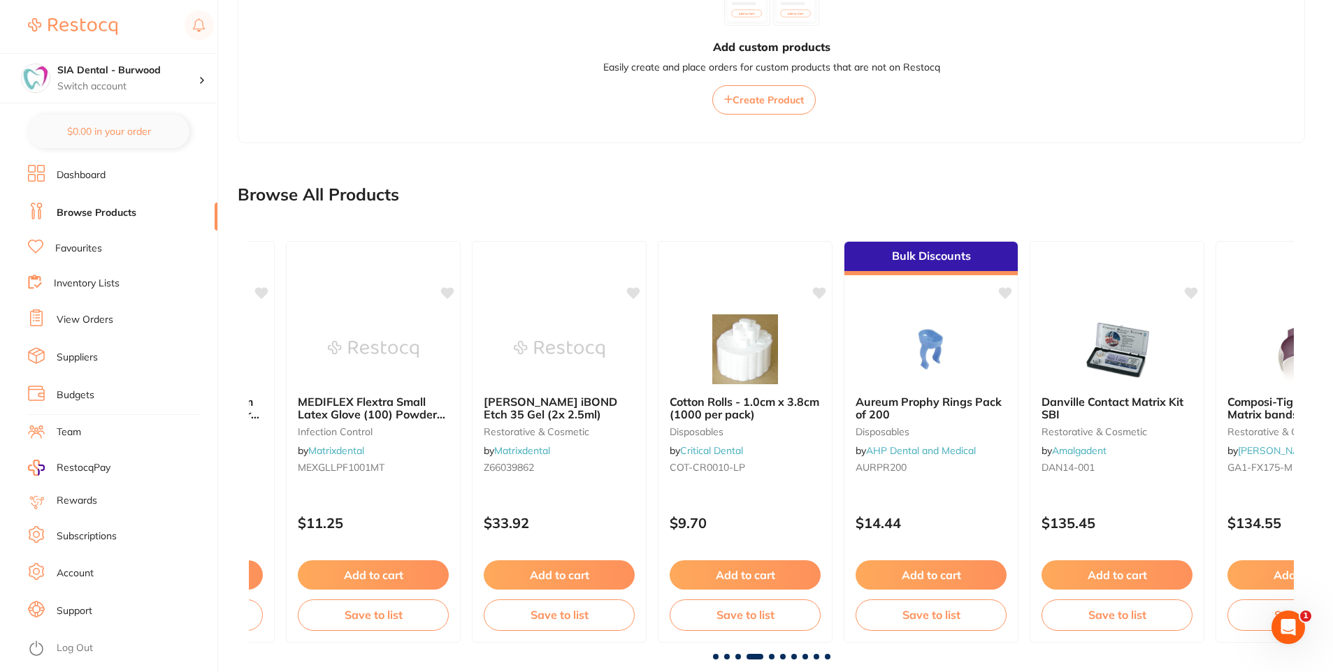
click at [769, 660] on div "ULTRAPAK Retraction Cord Size 000 Refill 244cm impression by [PERSON_NAME] ULT-…" at bounding box center [771, 445] width 1067 height 452
click at [774, 653] on div "ULTRAPAK Retraction Cord Size 000 Refill 244cm impression by [PERSON_NAME] ULT-…" at bounding box center [771, 442] width 1045 height 424
click at [772, 656] on span at bounding box center [772, 657] width 6 height 6
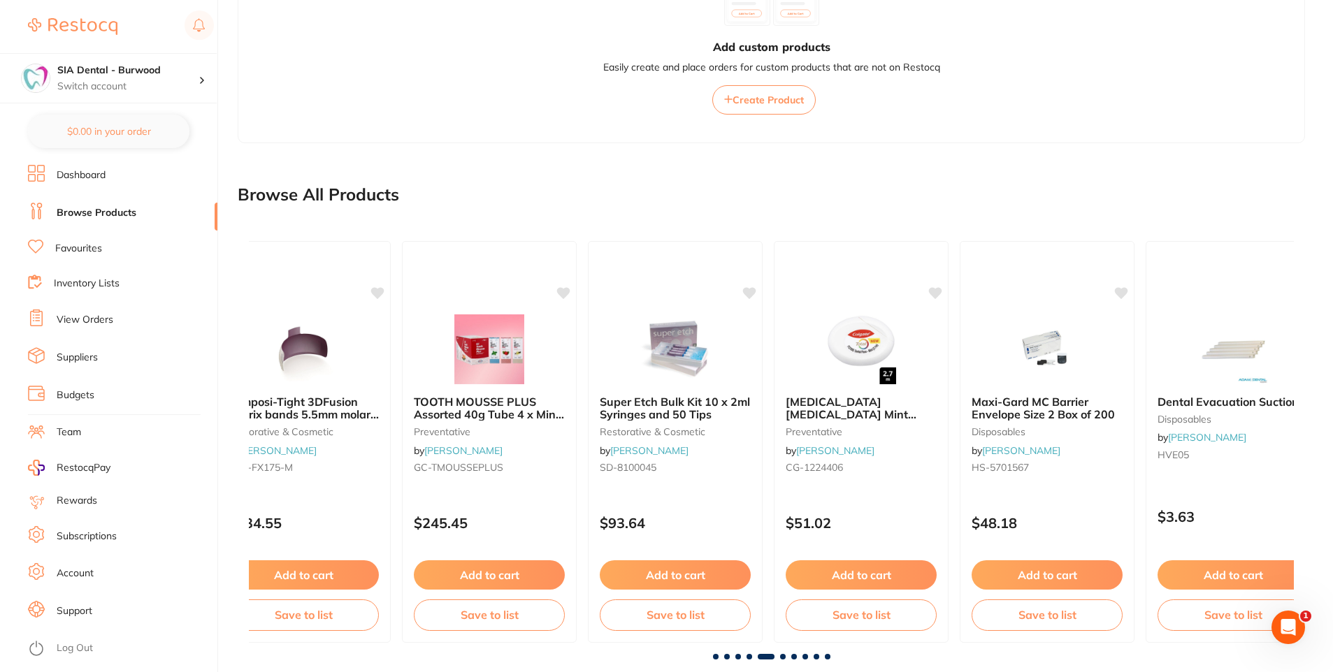
scroll to position [0, 4179]
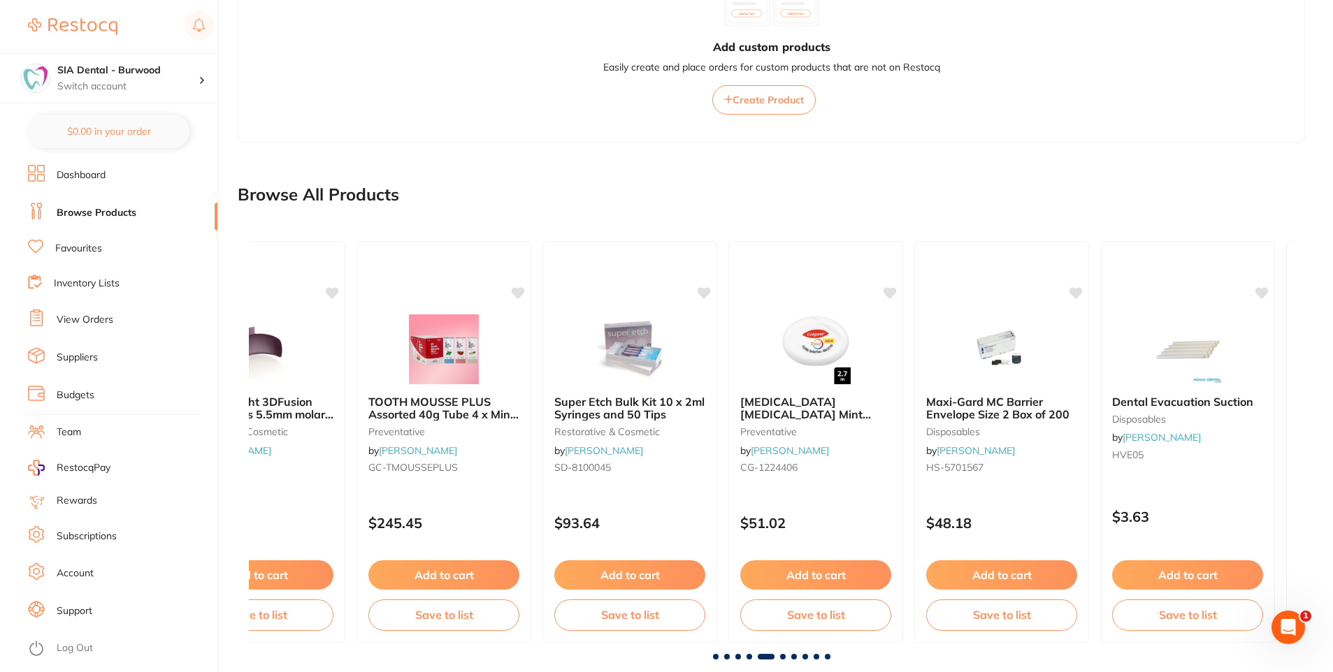
click at [782, 660] on div "ULTRAPAK Retraction Cord Size 000 Refill 244cm impression by [PERSON_NAME] ULT-…" at bounding box center [771, 445] width 1067 height 452
click at [1025, 386] on div "Maxi-Gard MC Barrier Envelope Size 2 Box of 200 disposables by [PERSON_NAME] [P…" at bounding box center [1001, 437] width 173 height 106
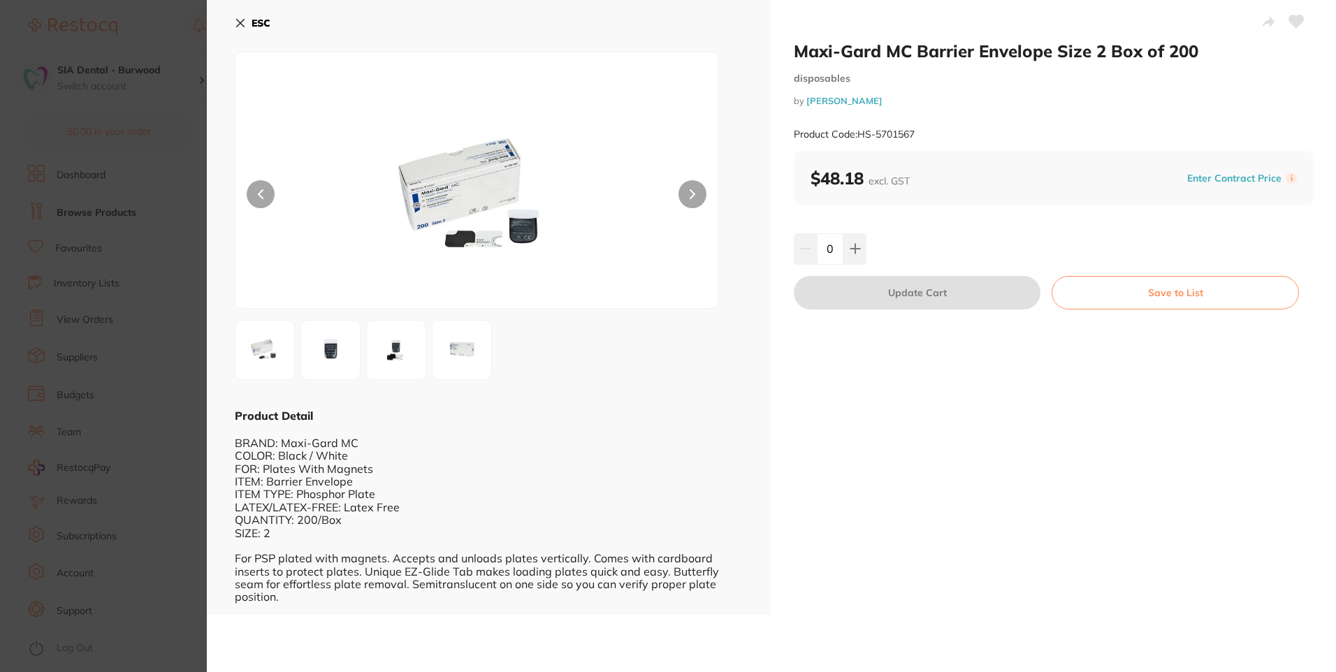
click at [249, 17] on button "ESC" at bounding box center [253, 23] width 36 height 24
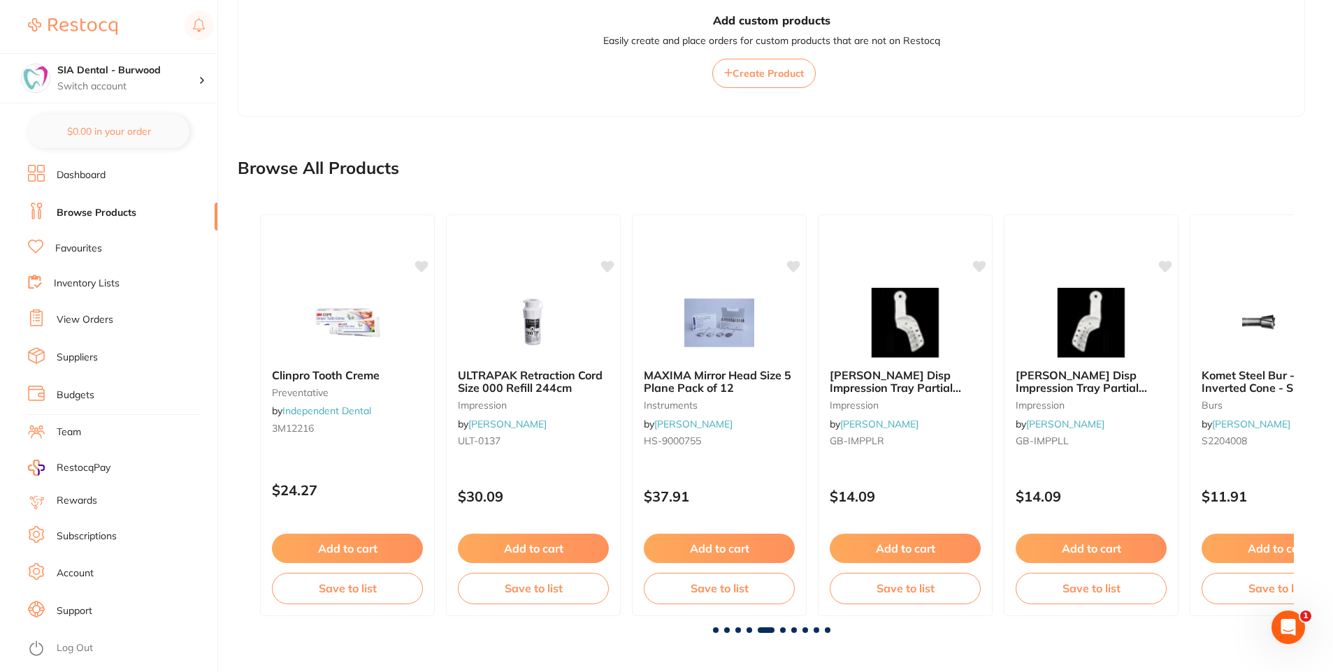
click at [781, 630] on span at bounding box center [783, 631] width 6 height 6
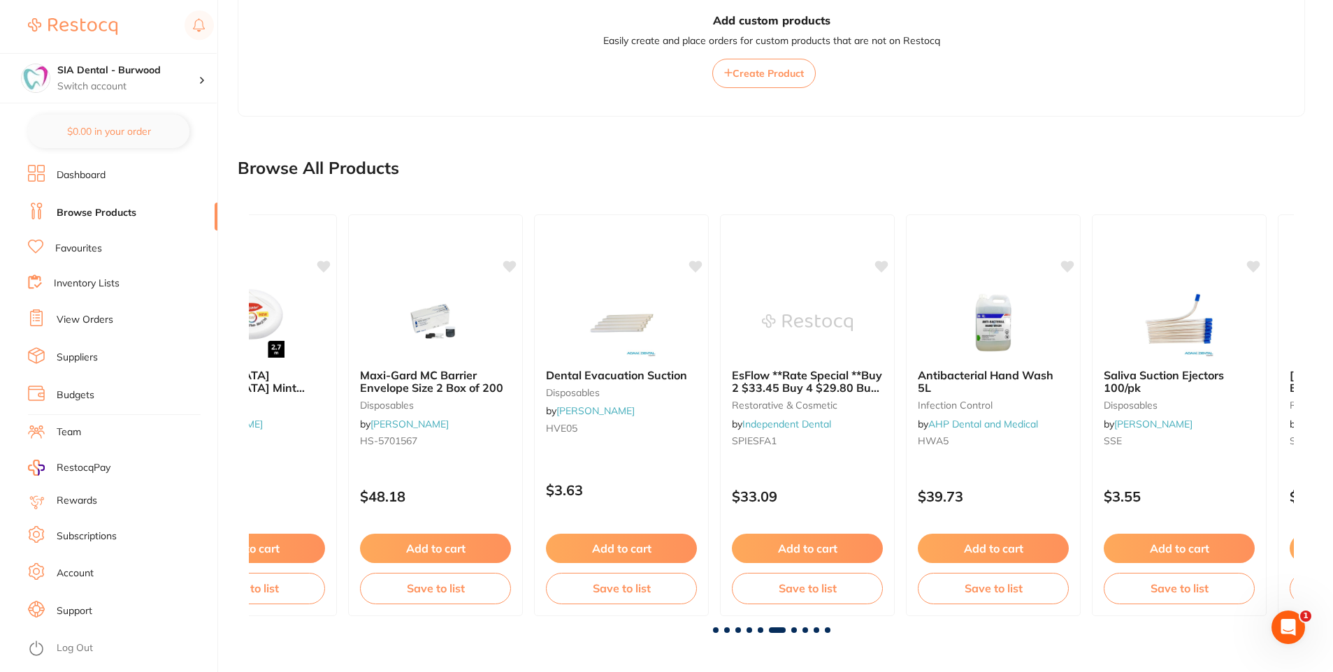
scroll to position [0, 5224]
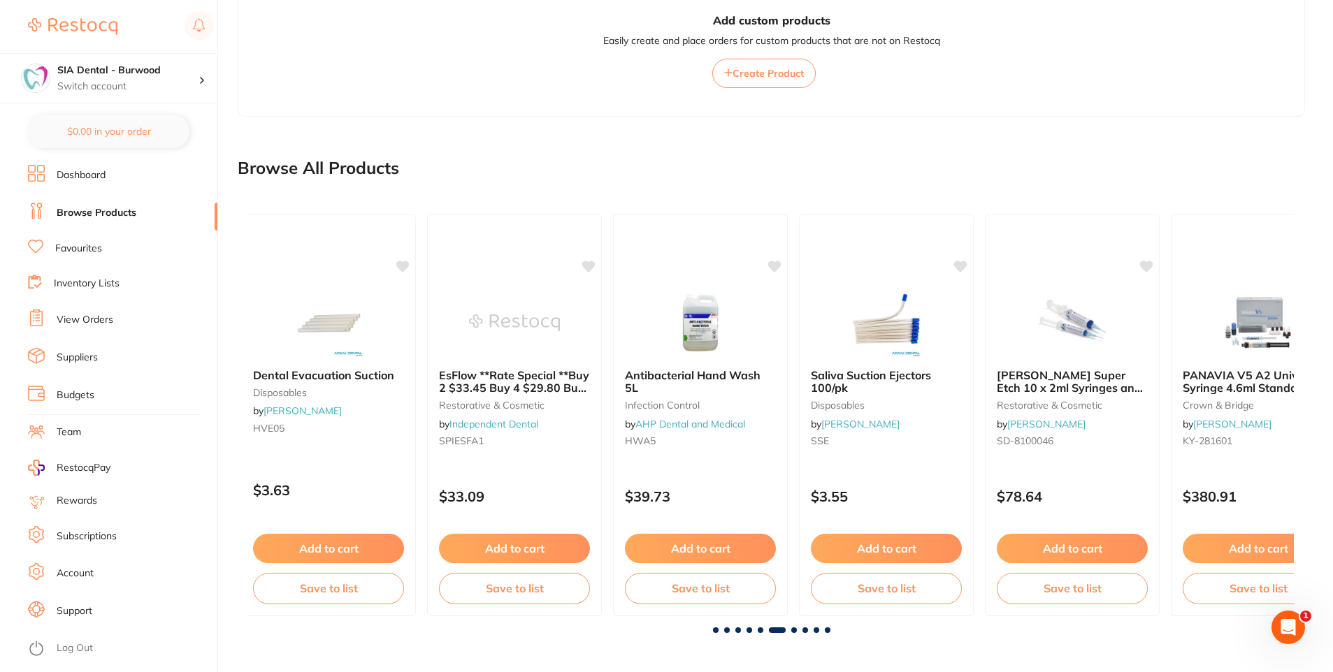
click at [793, 628] on span at bounding box center [794, 631] width 6 height 6
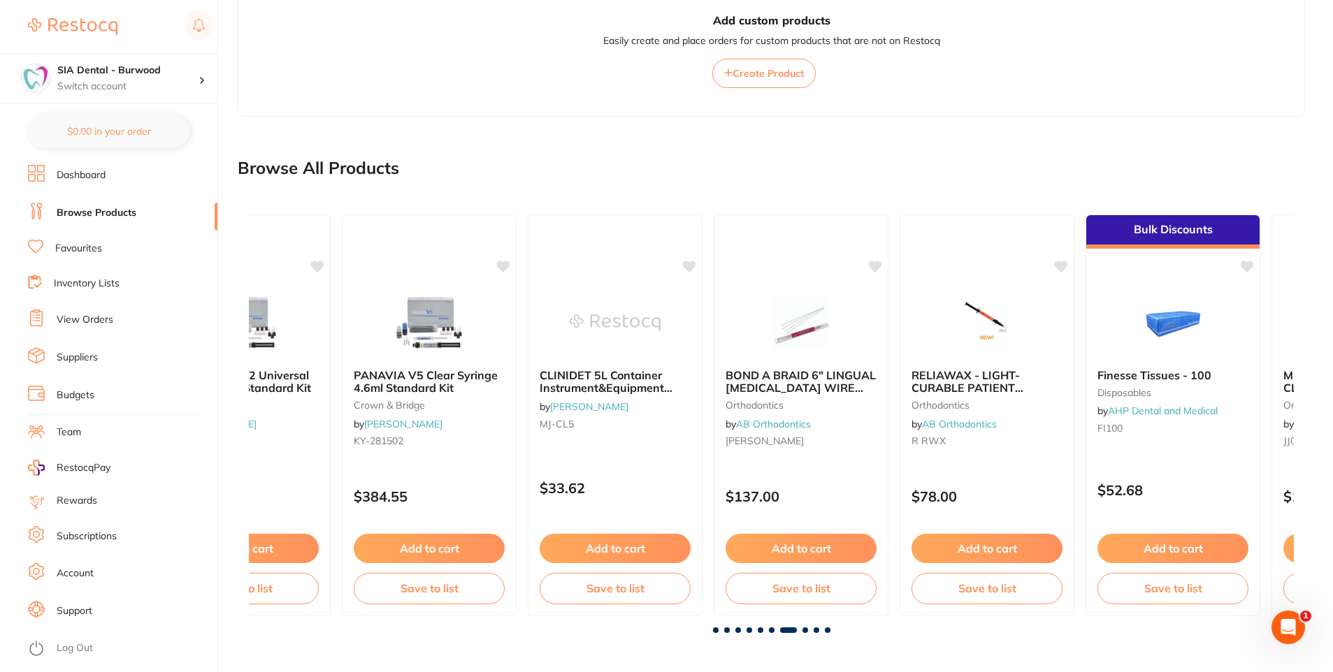
scroll to position [0, 6268]
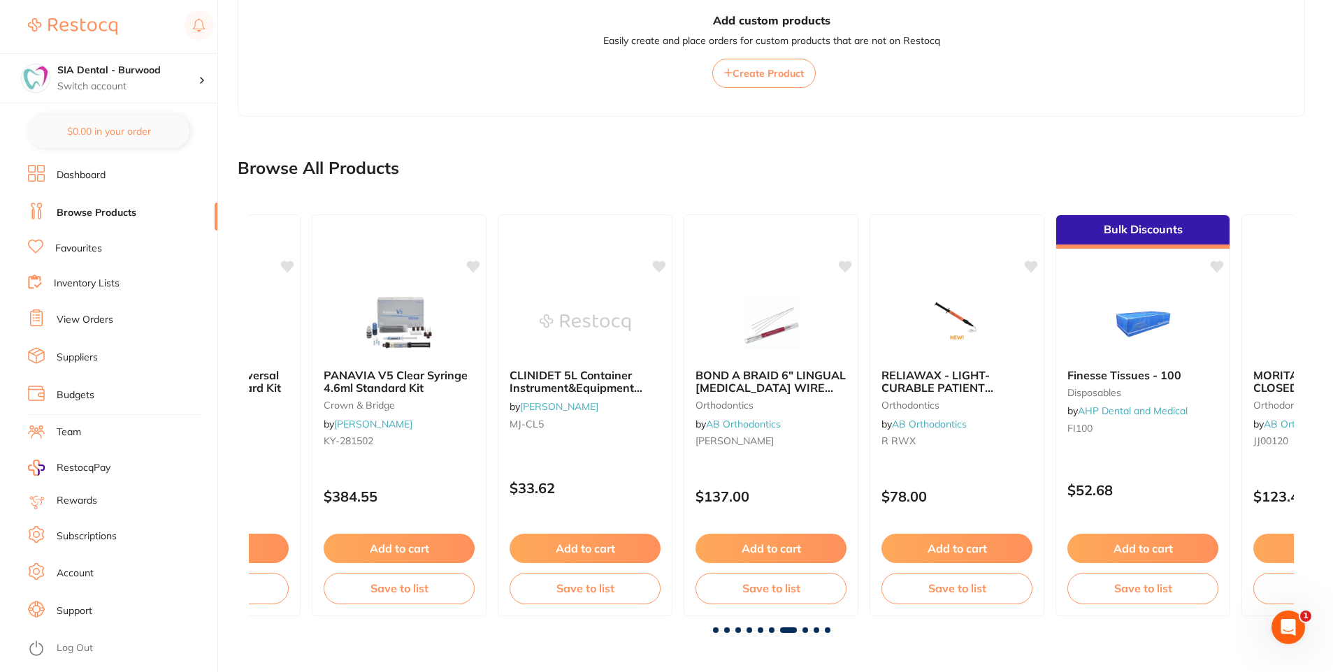
click at [803, 634] on div "Clinpro Tooth Creme preventative by Independent Dental 3M12216 $24.27 Add to ca…" at bounding box center [771, 418] width 1067 height 452
click at [804, 632] on span at bounding box center [805, 631] width 6 height 6
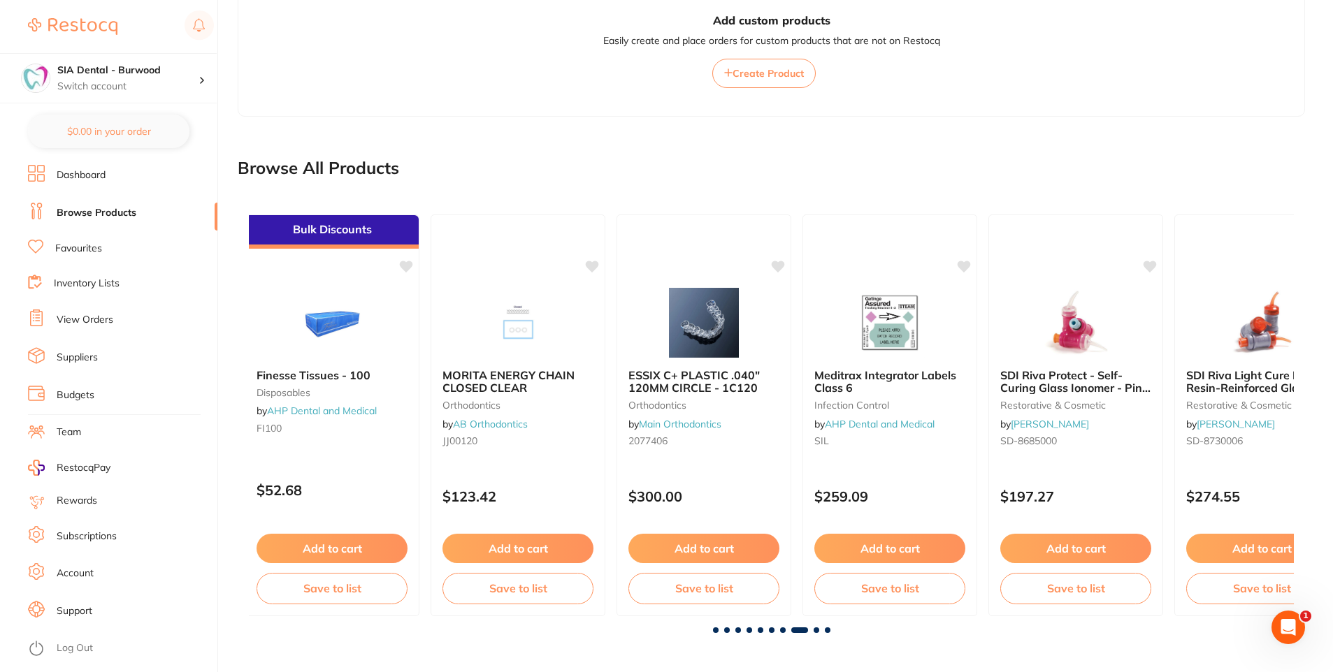
scroll to position [0, 7313]
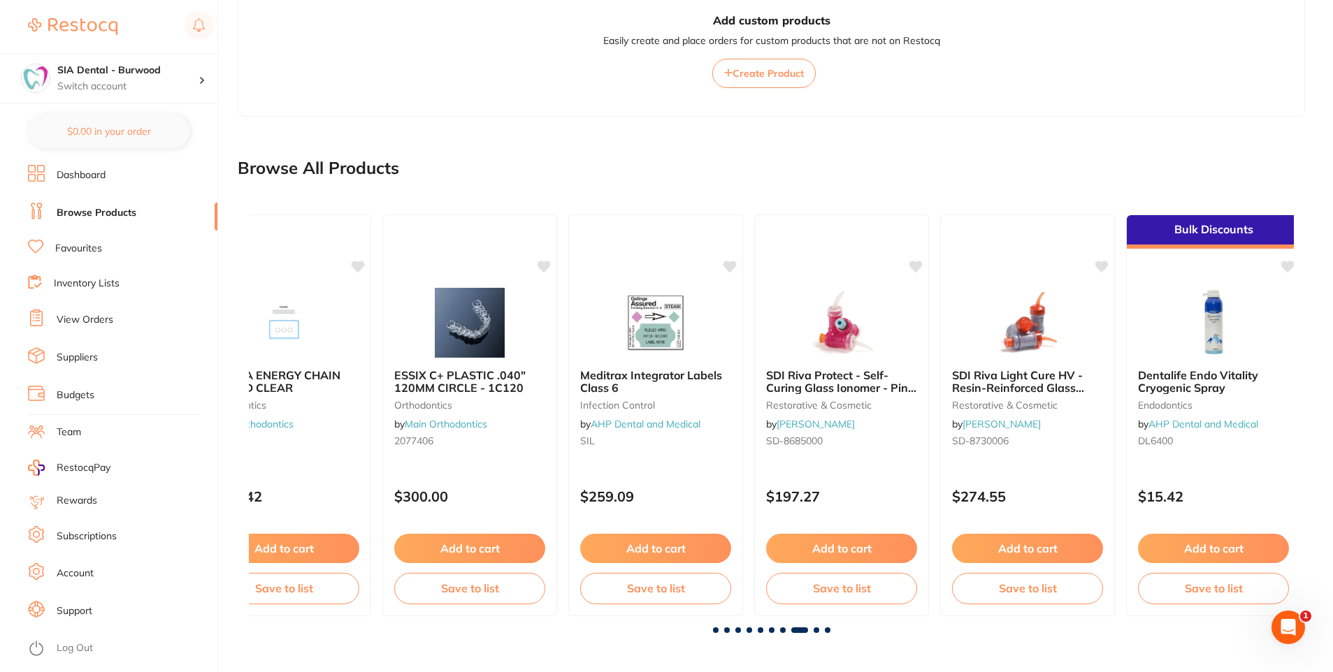
click at [818, 633] on div "Clinpro Tooth Creme preventative by Independent Dental 3M12216 $24.27 Add to ca…" at bounding box center [771, 418] width 1067 height 452
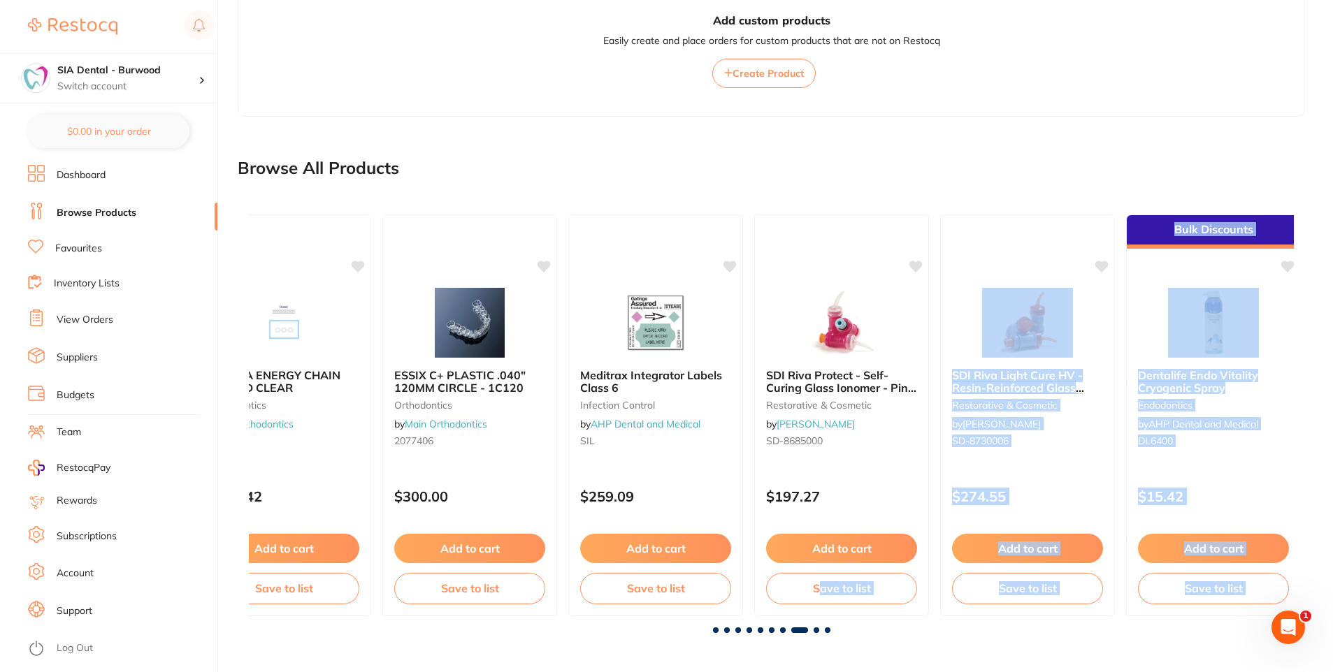
click at [818, 628] on span at bounding box center [816, 631] width 6 height 6
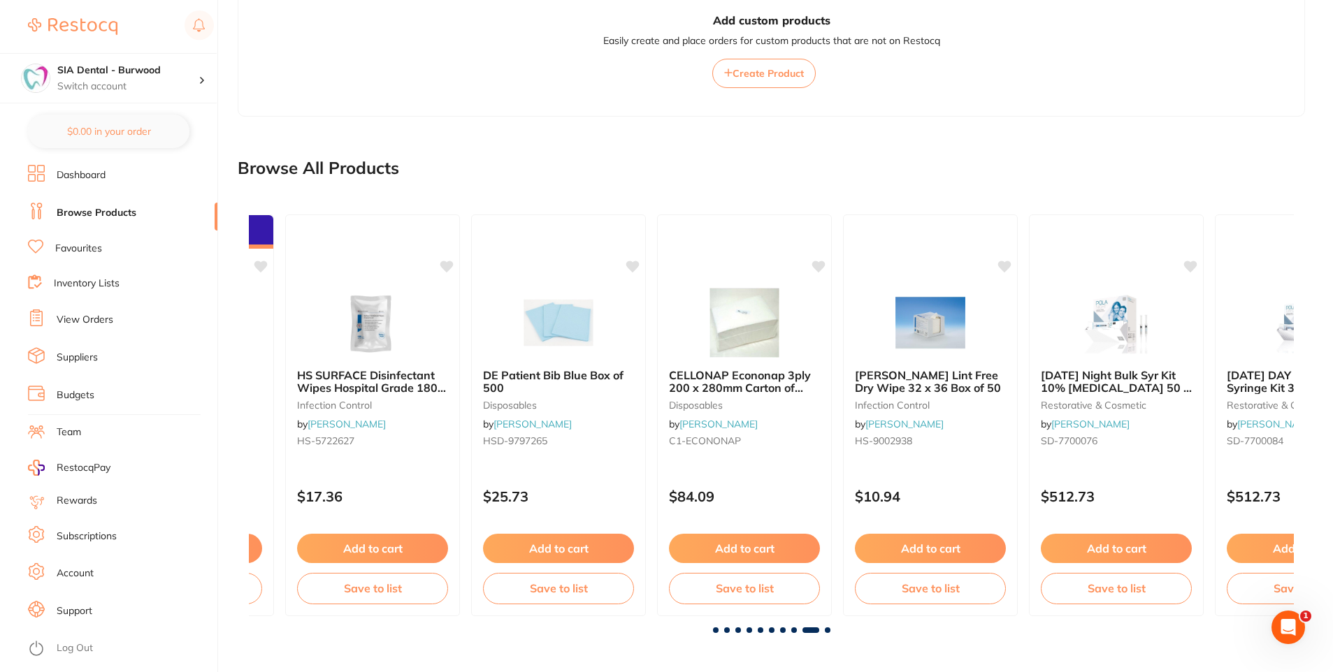
scroll to position [0, 8358]
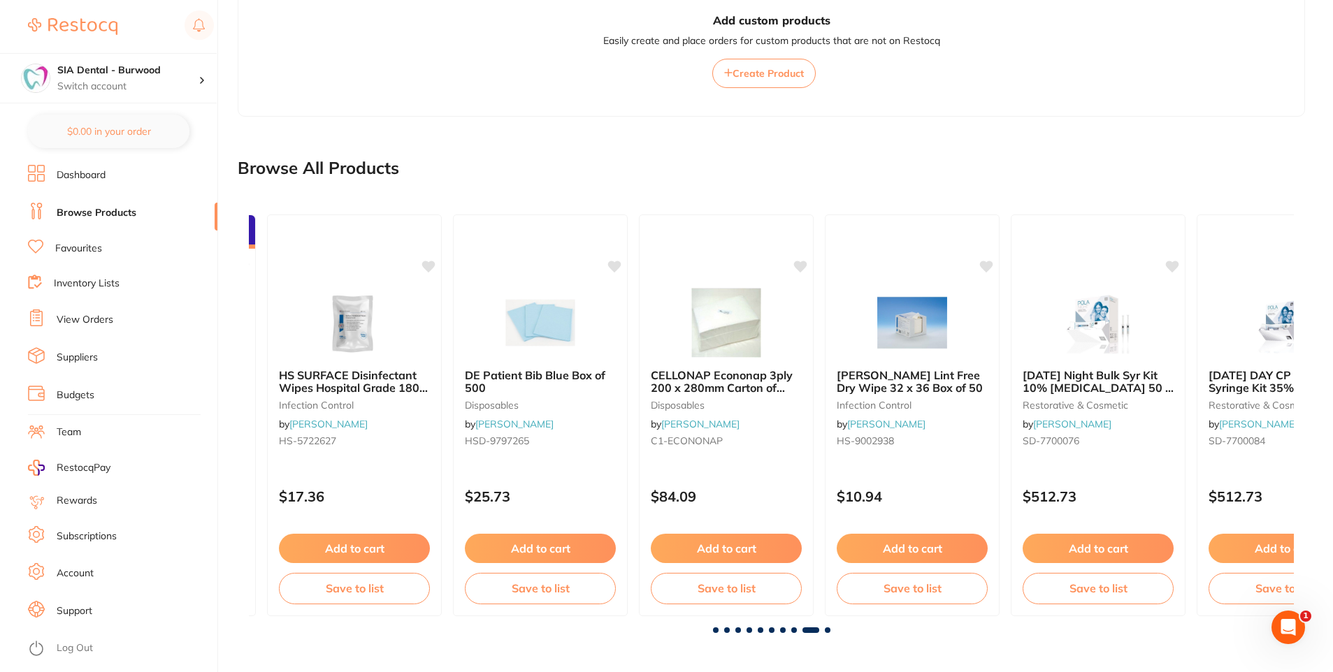
click at [828, 631] on span at bounding box center [828, 631] width 6 height 6
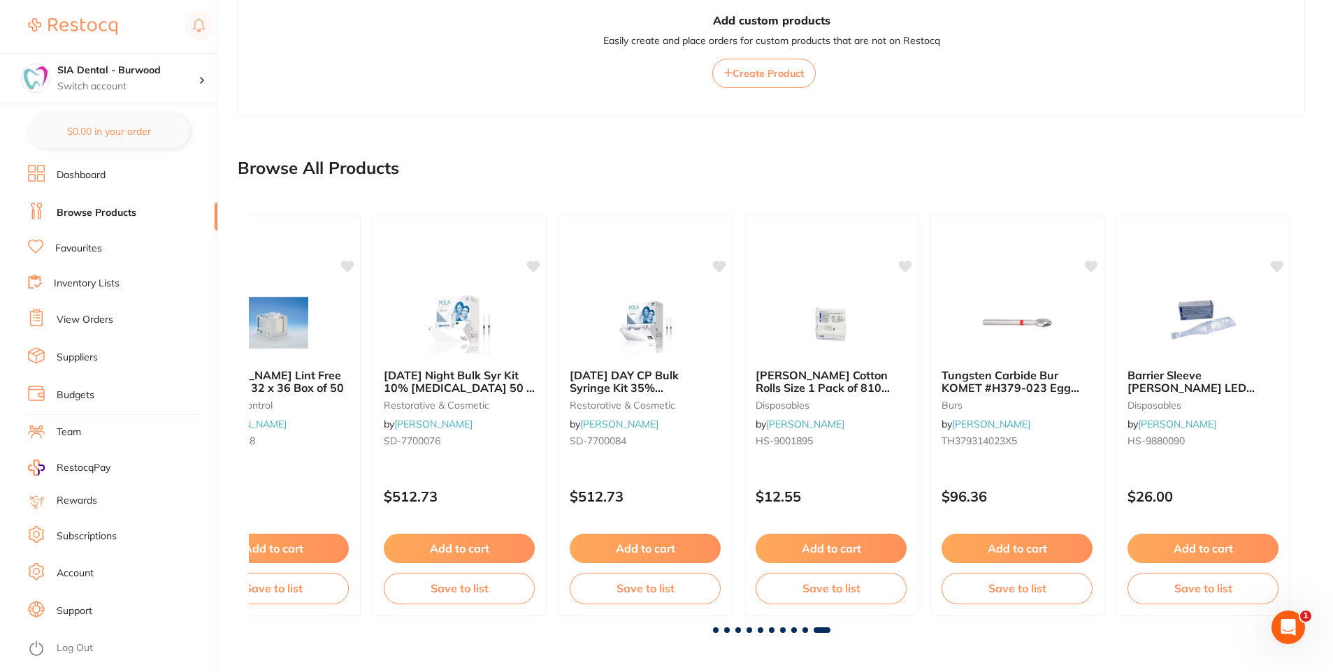
scroll to position [0, 9004]
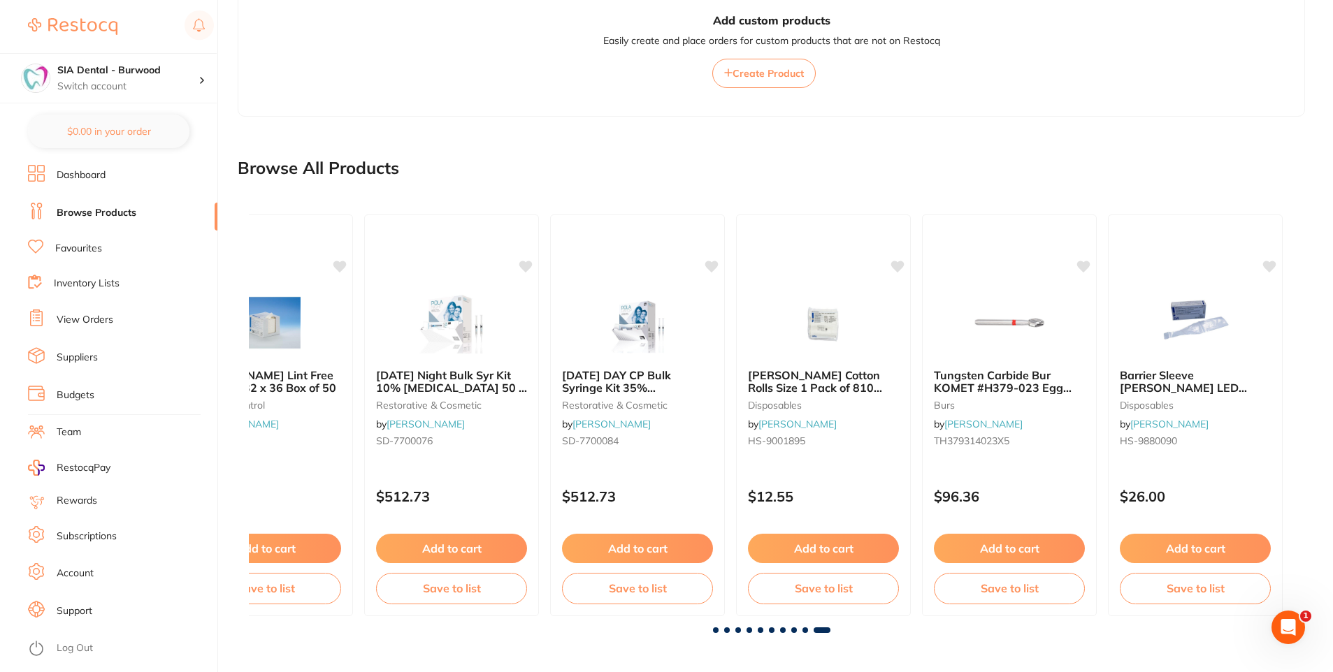
click at [711, 630] on div at bounding box center [771, 631] width 1045 height 6
click at [716, 628] on span at bounding box center [716, 631] width 6 height 6
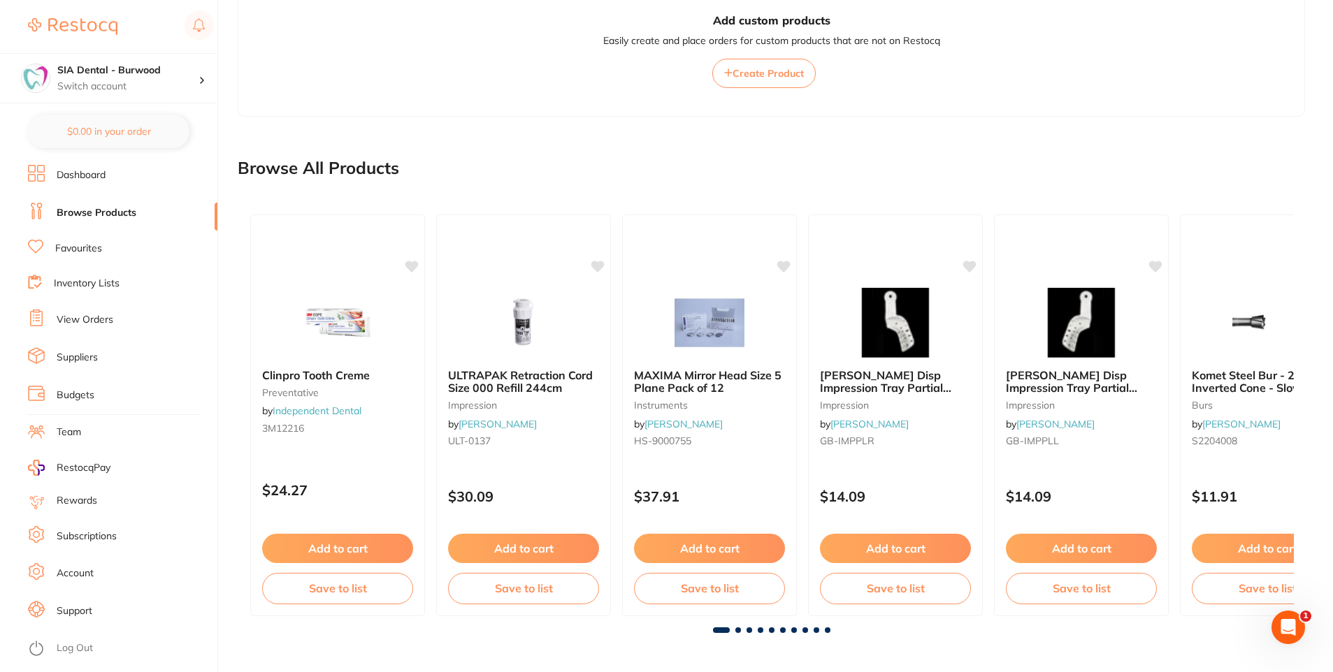
scroll to position [0, 0]
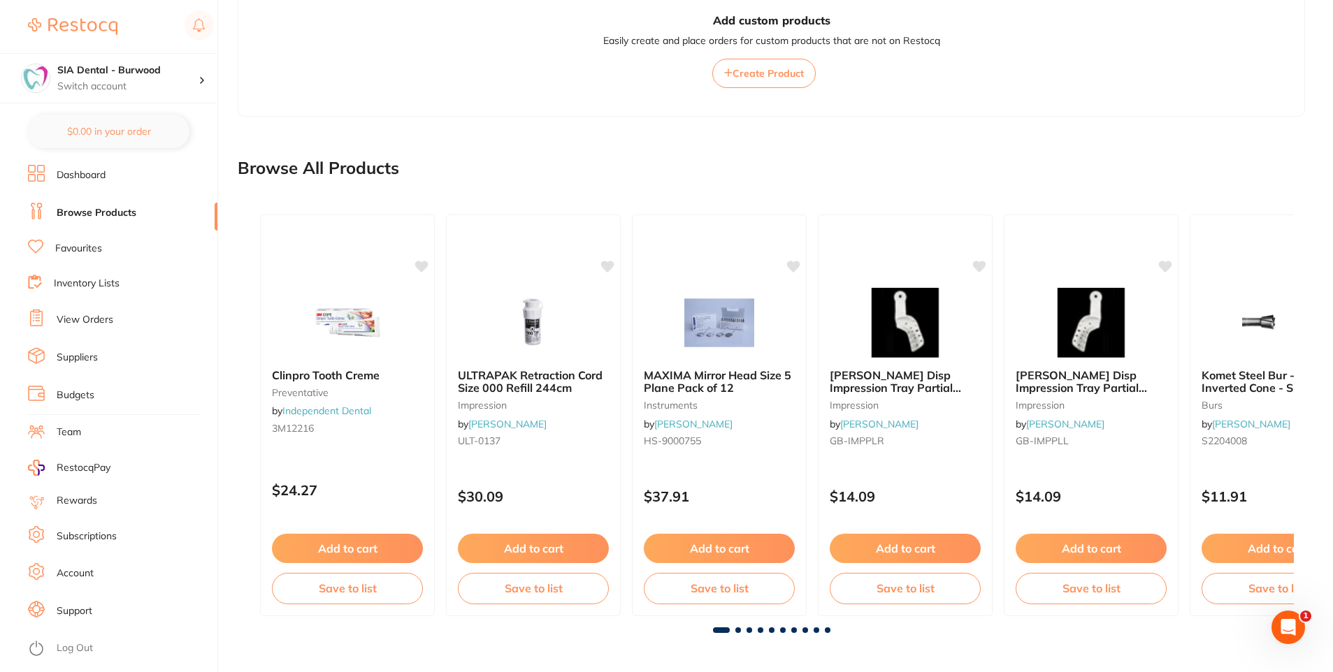
click at [734, 627] on div "Clinpro Tooth Creme preventative by Independent Dental 3M12216 $24.27 Add to ca…" at bounding box center [771, 415] width 1045 height 424
click at [738, 629] on span at bounding box center [738, 631] width 6 height 6
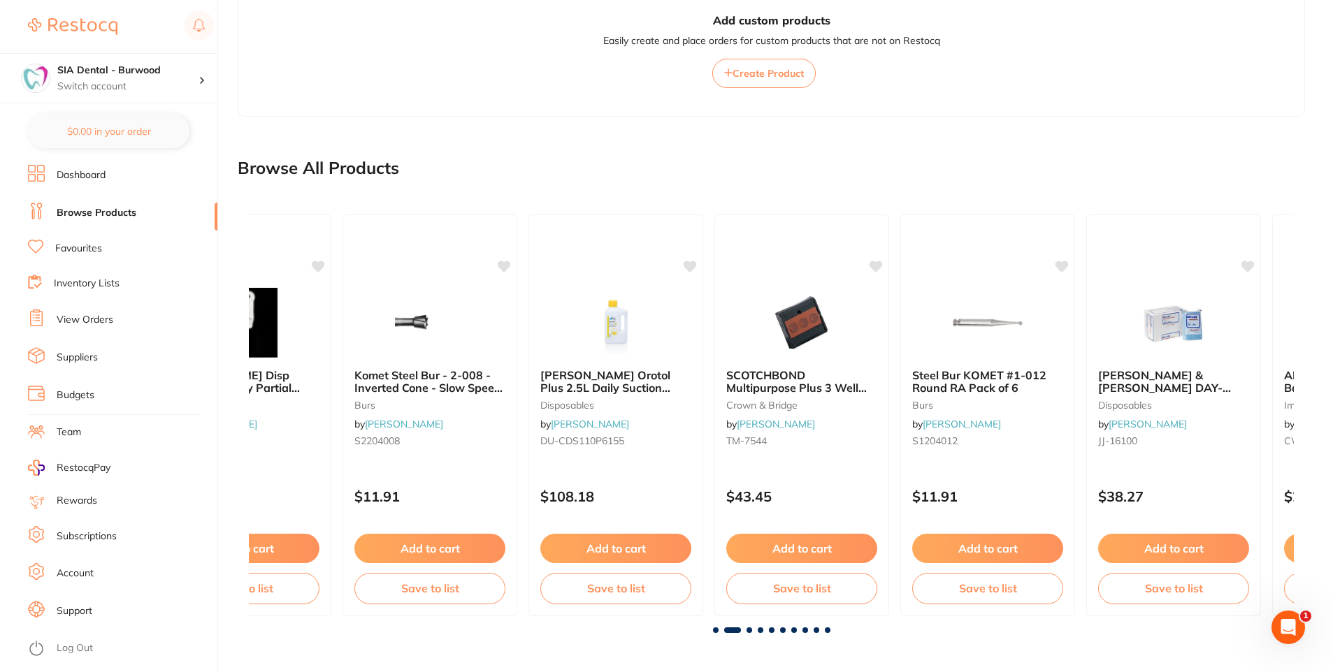
scroll to position [0, 1045]
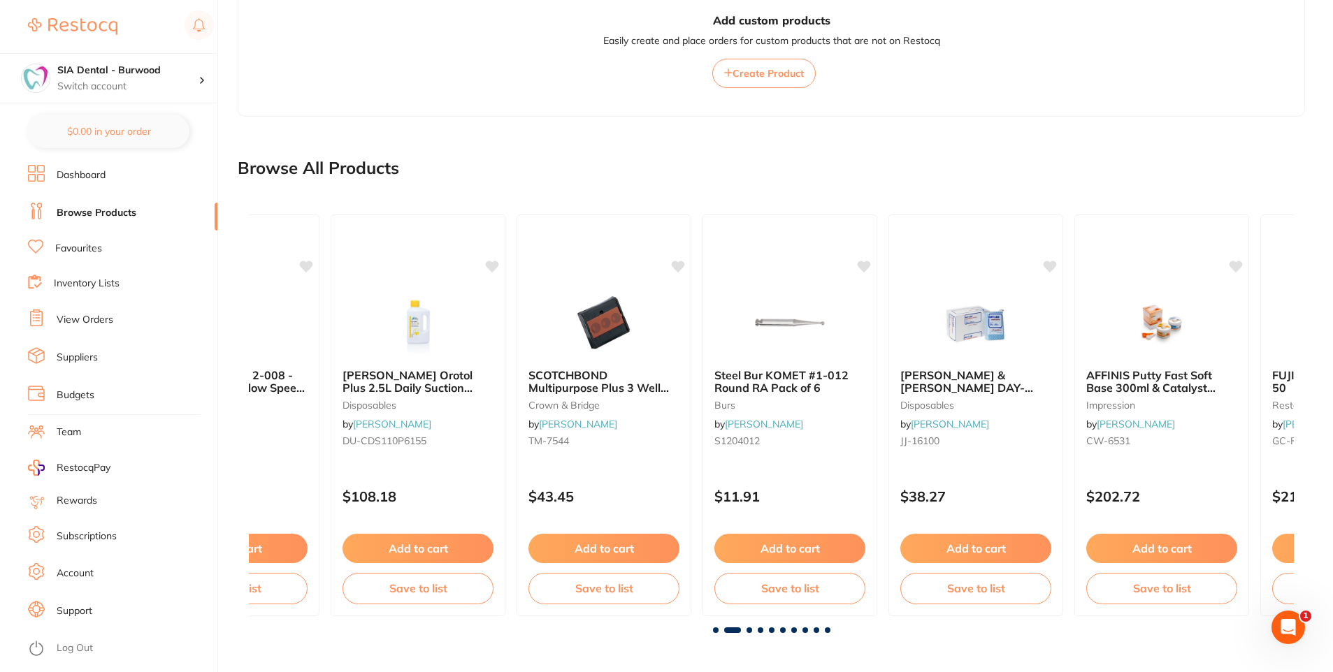
click at [751, 630] on span at bounding box center [749, 631] width 6 height 6
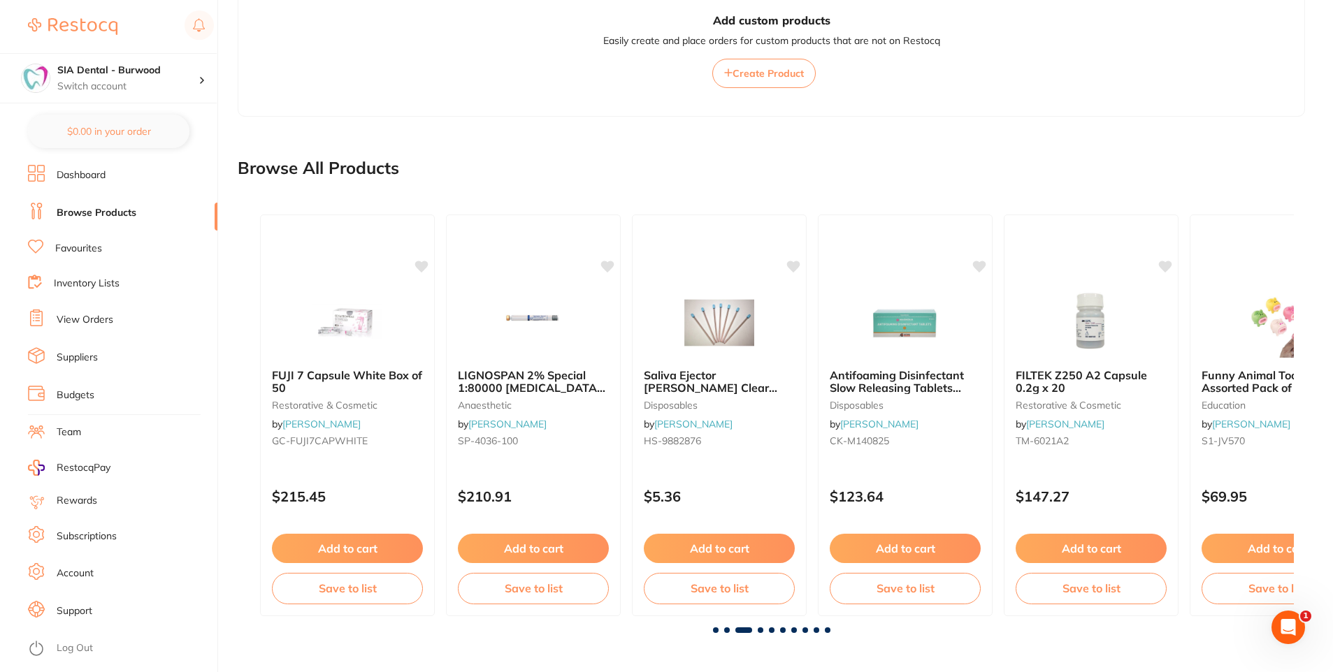
scroll to position [0, 2089]
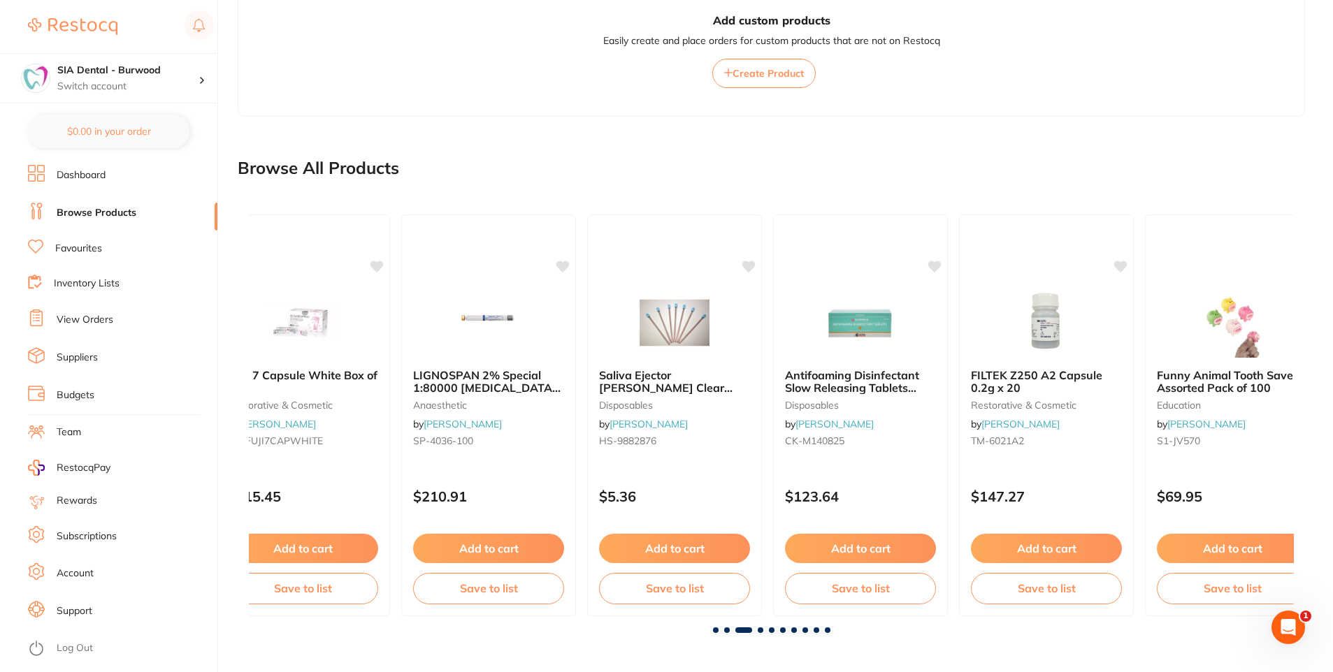
click at [760, 631] on span at bounding box center [761, 631] width 6 height 6
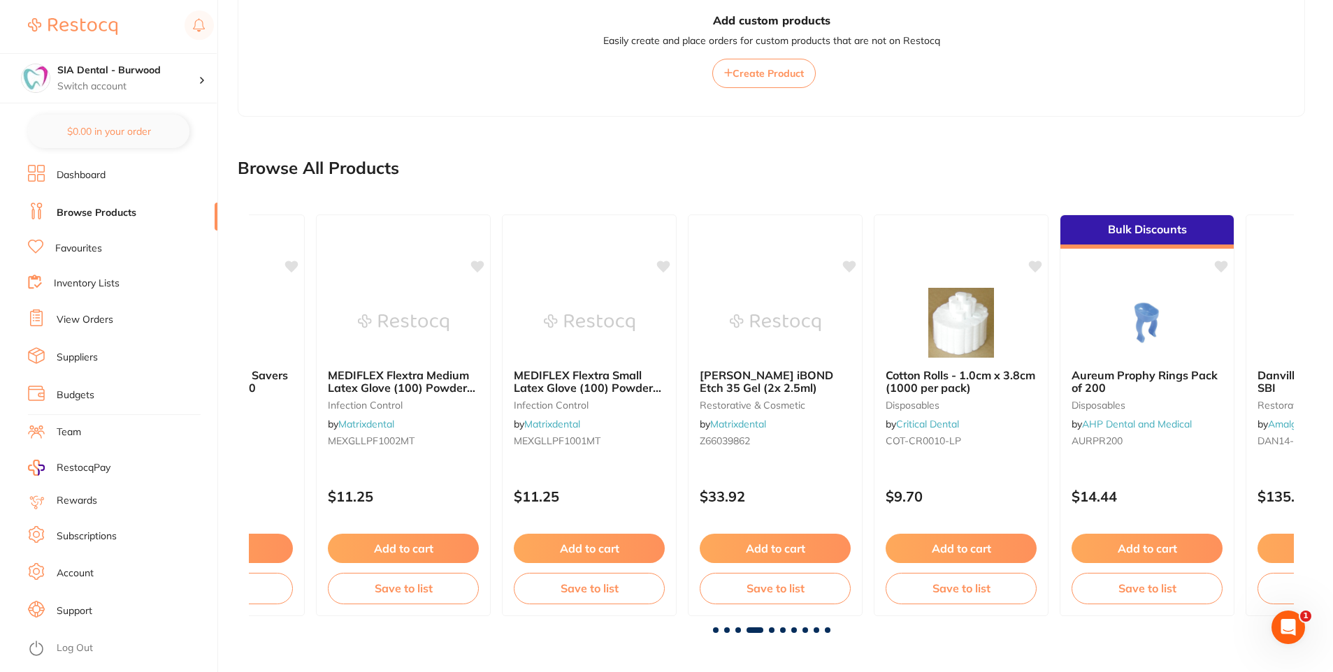
scroll to position [0, 3134]
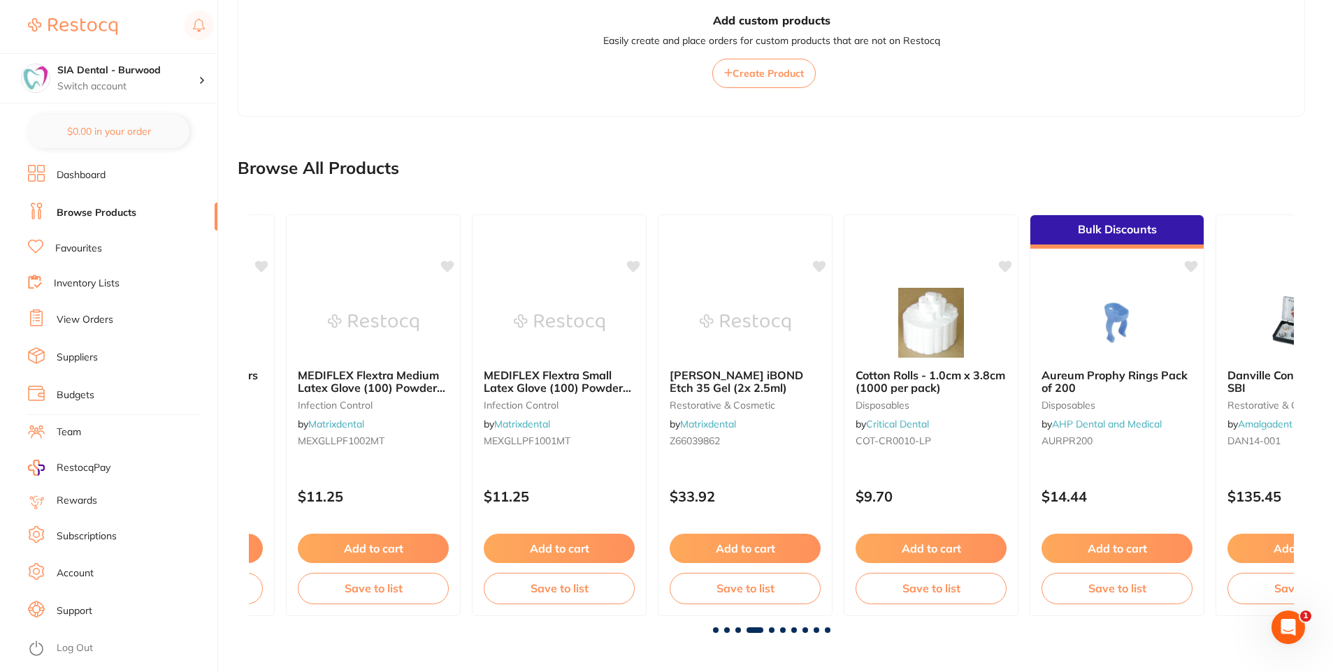
click at [773, 633] on div "Clinpro Tooth Creme preventative by Independent Dental 3M12216 $24.27 Add to ca…" at bounding box center [771, 418] width 1067 height 452
click at [773, 630] on span at bounding box center [772, 631] width 6 height 6
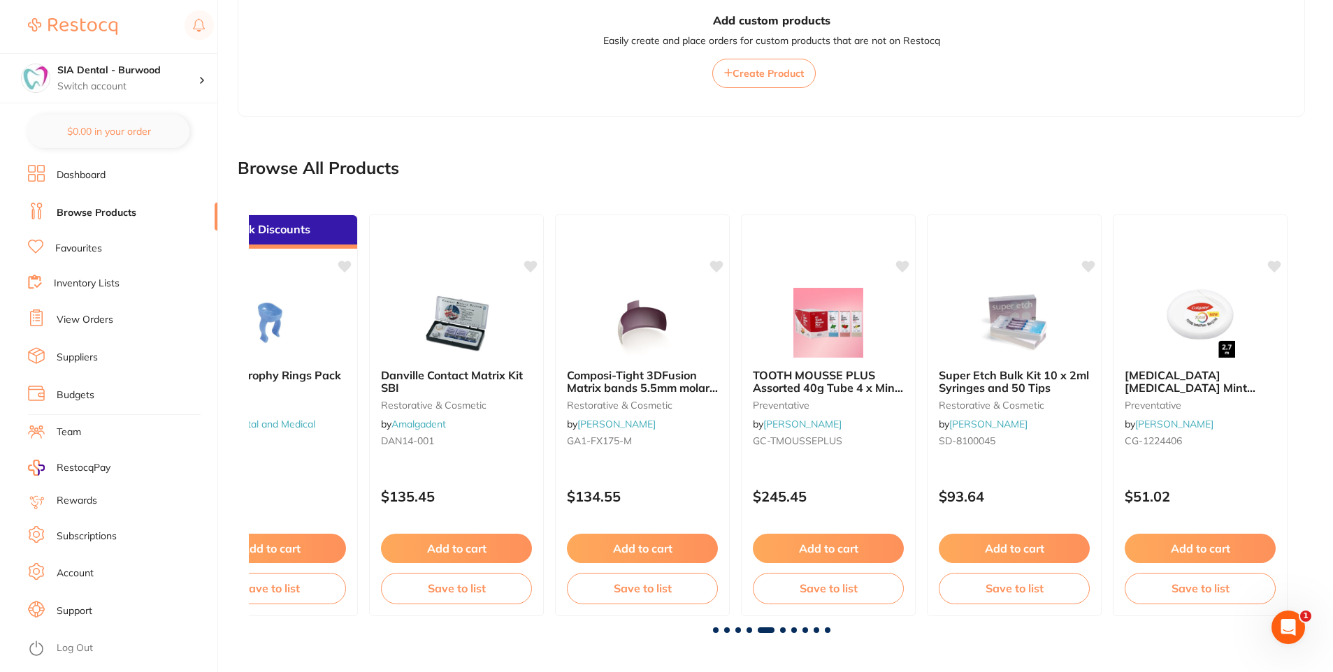
scroll to position [0, 4179]
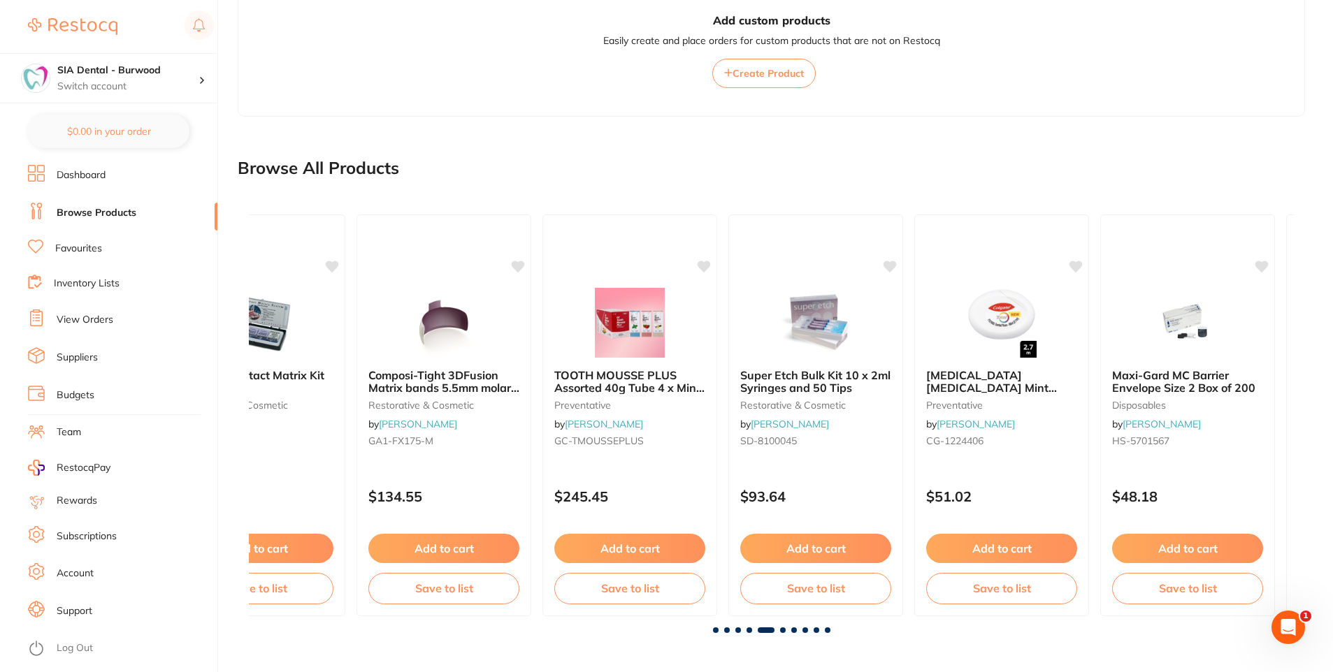
click at [783, 630] on span at bounding box center [783, 631] width 6 height 6
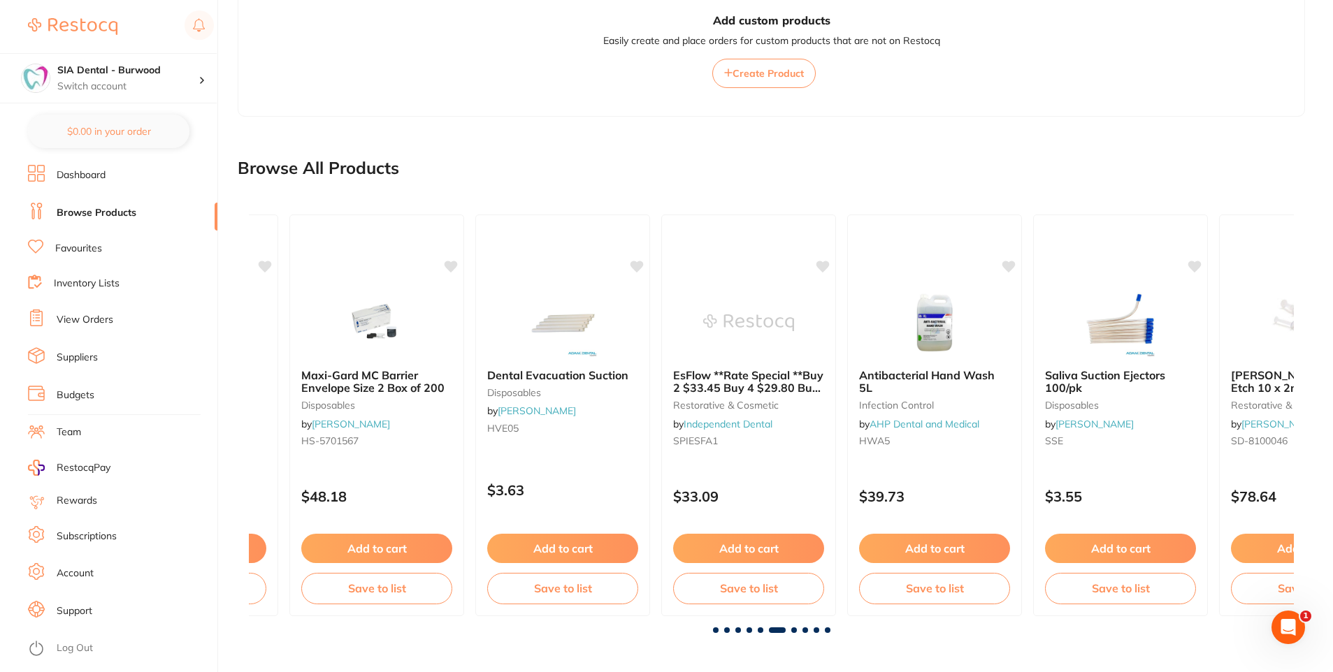
scroll to position [0, 5224]
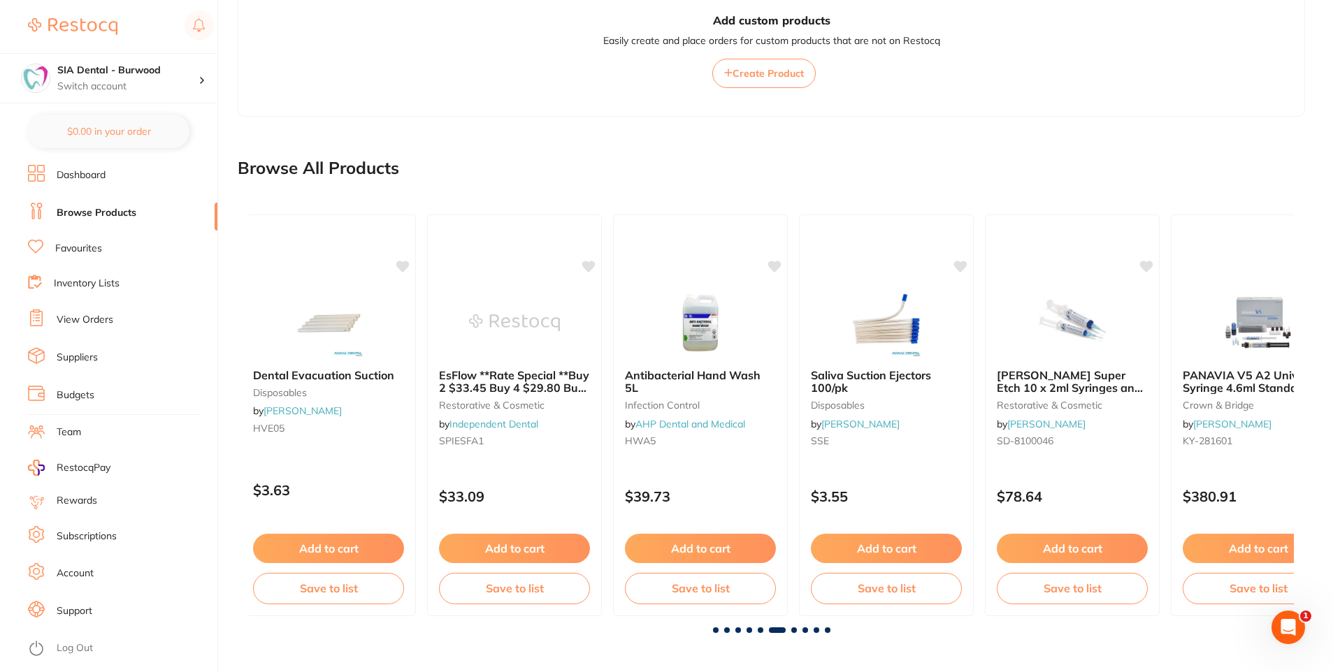
click at [793, 630] on span at bounding box center [794, 631] width 6 height 6
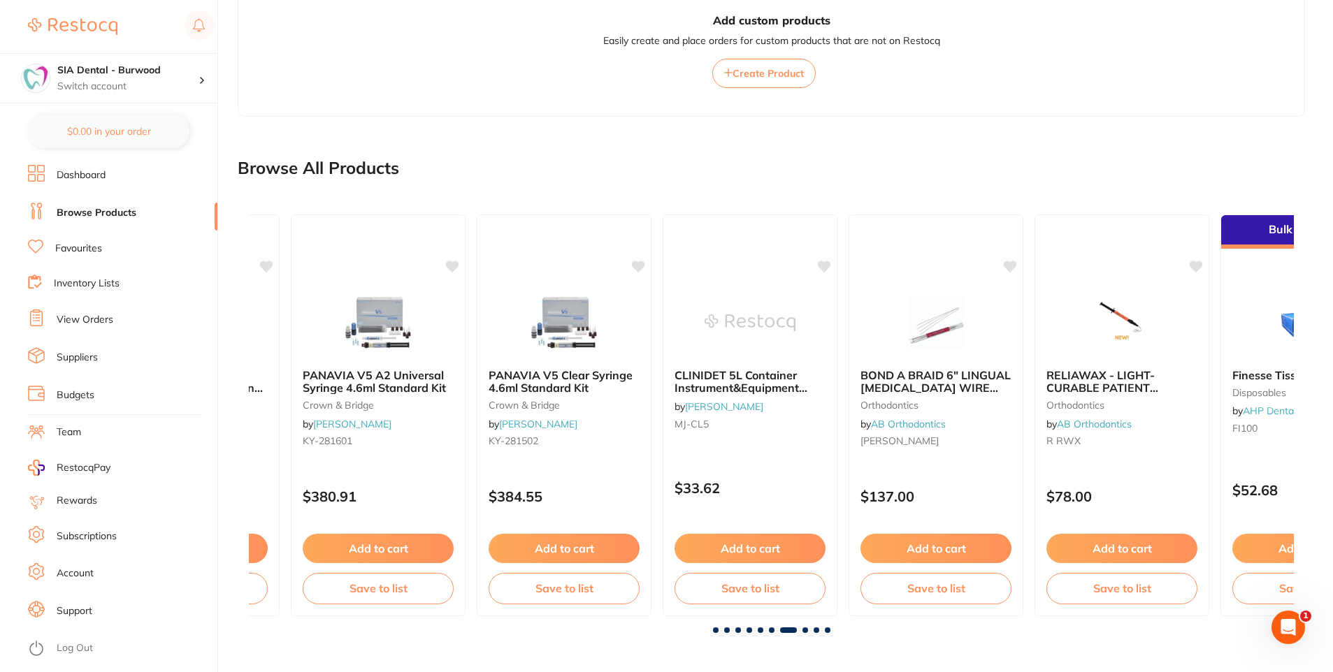
scroll to position [0, 6268]
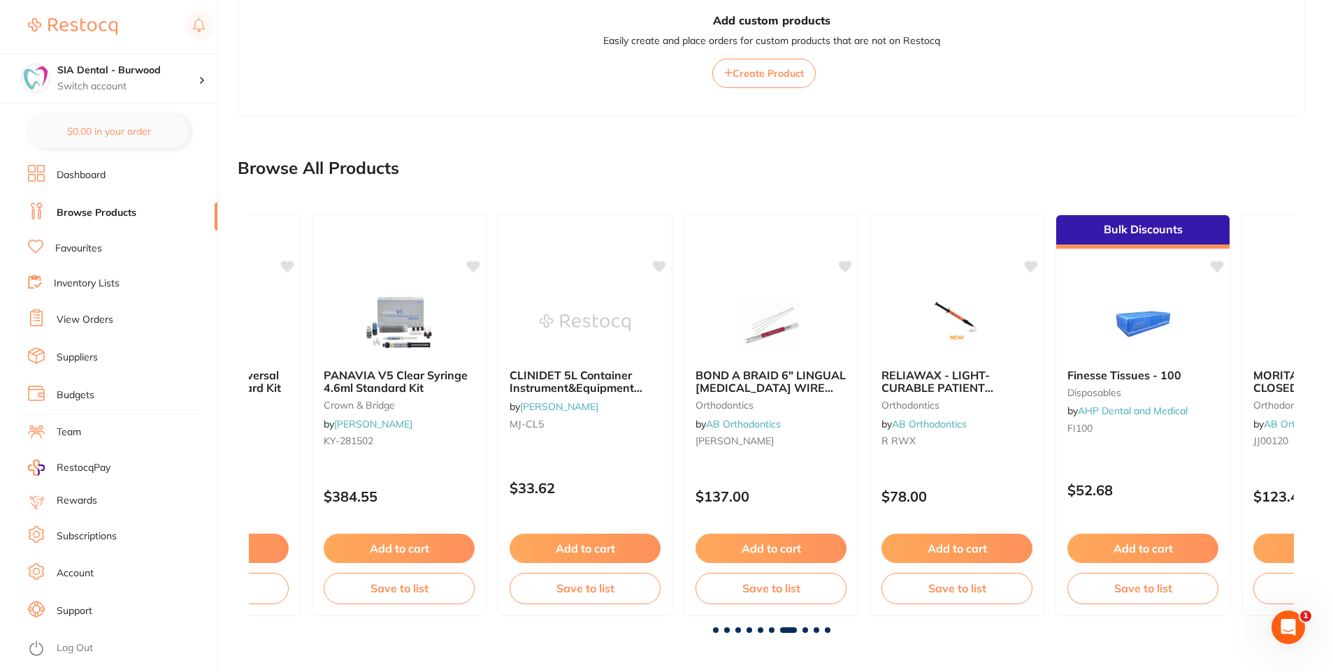
click at [804, 628] on span at bounding box center [805, 631] width 6 height 6
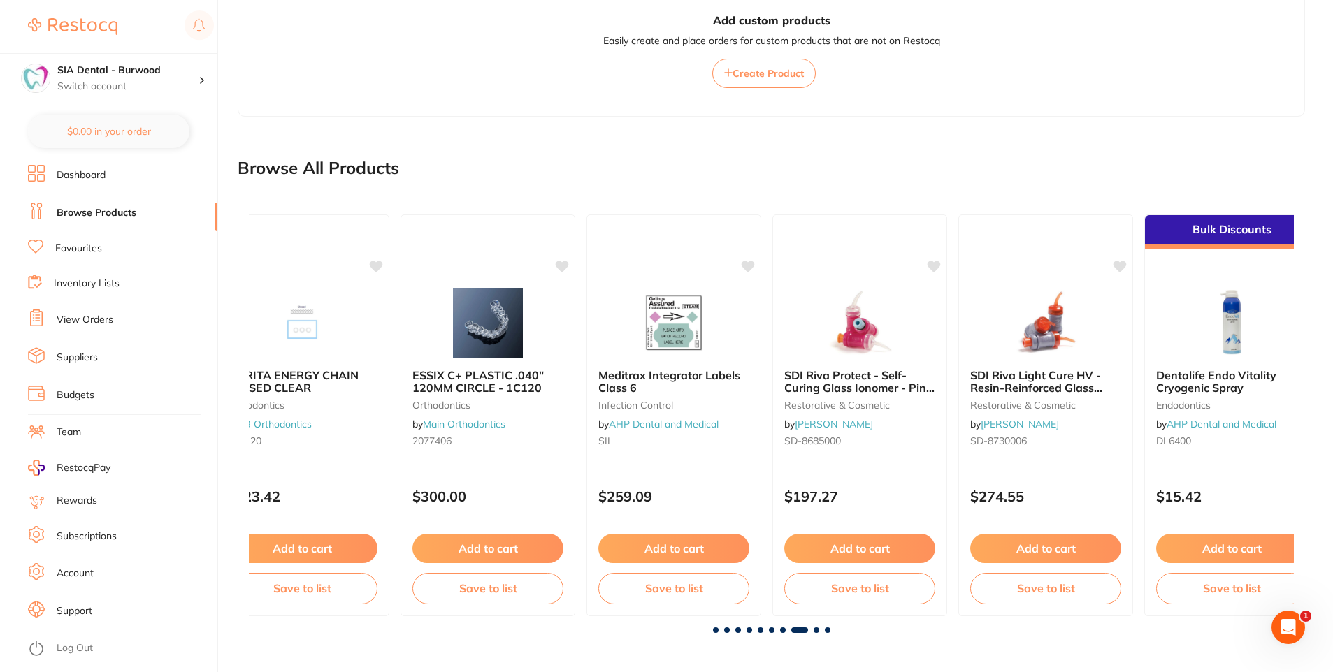
scroll to position [0, 7313]
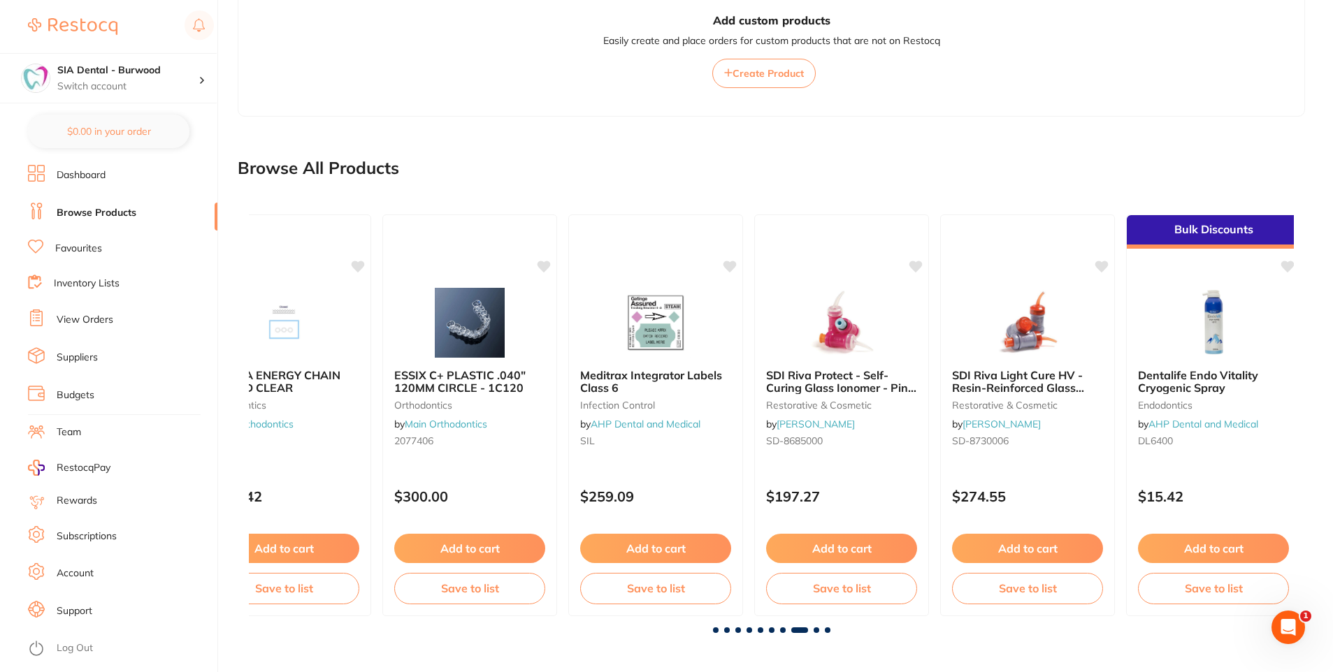
click at [813, 630] on span at bounding box center [816, 631] width 6 height 6
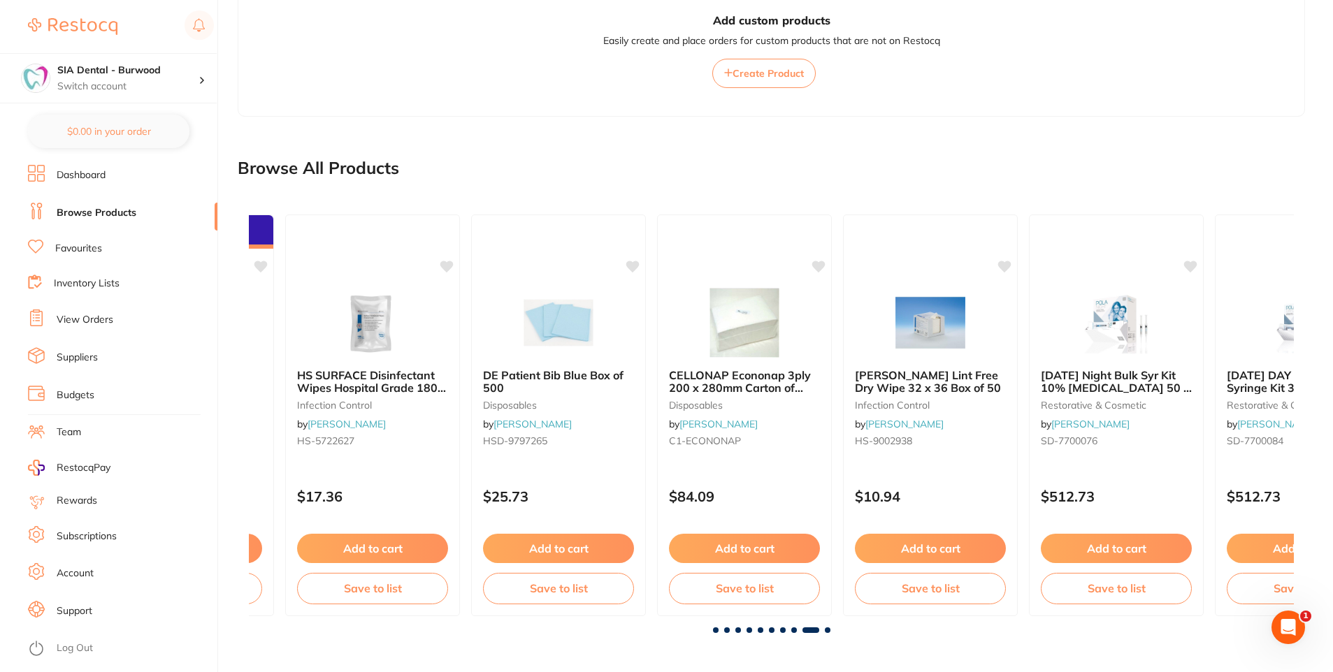
scroll to position [0, 8358]
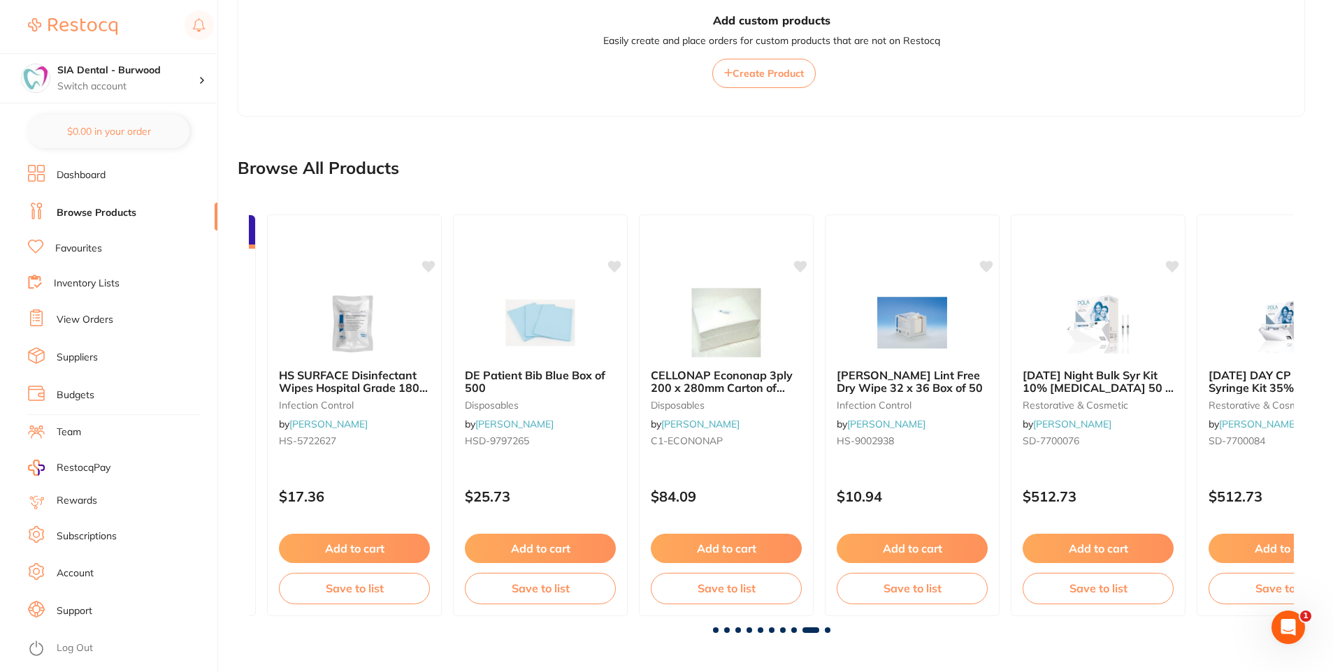
click at [827, 631] on span at bounding box center [828, 631] width 6 height 6
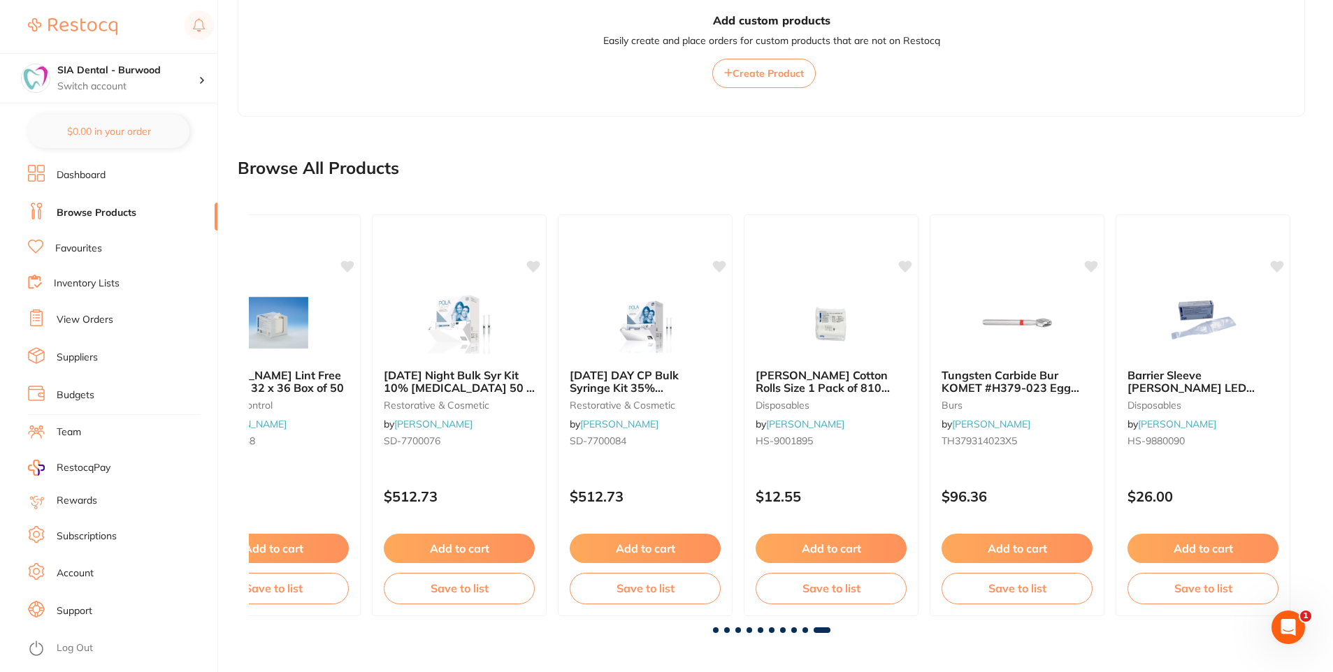
scroll to position [0, 9004]
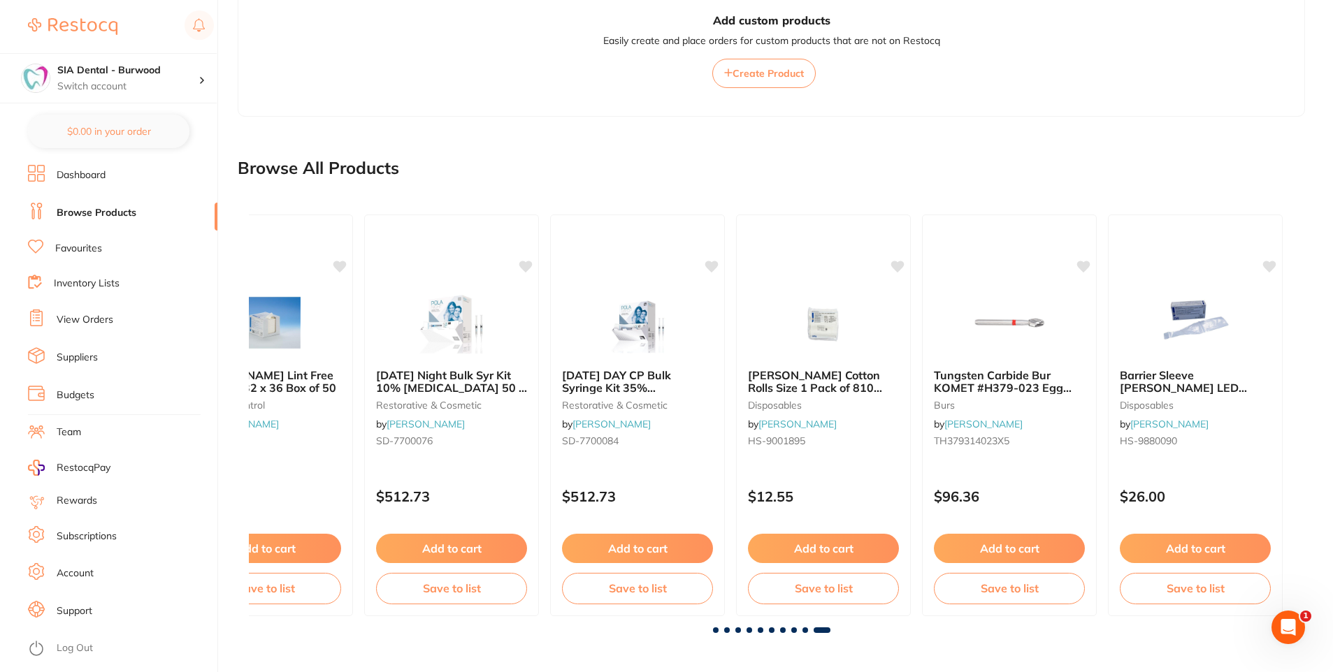
click at [809, 630] on div at bounding box center [771, 631] width 1045 height 6
click at [719, 629] on div at bounding box center [771, 631] width 1045 height 6
click at [716, 632] on span at bounding box center [716, 631] width 6 height 6
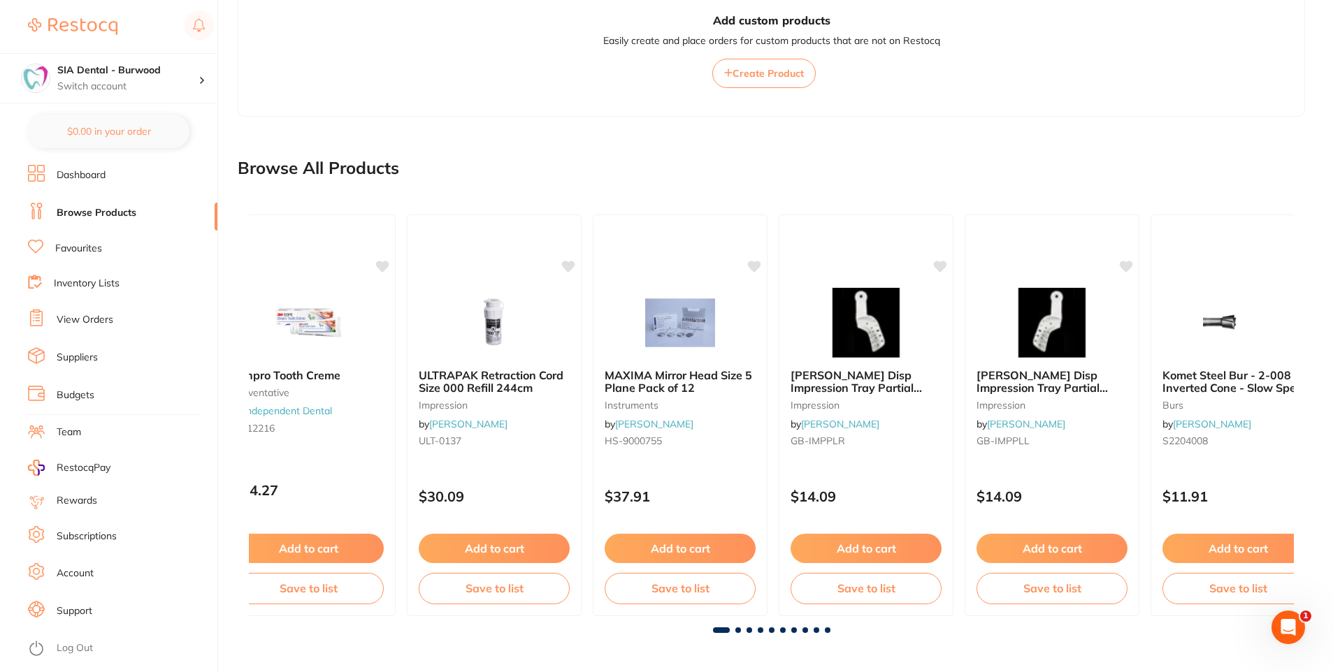
scroll to position [0, 0]
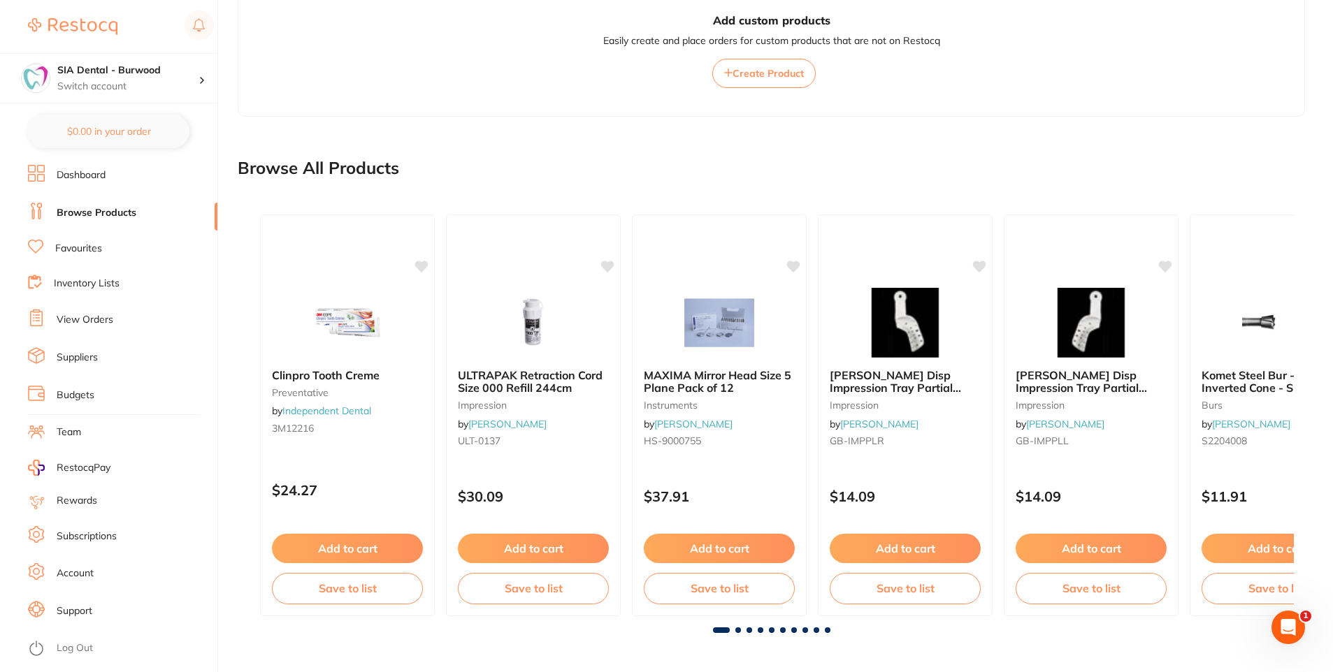
click at [736, 633] on div "Clinpro Tooth Creme preventative by Independent Dental 3M12216 $24.27 Add to ca…" at bounding box center [771, 418] width 1067 height 452
click at [737, 628] on span at bounding box center [738, 631] width 6 height 6
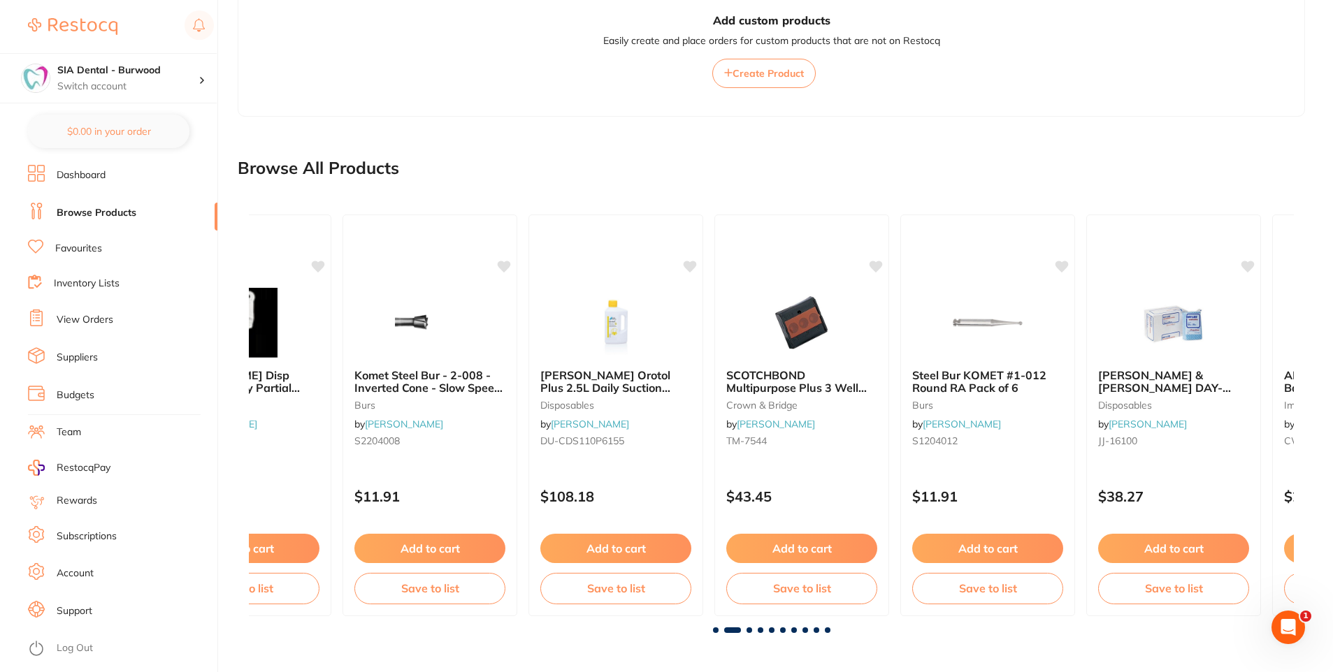
scroll to position [0, 1045]
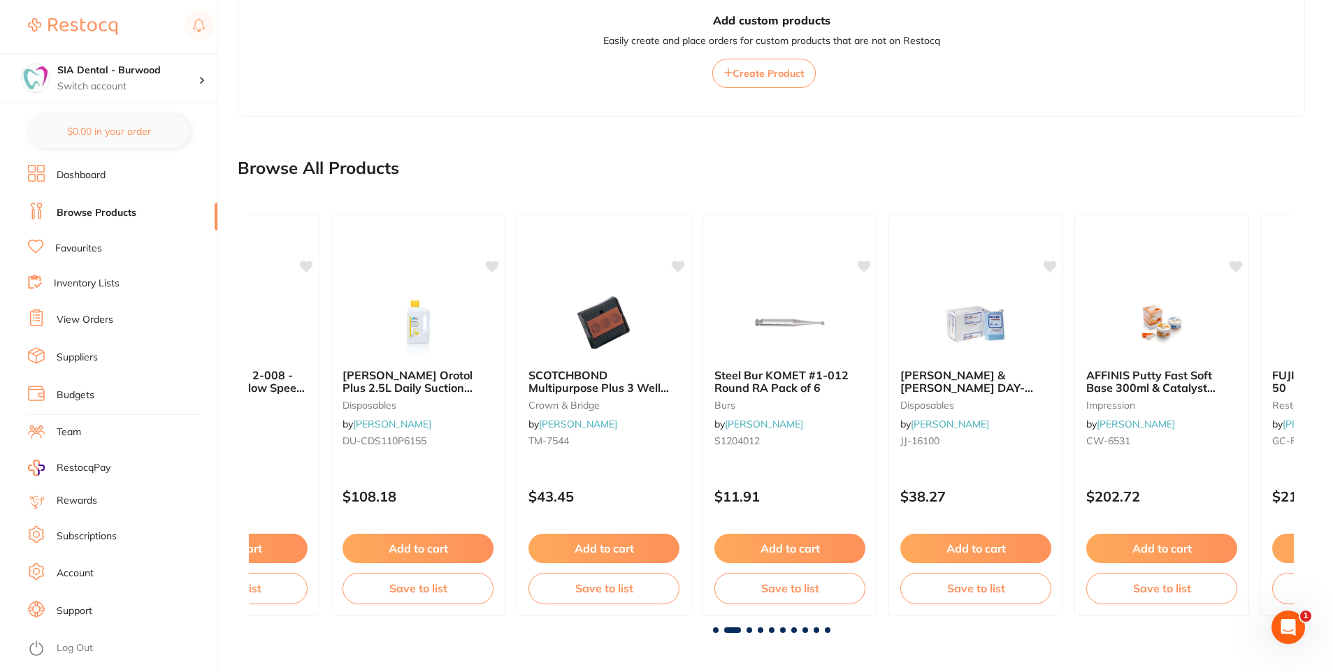
click at [748, 631] on span at bounding box center [749, 631] width 6 height 6
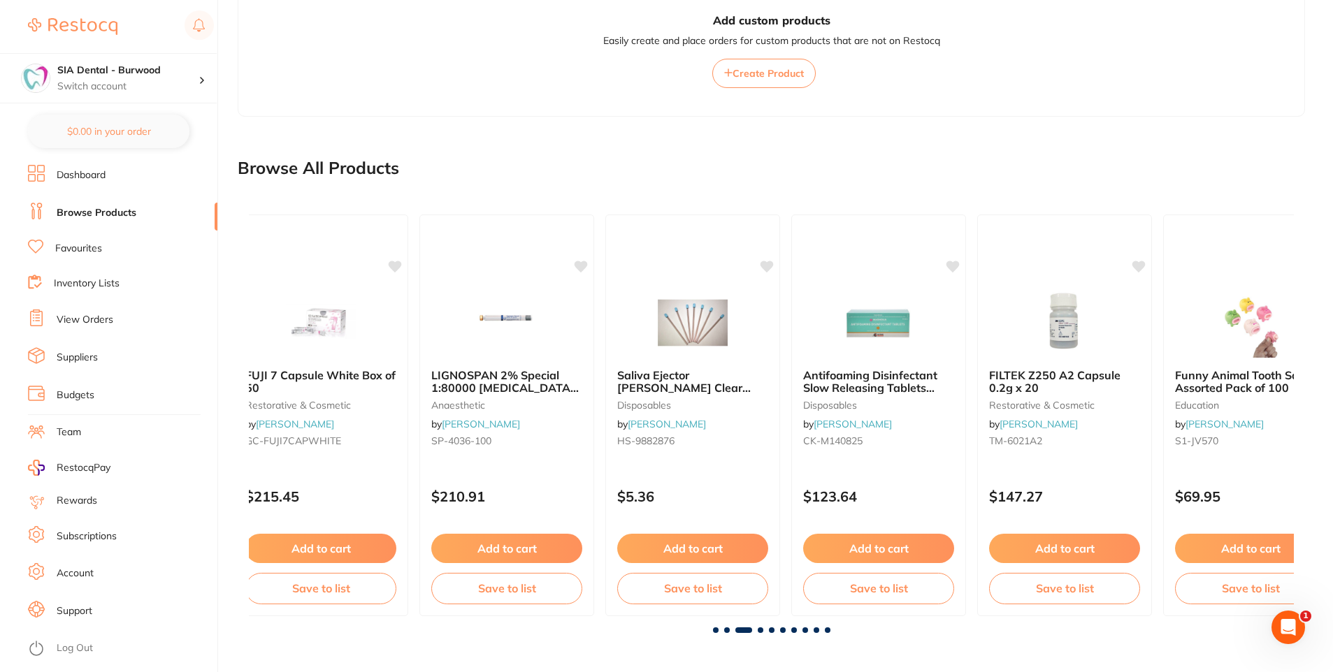
scroll to position [0, 2089]
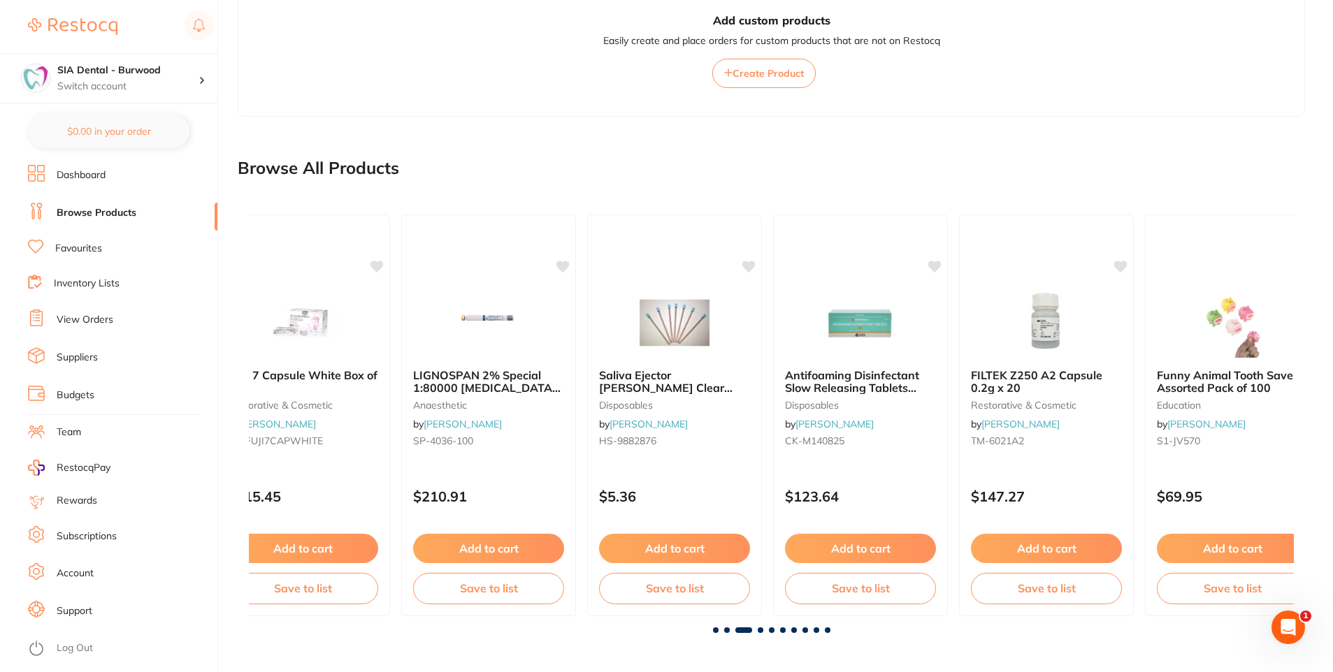
click at [732, 630] on div at bounding box center [771, 631] width 1045 height 6
click at [727, 630] on span at bounding box center [727, 631] width 6 height 6
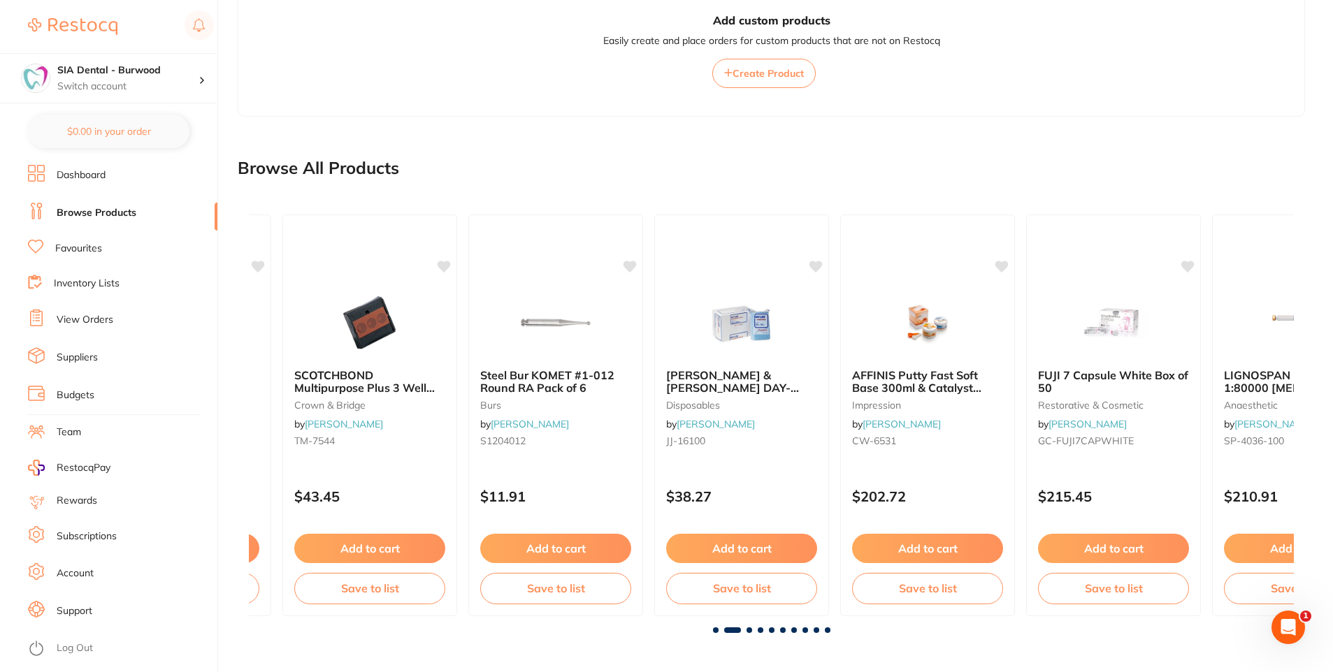
scroll to position [0, 1045]
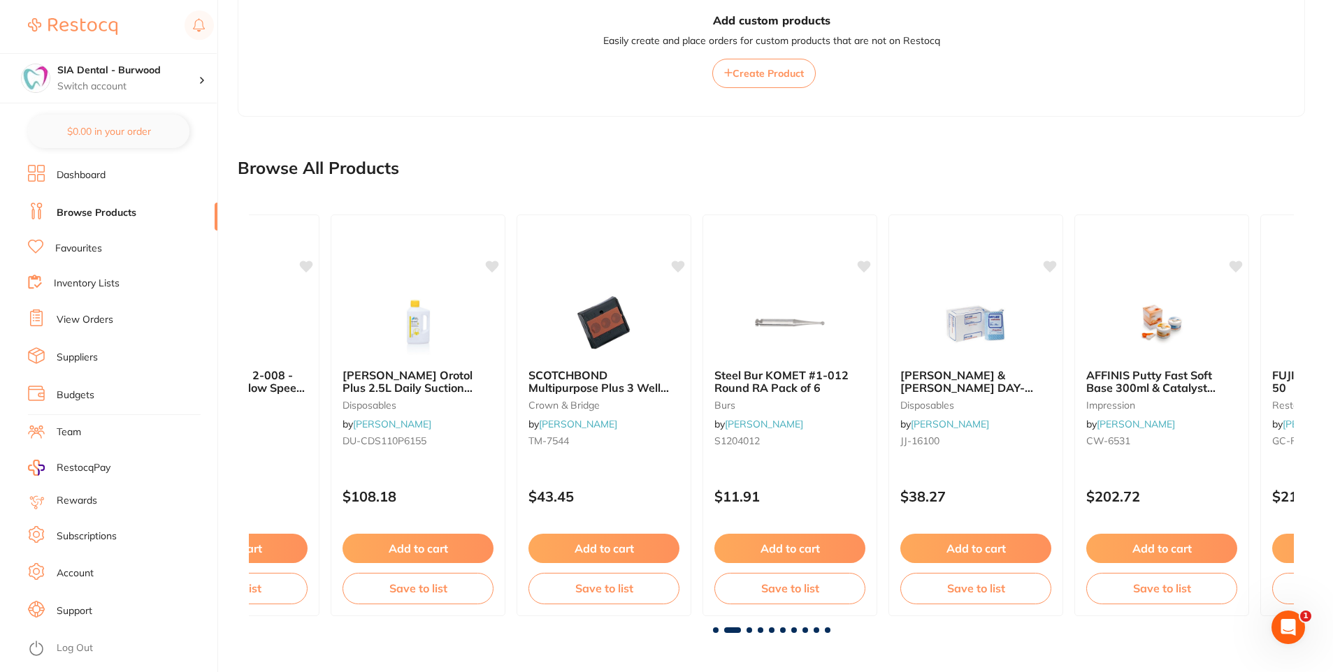
click at [746, 632] on div at bounding box center [771, 631] width 1045 height 6
click at [748, 631] on span at bounding box center [749, 631] width 6 height 6
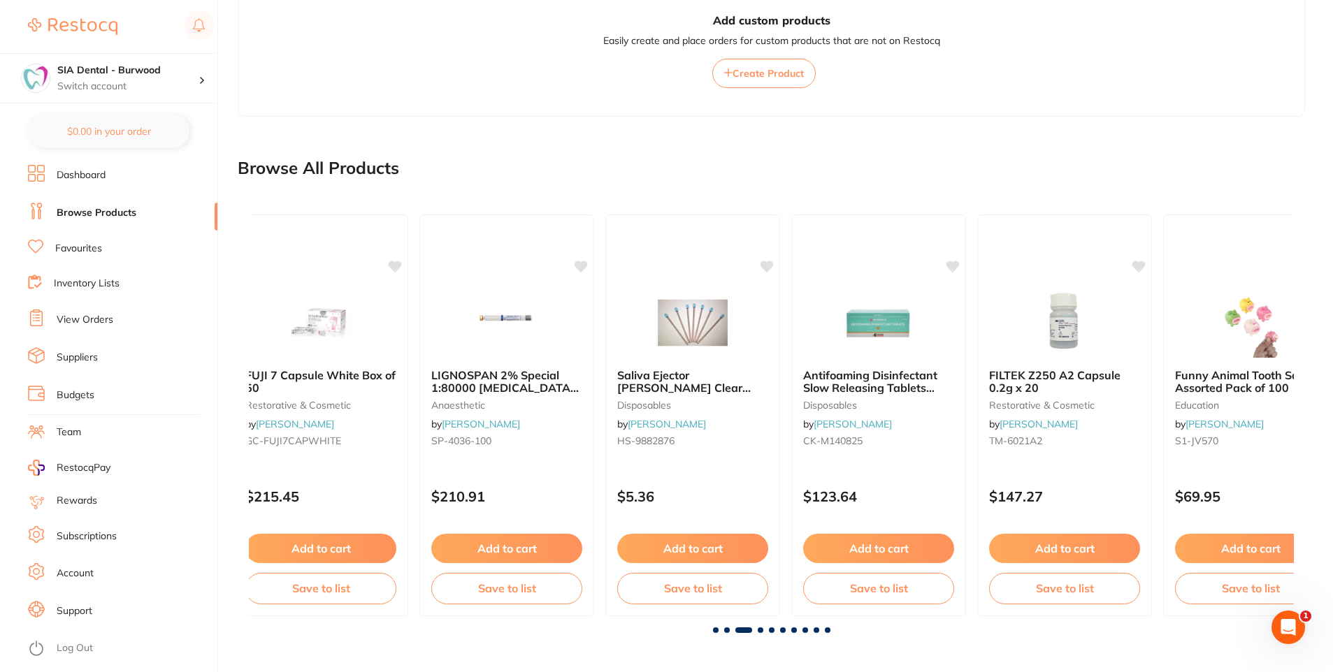
scroll to position [0, 2089]
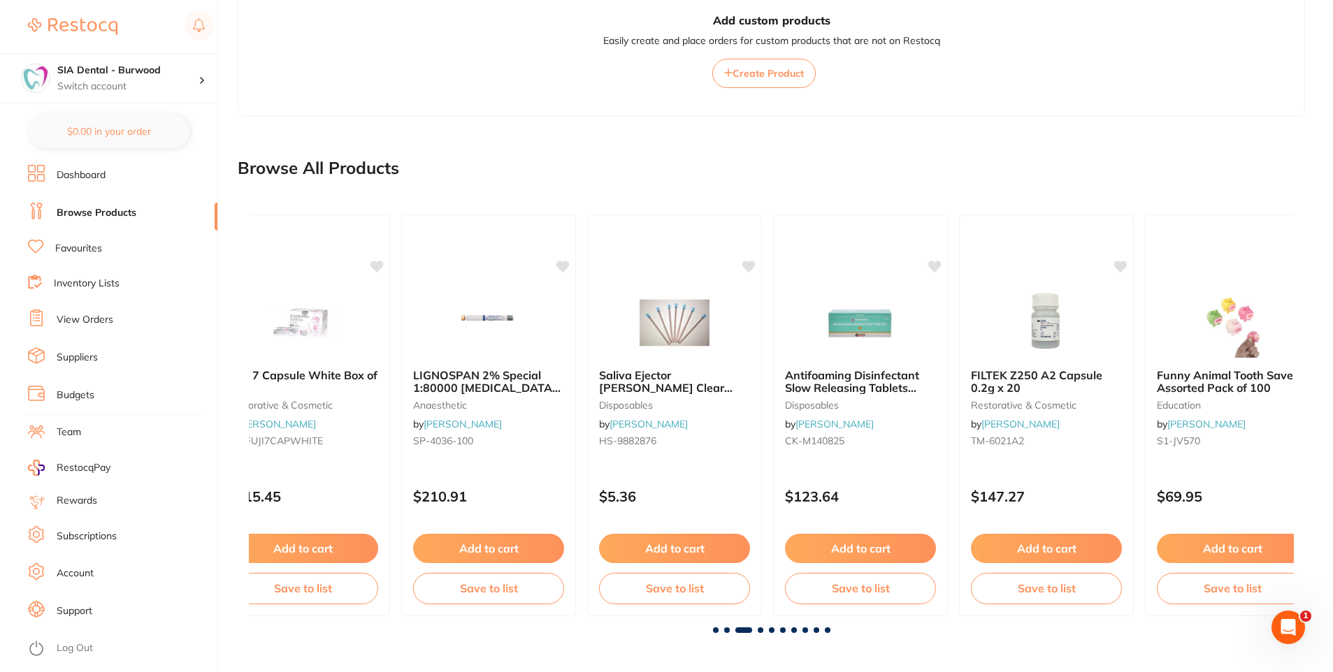
click at [109, 282] on link "Inventory Lists" at bounding box center [87, 284] width 66 height 14
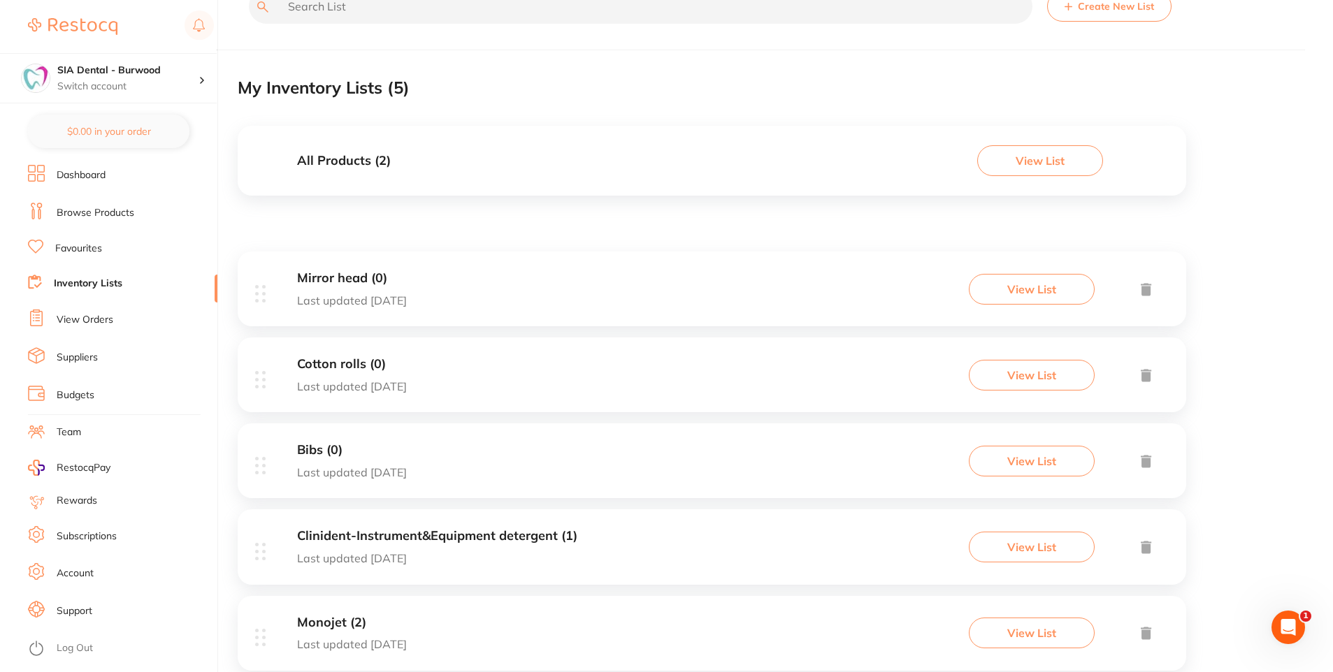
scroll to position [77, 0]
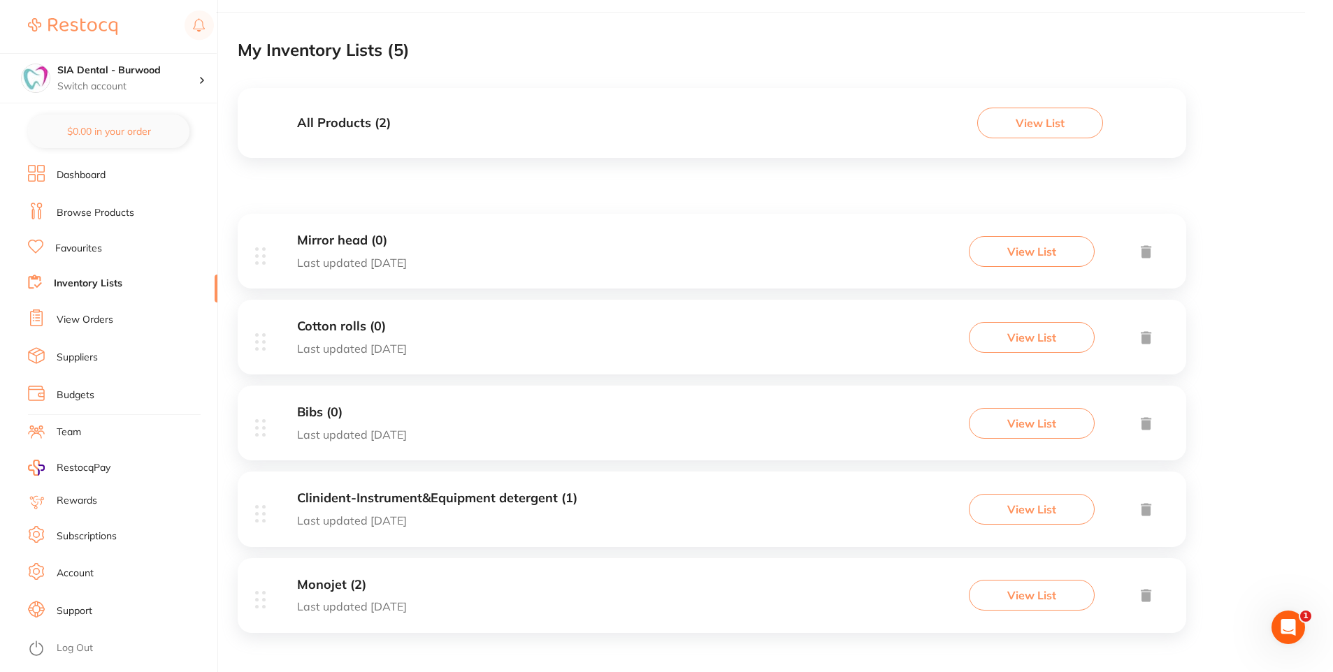
click at [1038, 515] on button "View List" at bounding box center [1032, 509] width 126 height 31
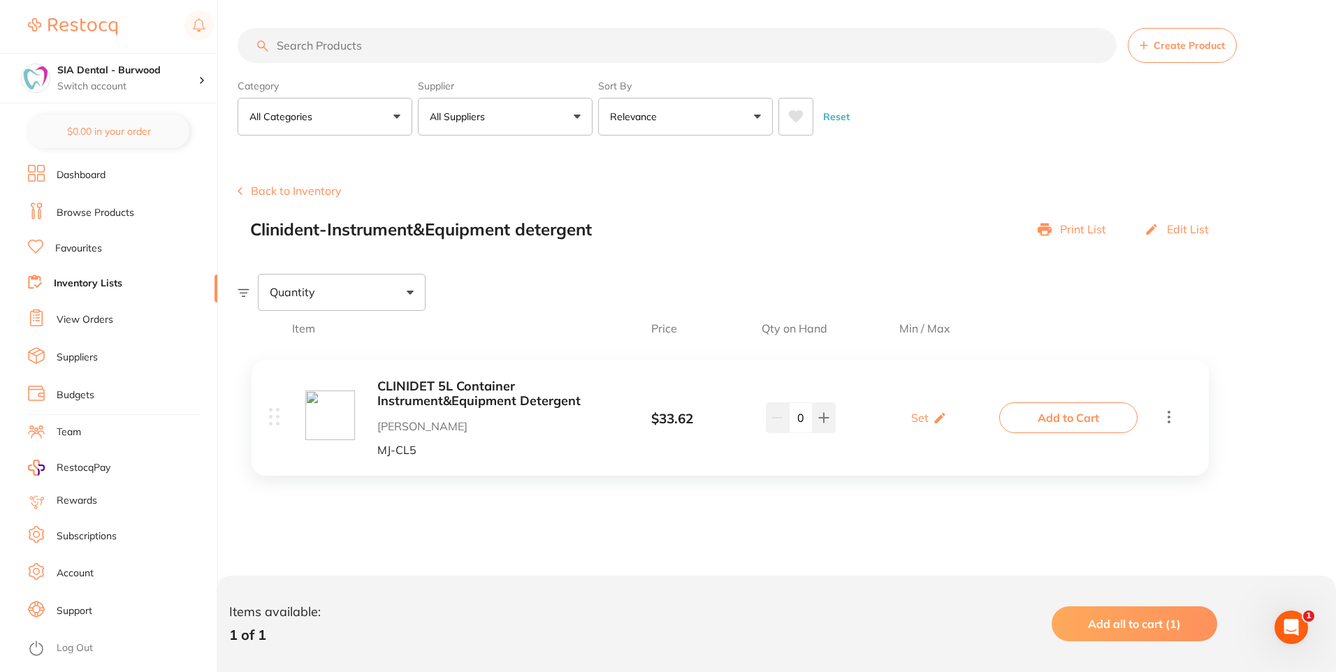
click at [290, 49] on input "search" at bounding box center [677, 45] width 879 height 35
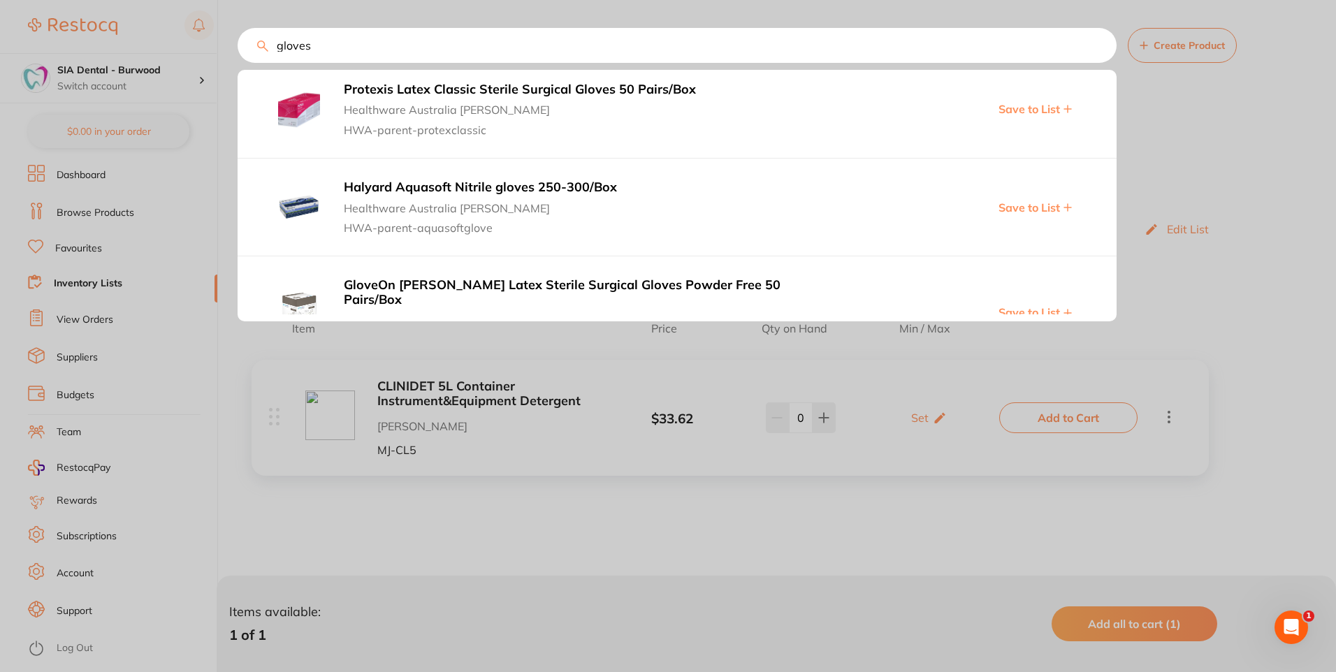
scroll to position [70, 0]
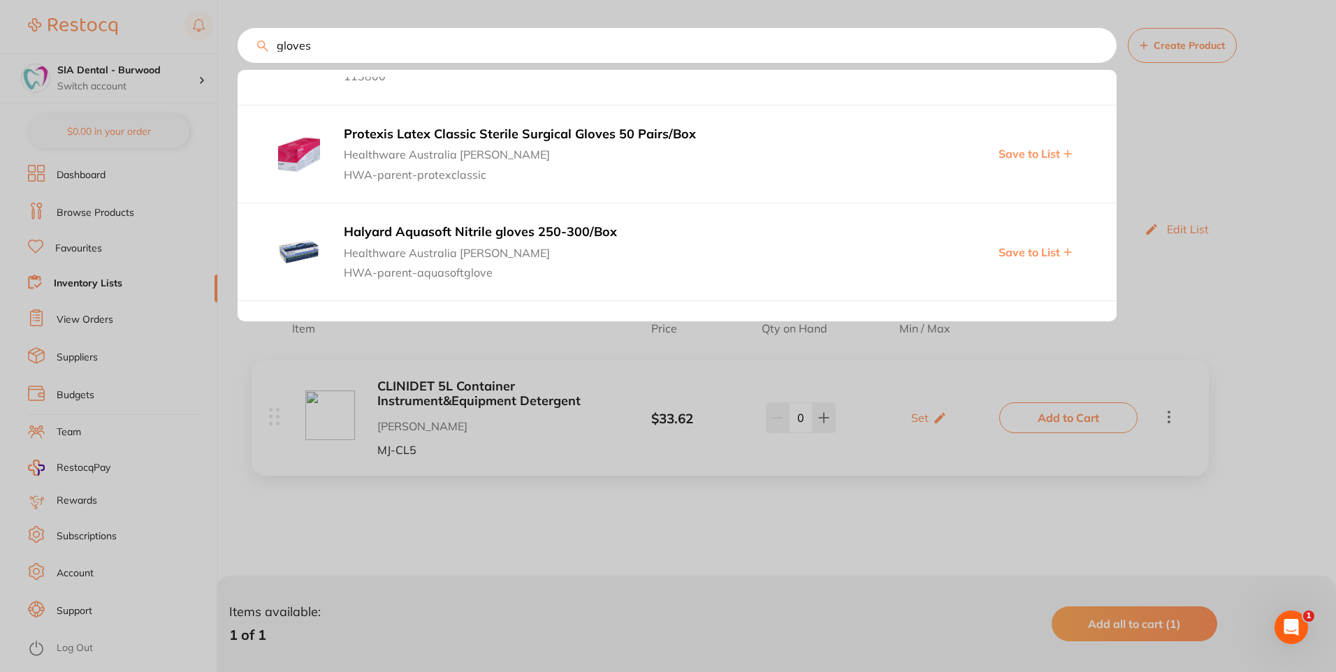
click at [272, 43] on input "gloves" at bounding box center [677, 45] width 879 height 35
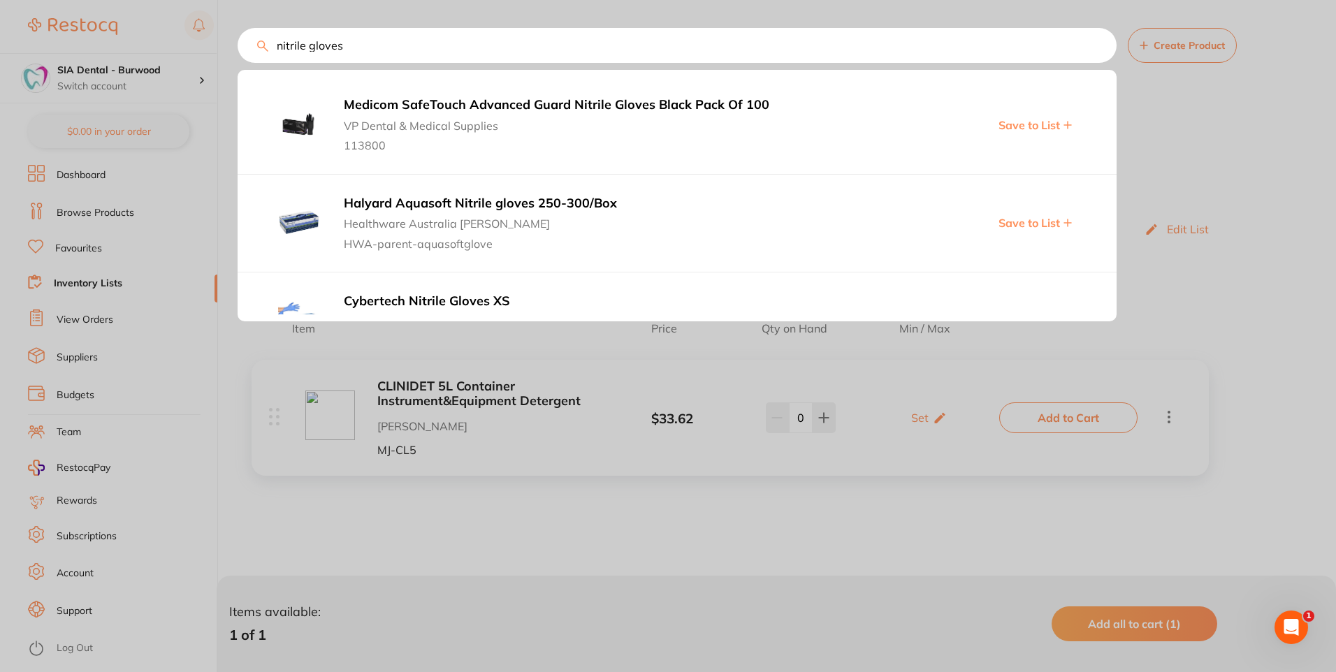
scroll to position [0, 0]
click at [423, 106] on b "Medicom SafeTouch Advanced Guard Nitrile Gloves Black Pack Of 100" at bounding box center [579, 106] width 470 height 15
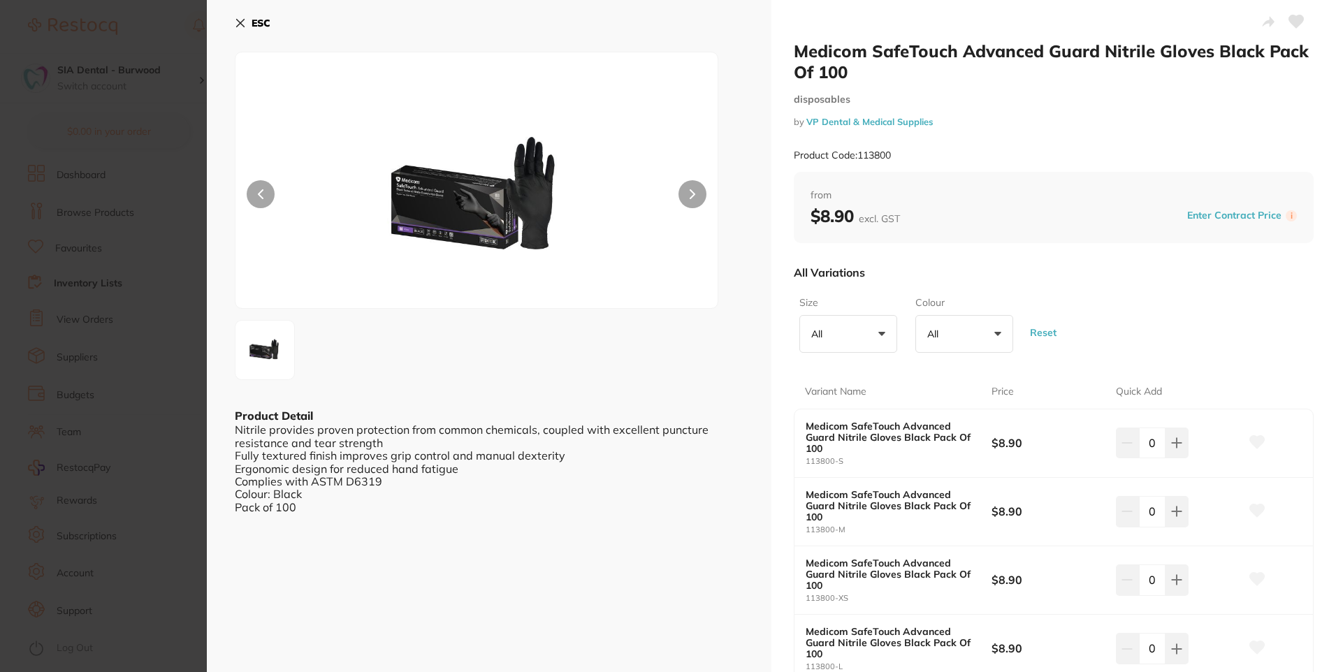
click at [240, 20] on icon at bounding box center [240, 22] width 11 height 11
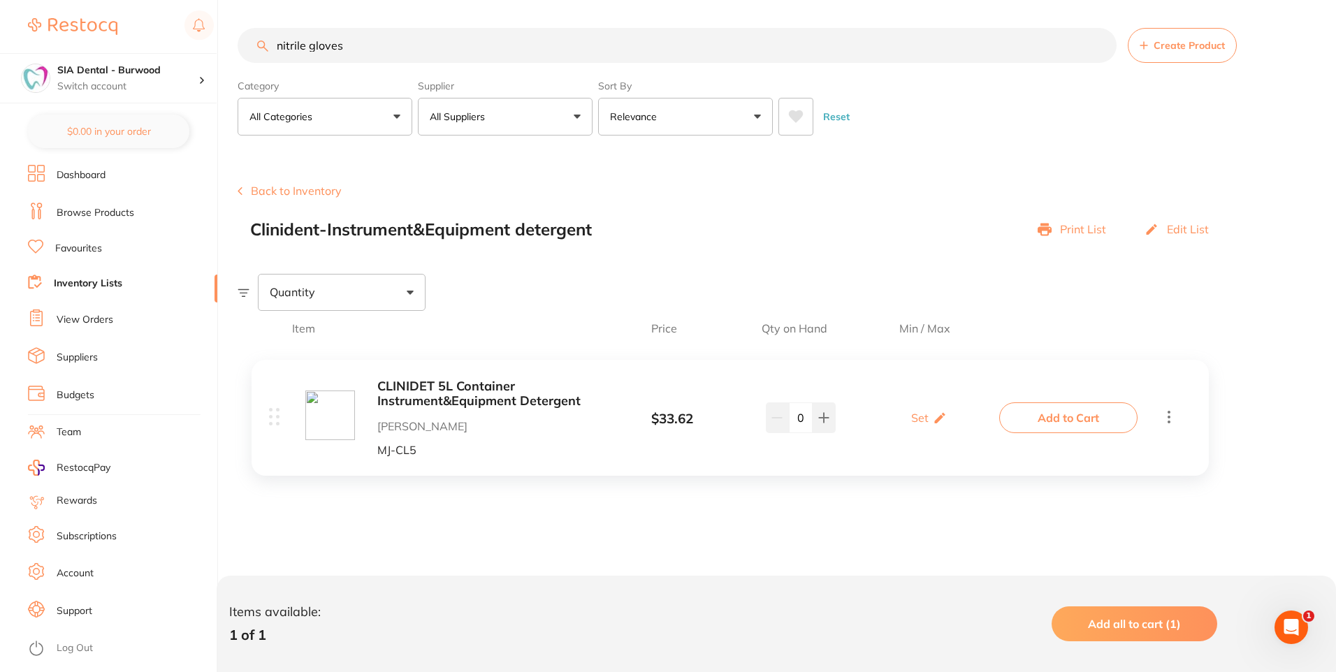
click at [377, 43] on input "nitrile gloves" at bounding box center [677, 45] width 879 height 35
click at [358, 48] on input "nitrile gloves" at bounding box center [677, 45] width 879 height 35
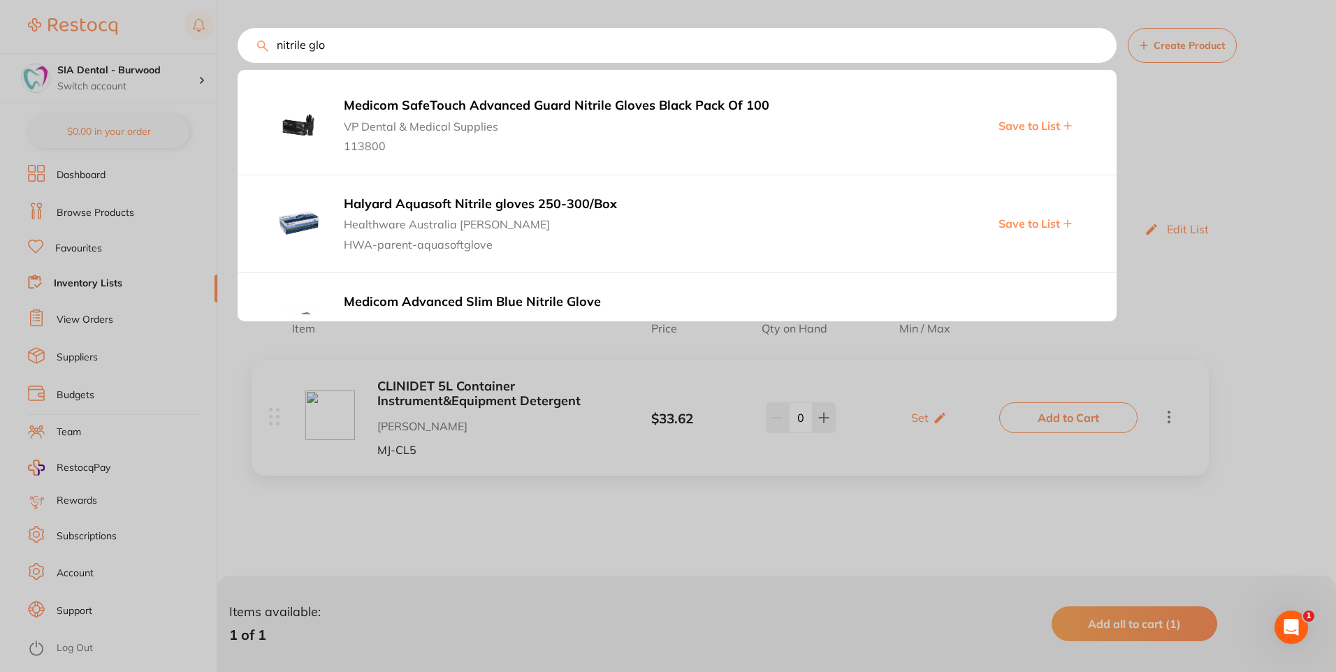
type input "nitrile glo"
click at [373, 205] on b "Halyard Aquasoft Nitrile gloves 250-300/Box" at bounding box center [579, 204] width 470 height 15
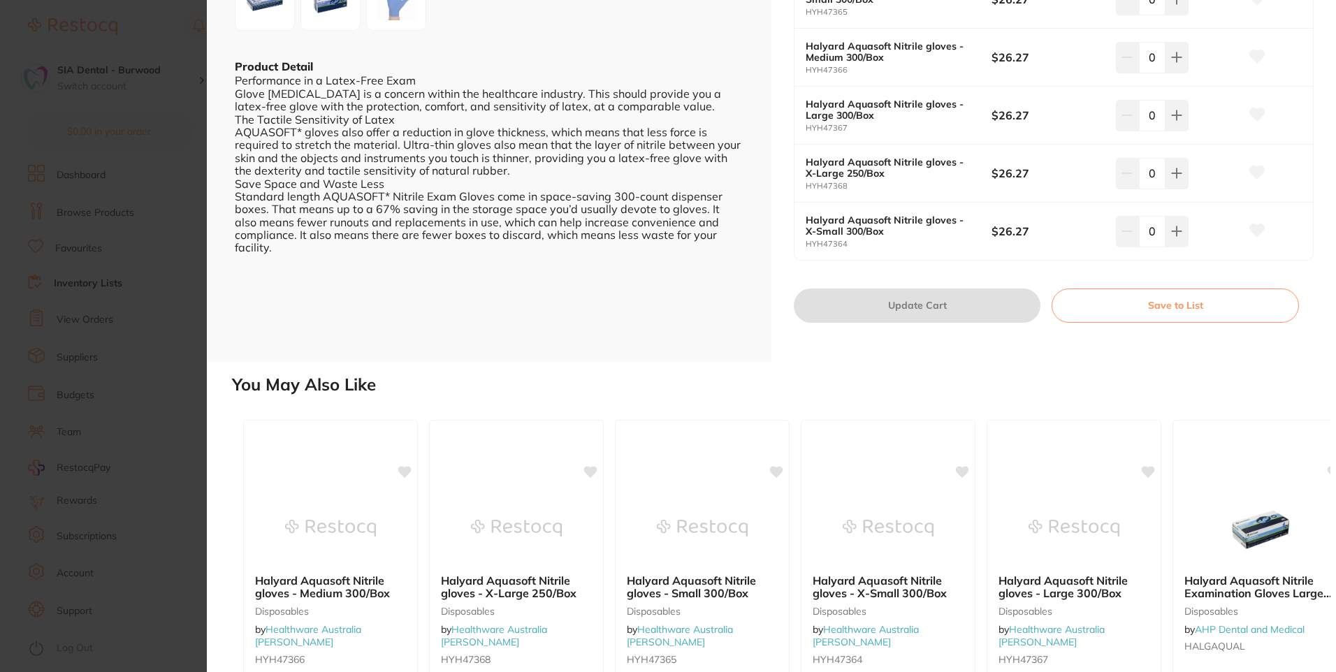
scroll to position [516, 0]
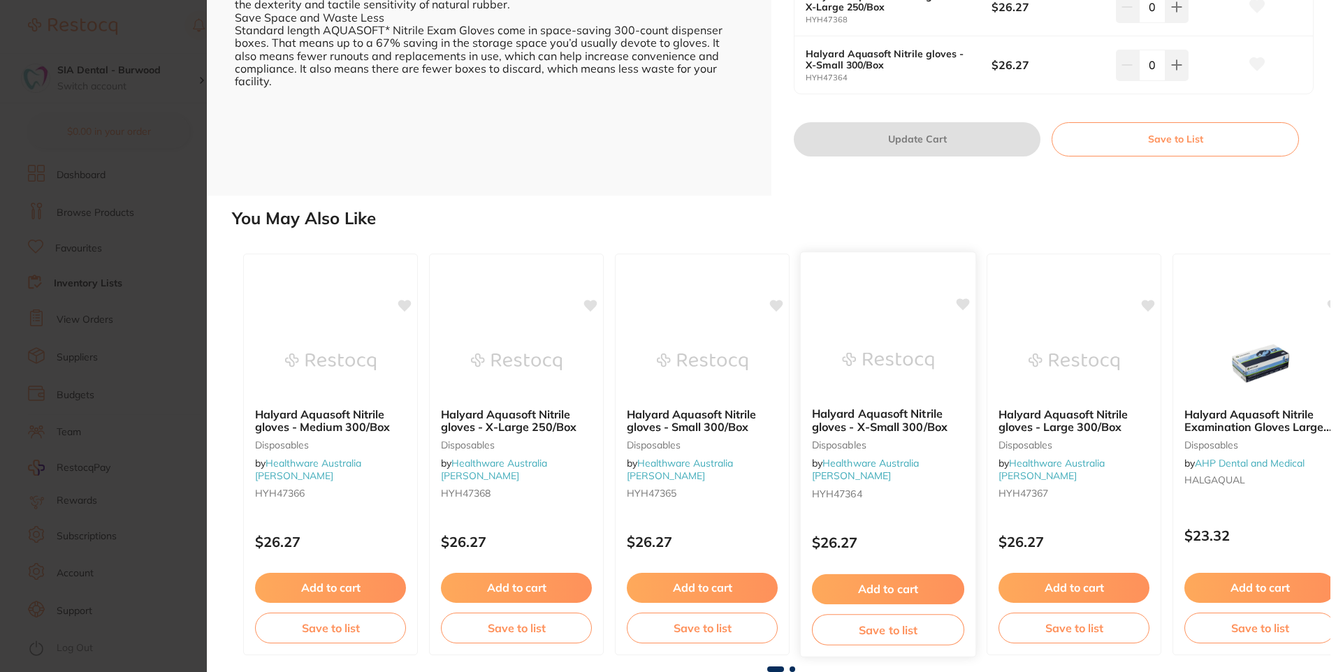
click at [869, 415] on b "Halyard Aquasoft Nitrile gloves - X-Small 300/Box" at bounding box center [888, 420] width 152 height 26
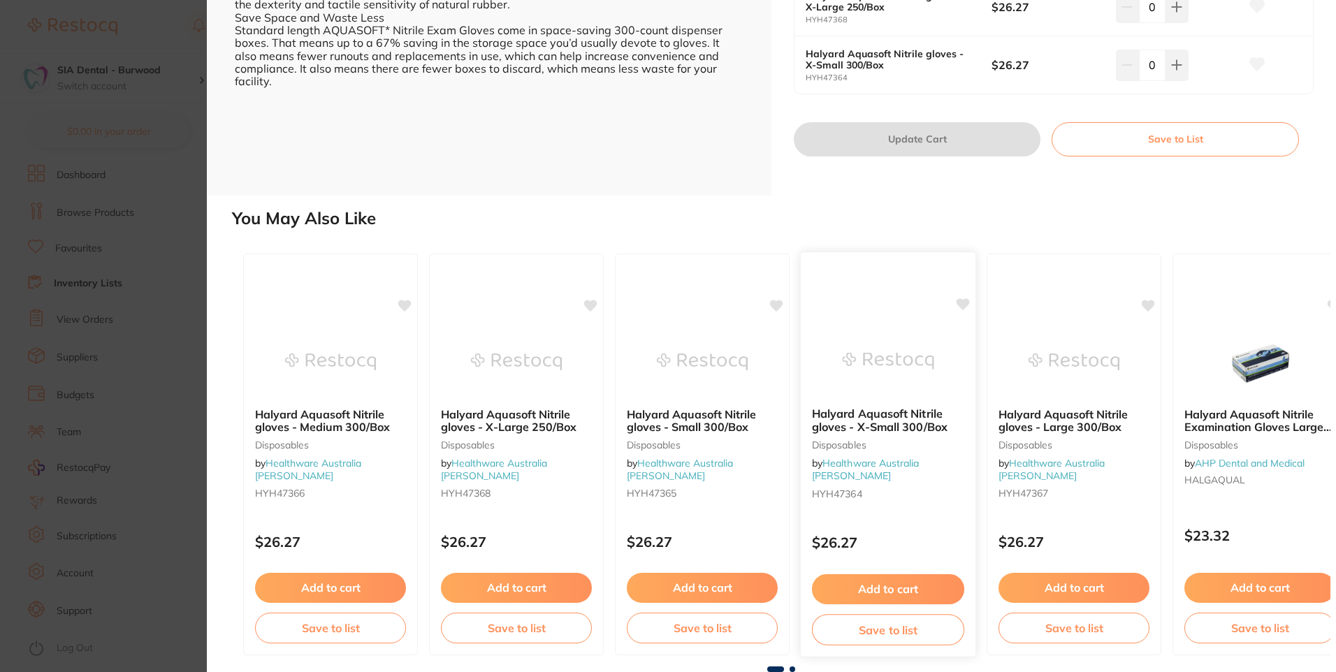
scroll to position [0, 0]
click at [845, 425] on b "Halyard Aquasoft Nitrile gloves - X-Small 300/Box" at bounding box center [888, 420] width 152 height 26
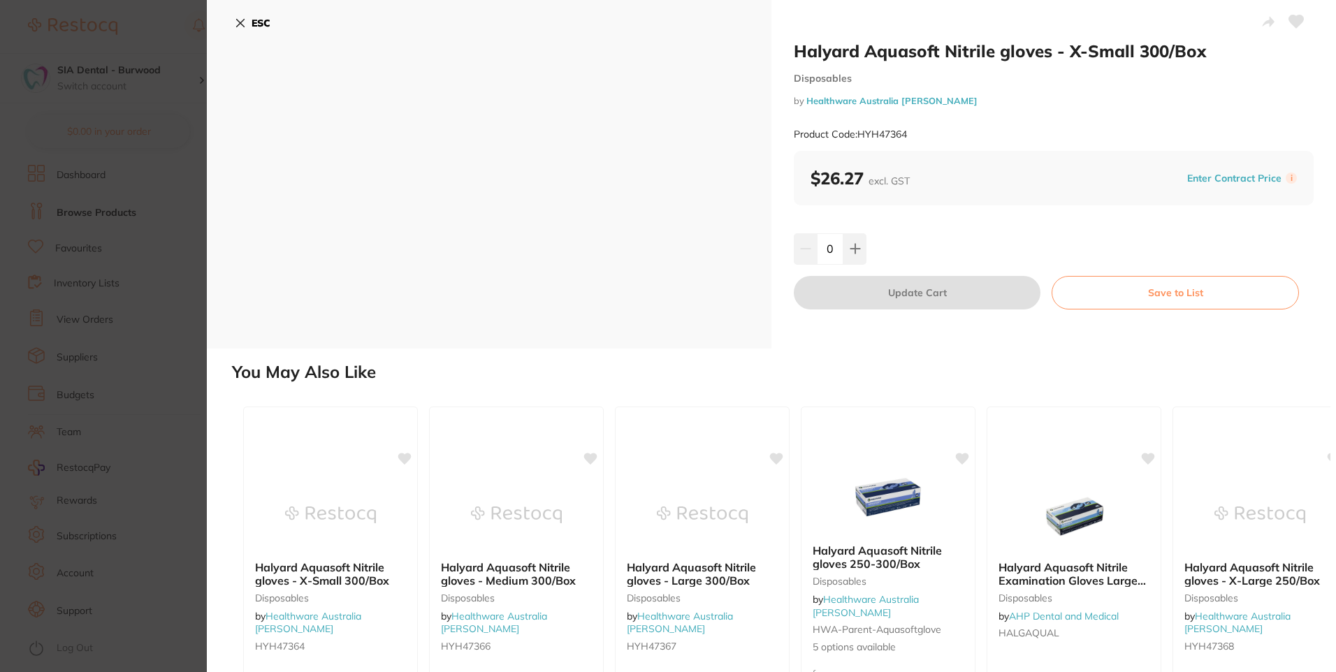
click at [241, 28] on icon at bounding box center [240, 22] width 11 height 11
